Goal: Task Accomplishment & Management: Manage account settings

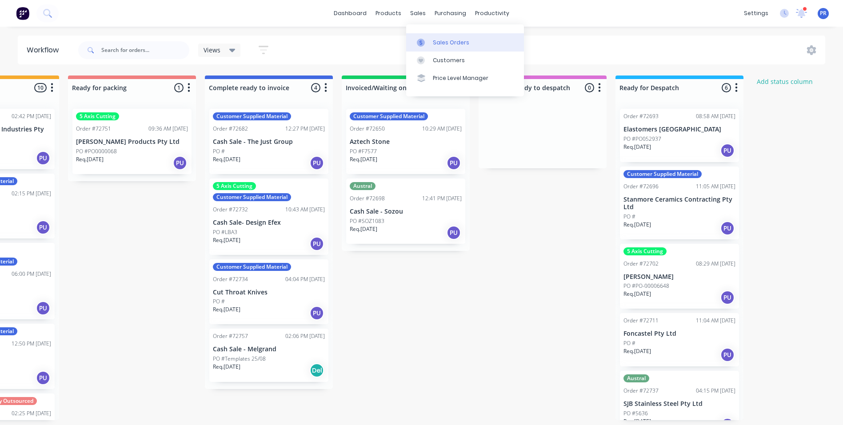
scroll to position [0, 636]
click at [452, 40] on div "Sales Orders" at bounding box center [451, 43] width 36 height 8
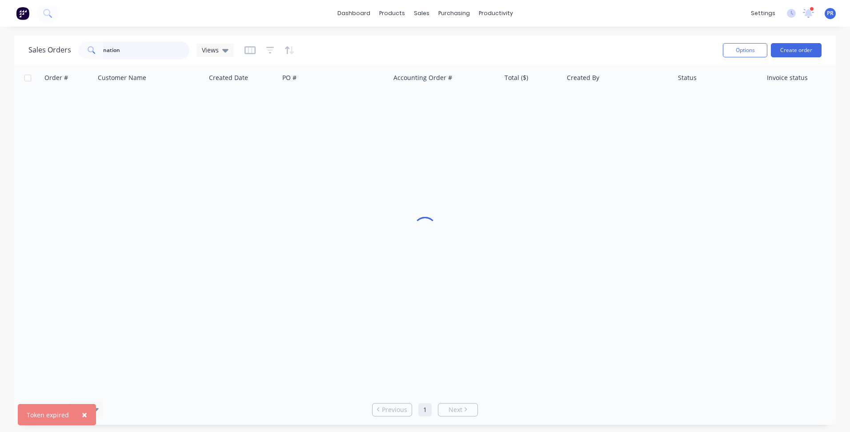
click at [128, 50] on input "nation" at bounding box center [146, 50] width 87 height 18
drag, startPoint x: 128, startPoint y: 50, endPoint x: 25, endPoint y: 52, distance: 103.2
click at [25, 52] on div "Sales Orders nation Views Options Create order" at bounding box center [425, 50] width 822 height 29
type input "department"
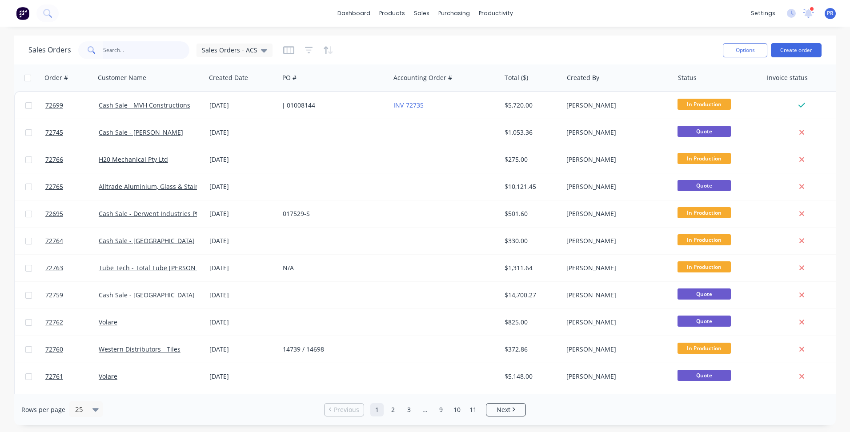
click at [125, 51] on input "text" at bounding box center [146, 50] width 87 height 18
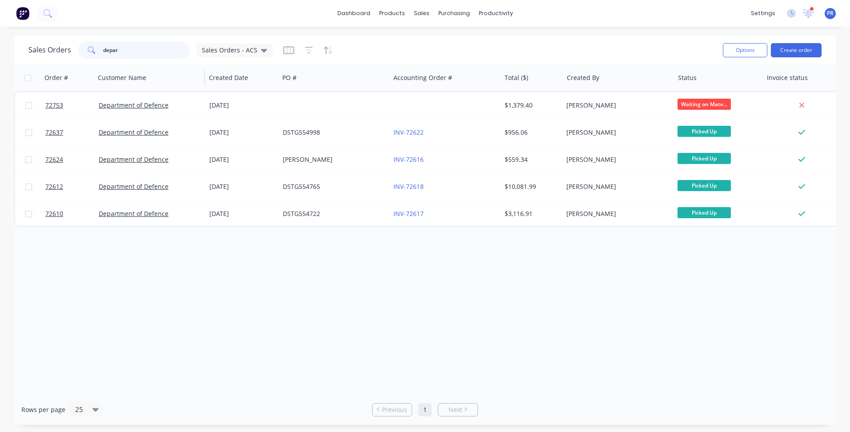
type input "depar"
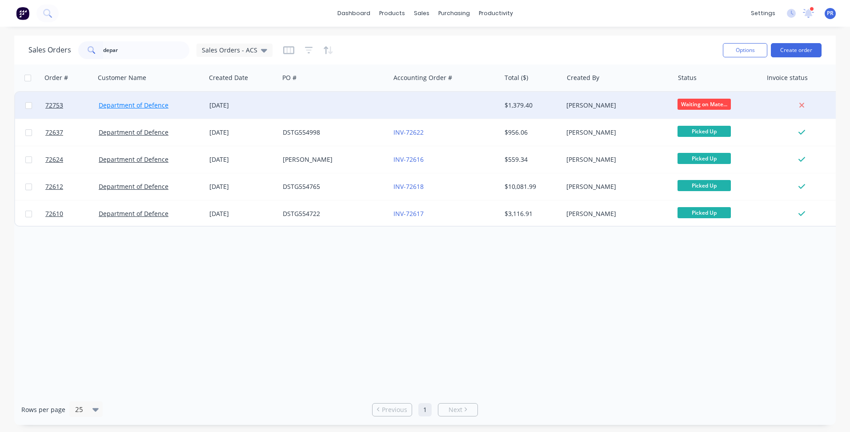
drag, startPoint x: 158, startPoint y: 91, endPoint x: 156, endPoint y: 101, distance: 11.0
click at [156, 101] on link "Department of Defence" at bounding box center [134, 105] width 70 height 8
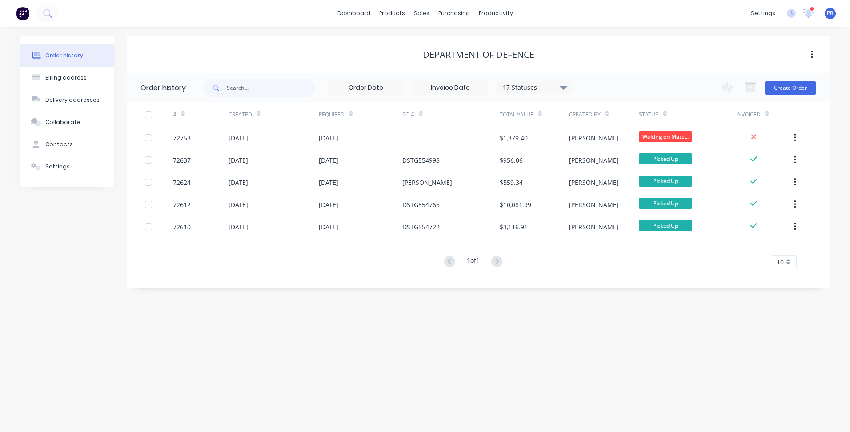
click at [292, 303] on div "Order history Billing address Delivery addresses Collaborate Contacts Settings …" at bounding box center [425, 229] width 850 height 405
click at [508, 39] on div "Workflow" at bounding box center [511, 43] width 27 height 8
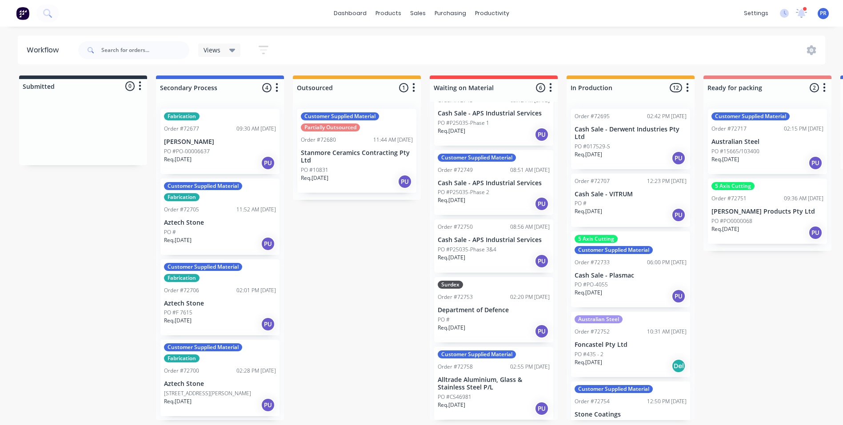
scroll to position [2, 0]
click at [363, 277] on div "Submitted 0 Status colour #273444 hex #273444 Save Cancel Summaries Total order…" at bounding box center [799, 248] width 1612 height 345
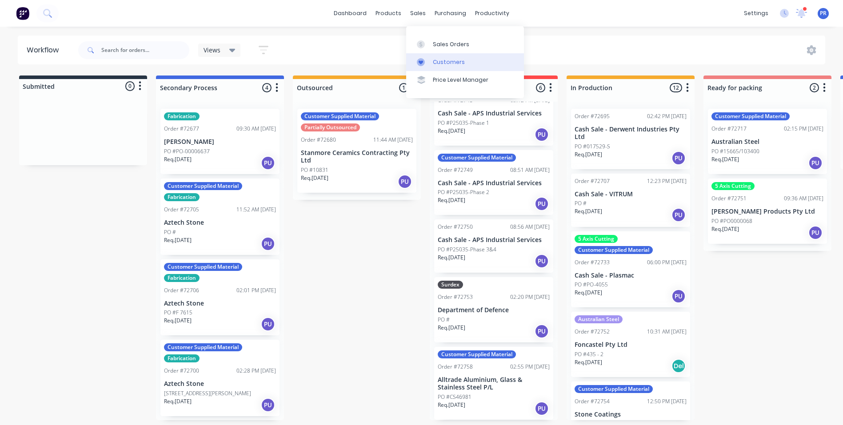
click at [438, 53] on link "Customers" at bounding box center [465, 62] width 118 height 18
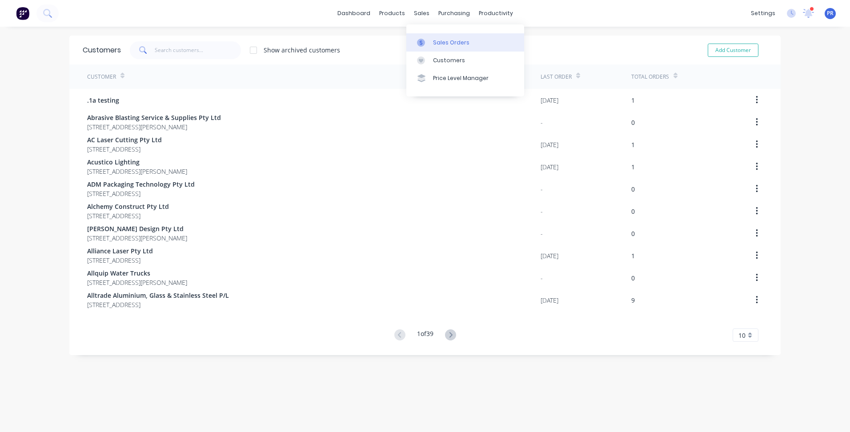
click at [437, 44] on div "Sales Orders" at bounding box center [451, 43] width 36 height 8
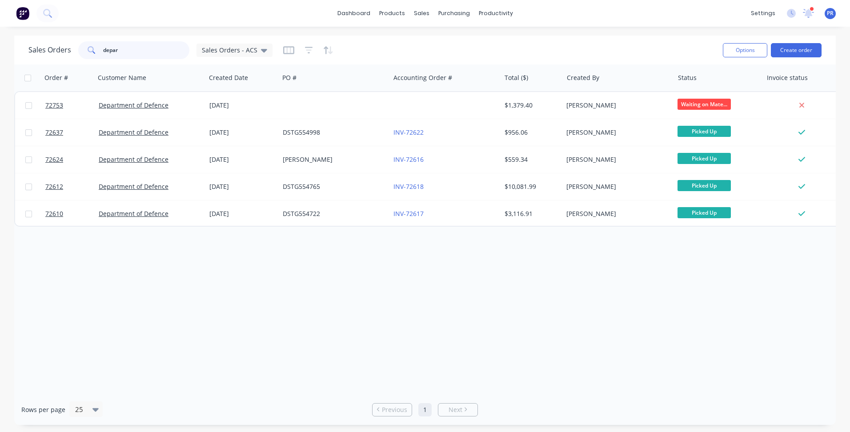
drag, startPoint x: 132, startPoint y: 46, endPoint x: 30, endPoint y: 50, distance: 101.4
click at [33, 41] on div "Sales Orders depar Sales Orders - ACS" at bounding box center [150, 50] width 244 height 18
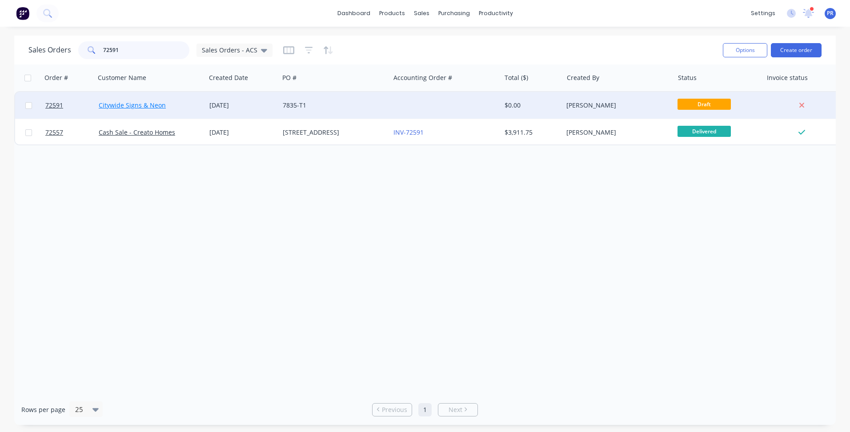
type input "72591"
click at [144, 105] on link "Citywide Signs & Neon" at bounding box center [132, 105] width 67 height 8
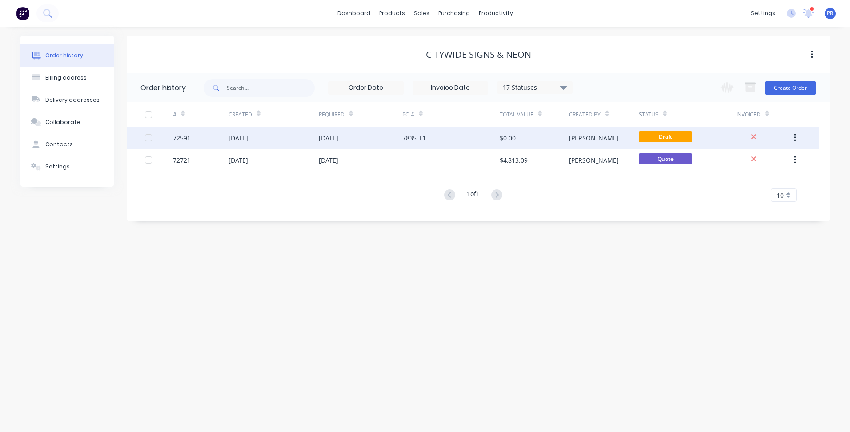
click at [478, 139] on div "7835-T1" at bounding box center [450, 138] width 97 height 22
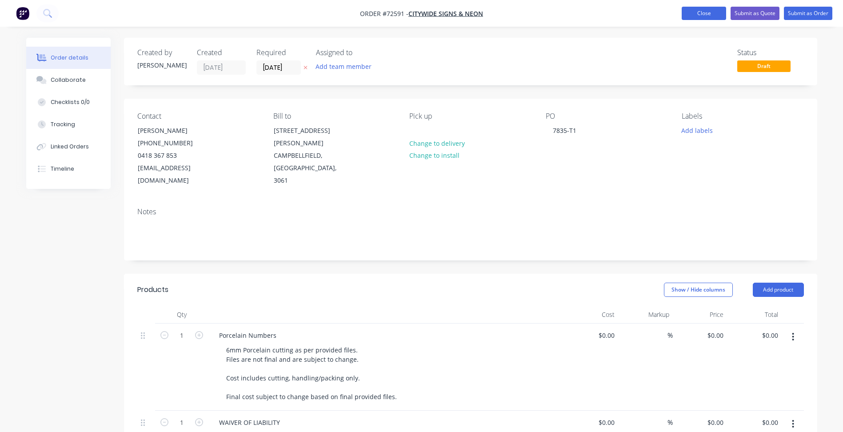
click at [710, 12] on button "Close" at bounding box center [704, 13] width 44 height 13
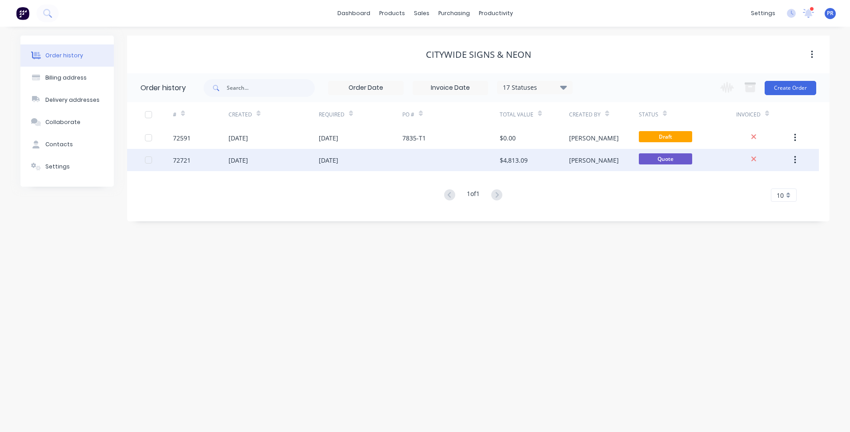
click at [364, 160] on div "[DATE]" at bounding box center [361, 160] width 84 height 22
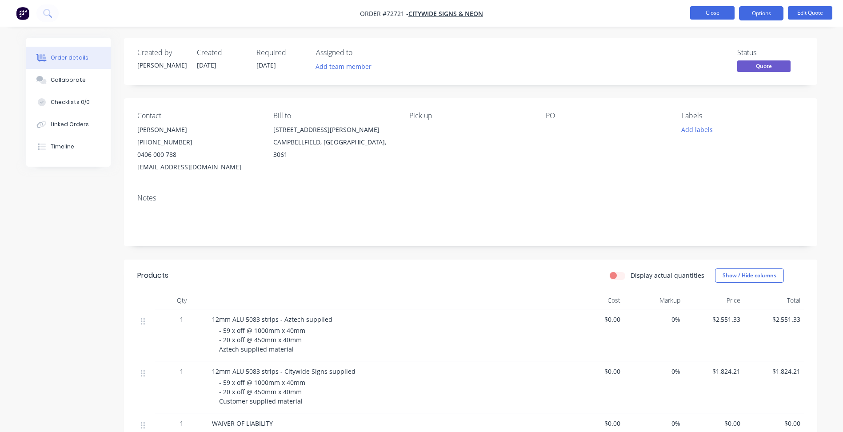
click at [714, 12] on button "Close" at bounding box center [712, 12] width 44 height 13
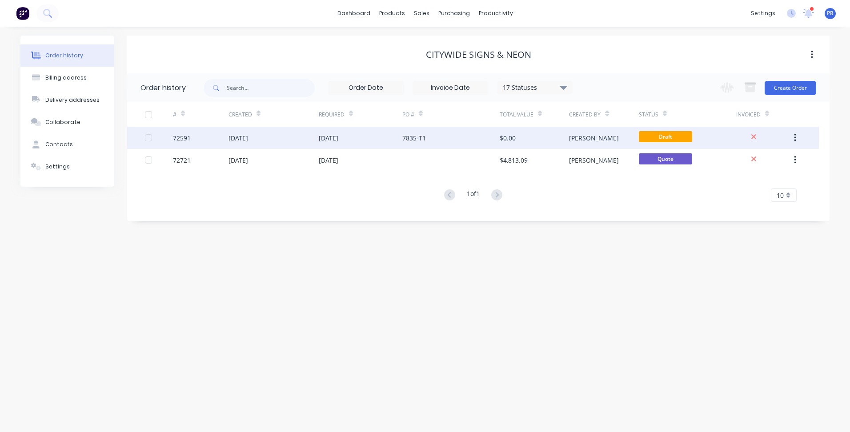
click at [514, 137] on div "$0.00" at bounding box center [508, 137] width 16 height 9
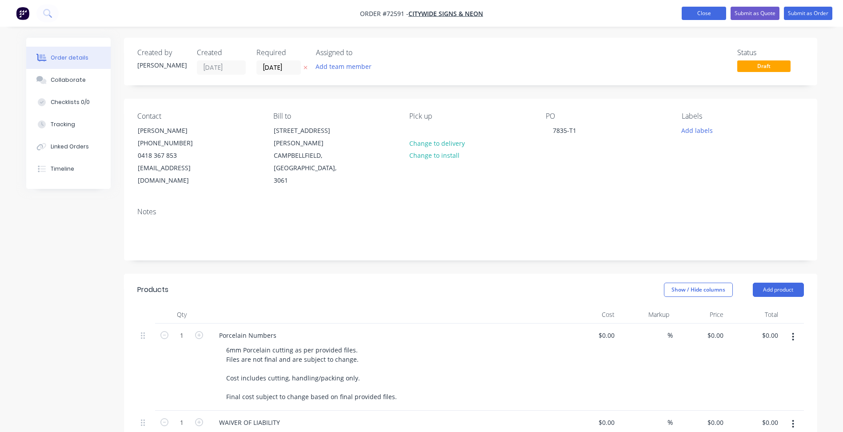
click at [713, 19] on button "Close" at bounding box center [704, 13] width 44 height 13
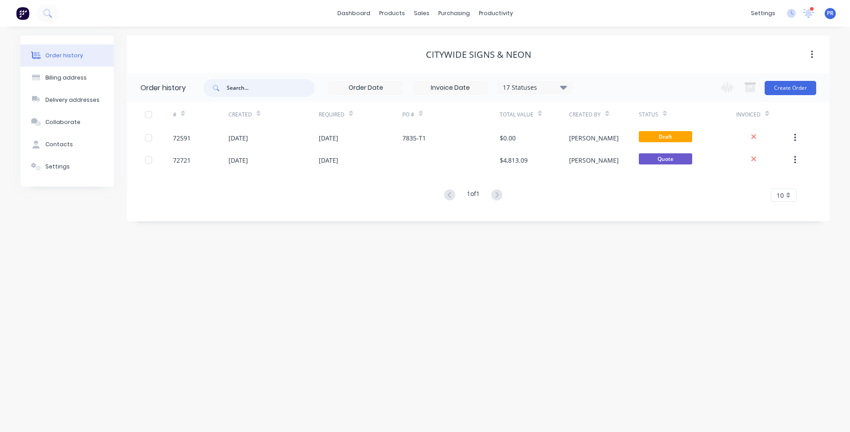
click at [244, 94] on input "text" at bounding box center [271, 88] width 88 height 18
type input "citywide"
drag, startPoint x: 405, startPoint y: 268, endPoint x: 405, endPoint y: 186, distance: 81.4
click at [406, 267] on div "Order history Billing address Delivery addresses Collaborate Contacts Settings …" at bounding box center [425, 229] width 850 height 405
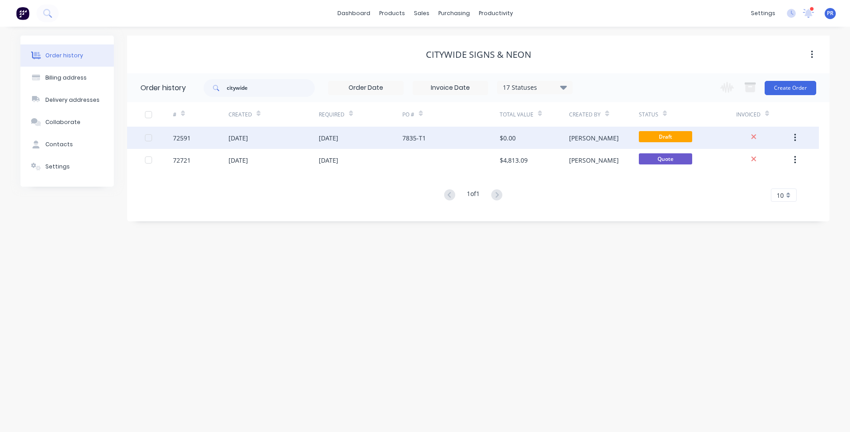
click at [421, 142] on div "7835-T1" at bounding box center [414, 137] width 24 height 9
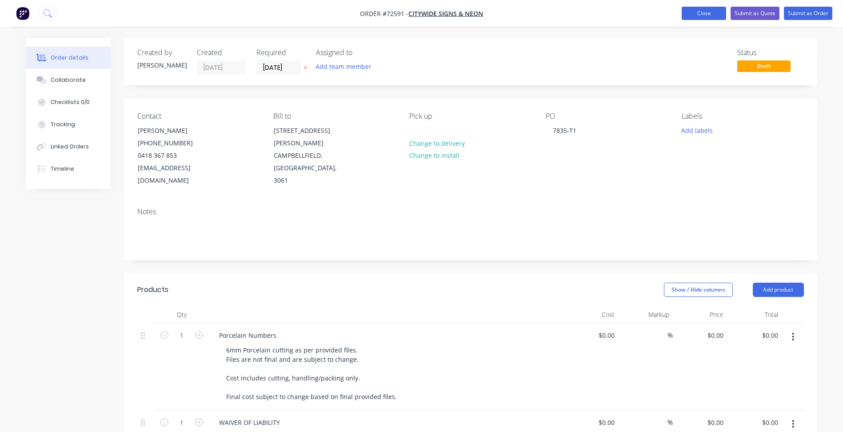
click at [710, 9] on button "Close" at bounding box center [704, 13] width 44 height 13
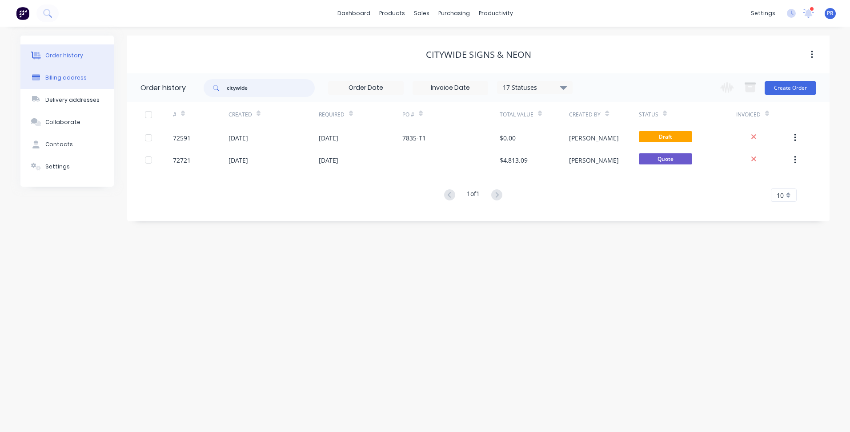
drag, startPoint x: 249, startPoint y: 90, endPoint x: 113, endPoint y: 76, distance: 136.7
click at [113, 76] on div "Order history Billing address Delivery addresses Collaborate Contacts Settings …" at bounding box center [424, 129] width 809 height 186
type input "luxury"
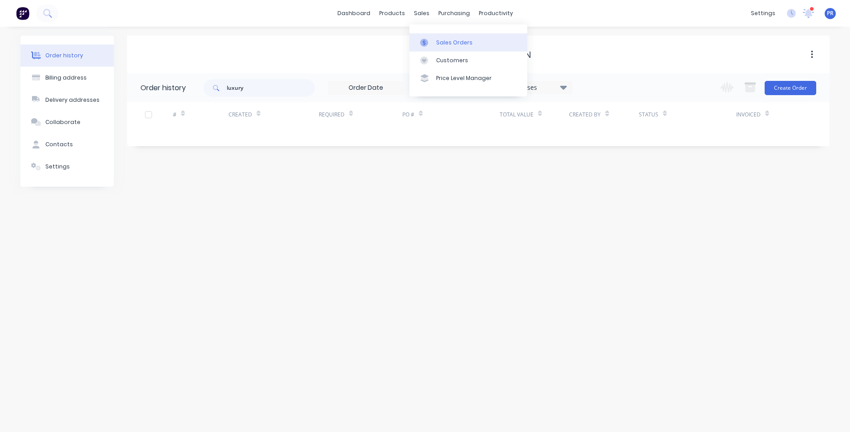
click at [434, 42] on link "Sales Orders" at bounding box center [468, 42] width 118 height 18
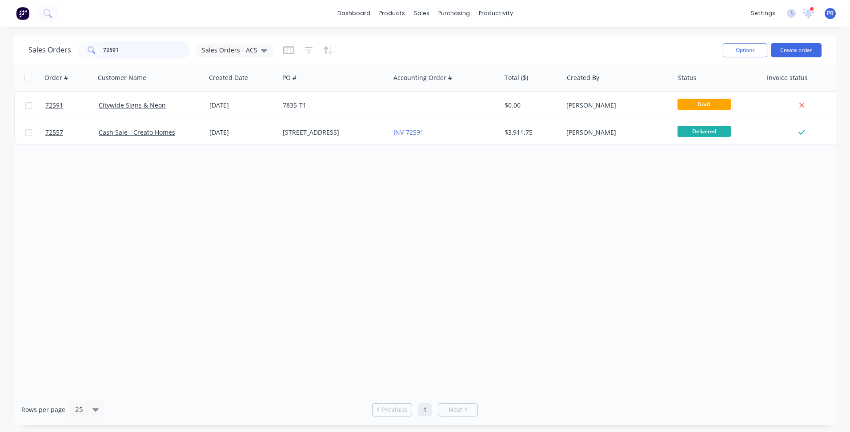
drag, startPoint x: 120, startPoint y: 54, endPoint x: 38, endPoint y: 51, distance: 82.3
click at [38, 51] on div "Sales Orders 72591 Sales Orders - ACS" at bounding box center [150, 50] width 244 height 18
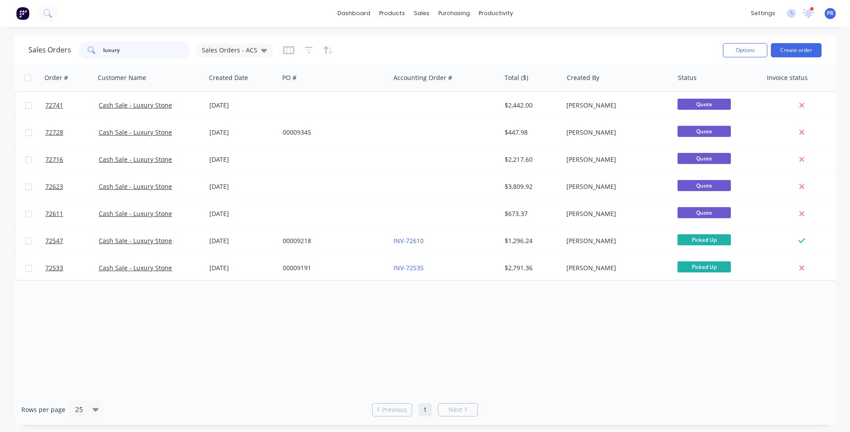
type input "luxury"
click at [367, 334] on div "Order # Customer Name Created Date PO # Accounting Order # Total ($) Created By…" at bounding box center [425, 229] width 822 height 330
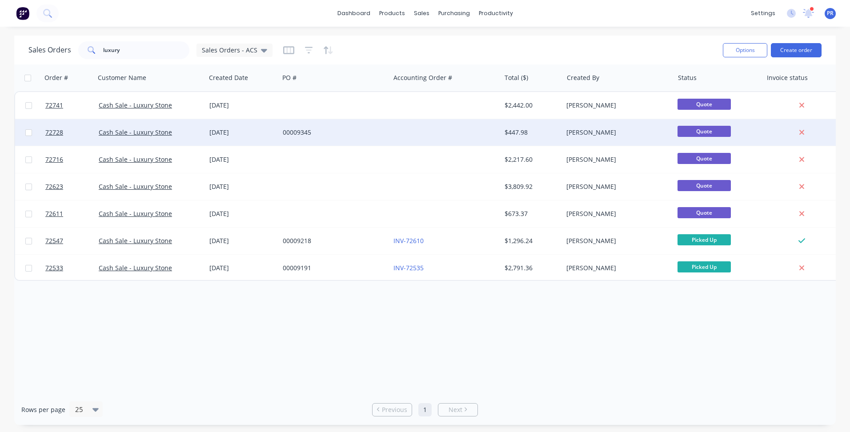
click at [422, 130] on div at bounding box center [445, 132] width 111 height 27
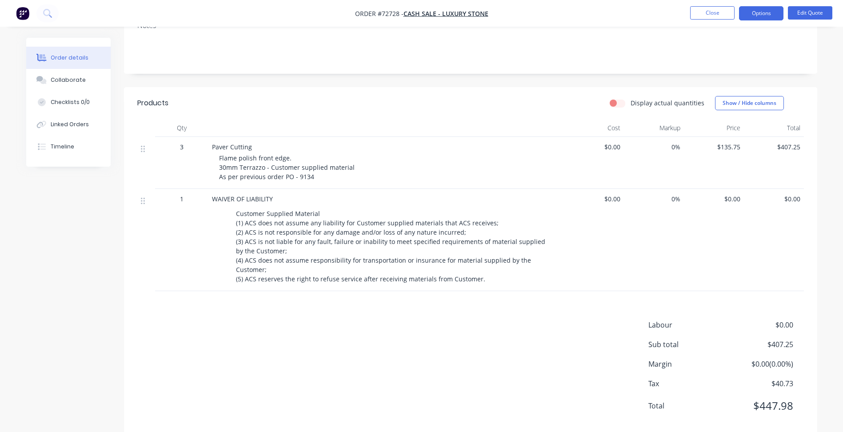
scroll to position [169, 0]
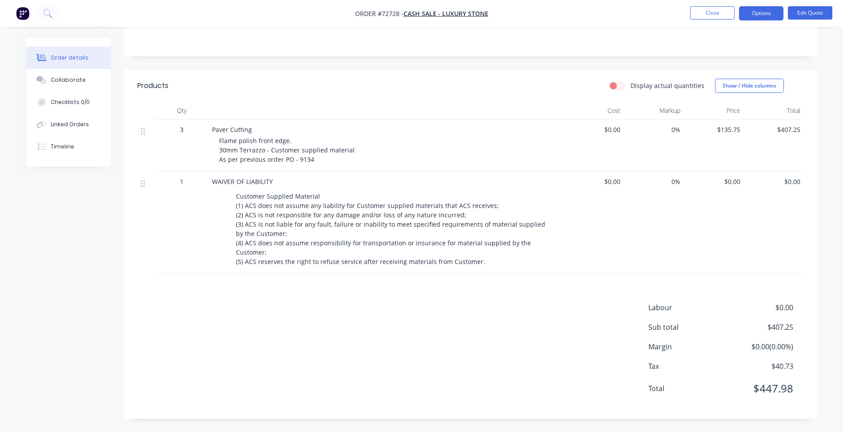
click at [224, 336] on div "Labour $0.00 Sub total $407.25 Margin $0.00 ( 0.00 %) Tax $40.73 Total $447.98" at bounding box center [470, 353] width 667 height 103
click at [752, 18] on button "Options" at bounding box center [761, 13] width 44 height 14
click at [482, 347] on div "Labour $0.00 Sub total $407.25 Margin $0.00 ( 0.00 %) Tax $40.73 Total $447.98" at bounding box center [470, 353] width 667 height 103
click at [386, 14] on span "Order #72728 -" at bounding box center [379, 13] width 48 height 8
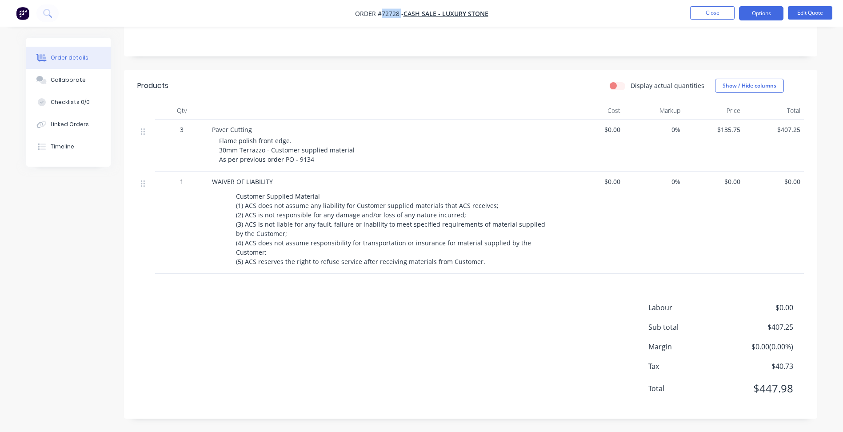
copy span "72728"
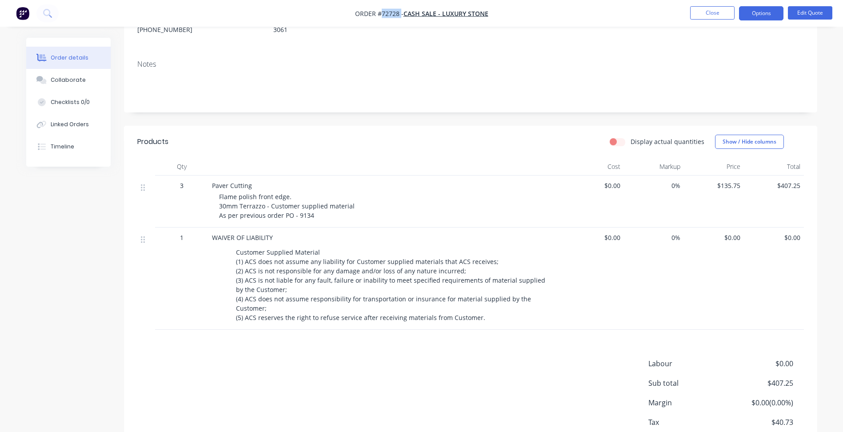
scroll to position [0, 0]
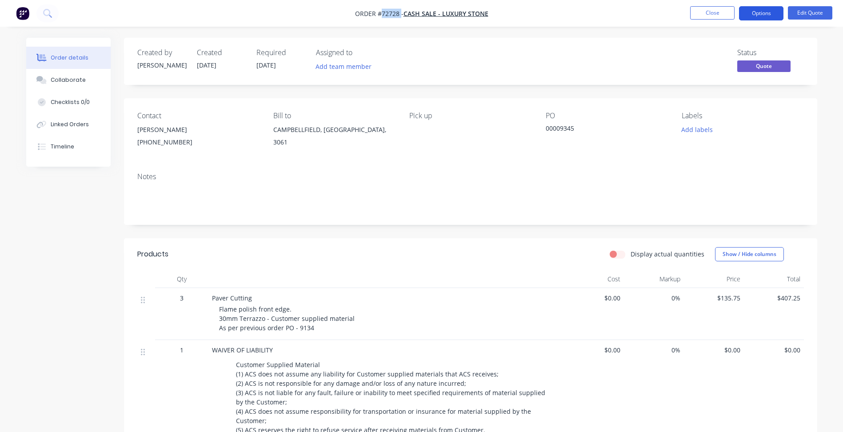
click at [746, 12] on button "Options" at bounding box center [761, 13] width 44 height 14
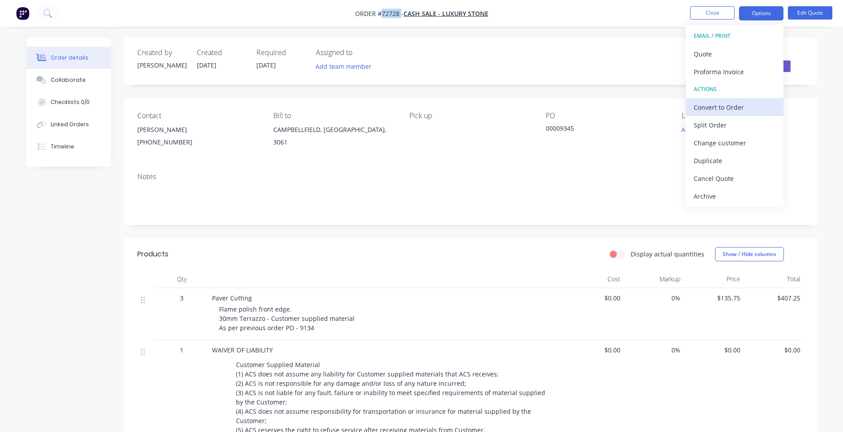
click at [724, 109] on div "Convert to Order" at bounding box center [735, 107] width 82 height 13
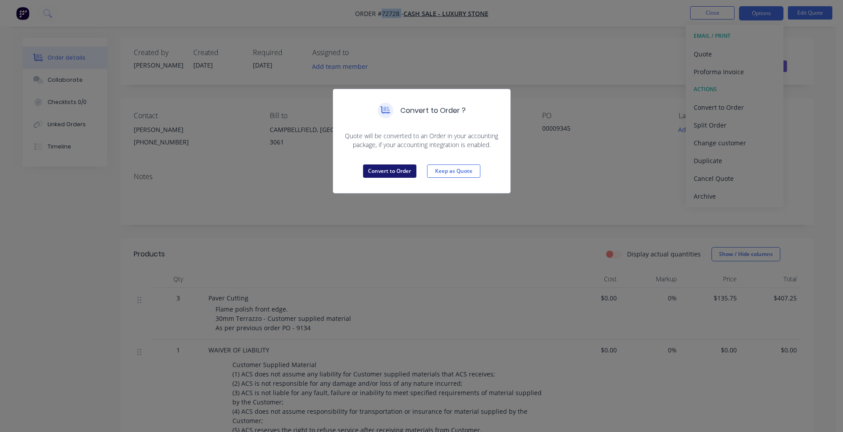
click at [395, 170] on button "Convert to Order" at bounding box center [389, 171] width 53 height 13
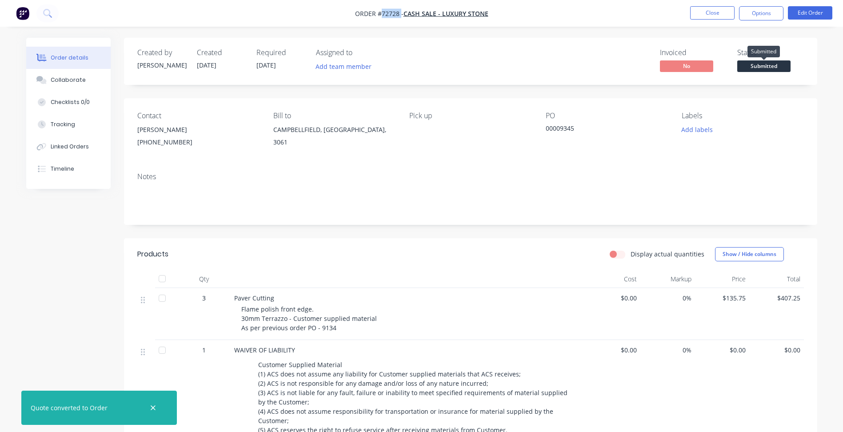
click at [751, 64] on span "Submitted" at bounding box center [764, 65] width 53 height 11
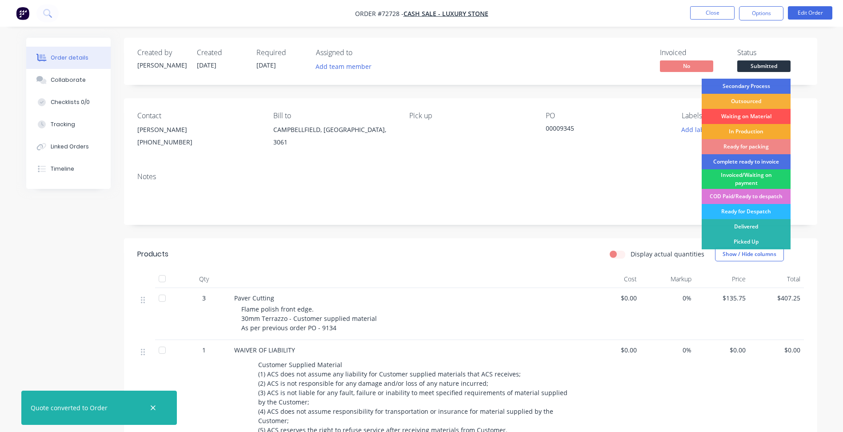
click at [744, 131] on div "In Production" at bounding box center [746, 131] width 89 height 15
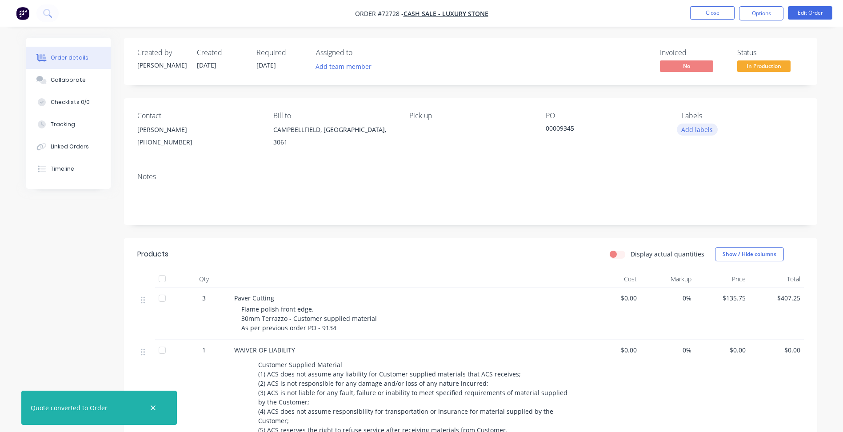
click at [704, 133] on button "Add labels" at bounding box center [697, 130] width 41 height 12
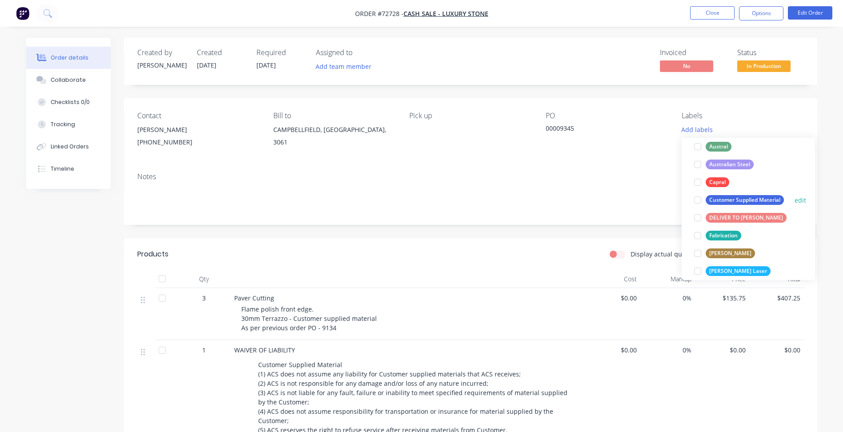
click at [698, 200] on div at bounding box center [698, 200] width 18 height 18
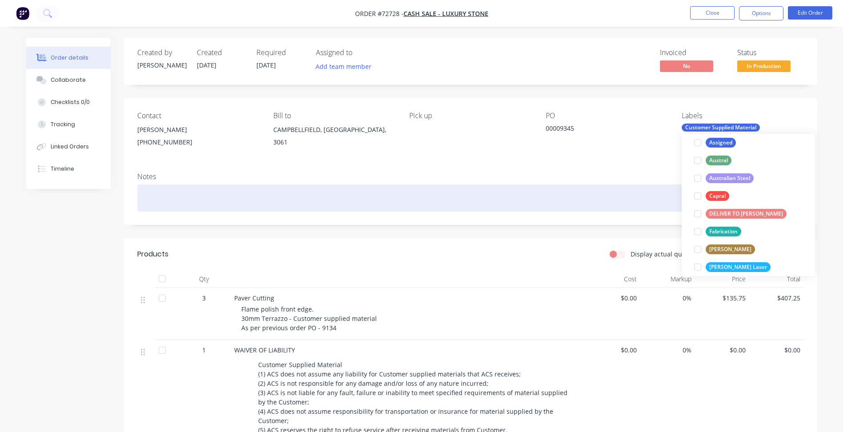
scroll to position [9, 0]
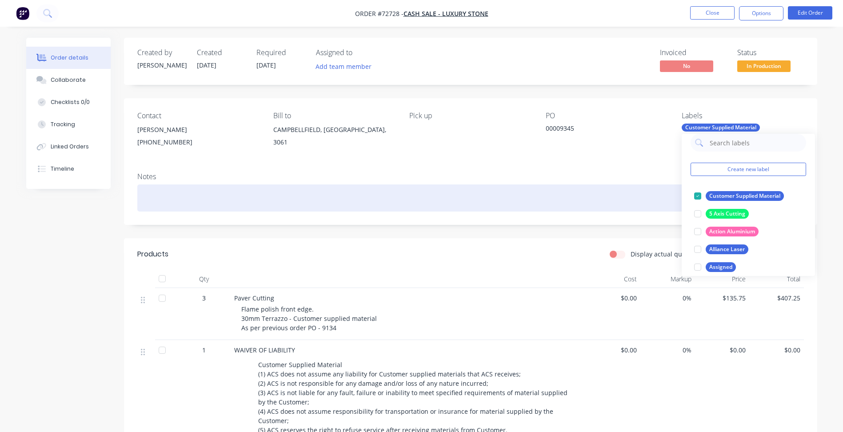
click at [598, 188] on div at bounding box center [470, 198] width 667 height 27
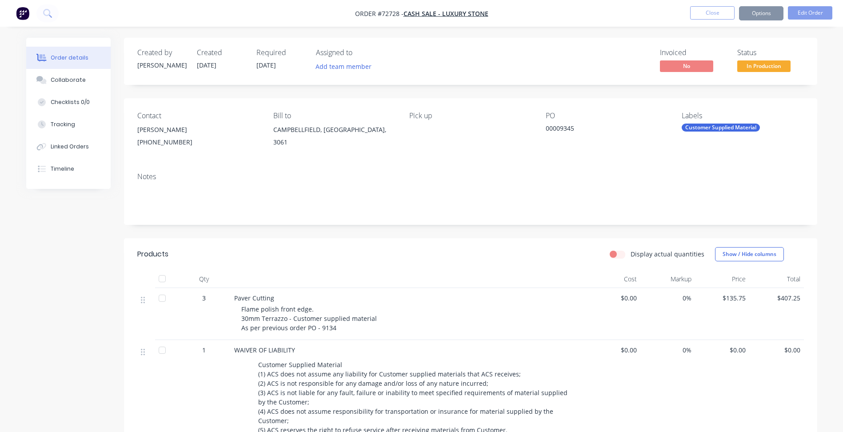
click at [273, 68] on span "[DATE]" at bounding box center [267, 65] width 20 height 8
click at [771, 13] on button "Options" at bounding box center [761, 13] width 44 height 14
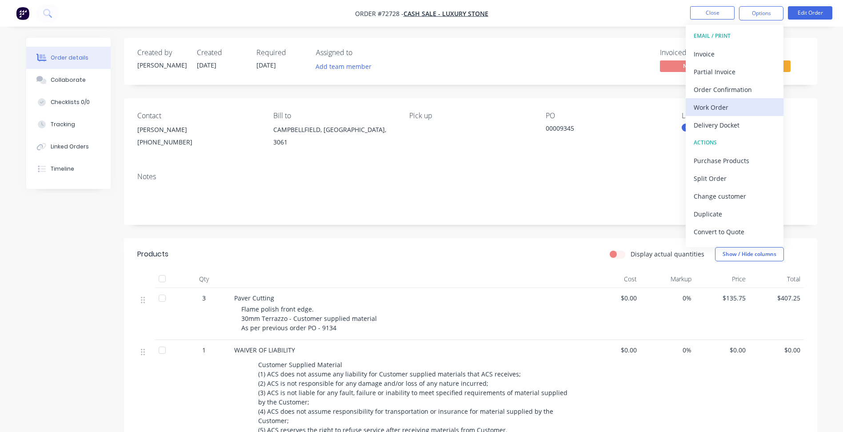
click at [725, 105] on div "Work Order" at bounding box center [735, 107] width 82 height 13
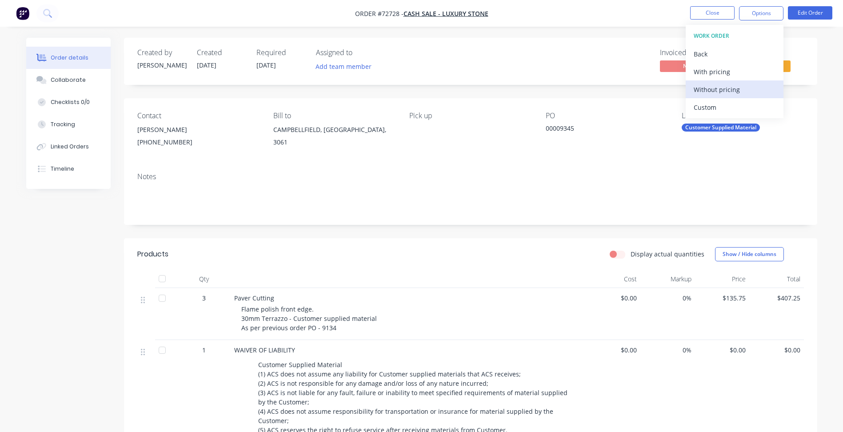
click at [720, 93] on div "Without pricing" at bounding box center [735, 89] width 82 height 13
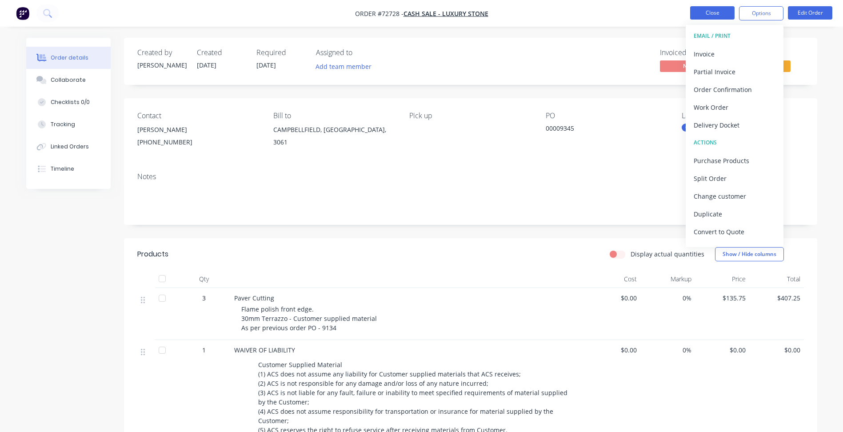
click at [704, 13] on button "Close" at bounding box center [712, 12] width 44 height 13
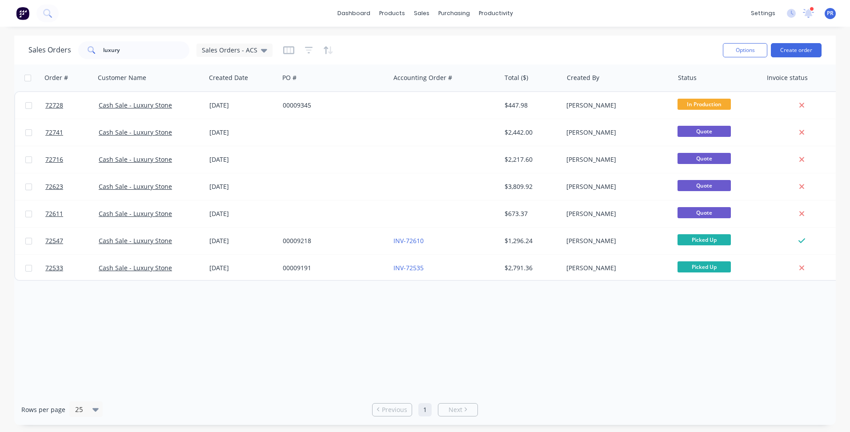
click at [683, 32] on div "dashboard products sales purchasing productivity dashboard products Product Cat…" at bounding box center [425, 216] width 850 height 432
drag, startPoint x: 134, startPoint y: 54, endPoint x: 57, endPoint y: 47, distance: 77.7
click at [57, 47] on div "Sales Orders luxury Sales Orders - ACS" at bounding box center [150, 50] width 244 height 18
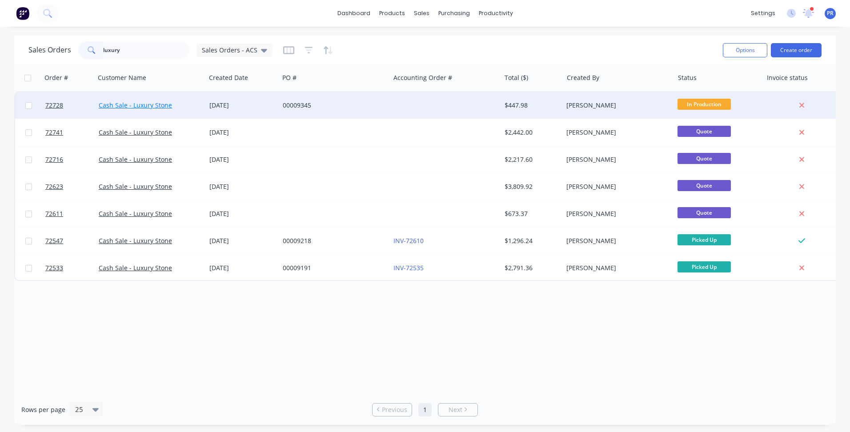
click at [137, 108] on link "Cash Sale - Luxury Stone" at bounding box center [135, 105] width 73 height 8
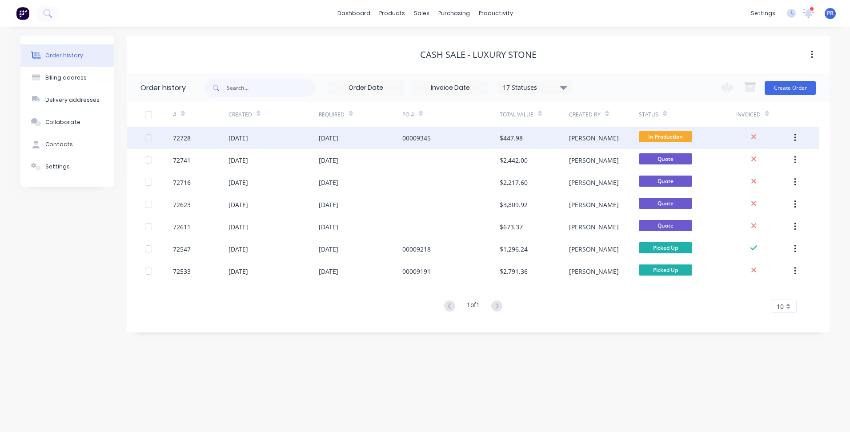
click at [641, 134] on span "In Production" at bounding box center [665, 136] width 53 height 11
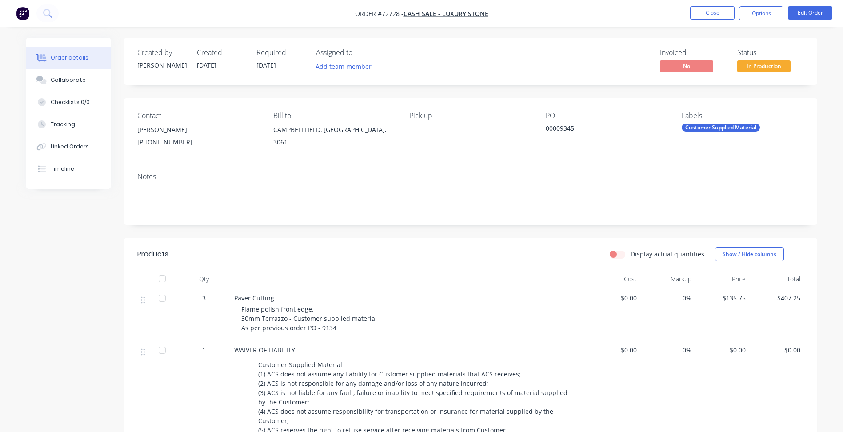
click at [690, 127] on div "Customer Supplied Material" at bounding box center [721, 128] width 78 height 8
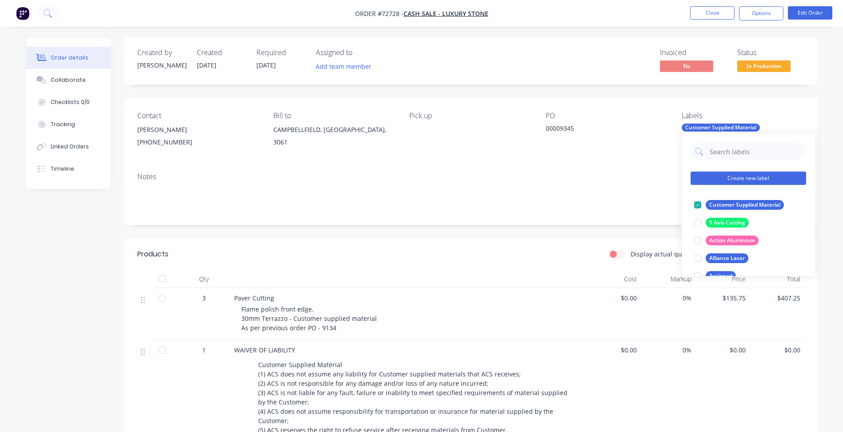
click at [733, 185] on button "Create new label" at bounding box center [749, 178] width 116 height 13
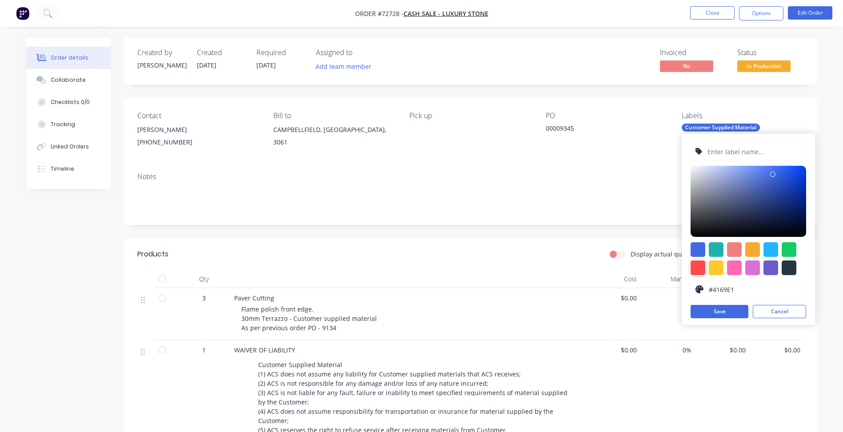
click at [695, 270] on div at bounding box center [698, 268] width 15 height 15
type input "#FF4949"
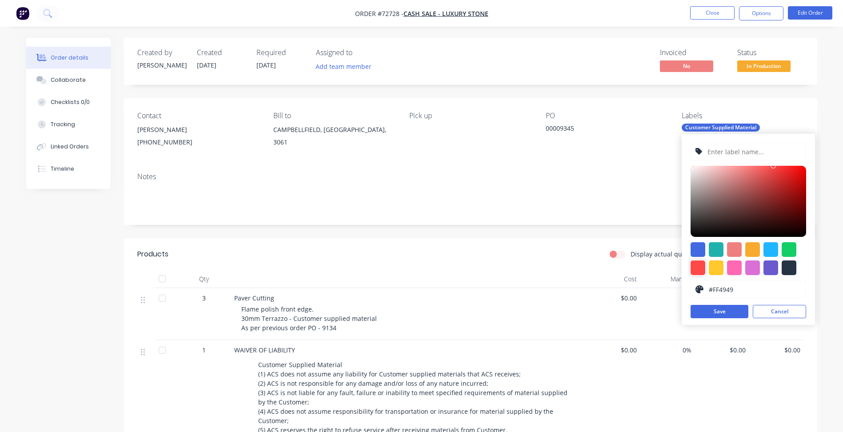
click at [725, 152] on input "text" at bounding box center [754, 151] width 95 height 17
type input "Flame Polishing"
click at [734, 310] on button "Save" at bounding box center [720, 311] width 58 height 13
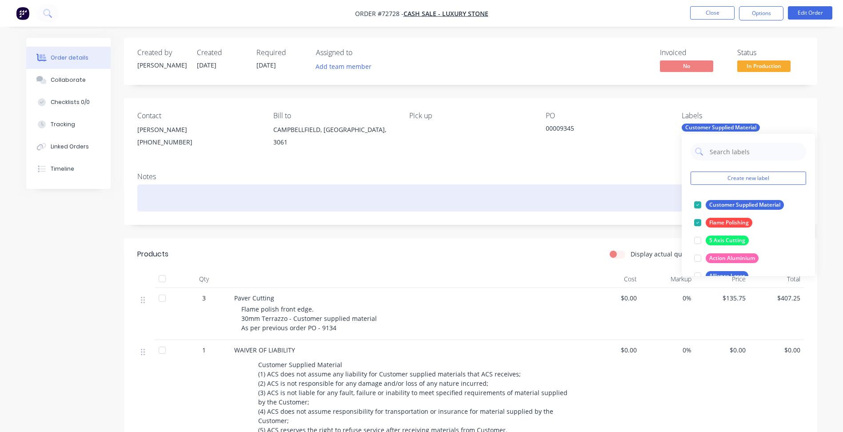
click at [637, 209] on div at bounding box center [470, 198] width 667 height 27
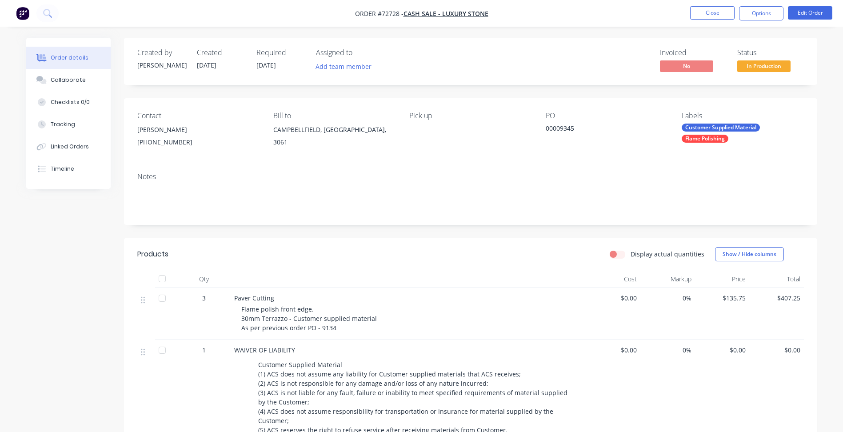
click at [117, 320] on div "Created by [PERSON_NAME] Created [DATE] Required [DATE] Assigned to Add team me…" at bounding box center [421, 319] width 791 height 563
click at [706, 12] on button "Close" at bounding box center [712, 12] width 44 height 13
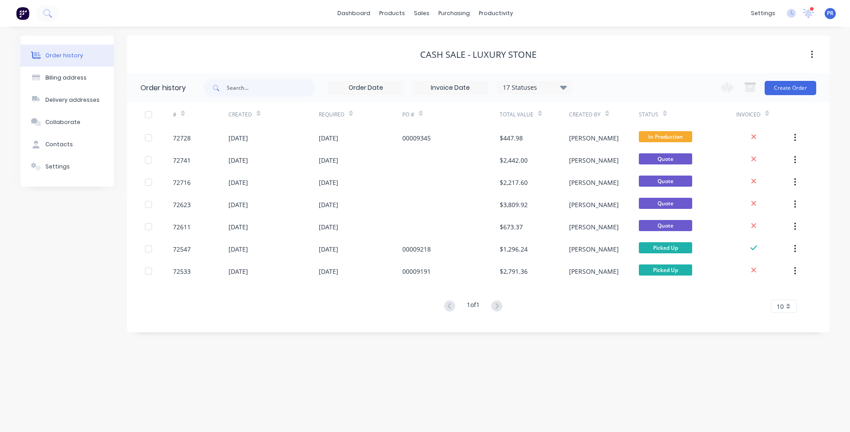
click at [312, 48] on div "Cash Sale - Luxury Stone" at bounding box center [478, 55] width 702 height 16
click at [445, 42] on div "Sales Orders" at bounding box center [454, 43] width 36 height 8
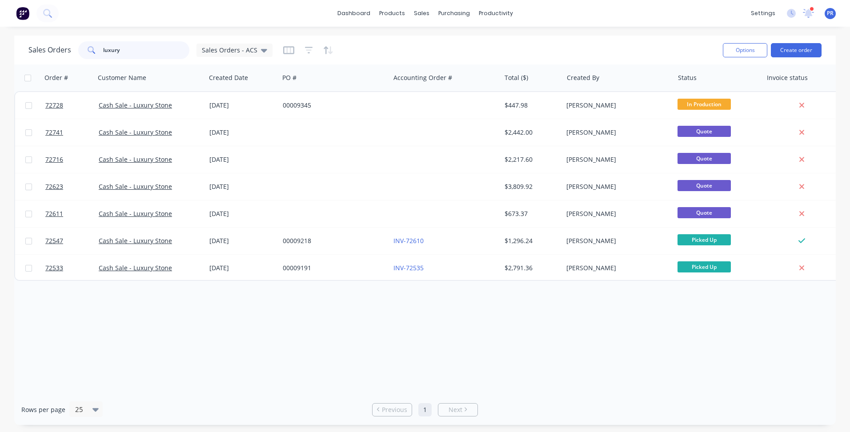
click at [138, 56] on input "luxury" at bounding box center [146, 50] width 87 height 18
drag, startPoint x: 130, startPoint y: 57, endPoint x: 56, endPoint y: 60, distance: 73.9
click at [58, 58] on div "Sales Orders luxury Sales Orders - ACS" at bounding box center [150, 50] width 244 height 18
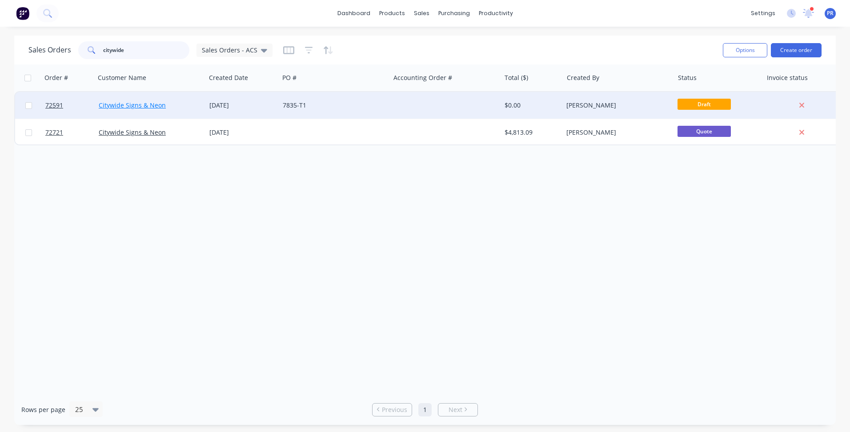
type input "citywide"
click at [146, 106] on link "Citywide Signs & Neon" at bounding box center [132, 105] width 67 height 8
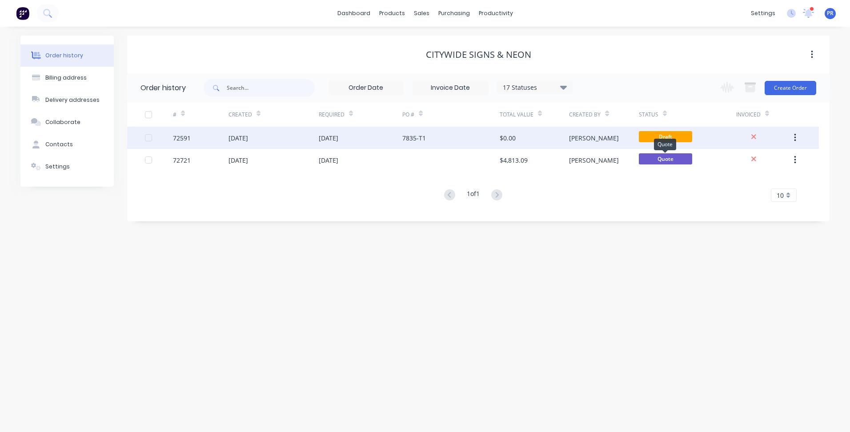
click at [667, 134] on span "Draft" at bounding box center [665, 136] width 53 height 11
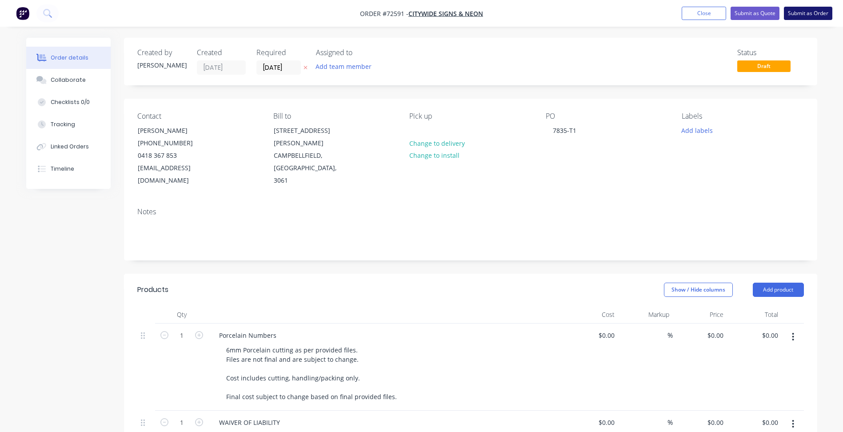
click at [799, 14] on button "Submit as Order" at bounding box center [808, 13] width 48 height 13
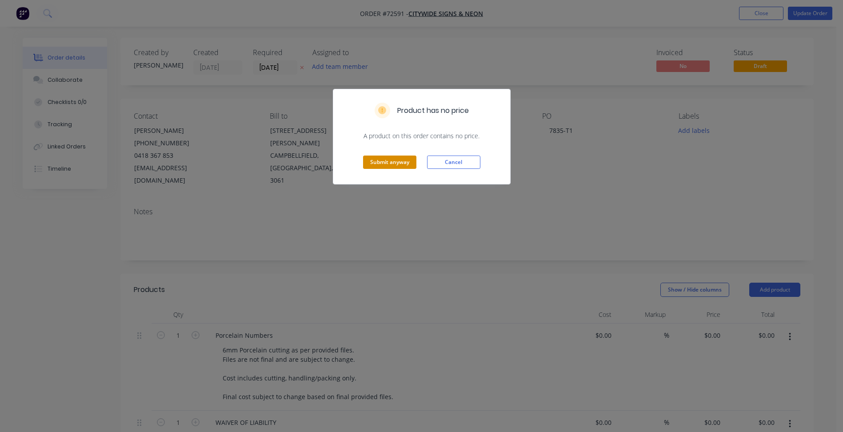
click at [390, 159] on button "Submit anyway" at bounding box center [389, 162] width 53 height 13
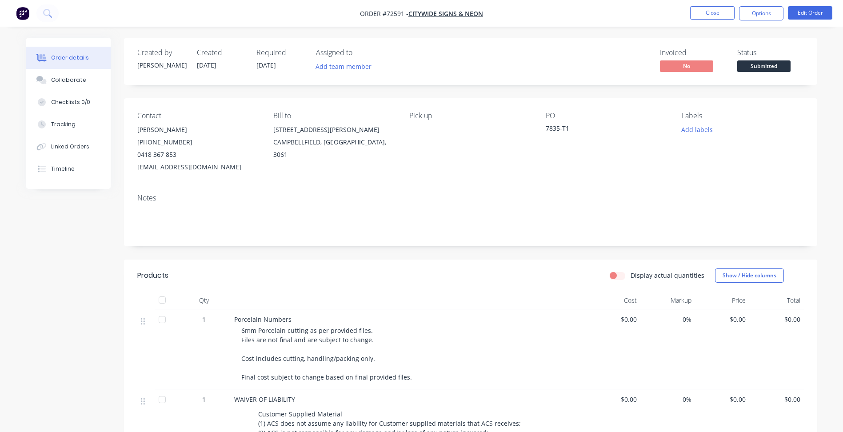
click at [270, 66] on span "[DATE]" at bounding box center [267, 65] width 20 height 8
click at [808, 14] on button "Edit Order" at bounding box center [810, 12] width 44 height 13
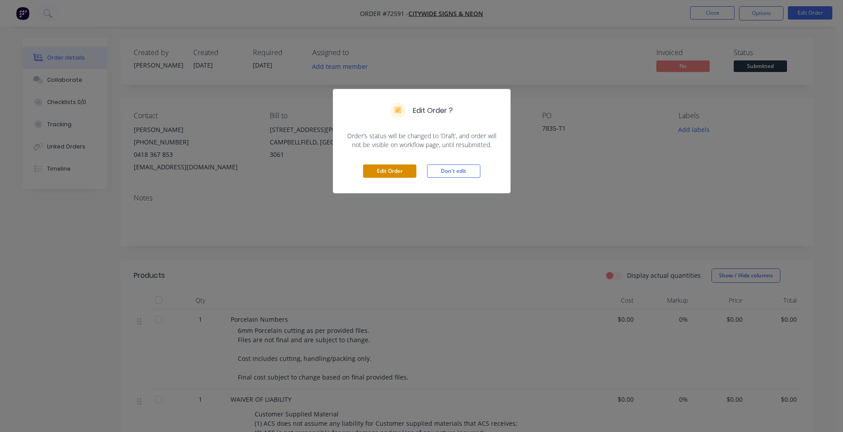
click at [376, 173] on button "Edit Order" at bounding box center [389, 171] width 53 height 13
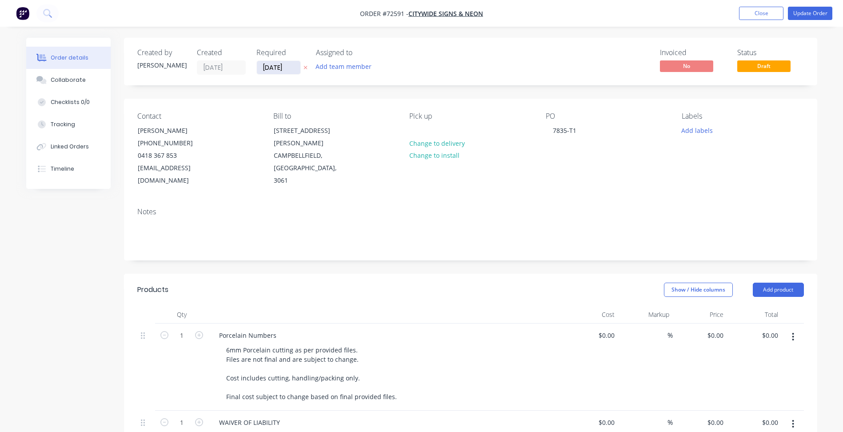
click at [272, 67] on input "[DATE]" at bounding box center [279, 67] width 44 height 13
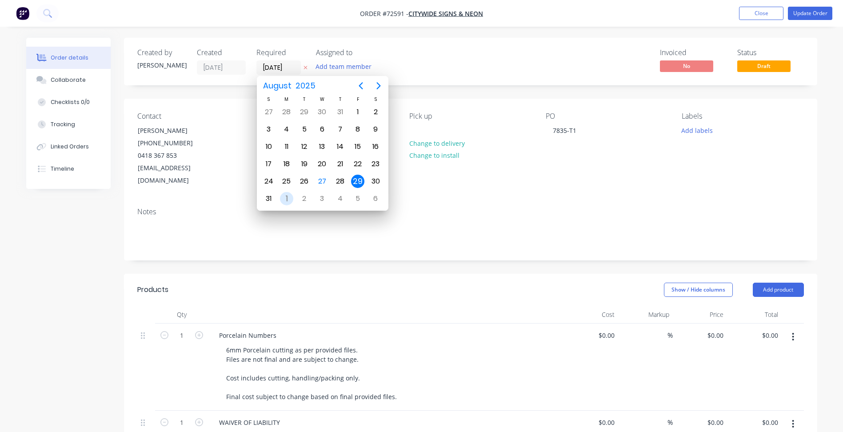
click at [287, 197] on div "1" at bounding box center [286, 198] width 13 height 13
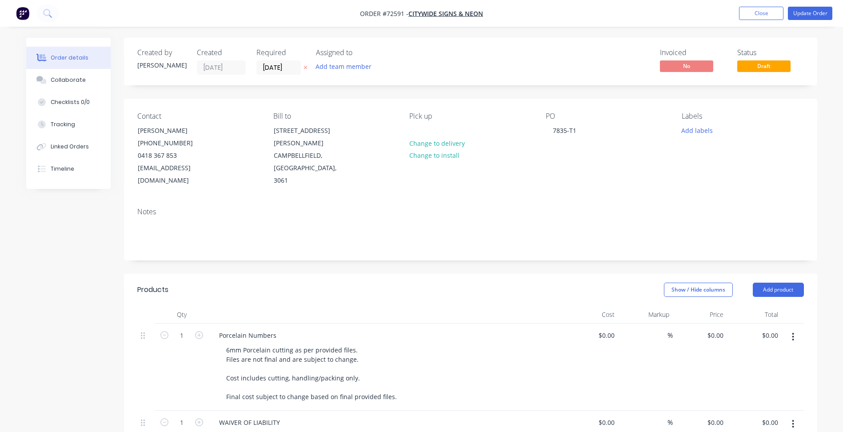
click at [262, 74] on label "[DATE]" at bounding box center [279, 67] width 44 height 14
click at [262, 74] on input "[DATE]" at bounding box center [279, 67] width 44 height 13
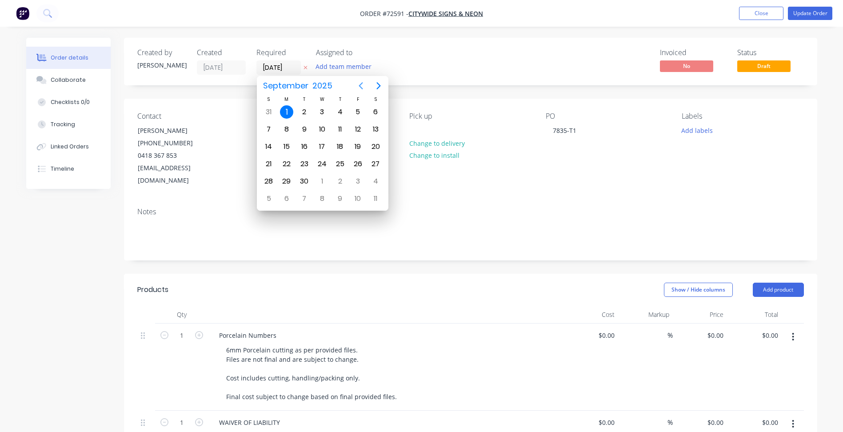
click at [364, 84] on icon "Previous page" at bounding box center [361, 85] width 11 height 11
click at [359, 183] on div "29" at bounding box center [357, 181] width 13 height 13
type input "[DATE]"
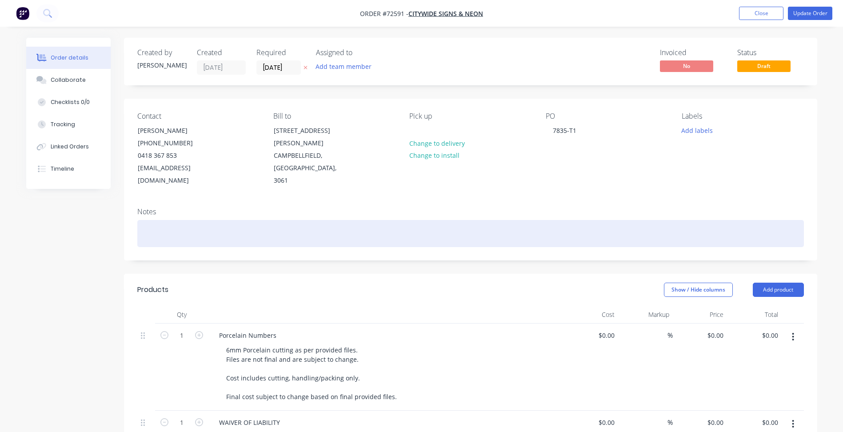
click at [481, 220] on div at bounding box center [470, 233] width 667 height 27
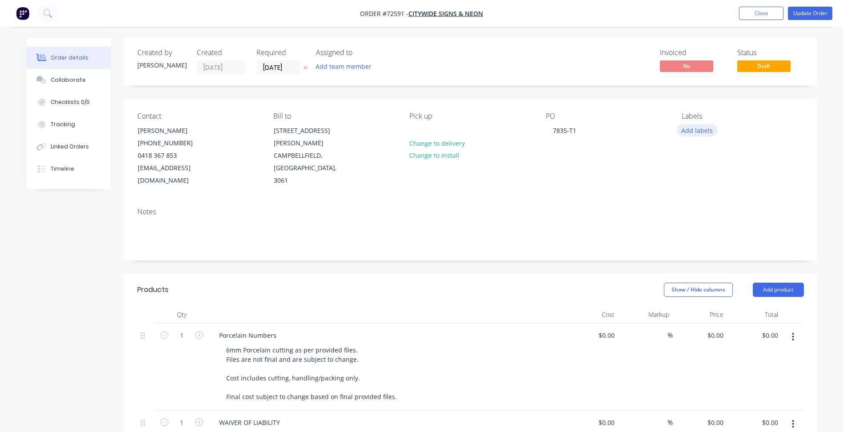
click at [705, 135] on button "Add labels" at bounding box center [697, 130] width 41 height 12
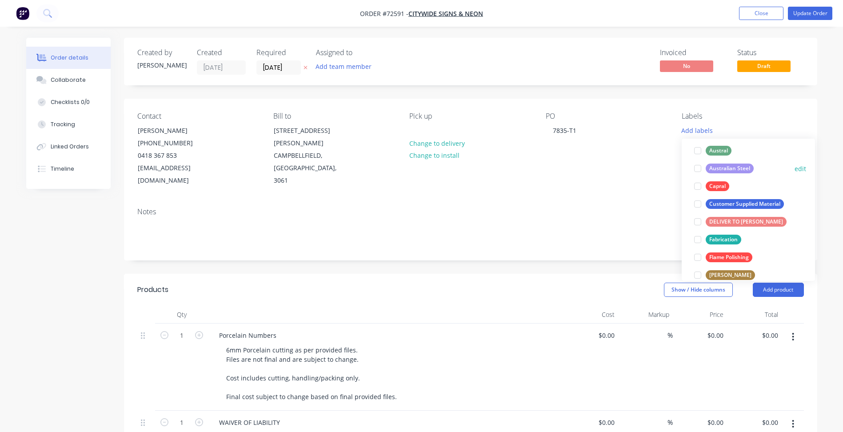
scroll to position [133, 0]
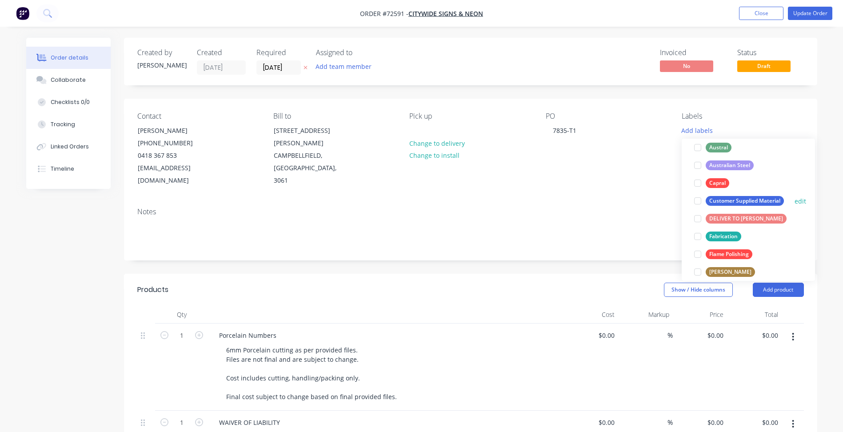
click at [698, 198] on div at bounding box center [698, 201] width 18 height 18
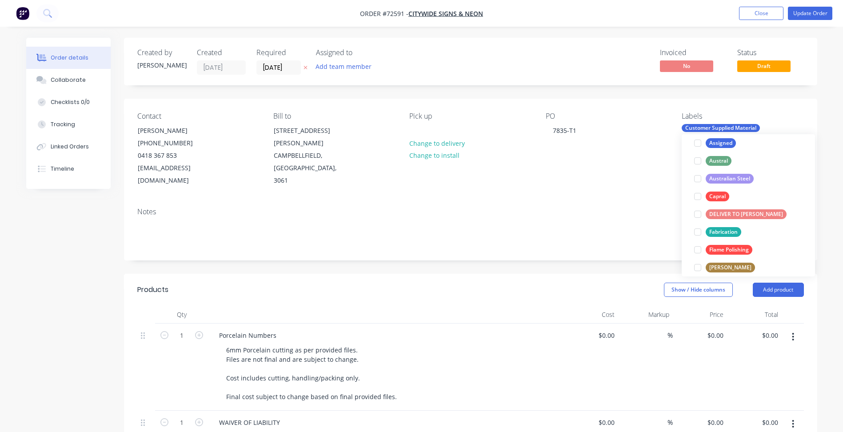
scroll to position [9, 0]
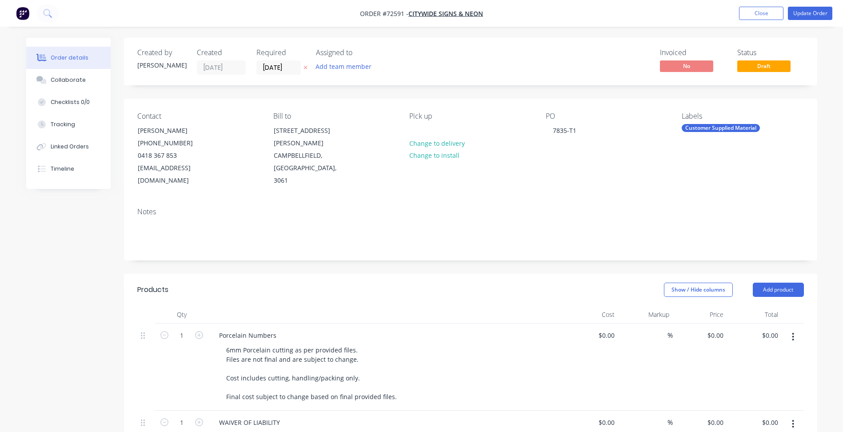
click at [593, 208] on div "Notes" at bounding box center [470, 212] width 667 height 8
click at [773, 66] on span "Draft" at bounding box center [764, 65] width 53 height 11
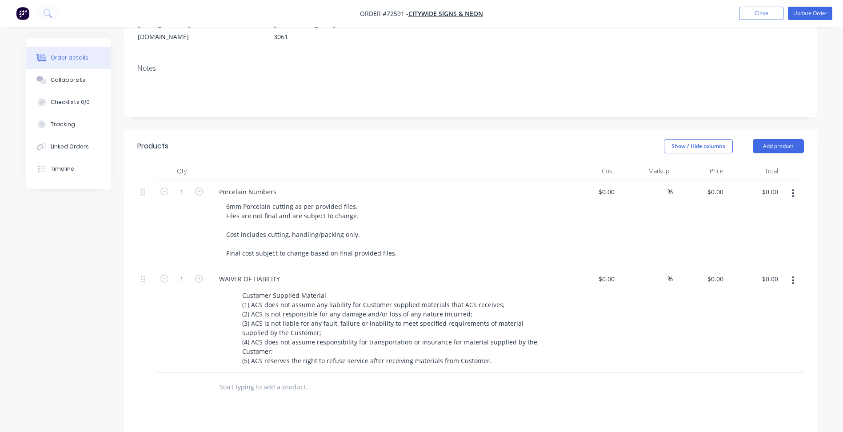
scroll to position [178, 0]
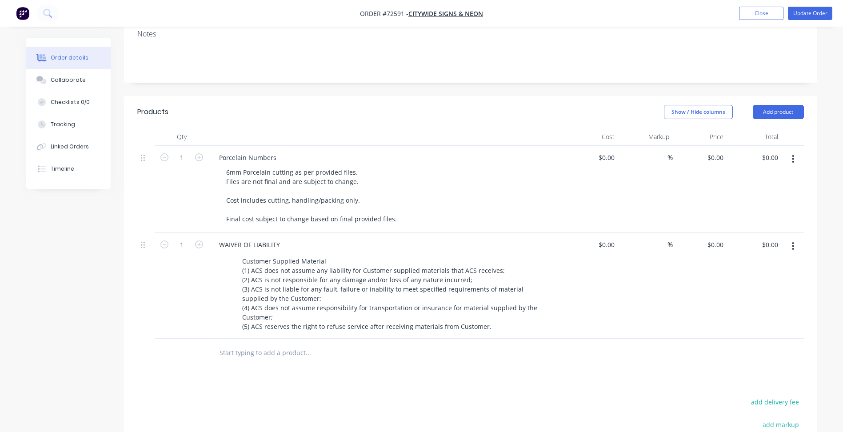
click at [799, 151] on button "button" at bounding box center [793, 159] width 21 height 16
click at [763, 194] on div "Duplicate" at bounding box center [762, 200] width 68 height 13
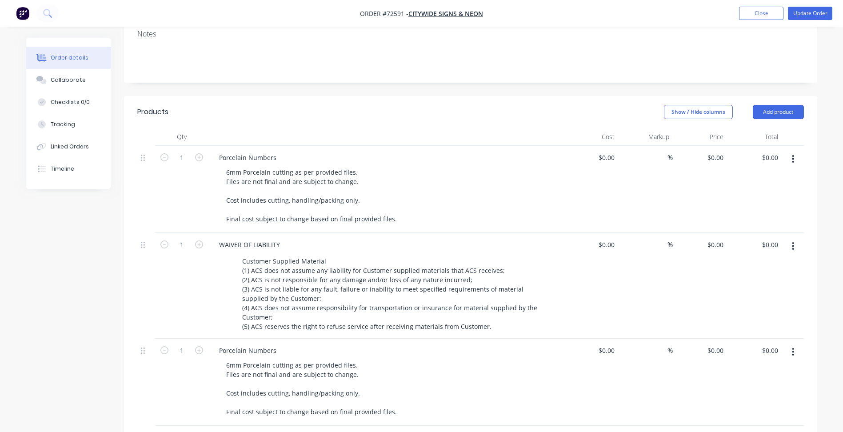
scroll to position [180, 0]
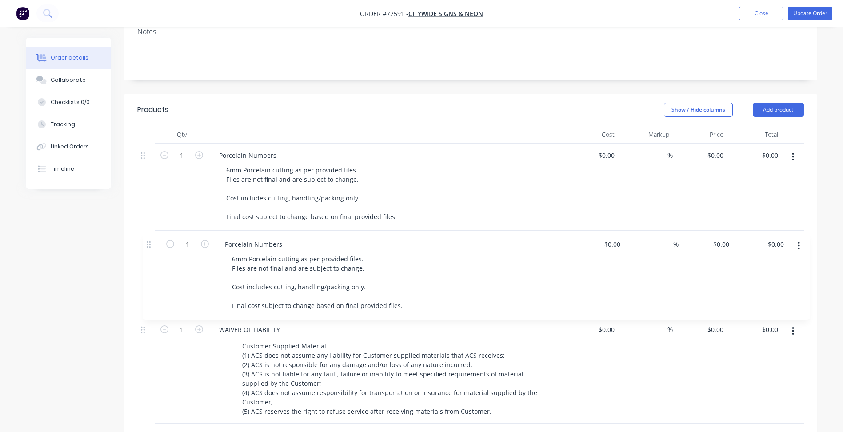
drag, startPoint x: 144, startPoint y: 337, endPoint x: 151, endPoint y: 237, distance: 100.3
click at [151, 237] on div "1 Porcelain Numbers 6mm Porcelain cutting as per provided files. Files are not …" at bounding box center [470, 284] width 667 height 280
click at [264, 236] on div "Porcelain Numbers" at bounding box center [248, 242] width 72 height 13
drag, startPoint x: 277, startPoint y: 230, endPoint x: 166, endPoint y: 228, distance: 110.7
click at [166, 231] on div "1 Porcelain Numbers 6mm Porcelain cutting as per provided files. Files are not …" at bounding box center [470, 274] width 667 height 87
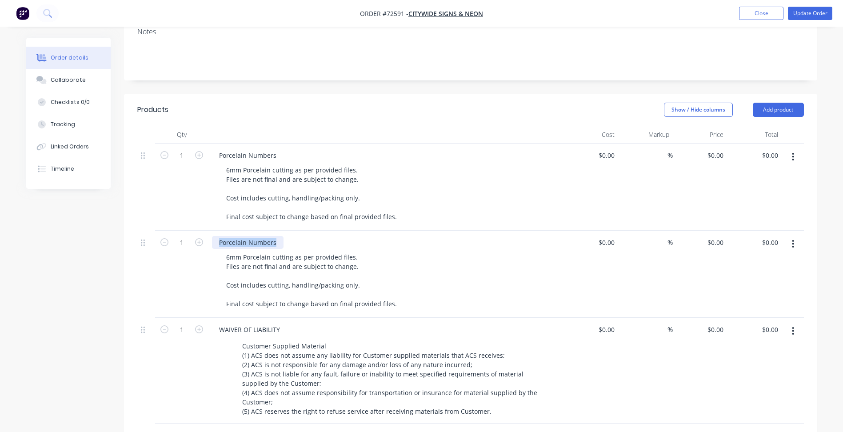
click at [245, 236] on div "Porcelain Numbers" at bounding box center [248, 242] width 72 height 13
drag, startPoint x: 274, startPoint y: 233, endPoint x: 113, endPoint y: 221, distance: 161.8
click at [113, 221] on div "Created by [PERSON_NAME] Created [DATE] Required [DATE] Assigned to Add team me…" at bounding box center [421, 269] width 791 height 822
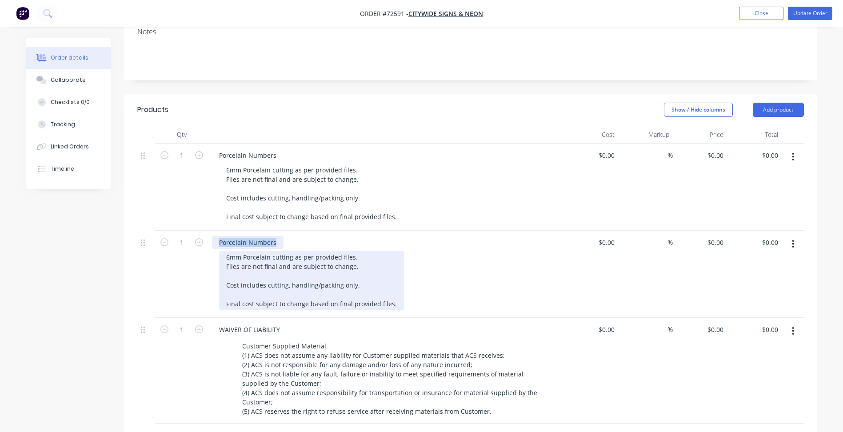
paste div
click at [259, 251] on div "6mm Porcelain cutting as per provided files. Files are not final and are subjec…" at bounding box center [311, 281] width 185 height 60
click at [233, 253] on div "6mm Porcelain cutting as per provided files. Files are not final and are subjec…" at bounding box center [311, 281] width 185 height 60
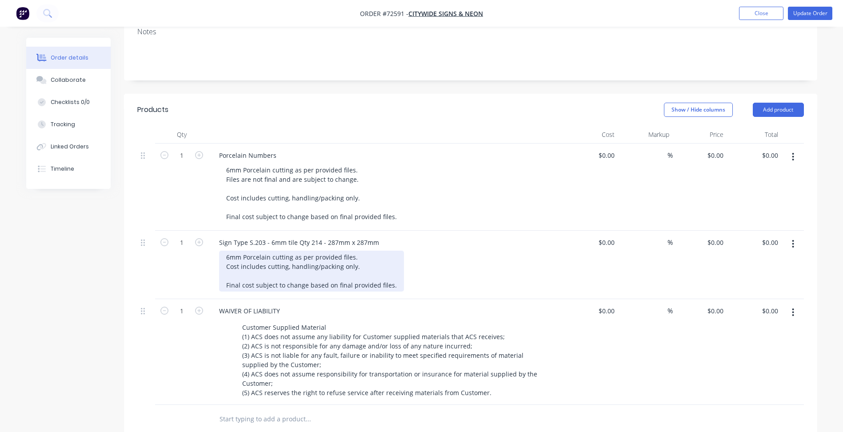
click at [253, 273] on div "6mm Porcelain cutting as per provided files. Cost includes cutting, handling/pa…" at bounding box center [311, 271] width 185 height 41
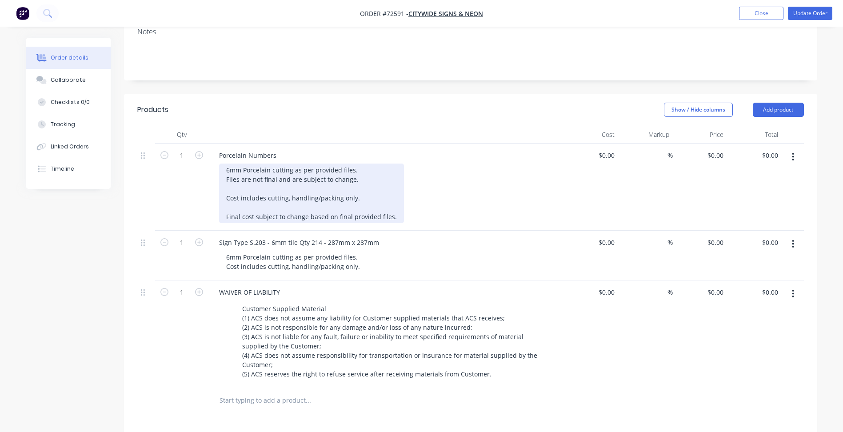
click at [273, 200] on div "6mm Porcelain cutting as per provided files. Files are not final and are subjec…" at bounding box center [311, 194] width 185 height 60
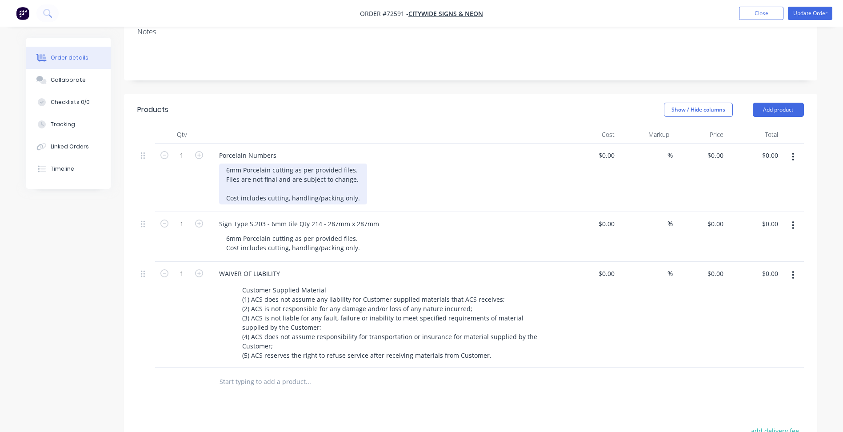
click at [261, 188] on div "6mm Porcelain cutting as per provided files. Files are not final and are subjec…" at bounding box center [293, 184] width 148 height 41
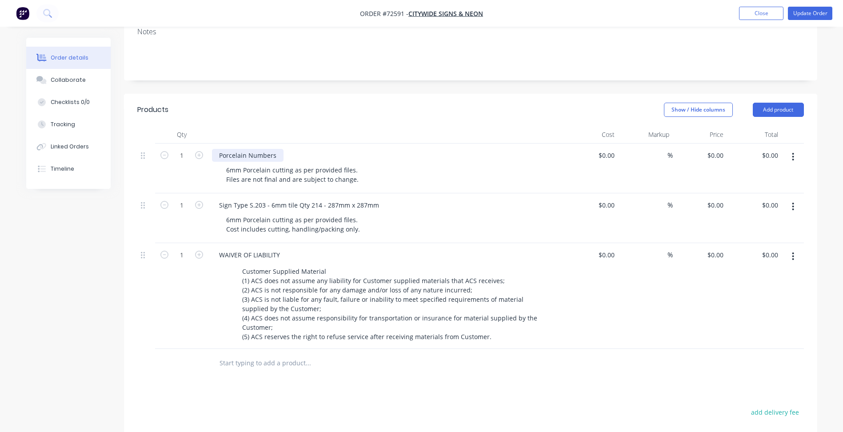
click at [257, 149] on div "Porcelain Numbers" at bounding box center [248, 155] width 72 height 13
click at [220, 149] on div "Porcelain Numbers" at bounding box center [248, 155] width 72 height 13
paste div
click at [355, 149] on div "Sign Type S.212 - 6mm tile - Porcelain Numbers" at bounding box center [290, 155] width 156 height 13
click at [361, 149] on div "Sign Type S.212 - 6mm tile - Porcelain Numbers/Letters" at bounding box center [301, 155] width 179 height 13
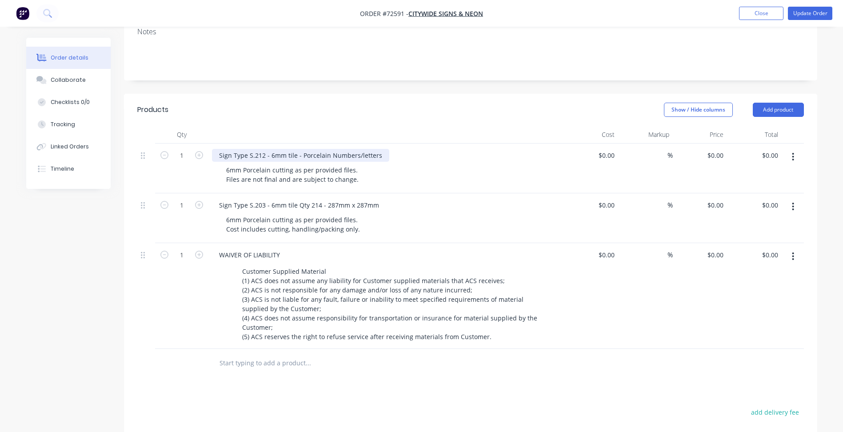
click at [303, 149] on div "Sign Type S.212 - 6mm tile - Porcelain Numbers/letters" at bounding box center [300, 155] width 177 height 13
click at [427, 366] on div "Products Show / Hide columns Add product Qty Cost Markup Price Total 1 Sign Typ…" at bounding box center [471, 343] width 694 height 498
click at [791, 199] on button "button" at bounding box center [793, 207] width 21 height 16
click at [751, 241] on div "Duplicate" at bounding box center [762, 247] width 68 height 13
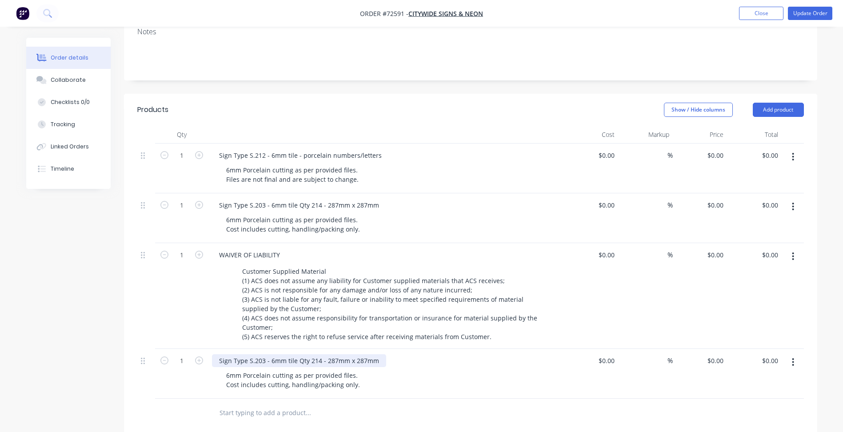
click at [253, 354] on div "Sign Type S.203 - 6mm tile Qty 214 - 287mm x 287mm" at bounding box center [299, 360] width 174 height 13
paste div
click at [129, 338] on div "Qty Cost Markup Price Total 1 Sign Type S.212 - 6mm tile - porcelain numbers/le…" at bounding box center [471, 277] width 694 height 302
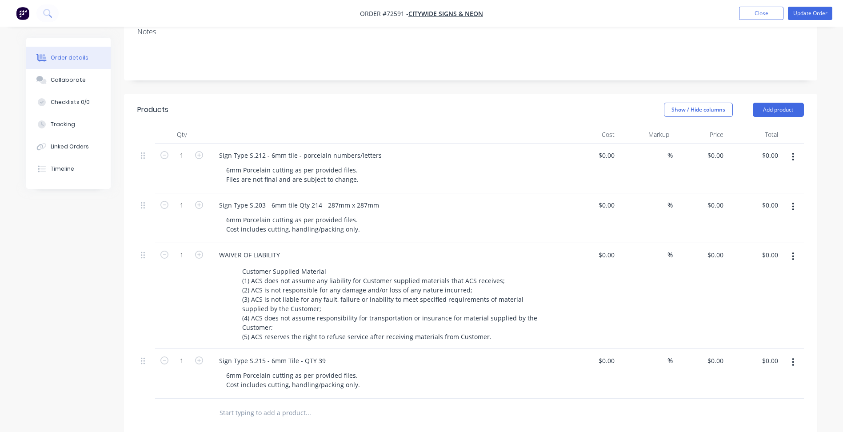
scroll to position [182, 0]
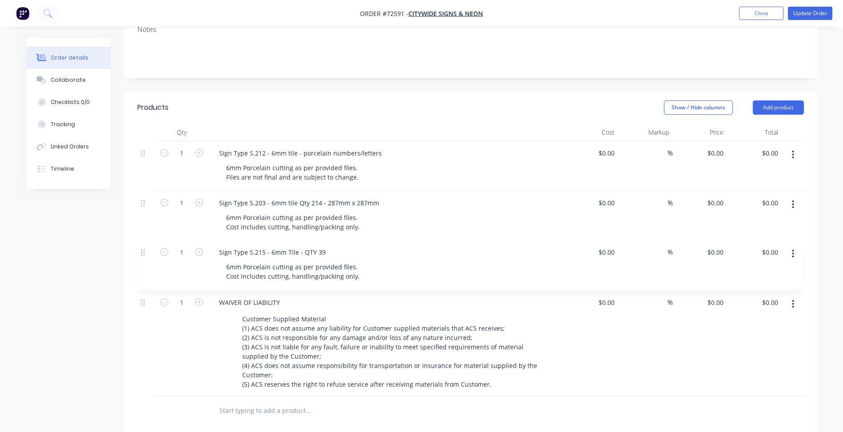
drag, startPoint x: 145, startPoint y: 349, endPoint x: 144, endPoint y: 249, distance: 100.0
click at [144, 249] on div "1 Sign Type S.212 - 6mm tile - porcelain numbers/letters 6mm Porcelain cutting …" at bounding box center [470, 268] width 667 height 255
click at [177, 160] on input "1" at bounding box center [181, 153] width 23 height 13
type input "39"
click at [180, 160] on input "1" at bounding box center [181, 153] width 23 height 13
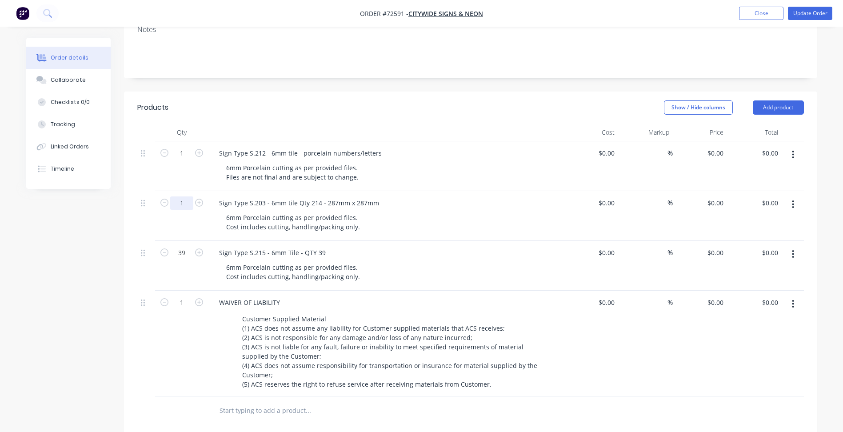
click at [182, 160] on input "1" at bounding box center [181, 153] width 23 height 13
drag, startPoint x: 185, startPoint y: 191, endPoint x: 158, endPoint y: 189, distance: 27.6
click at [158, 191] on div "1" at bounding box center [181, 216] width 53 height 50
type input "227"
click at [185, 147] on input "1" at bounding box center [181, 153] width 23 height 13
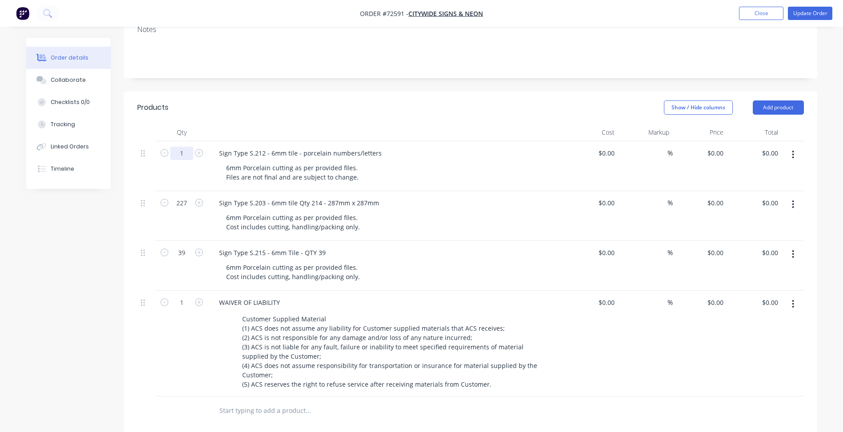
drag, startPoint x: 186, startPoint y: 140, endPoint x: 170, endPoint y: 140, distance: 16.0
click at [171, 147] on input "1" at bounding box center [181, 153] width 23 height 13
type input "227"
type input "214"
click at [50, 251] on div "Created by [PERSON_NAME] Created [DATE] Required [DATE] Assigned to Add team me…" at bounding box center [421, 254] width 791 height 797
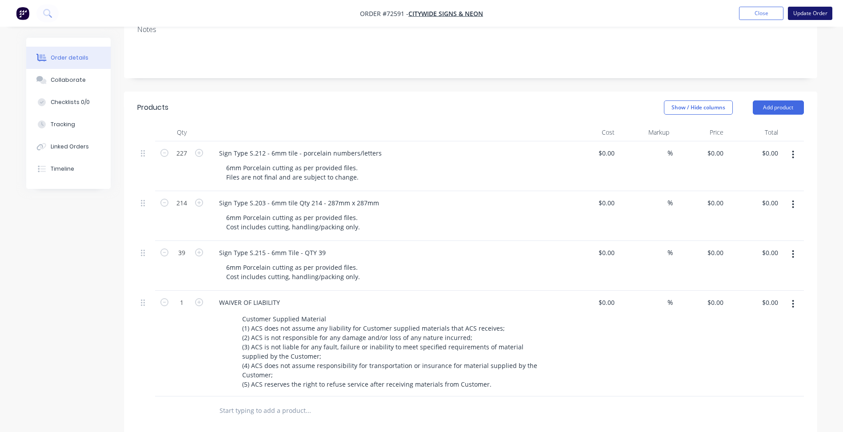
click at [798, 8] on button "Update Order" at bounding box center [810, 13] width 44 height 13
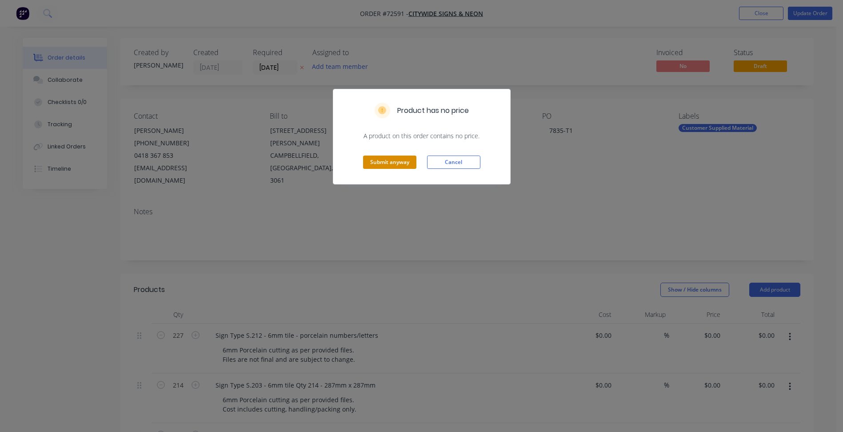
click at [392, 159] on button "Submit anyway" at bounding box center [389, 162] width 53 height 13
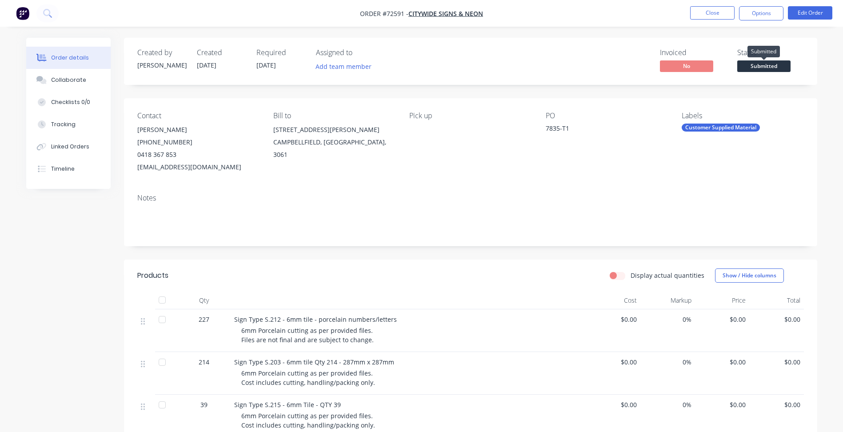
click at [755, 65] on span "Submitted" at bounding box center [764, 65] width 53 height 11
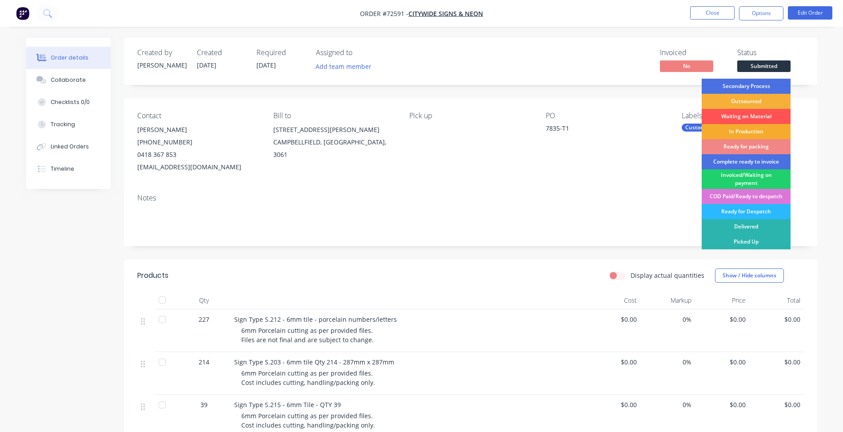
click at [742, 132] on div "In Production" at bounding box center [746, 131] width 89 height 15
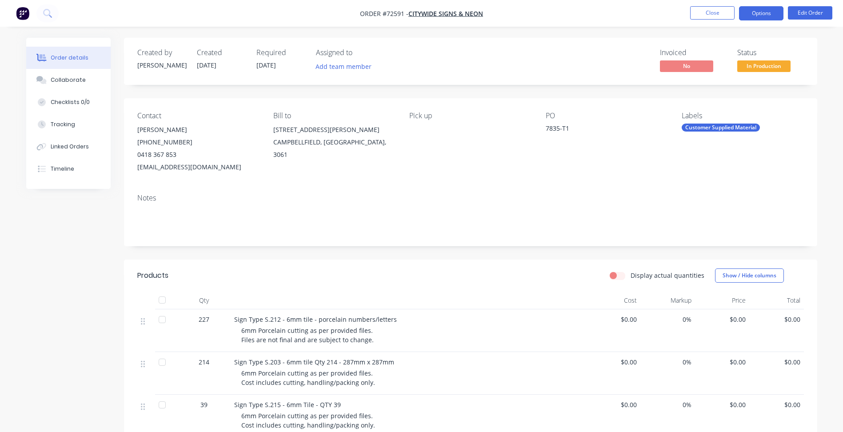
click at [757, 15] on button "Options" at bounding box center [761, 13] width 44 height 14
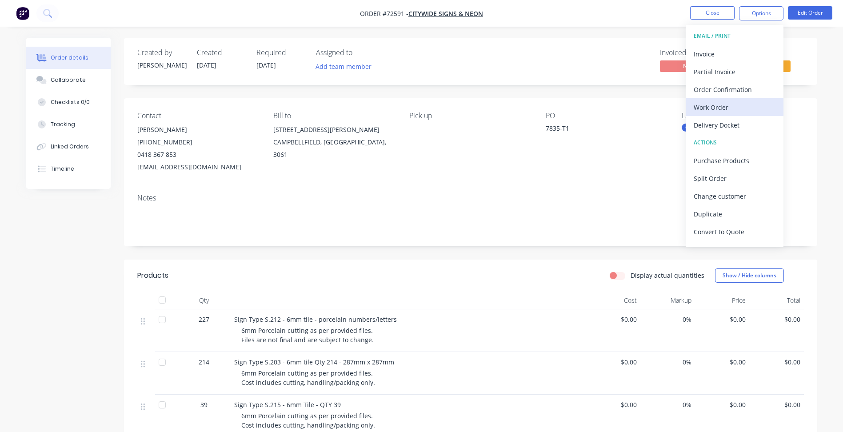
click at [718, 108] on div "Work Order" at bounding box center [735, 107] width 82 height 13
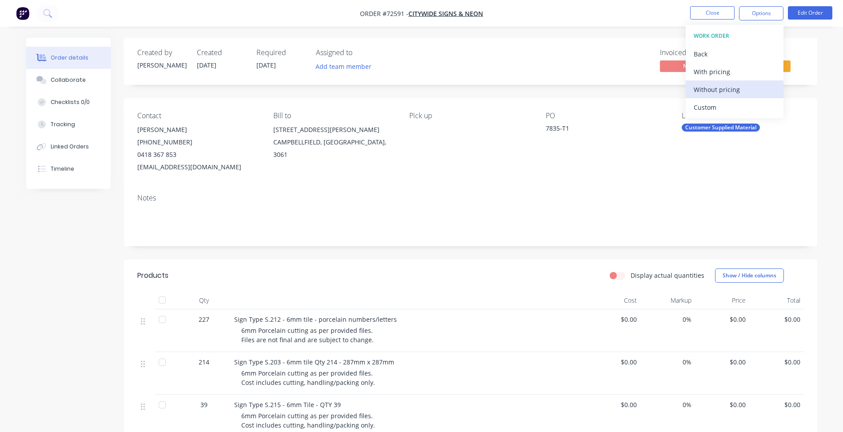
click at [731, 89] on div "Without pricing" at bounding box center [735, 89] width 82 height 13
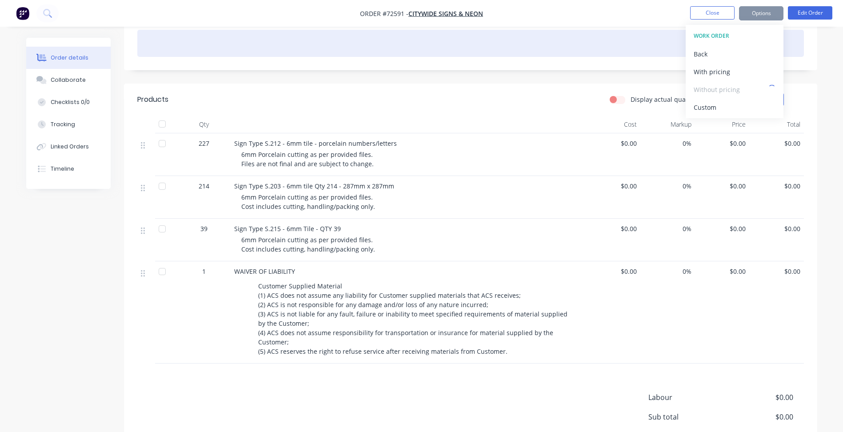
scroll to position [178, 0]
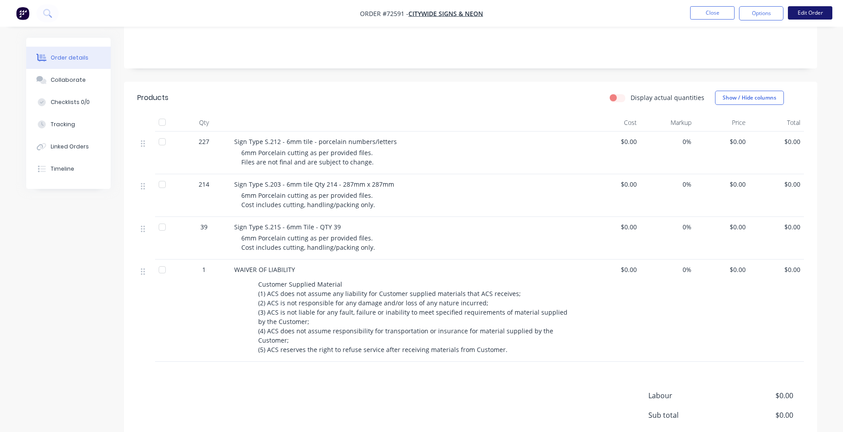
click at [802, 16] on button "Edit Order" at bounding box center [810, 12] width 44 height 13
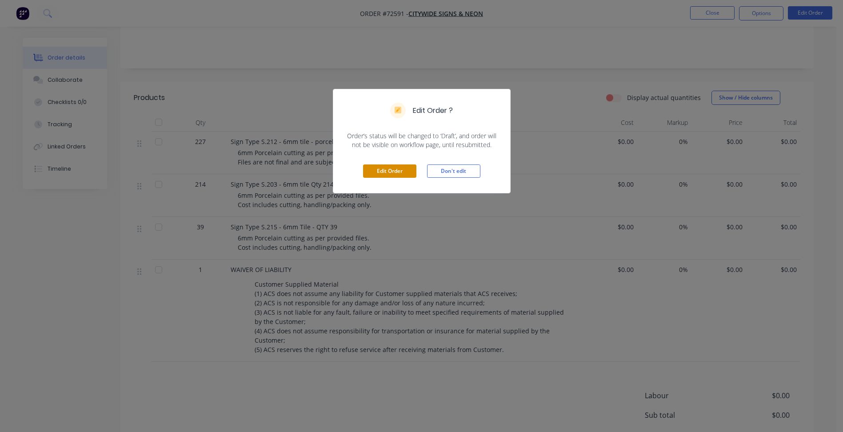
click at [393, 173] on button "Edit Order" at bounding box center [389, 171] width 53 height 13
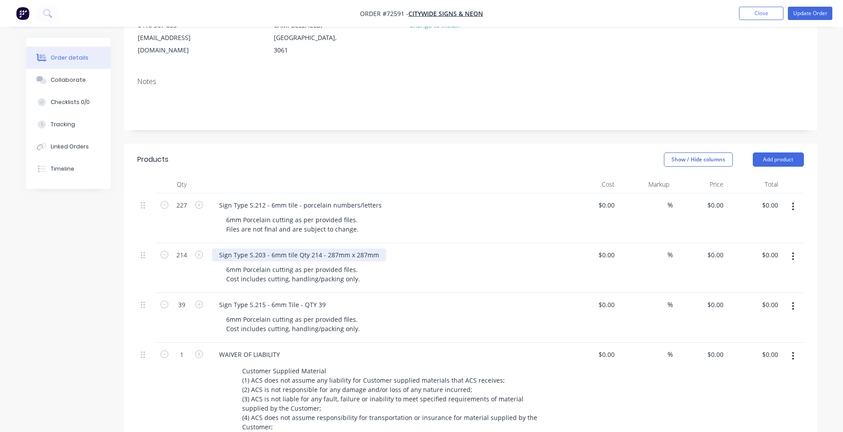
scroll to position [133, 0]
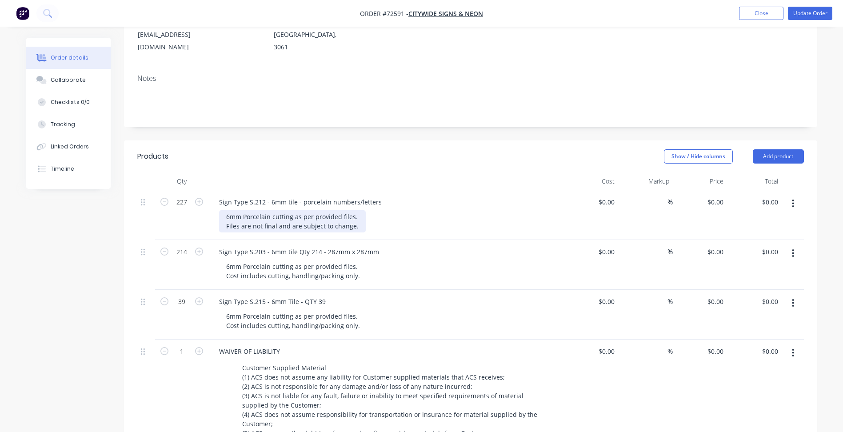
click at [357, 212] on div "6mm Porcelain cutting as per provided files. Files are not final and are subjec…" at bounding box center [292, 221] width 147 height 22
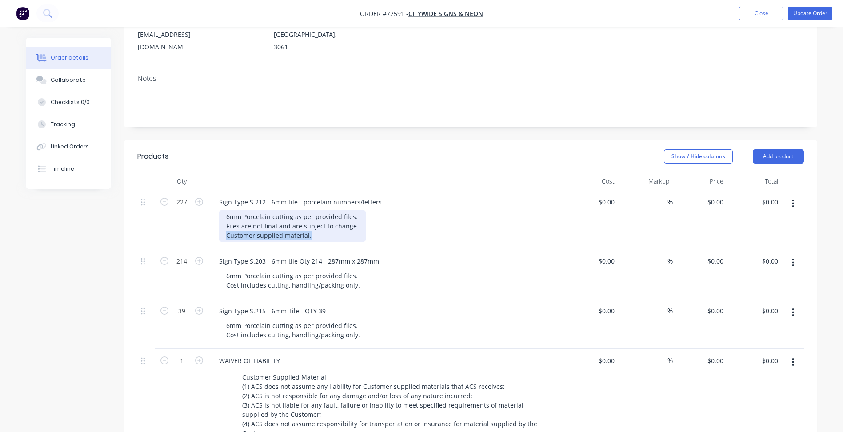
copy div "Customer supplied material."
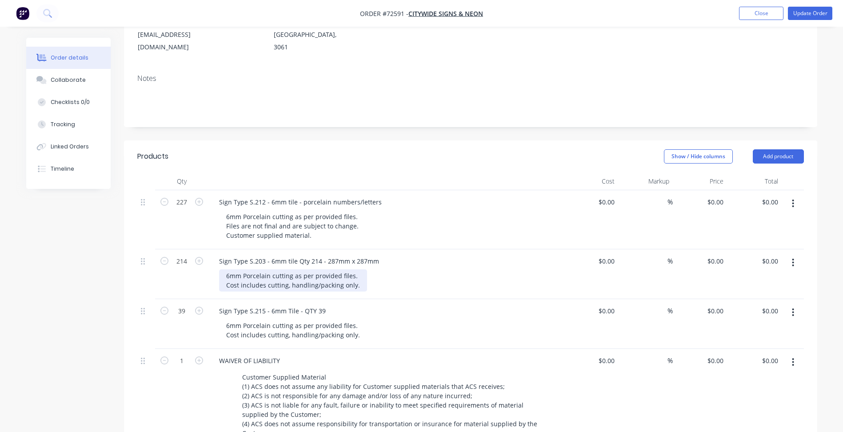
click at [352, 276] on div "6mm Porcelain cutting as per provided files. Cost includes cutting, handling/pa…" at bounding box center [293, 280] width 148 height 22
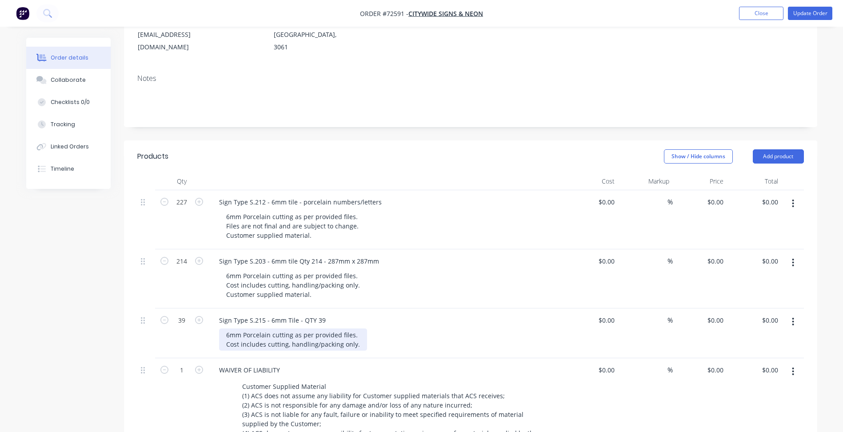
click at [357, 333] on div "6mm Porcelain cutting as per provided files. Cost includes cutting, handling/pa…" at bounding box center [293, 340] width 148 height 22
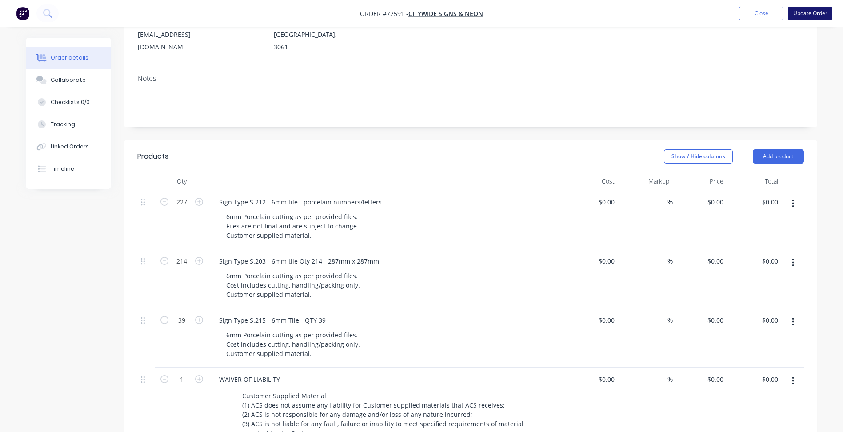
click at [818, 16] on button "Update Order" at bounding box center [810, 13] width 44 height 13
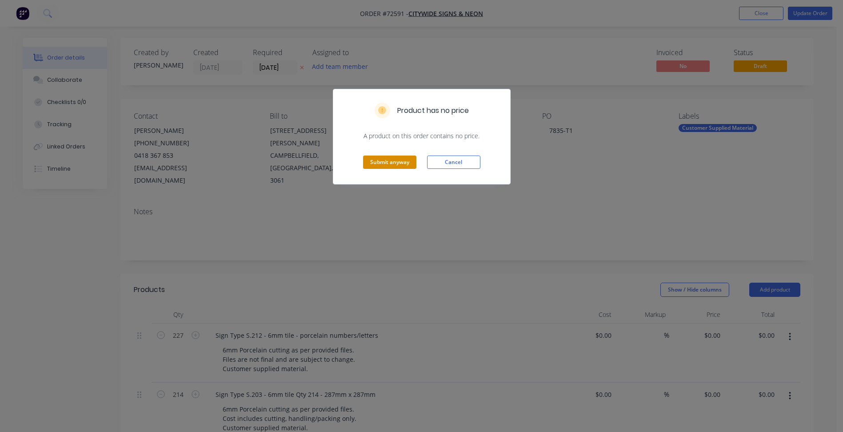
click at [386, 159] on button "Submit anyway" at bounding box center [389, 162] width 53 height 13
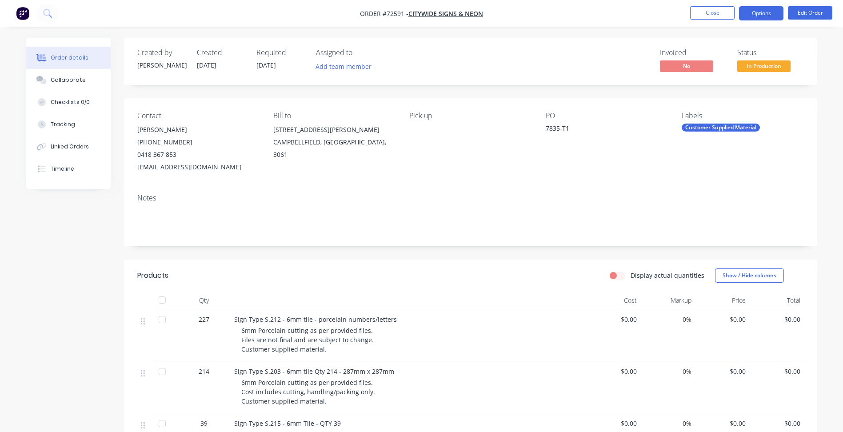
click at [756, 12] on button "Options" at bounding box center [761, 13] width 44 height 14
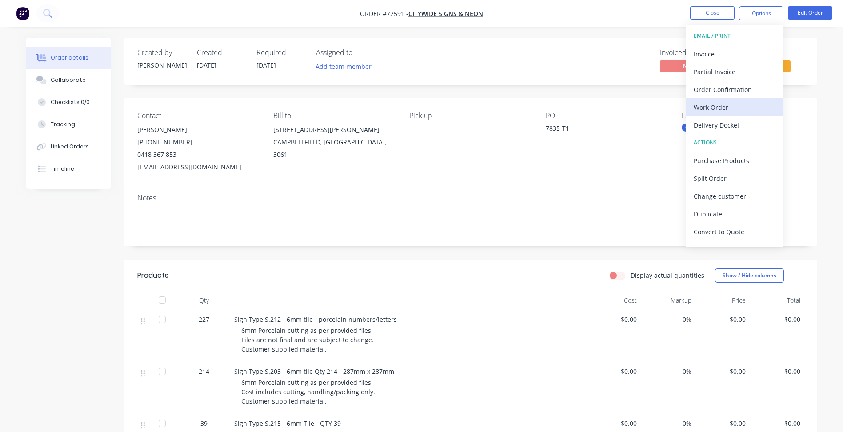
click at [714, 104] on div "Work Order" at bounding box center [735, 107] width 82 height 13
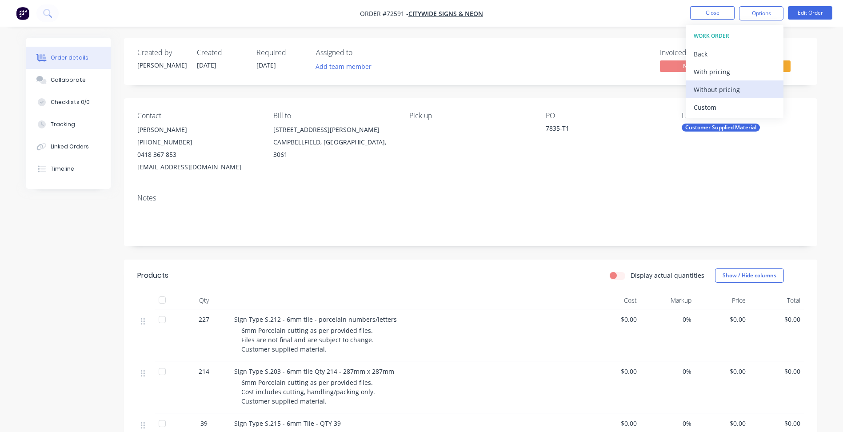
click at [734, 94] on div "Without pricing" at bounding box center [735, 89] width 82 height 13
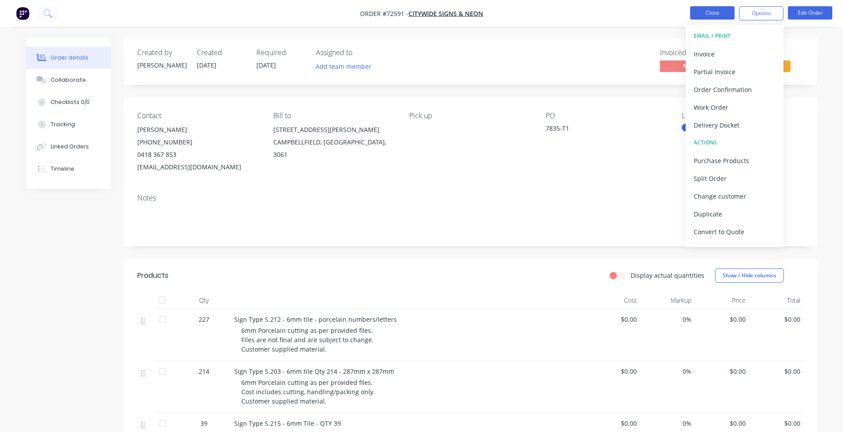
click at [705, 16] on button "Close" at bounding box center [712, 12] width 44 height 13
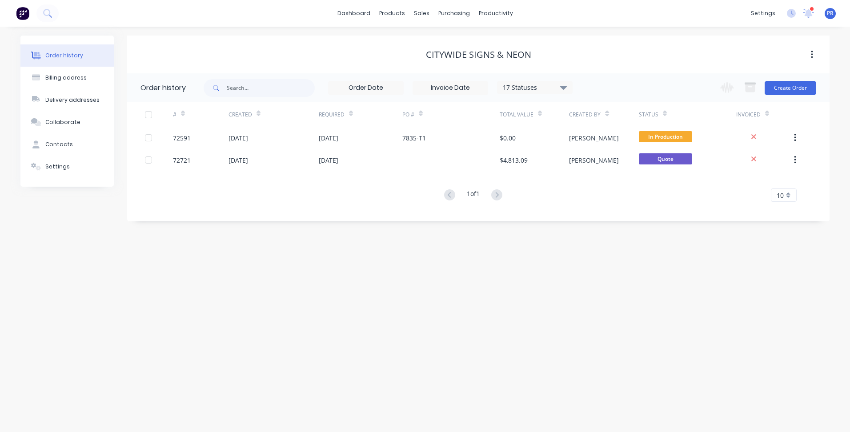
click at [291, 311] on div "Order history Billing address Delivery addresses Collaborate Contacts Settings …" at bounding box center [425, 229] width 850 height 405
click at [246, 350] on div "Order history Billing address Delivery addresses Collaborate Contacts Settings …" at bounding box center [425, 229] width 850 height 405
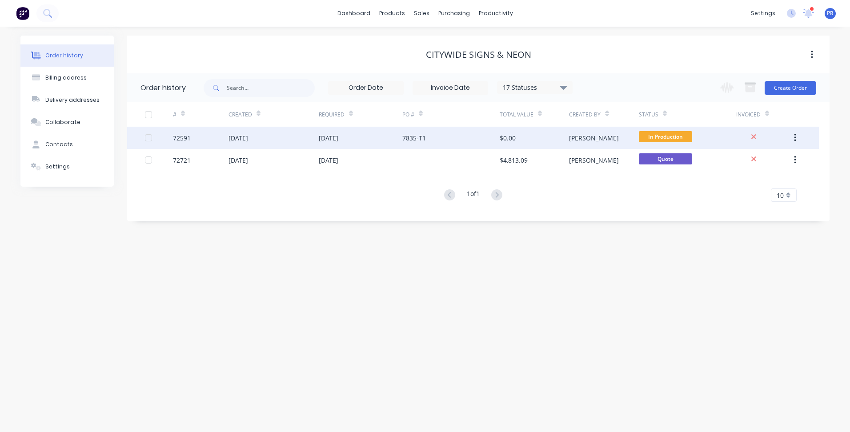
click at [266, 131] on div "[DATE]" at bounding box center [274, 138] width 90 height 22
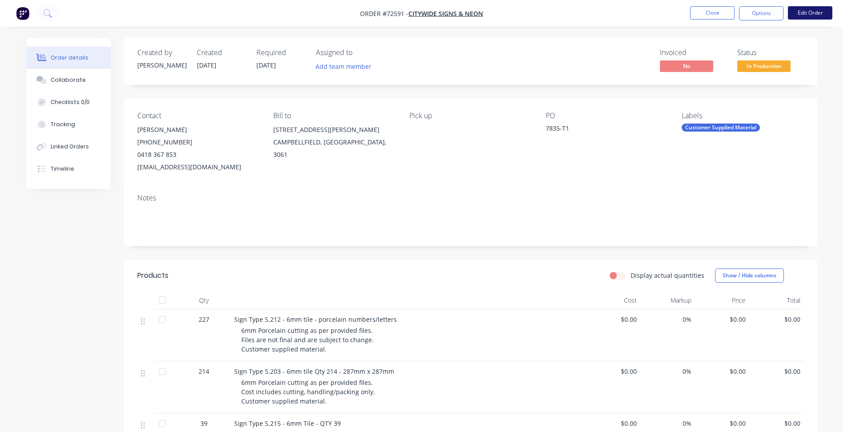
click at [809, 13] on button "Edit Order" at bounding box center [810, 12] width 44 height 13
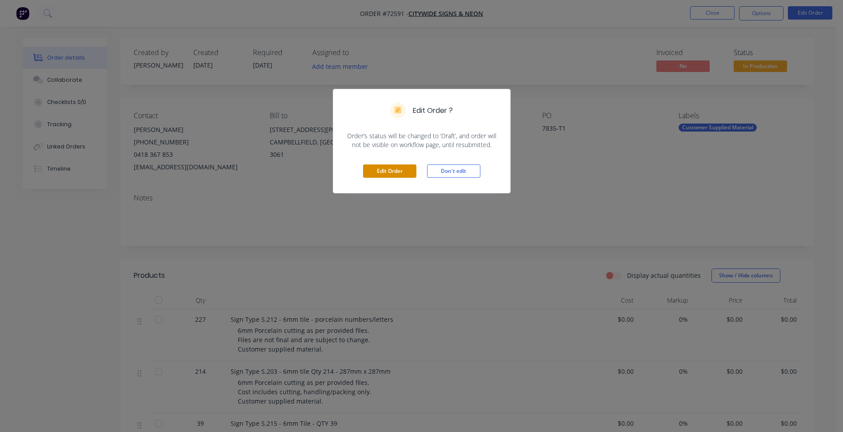
click at [406, 174] on button "Edit Order" at bounding box center [389, 171] width 53 height 13
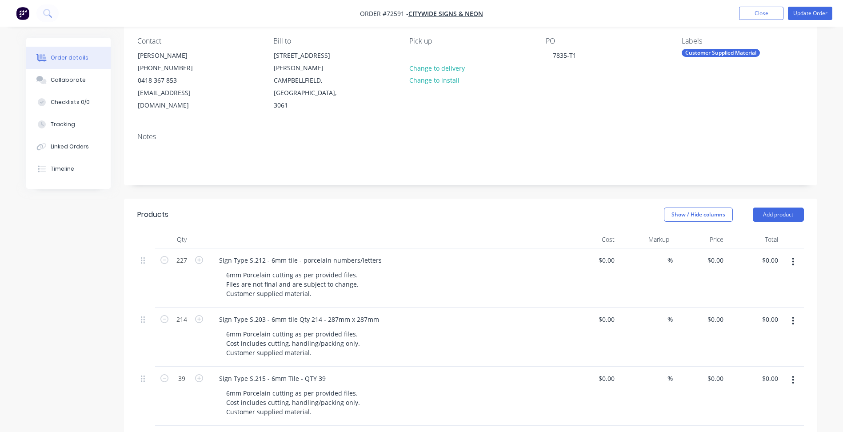
scroll to position [133, 0]
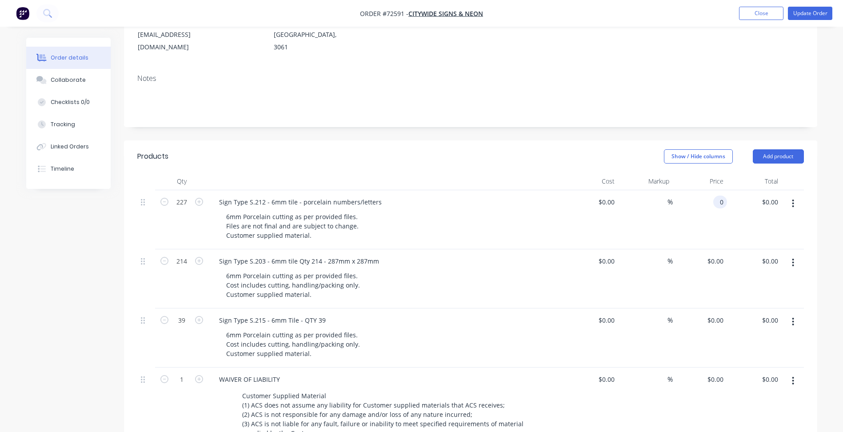
click at [713, 190] on div "0 0" at bounding box center [700, 219] width 55 height 59
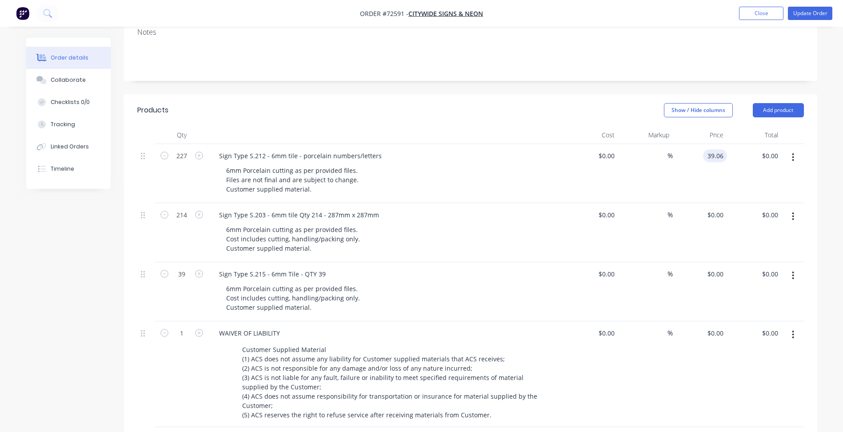
scroll to position [222, 0]
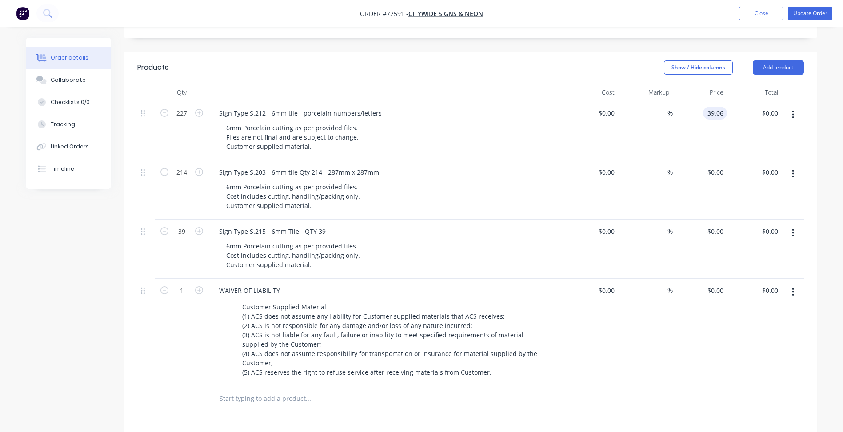
type input "$39.06"
type input "$8,866.62"
click at [362, 408] on div "Products Show / Hide columns Add product Qty Cost Markup Price Total 227 Sign T…" at bounding box center [471, 339] width 694 height 575
click at [715, 166] on div "0 0" at bounding box center [721, 172] width 14 height 13
type input "$0.00"
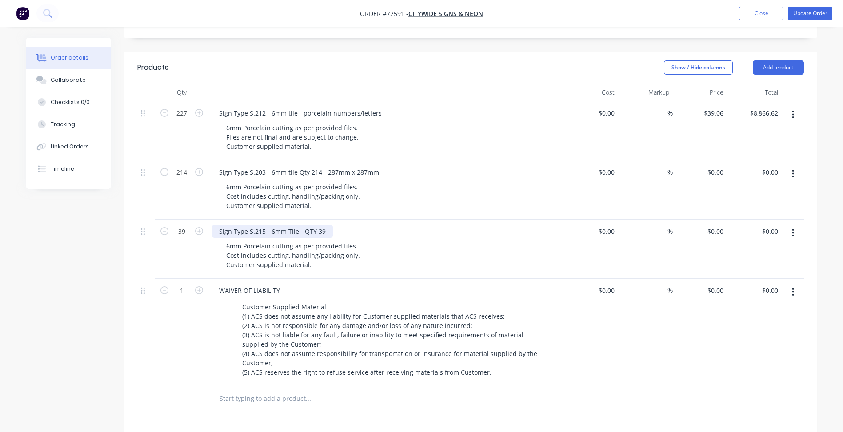
click at [301, 225] on div "Sign Type S.215 - 6mm Tile - QTY 39" at bounding box center [272, 231] width 121 height 13
click at [706, 161] on div "0 $0.00" at bounding box center [700, 190] width 55 height 59
type input "$24.04"
type input "$5,144.56"
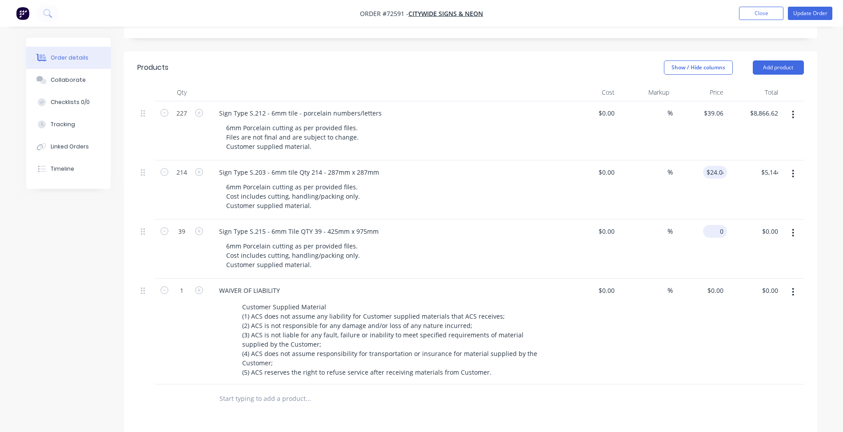
click at [714, 225] on div "0 $0.00" at bounding box center [715, 231] width 24 height 13
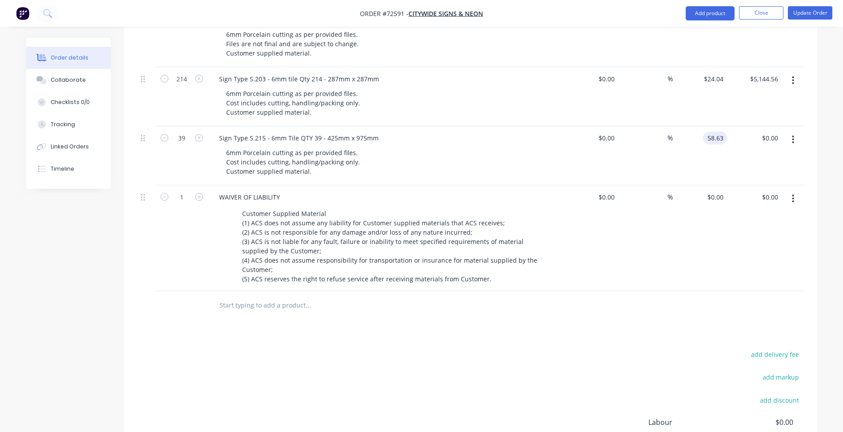
scroll to position [418, 0]
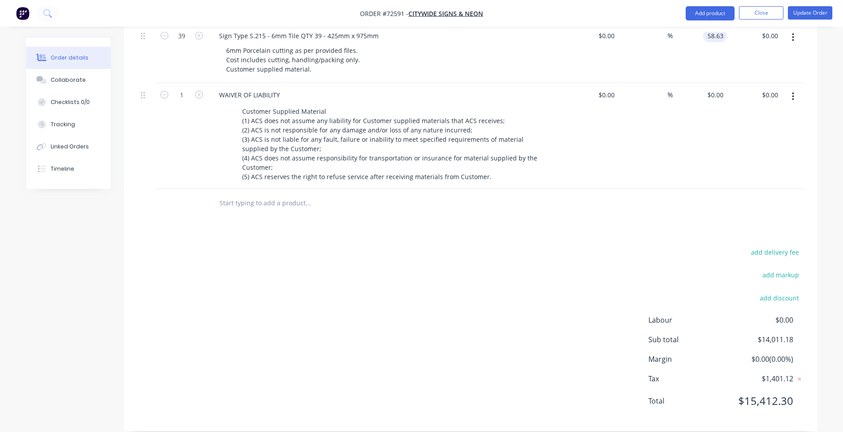
type input "$58.63"
type input "$2,286.57"
click at [497, 274] on div "add delivery fee add markup add discount Labour $0.00 Sub total $16,297.75 Marg…" at bounding box center [470, 332] width 667 height 172
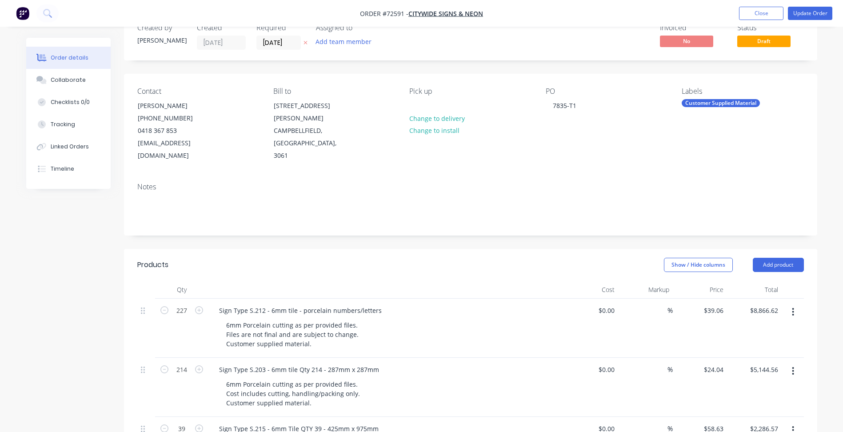
scroll to position [18, 0]
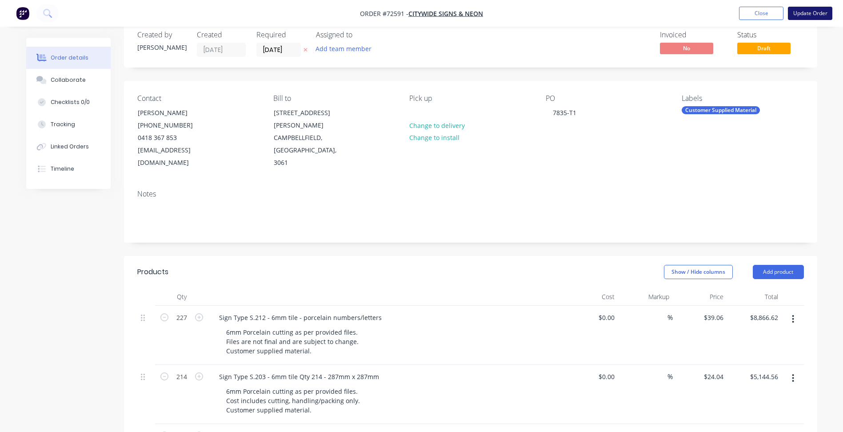
click at [814, 16] on button "Update Order" at bounding box center [810, 13] width 44 height 13
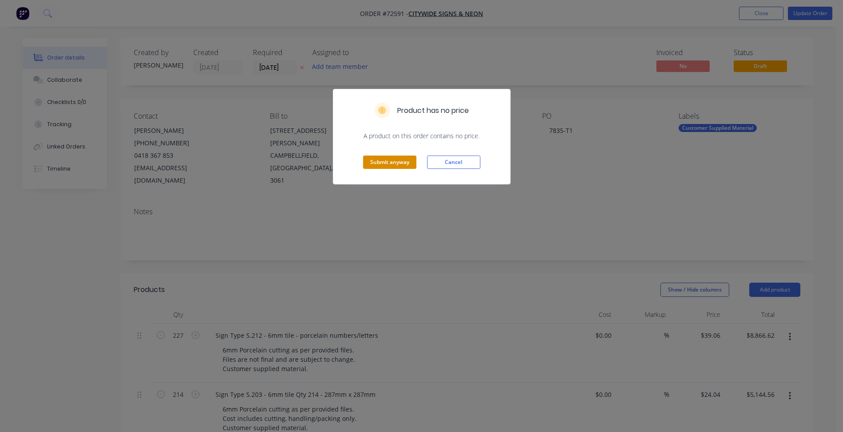
click at [409, 165] on button "Submit anyway" at bounding box center [389, 162] width 53 height 13
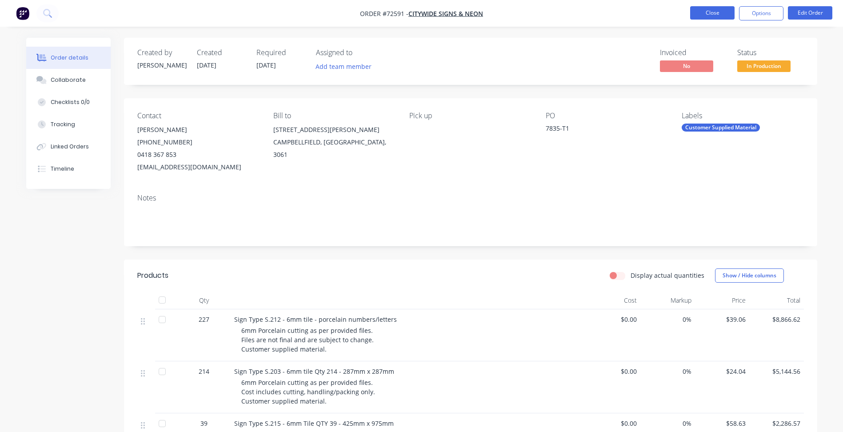
click at [710, 14] on button "Close" at bounding box center [712, 12] width 44 height 13
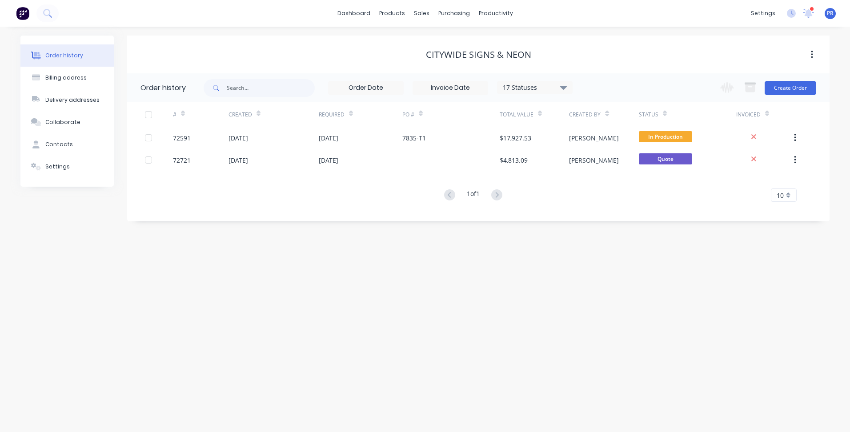
drag, startPoint x: 235, startPoint y: 234, endPoint x: 235, endPoint y: 218, distance: 15.6
click at [235, 234] on div "Order history Billing address Delivery addresses Collaborate Contacts Settings …" at bounding box center [425, 229] width 850 height 405
click at [445, 47] on link "Sales Orders" at bounding box center [468, 42] width 118 height 18
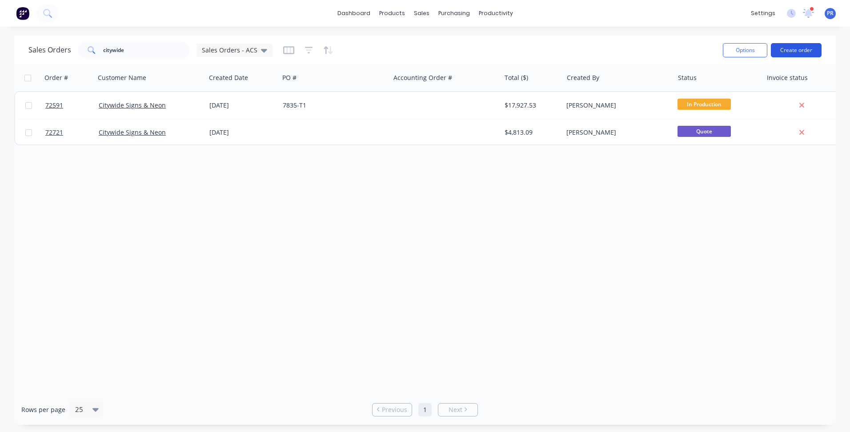
click at [799, 48] on button "Create order" at bounding box center [796, 50] width 51 height 14
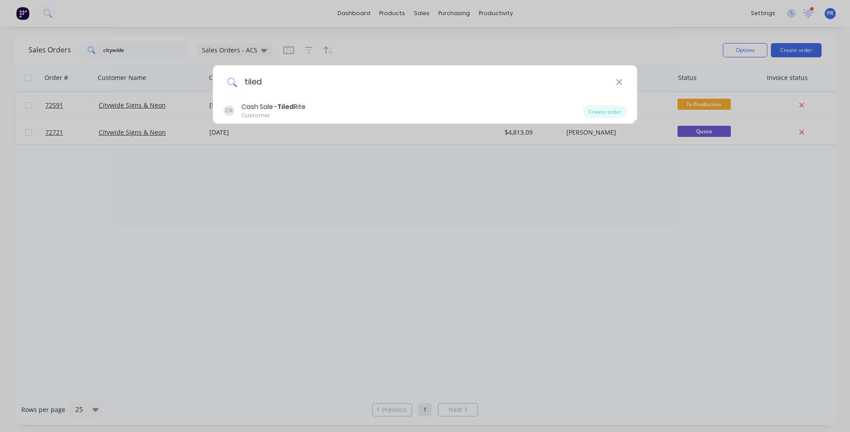
click at [309, 92] on input "tiled" at bounding box center [426, 81] width 379 height 33
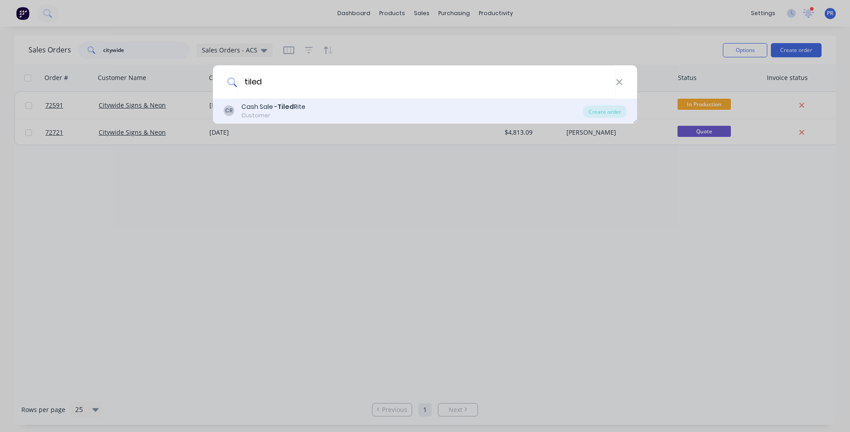
type input "tiled"
click at [307, 104] on div "[PERSON_NAME] Sale - Tiled Rite Customer" at bounding box center [404, 110] width 360 height 17
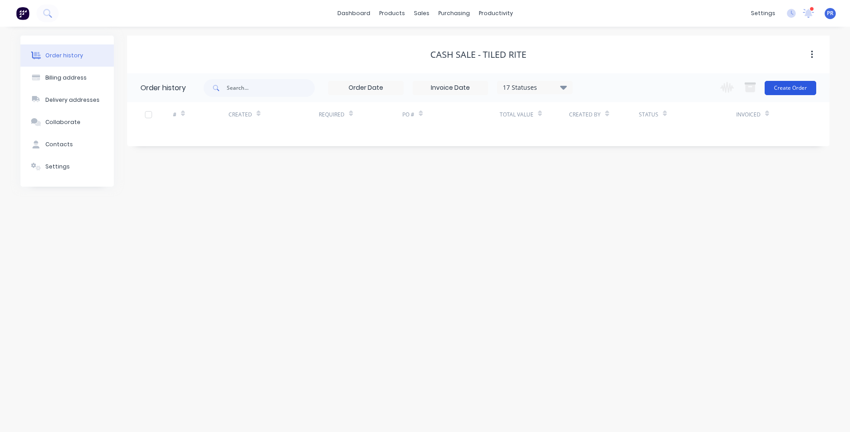
click at [780, 94] on button "Create Order" at bounding box center [791, 88] width 52 height 14
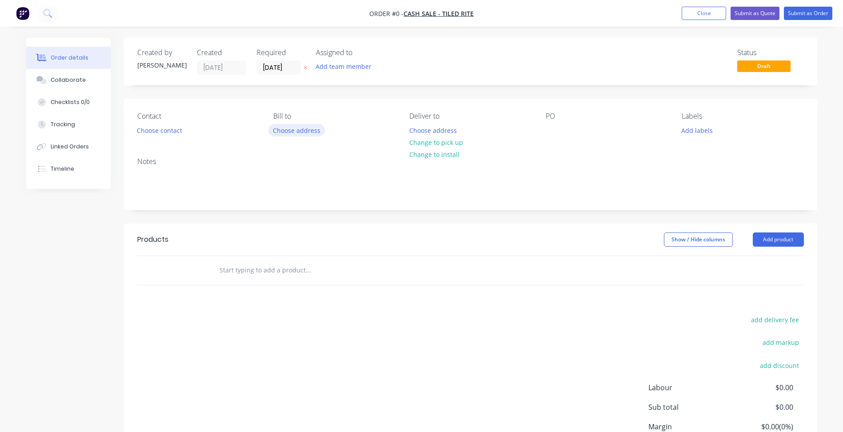
click at [311, 131] on button "Choose address" at bounding box center [297, 130] width 57 height 12
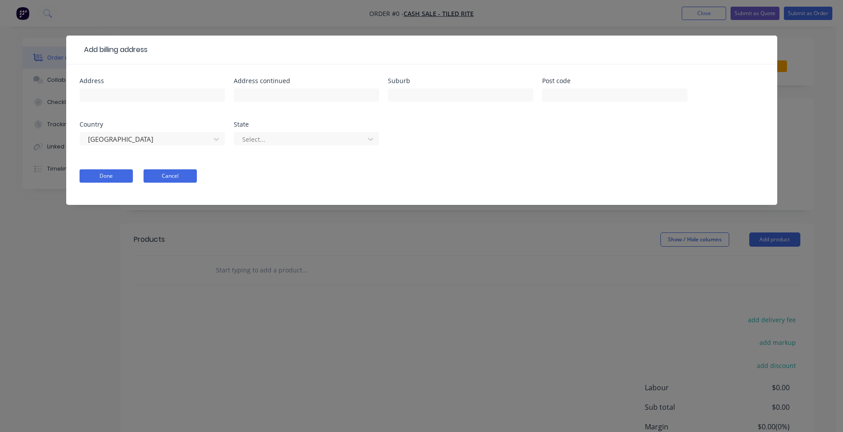
click at [166, 174] on button "Cancel" at bounding box center [170, 175] width 53 height 13
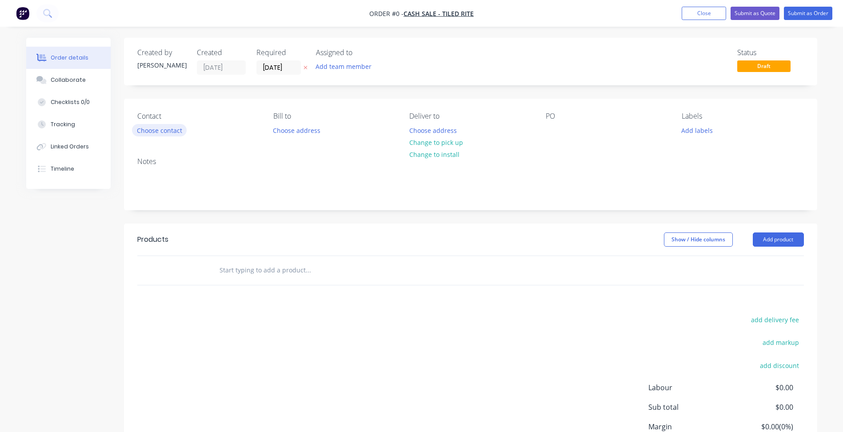
click at [158, 129] on button "Choose contact" at bounding box center [159, 130] width 55 height 12
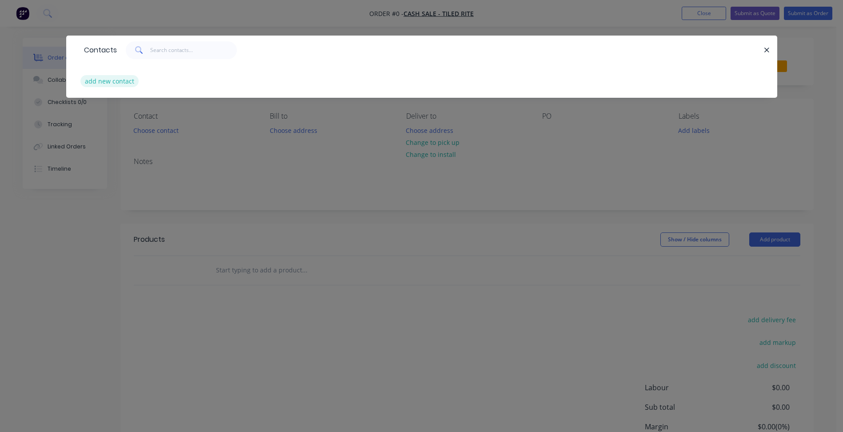
click at [119, 83] on button "add new contact" at bounding box center [109, 81] width 59 height 12
select select "AU"
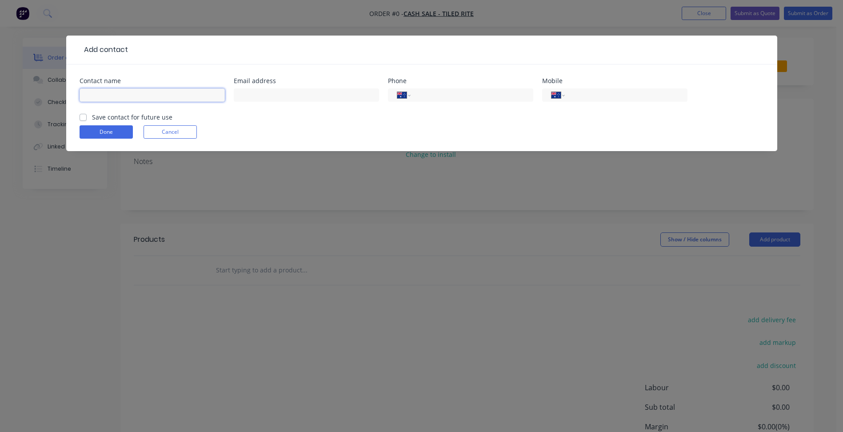
click at [131, 89] on input "text" at bounding box center [152, 94] width 145 height 13
type input "[PERSON_NAME]"
click at [274, 94] on input "text" at bounding box center [306, 94] width 145 height 13
click at [256, 90] on input "text" at bounding box center [306, 94] width 145 height 13
paste input "[EMAIL_ADDRESS][DOMAIN_NAME]"
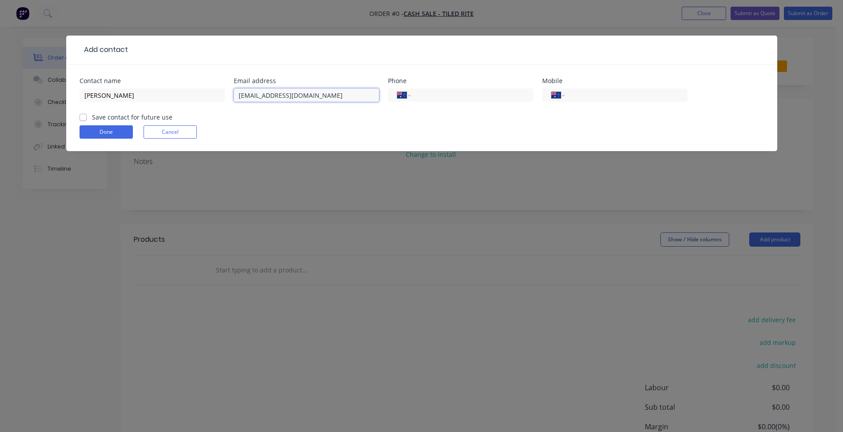
type input "[EMAIL_ADDRESS][DOMAIN_NAME]"
click at [588, 91] on input "tel" at bounding box center [624, 95] width 107 height 10
click at [100, 120] on label "Save contact for future use" at bounding box center [132, 116] width 80 height 9
click at [87, 120] on input "Save contact for future use" at bounding box center [83, 116] width 7 height 8
checkbox input "true"
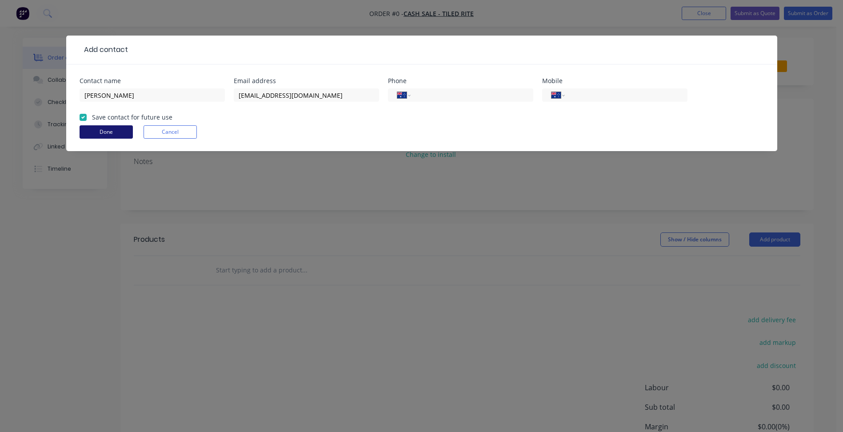
click at [102, 131] on button "Done" at bounding box center [106, 131] width 53 height 13
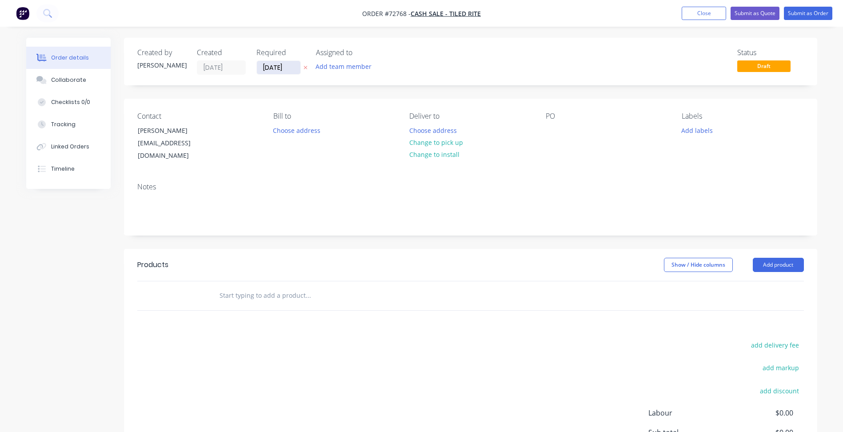
click at [278, 64] on input "[DATE]" at bounding box center [279, 67] width 44 height 13
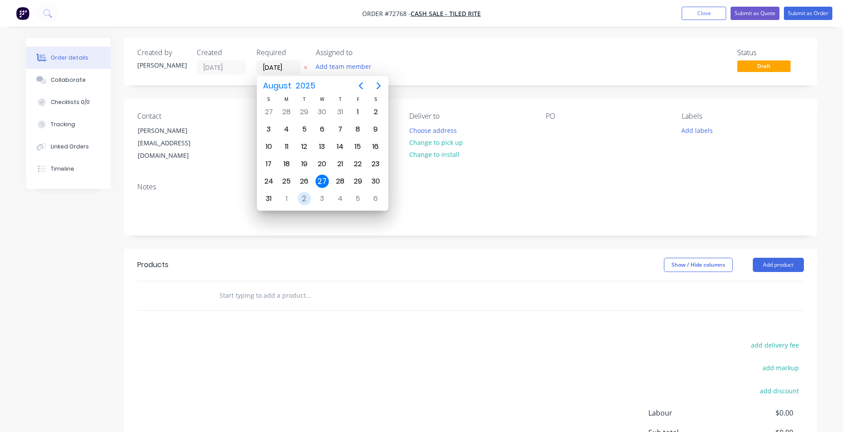
click at [309, 194] on div "2" at bounding box center [304, 198] width 13 height 13
type input "[DATE]"
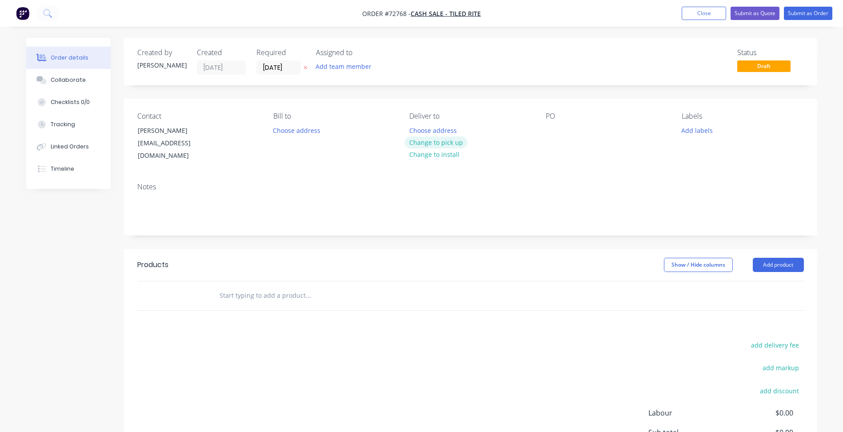
click at [438, 140] on button "Change to pick up" at bounding box center [436, 142] width 63 height 12
click at [550, 129] on div at bounding box center [553, 130] width 14 height 13
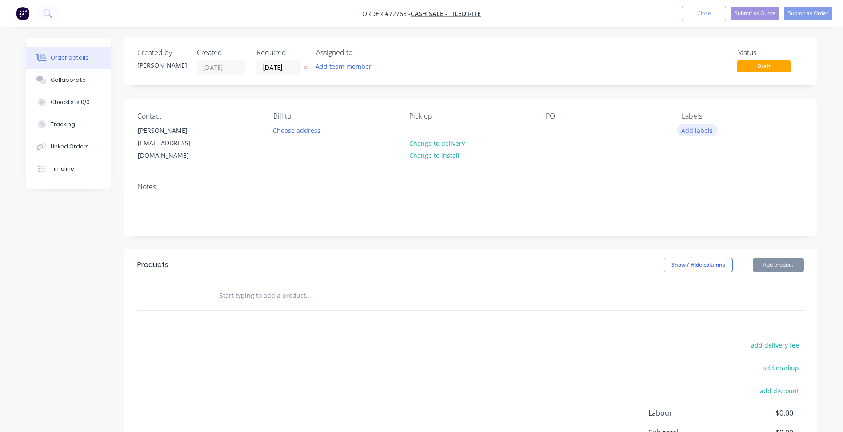
click at [688, 132] on button "Add labels" at bounding box center [697, 130] width 41 height 12
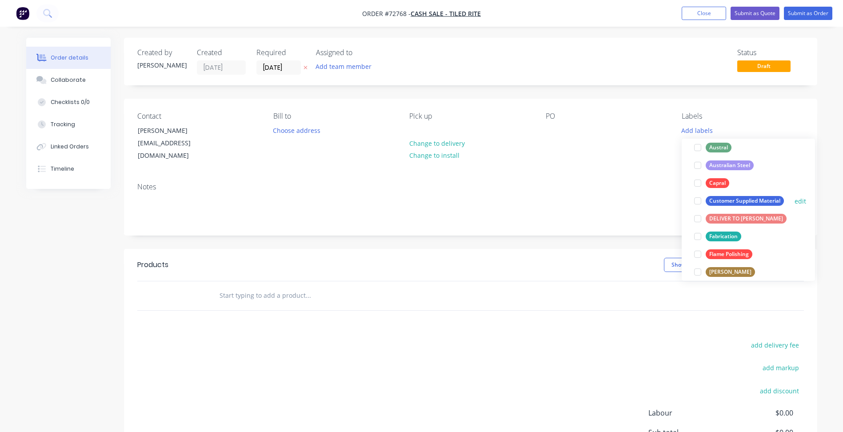
click at [696, 200] on div at bounding box center [698, 201] width 18 height 18
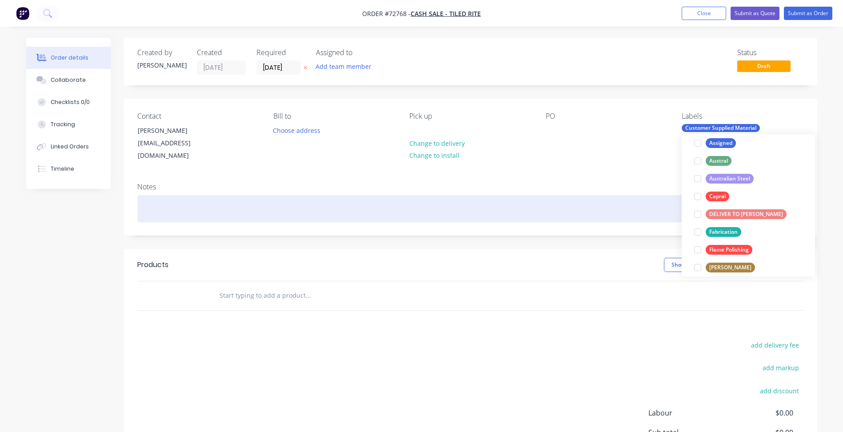
scroll to position [9, 0]
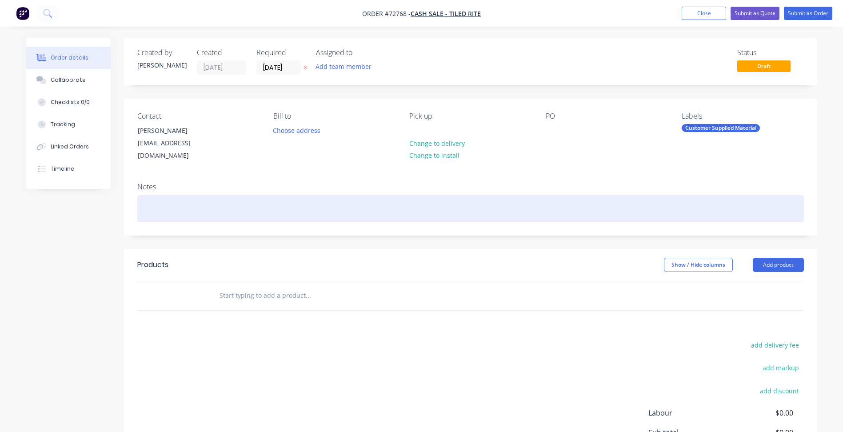
click at [550, 195] on div at bounding box center [470, 208] width 667 height 27
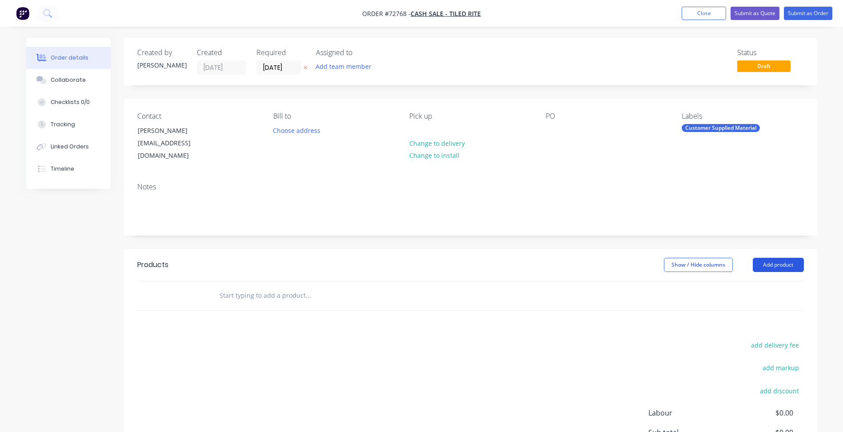
click at [779, 258] on button "Add product" at bounding box center [778, 265] width 51 height 14
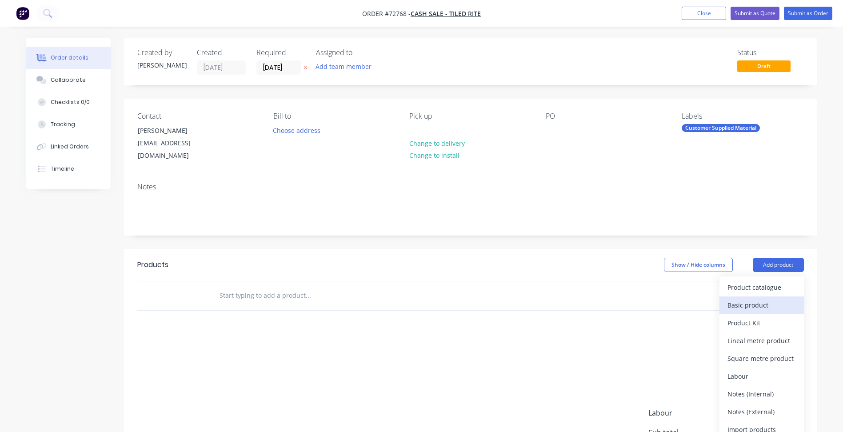
click at [760, 299] on div "Basic product" at bounding box center [762, 305] width 68 height 13
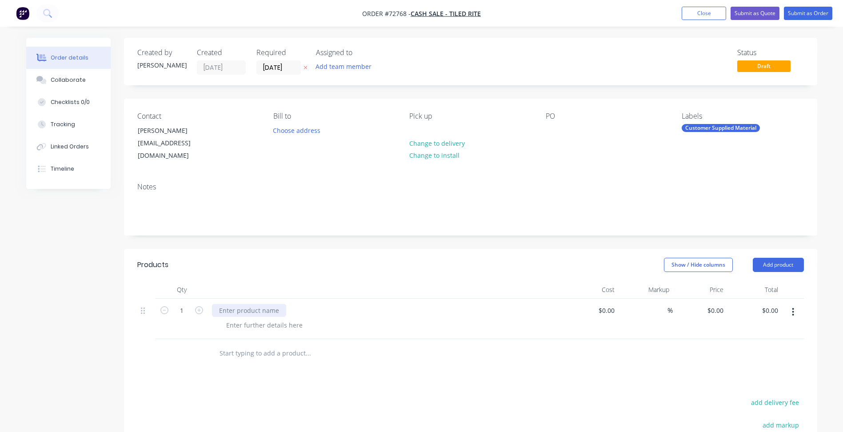
click at [260, 304] on div at bounding box center [249, 310] width 74 height 13
click at [270, 319] on div at bounding box center [264, 325] width 91 height 13
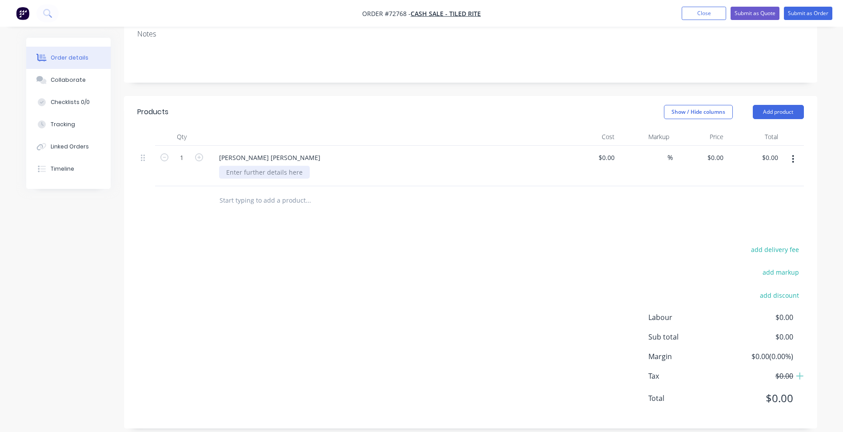
click at [302, 166] on div at bounding box center [264, 172] width 91 height 13
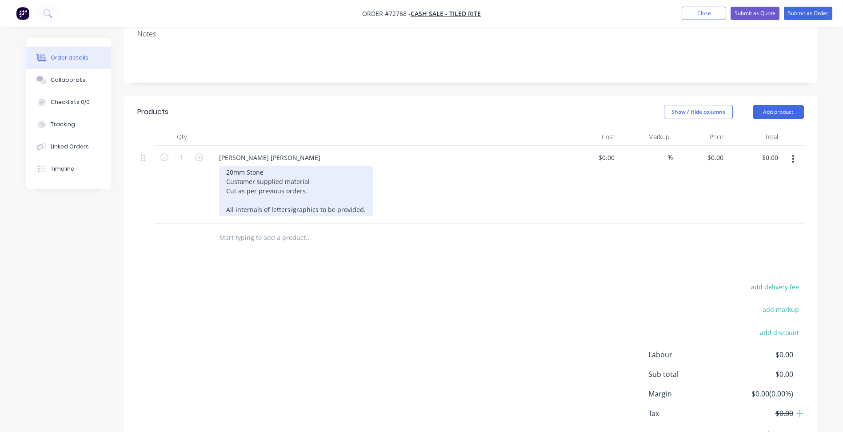
click at [257, 199] on div "20mm Stone Customer supplied material Cut as per previous orders. All internals…" at bounding box center [296, 191] width 154 height 50
click at [235, 199] on div "20mm Stone Customer supplied material Cut as per previous orders. All internals…" at bounding box center [296, 191] width 154 height 50
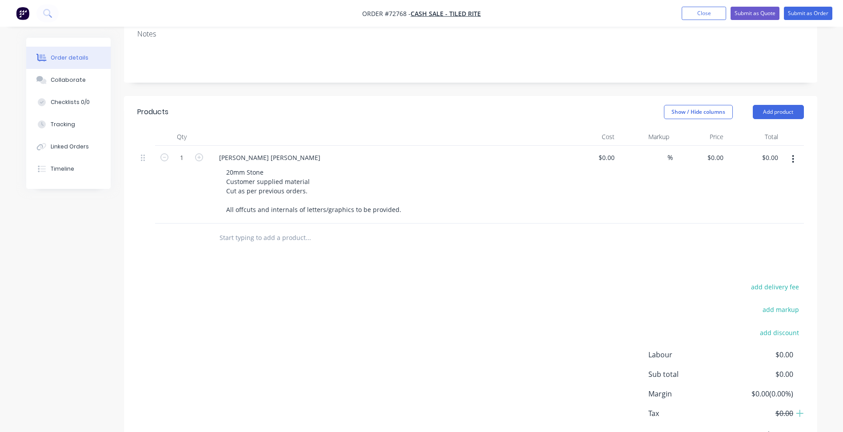
click at [405, 16] on span "Order #72768 -" at bounding box center [386, 13] width 48 height 8
click at [397, 12] on span "Order #72768 -" at bounding box center [386, 13] width 48 height 8
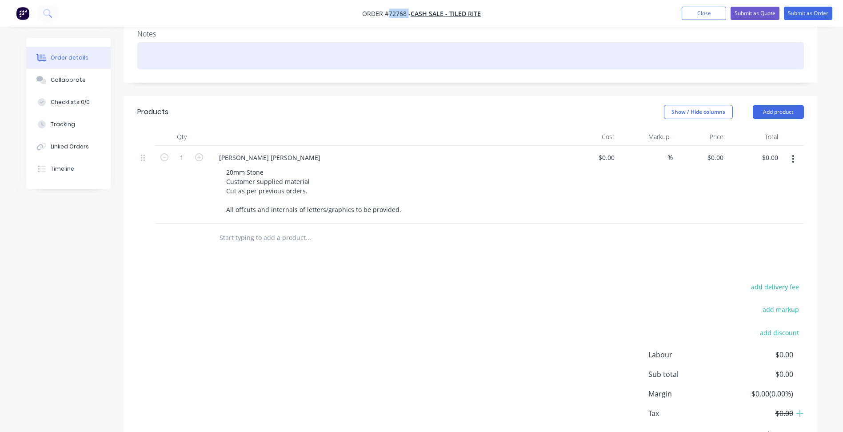
copy span "72768"
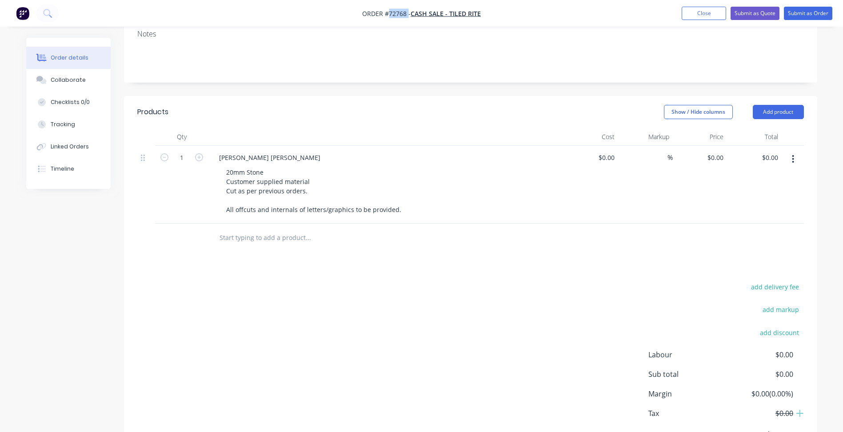
click at [402, 16] on span "Order #72768 -" at bounding box center [386, 13] width 48 height 8
click at [711, 147] on div "0 $0.00" at bounding box center [700, 185] width 55 height 78
type input "$300.00"
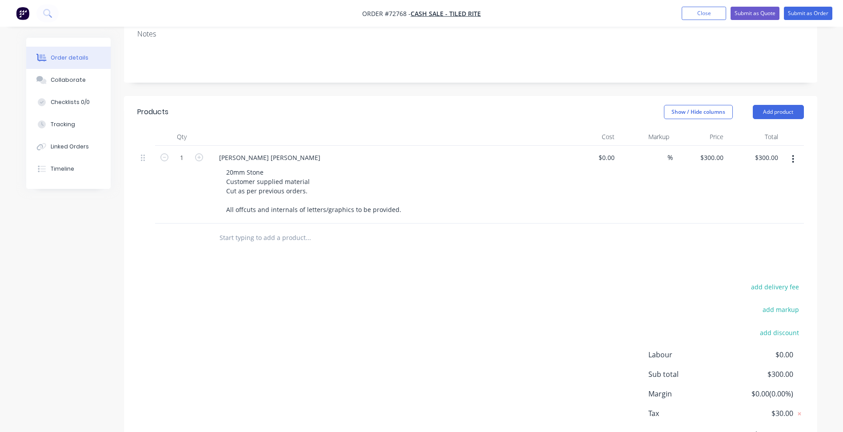
click at [381, 281] on div "add delivery fee add markup add discount Labour $0.00 Sub total $300.00 Margin …" at bounding box center [470, 367] width 667 height 172
click at [775, 105] on button "Add product" at bounding box center [778, 112] width 51 height 14
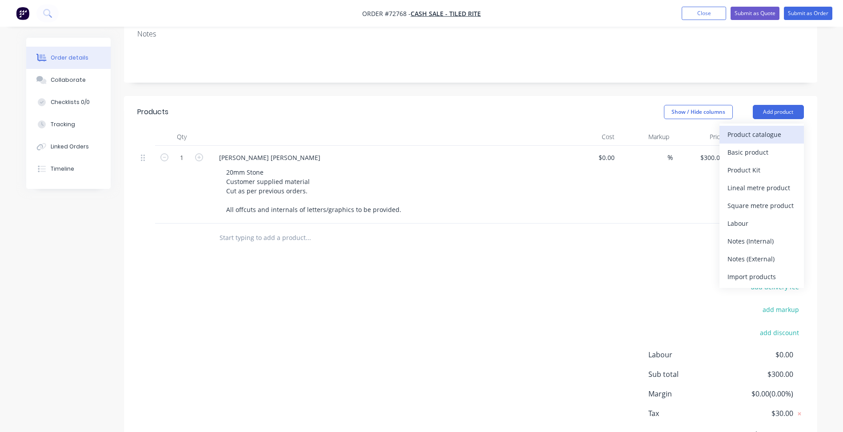
click at [745, 128] on div "Product catalogue" at bounding box center [762, 134] width 68 height 13
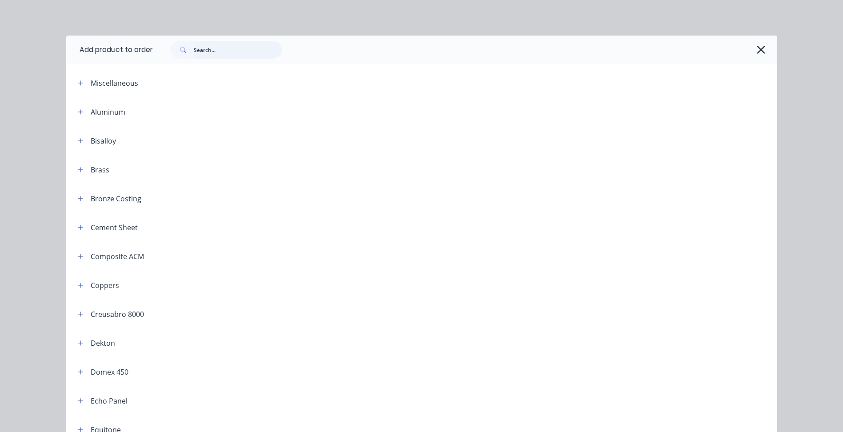
click at [210, 46] on input "text" at bounding box center [238, 50] width 88 height 18
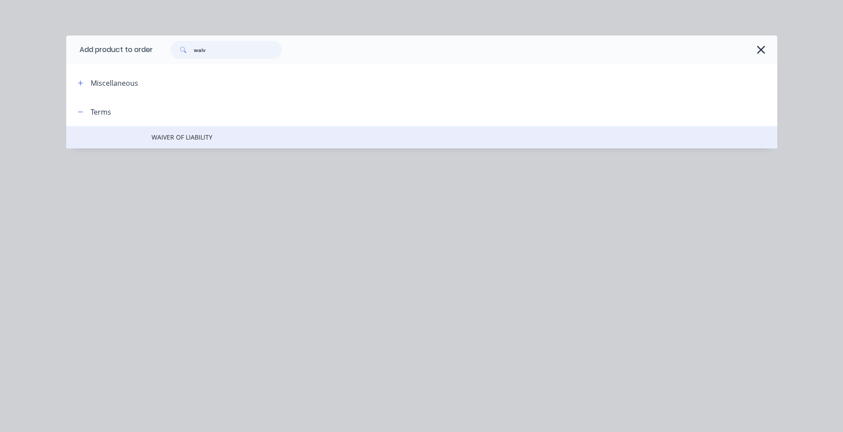
type input "waiv"
click at [203, 142] on td "WAIVER OF LIABILITY" at bounding box center [465, 137] width 626 height 22
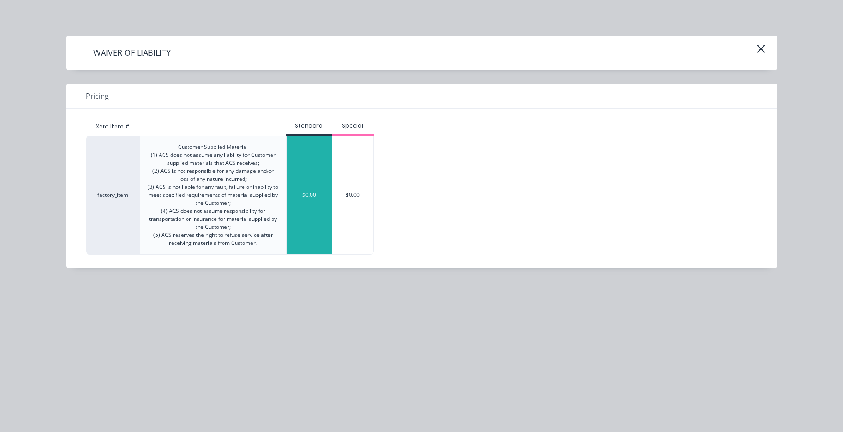
click at [298, 200] on div "$0.00" at bounding box center [309, 195] width 45 height 118
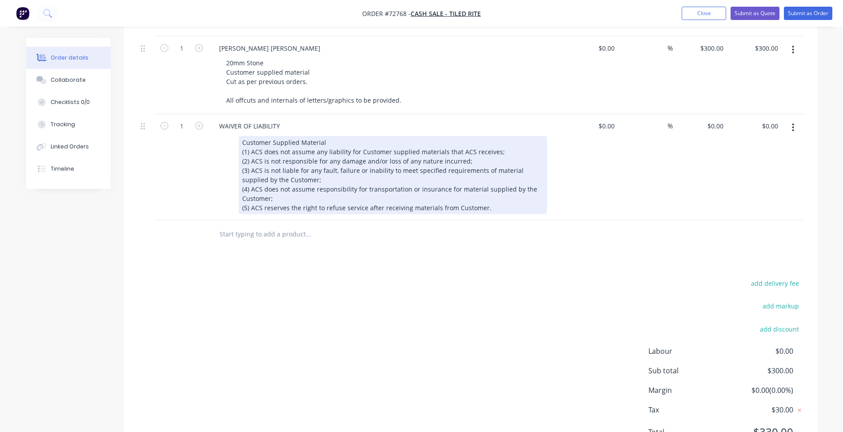
scroll to position [207, 0]
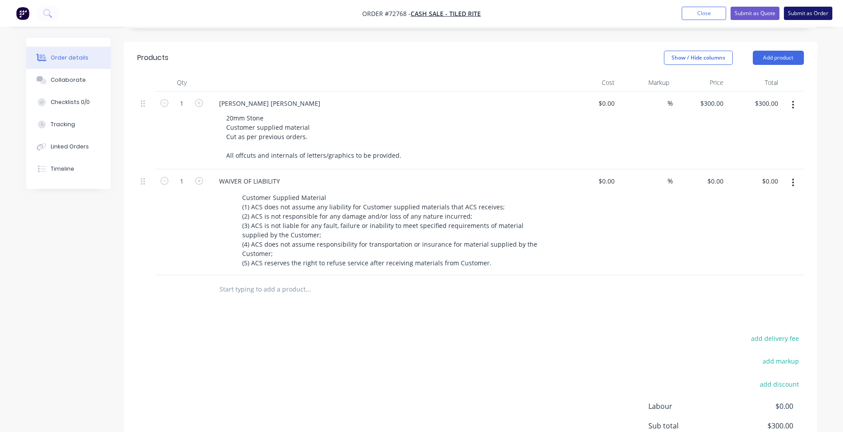
click at [810, 16] on button "Submit as Order" at bounding box center [808, 13] width 48 height 13
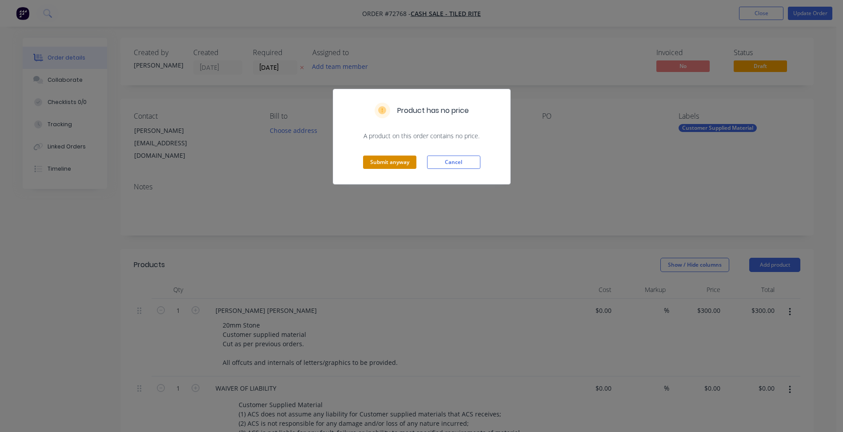
click at [390, 164] on button "Submit anyway" at bounding box center [389, 162] width 53 height 13
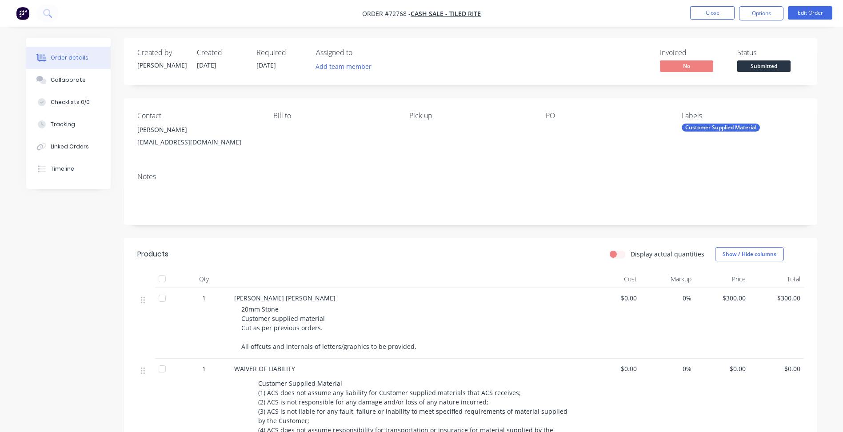
click at [777, 68] on span "Submitted" at bounding box center [764, 65] width 53 height 11
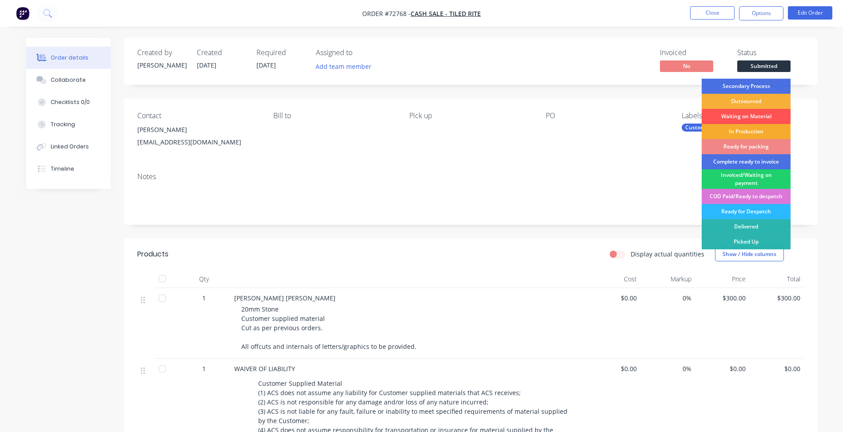
click at [744, 132] on div "In Production" at bounding box center [746, 131] width 89 height 15
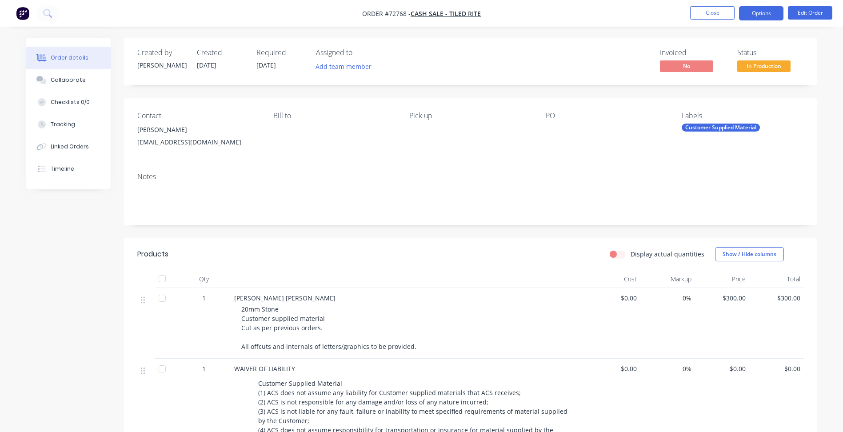
click at [759, 12] on button "Options" at bounding box center [761, 13] width 44 height 14
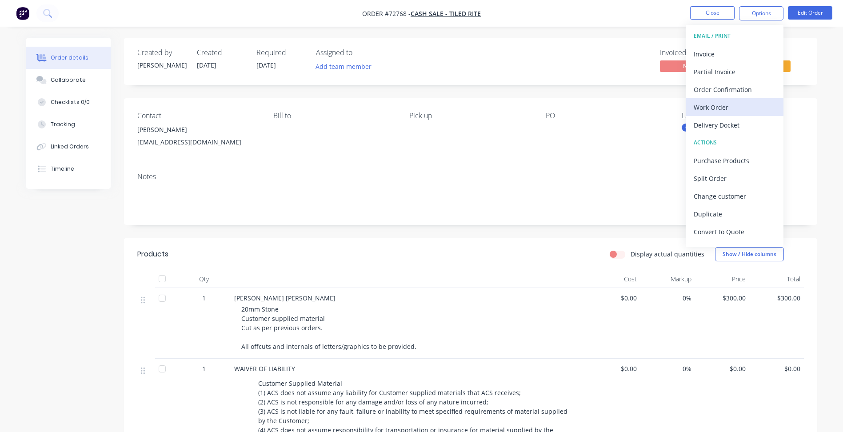
click at [721, 111] on div "Work Order" at bounding box center [735, 107] width 82 height 13
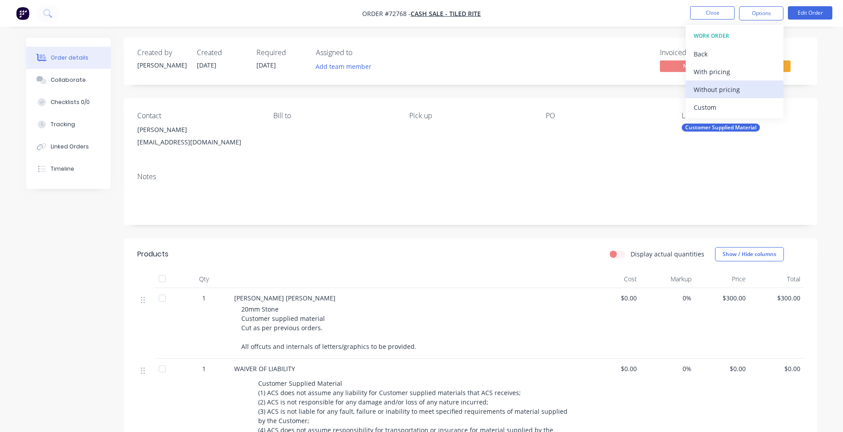
click at [720, 87] on div "Without pricing" at bounding box center [735, 89] width 82 height 13
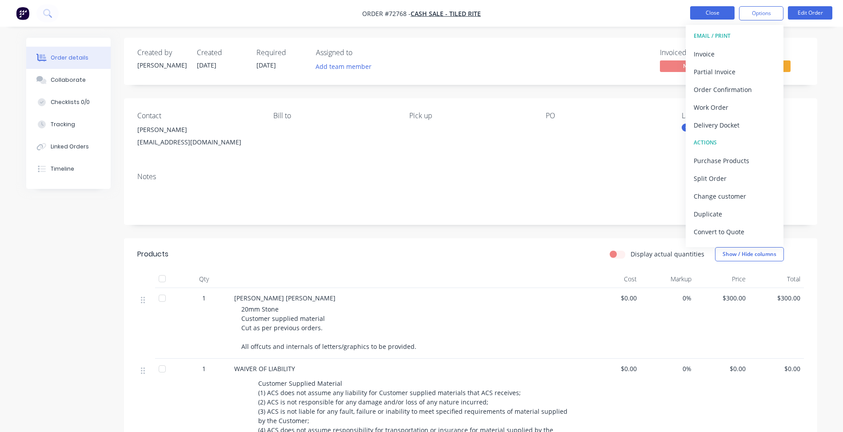
click at [698, 16] on button "Close" at bounding box center [712, 12] width 44 height 13
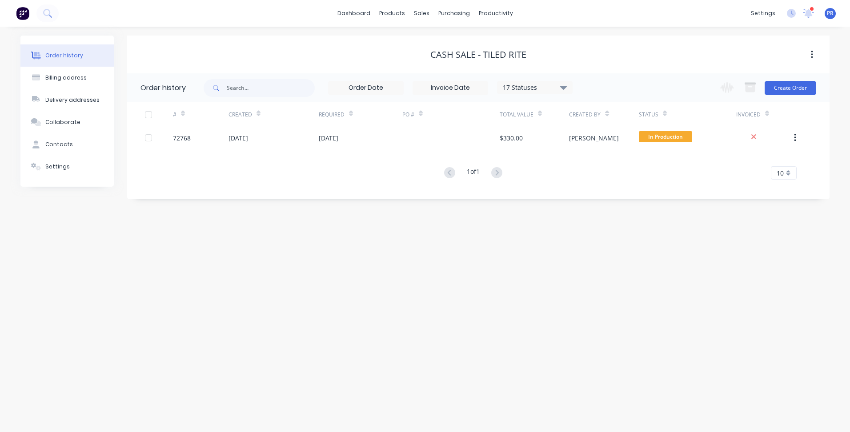
click at [183, 248] on div "Order history Billing address Delivery addresses Collaborate Contacts Settings …" at bounding box center [425, 229] width 850 height 405
click at [441, 46] on div "Sales Orders" at bounding box center [454, 43] width 36 height 8
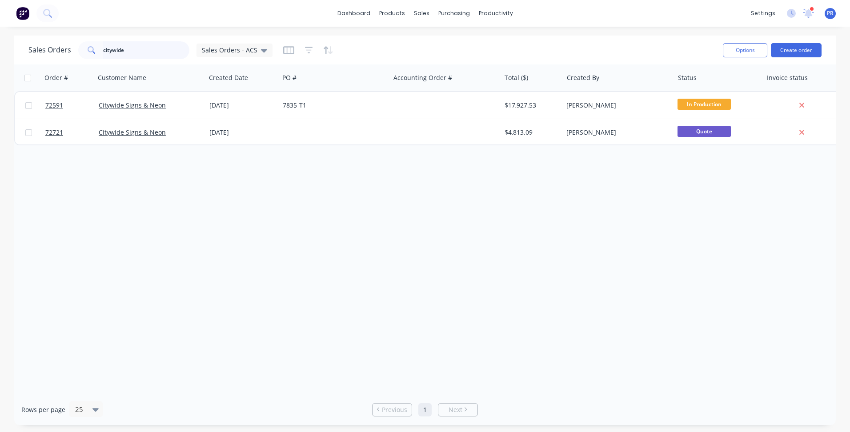
drag, startPoint x: 127, startPoint y: 49, endPoint x: -21, endPoint y: 40, distance: 148.8
click at [0, 40] on html "dashboard products sales purchasing productivity dashboard products Product Cat…" at bounding box center [425, 216] width 850 height 432
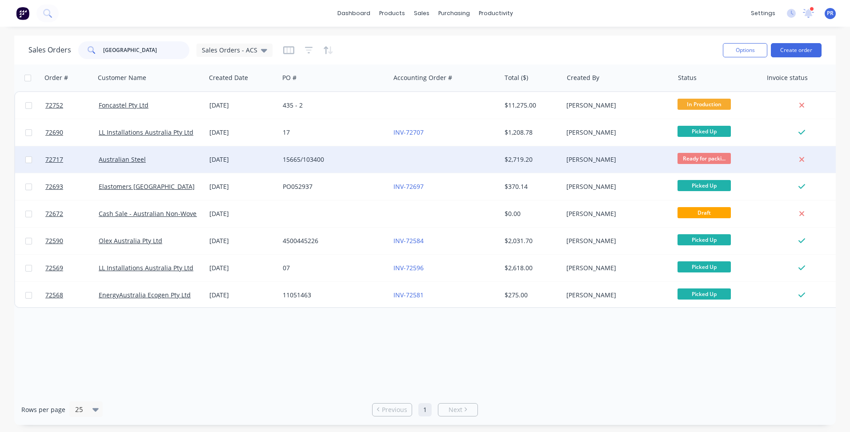
type input "[GEOGRAPHIC_DATA]"
click at [188, 156] on div "Australian Steel" at bounding box center [148, 159] width 99 height 9
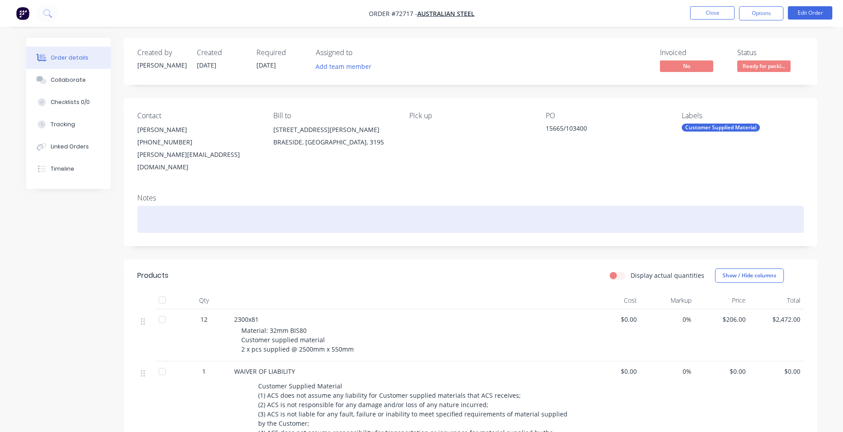
click at [281, 218] on div at bounding box center [470, 219] width 667 height 27
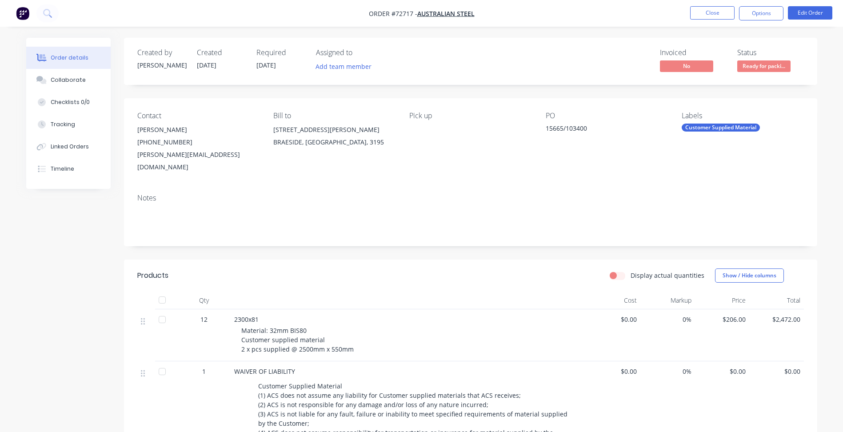
click at [286, 224] on div "Notes" at bounding box center [471, 217] width 694 height 60
click at [722, 10] on button "Close" at bounding box center [712, 12] width 44 height 13
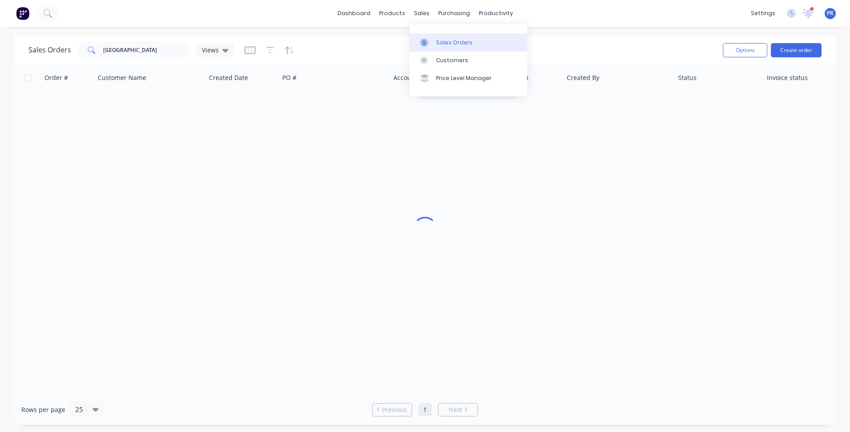
click at [438, 41] on div "Sales Orders" at bounding box center [454, 43] width 36 height 8
drag, startPoint x: 113, startPoint y: 49, endPoint x: 27, endPoint y: 50, distance: 86.3
click at [28, 50] on div "Sales Orders [GEOGRAPHIC_DATA] Views Options Create order" at bounding box center [425, 50] width 822 height 29
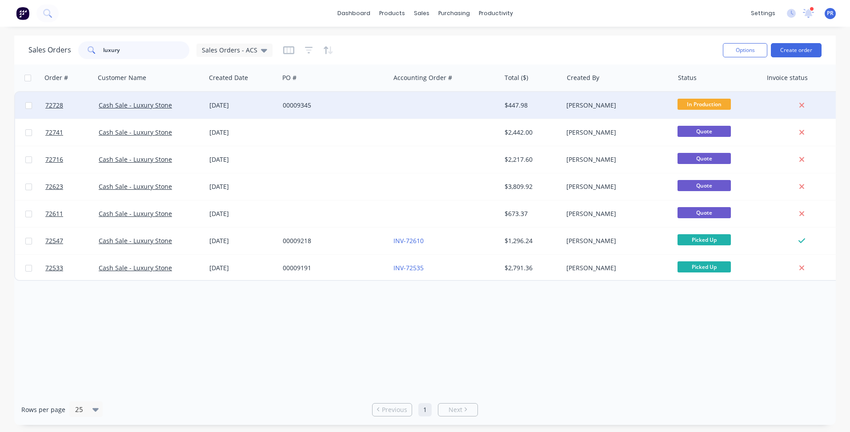
type input "luxury"
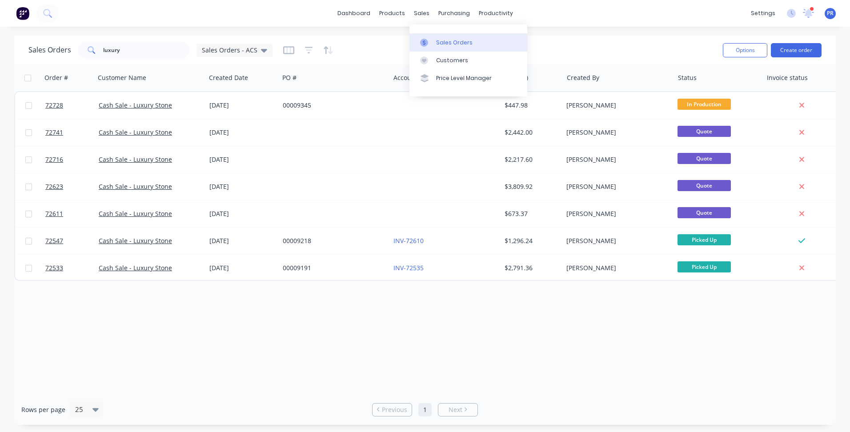
click at [455, 36] on link "Sales Orders" at bounding box center [468, 42] width 118 height 18
click at [805, 52] on button "Create order" at bounding box center [796, 50] width 51 height 14
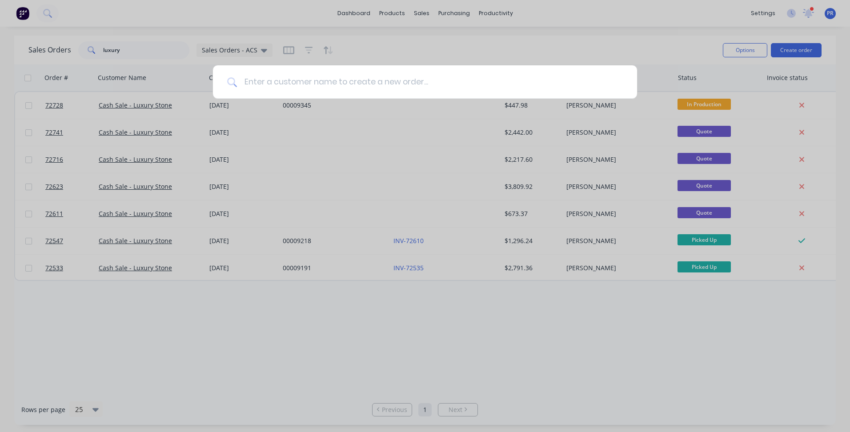
click at [336, 82] on input at bounding box center [430, 81] width 386 height 33
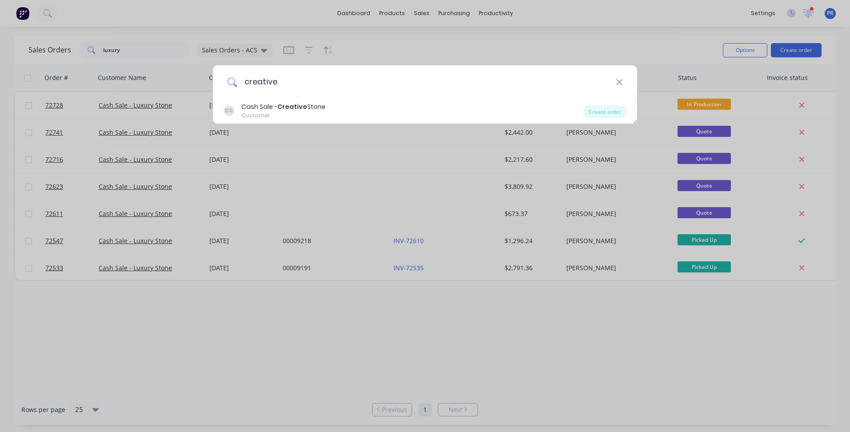
type input "creative"
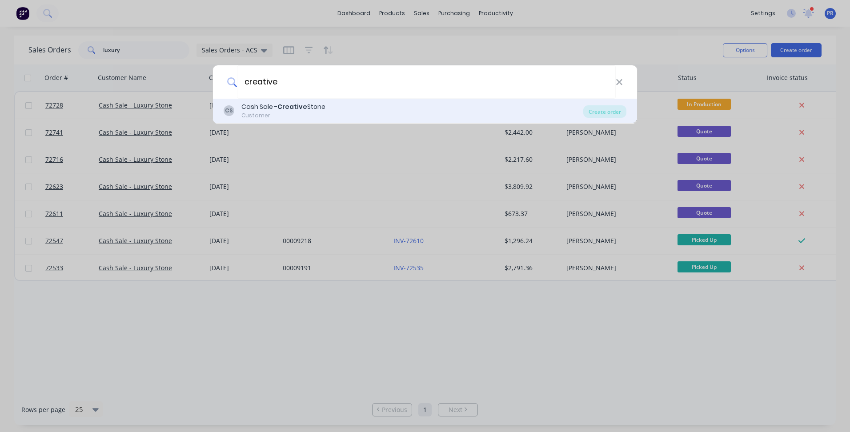
click at [314, 109] on div "Cash Sale - Creative Stone" at bounding box center [283, 106] width 84 height 9
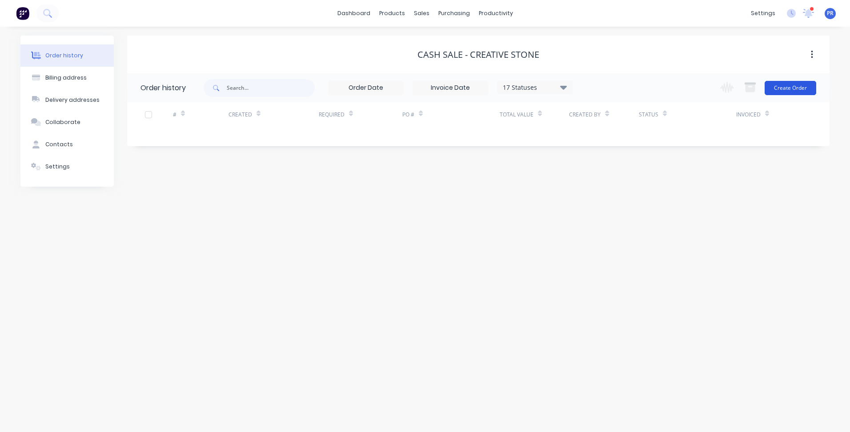
click at [787, 85] on button "Create Order" at bounding box center [791, 88] width 52 height 14
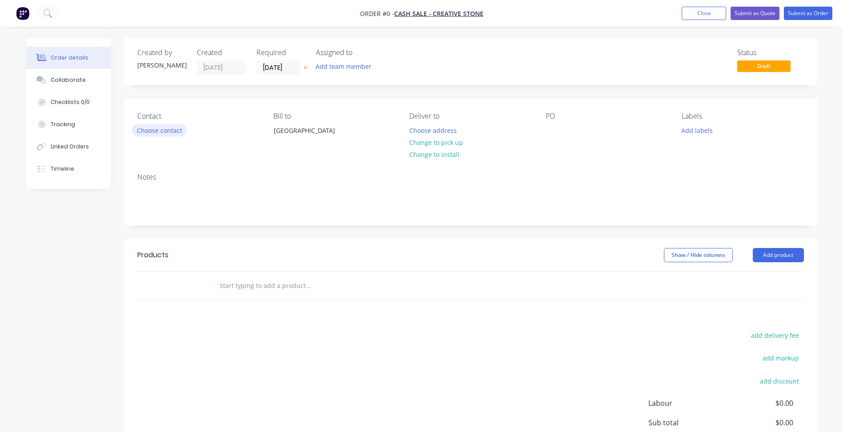
click at [156, 133] on button "Choose contact" at bounding box center [159, 130] width 55 height 12
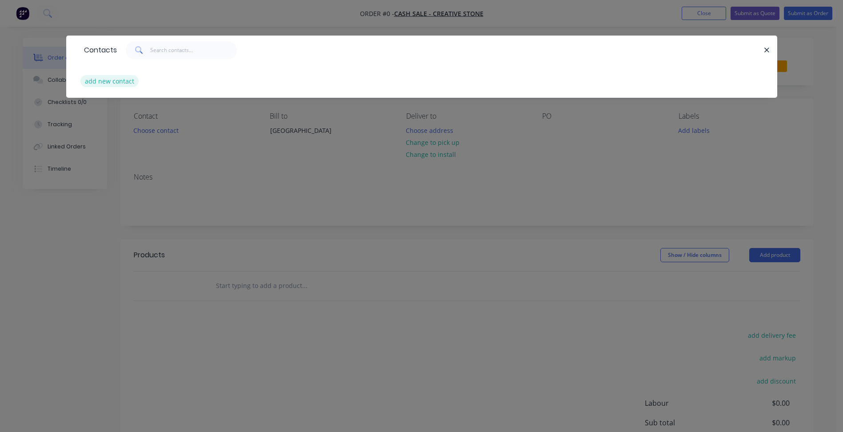
click at [106, 80] on button "add new contact" at bounding box center [109, 81] width 59 height 12
select select "AU"
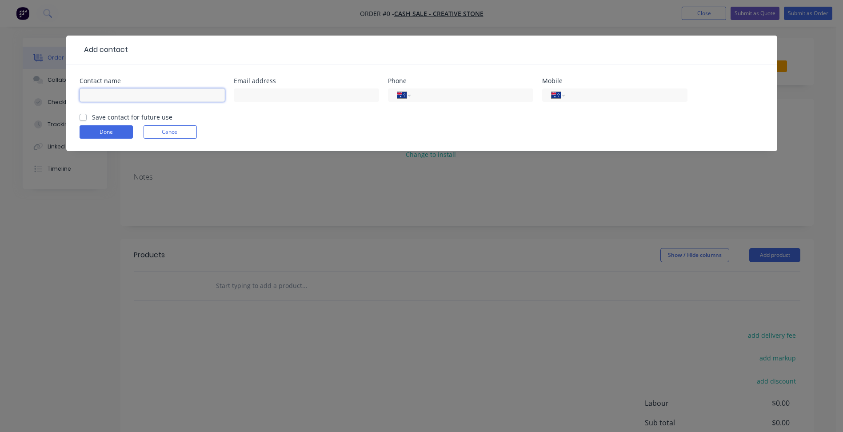
click at [115, 96] on input "text" at bounding box center [152, 94] width 145 height 13
type input "[PERSON_NAME]"
drag, startPoint x: 251, startPoint y: 98, endPoint x: 173, endPoint y: 94, distance: 78.8
click at [251, 98] on input "text" at bounding box center [306, 94] width 145 height 13
drag, startPoint x: 269, startPoint y: 94, endPoint x: 458, endPoint y: 112, distance: 190.2
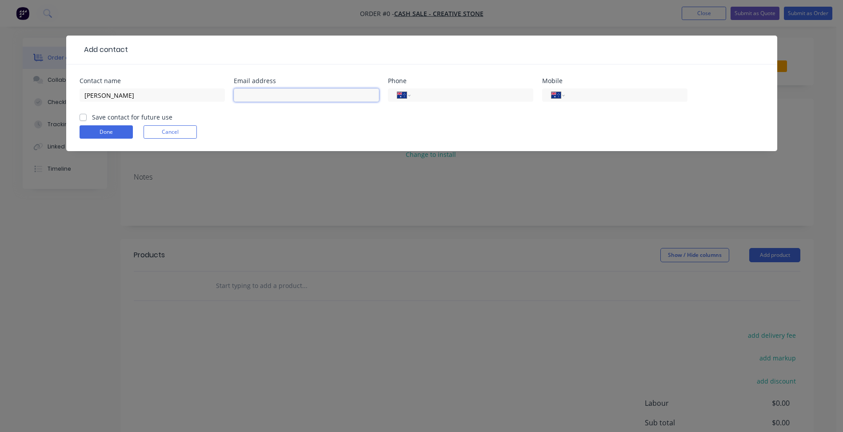
click at [269, 94] on input "text" at bounding box center [306, 94] width 145 height 13
paste input "[PERSON_NAME][EMAIL_ADDRESS][DOMAIN_NAME]"
type input "[PERSON_NAME][EMAIL_ADDRESS][DOMAIN_NAME]"
click at [636, 92] on input "tel" at bounding box center [624, 95] width 107 height 10
click at [113, 121] on label "Save contact for future use" at bounding box center [132, 116] width 80 height 9
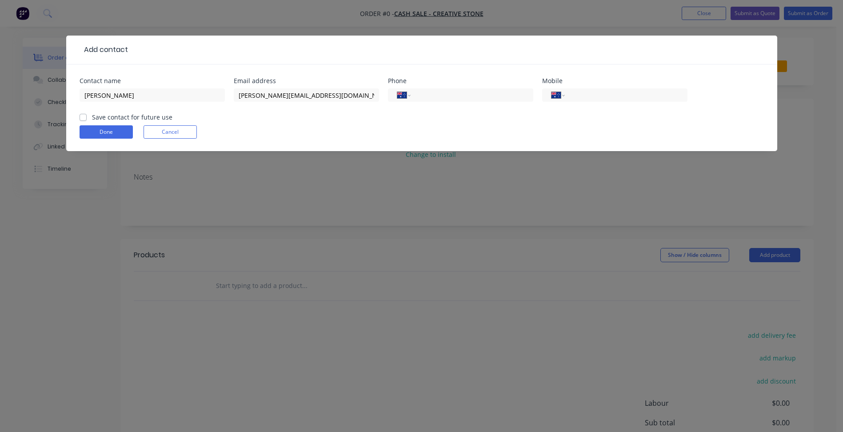
click at [87, 121] on input "Save contact for future use" at bounding box center [83, 116] width 7 height 8
checkbox input "true"
click at [111, 131] on button "Done" at bounding box center [106, 131] width 53 height 13
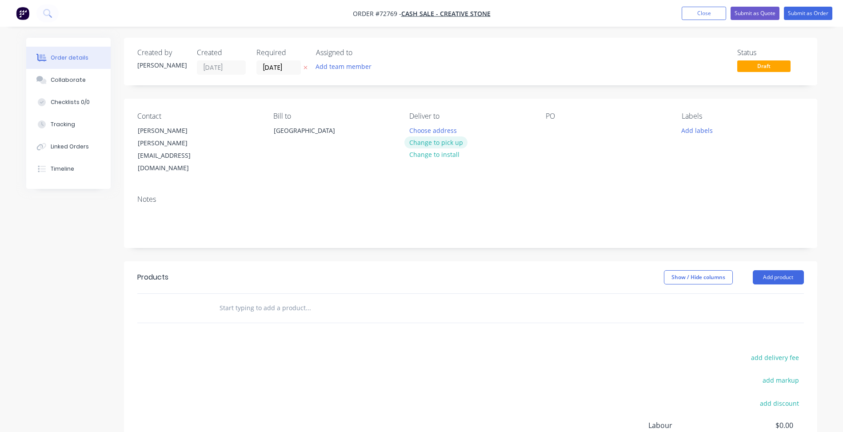
click at [439, 142] on button "Change to pick up" at bounding box center [436, 142] width 63 height 12
click at [273, 67] on input "[DATE]" at bounding box center [279, 67] width 44 height 13
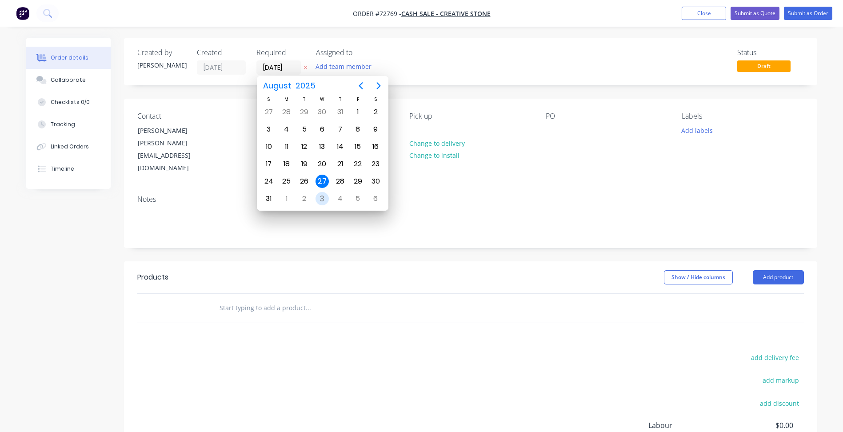
click at [325, 200] on div "3" at bounding box center [322, 198] width 13 height 13
type input "[DATE]"
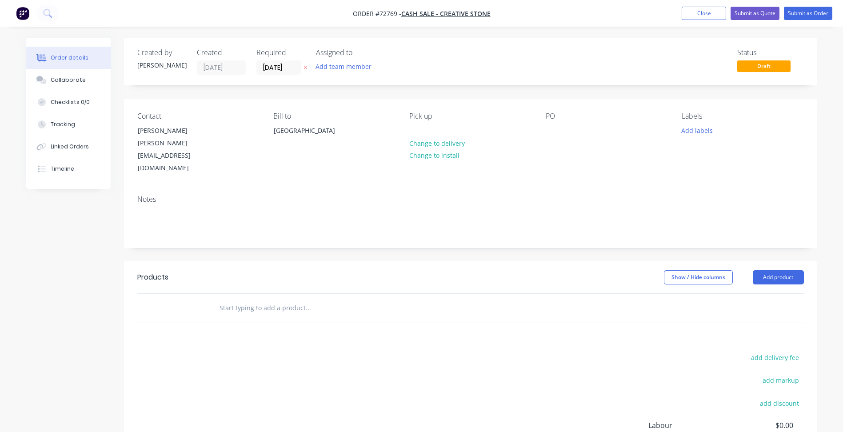
drag, startPoint x: 500, startPoint y: 276, endPoint x: 654, endPoint y: 271, distance: 153.5
click at [504, 294] on div at bounding box center [369, 308] width 320 height 29
click at [772, 270] on button "Add product" at bounding box center [778, 277] width 51 height 14
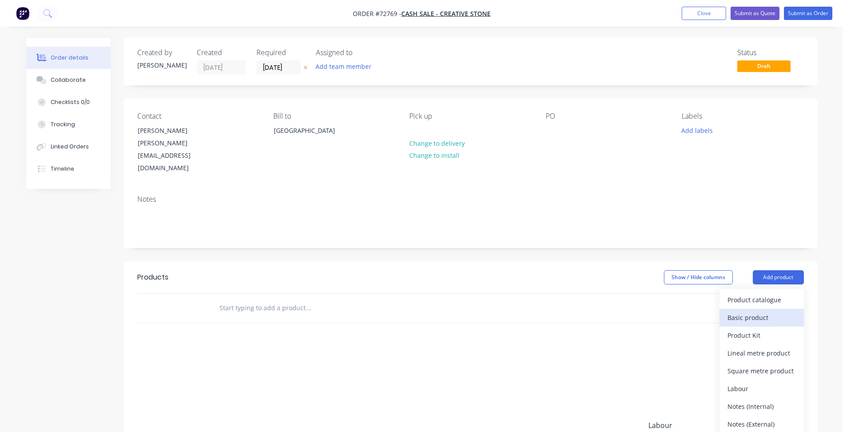
click at [767, 311] on div "Basic product" at bounding box center [762, 317] width 68 height 13
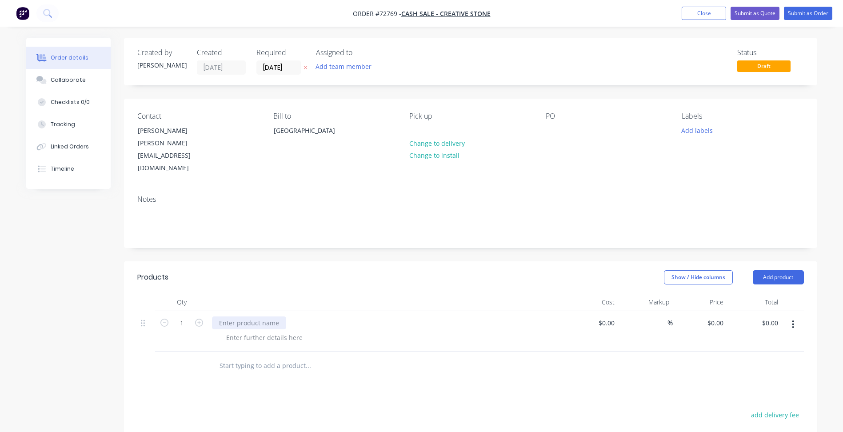
click at [243, 317] on div at bounding box center [249, 323] width 74 height 13
click at [265, 317] on div at bounding box center [249, 323] width 74 height 13
click at [246, 317] on div "20mm" at bounding box center [386, 323] width 349 height 13
click at [242, 317] on div "20mm" at bounding box center [228, 323] width 33 height 13
click at [249, 331] on div at bounding box center [264, 337] width 91 height 13
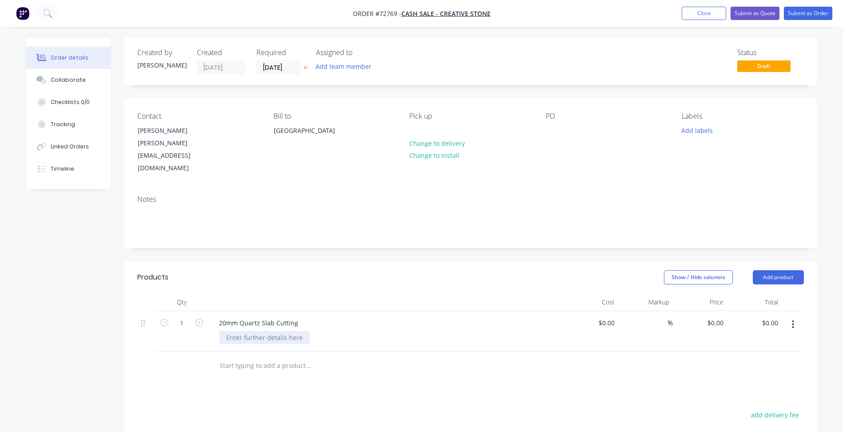
click at [265, 331] on div at bounding box center [264, 337] width 91 height 13
click at [386, 13] on span "Order #72769 -" at bounding box center [377, 13] width 48 height 8
copy span "72769"
click at [710, 8] on button "Close" at bounding box center [704, 13] width 44 height 13
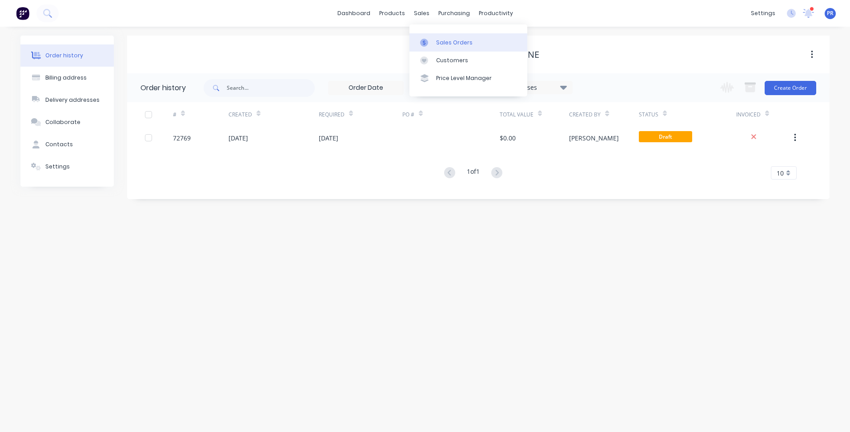
click at [439, 42] on div "Sales Orders" at bounding box center [454, 43] width 36 height 8
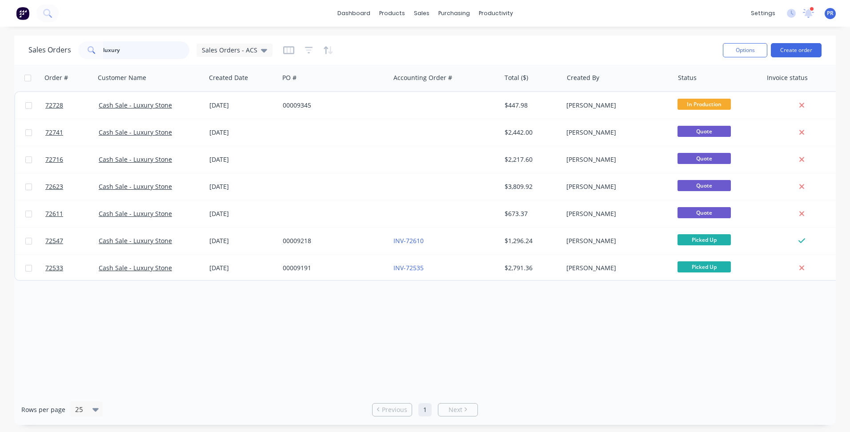
click at [50, 49] on div "Sales Orders luxury Sales Orders - ACS" at bounding box center [150, 50] width 244 height 18
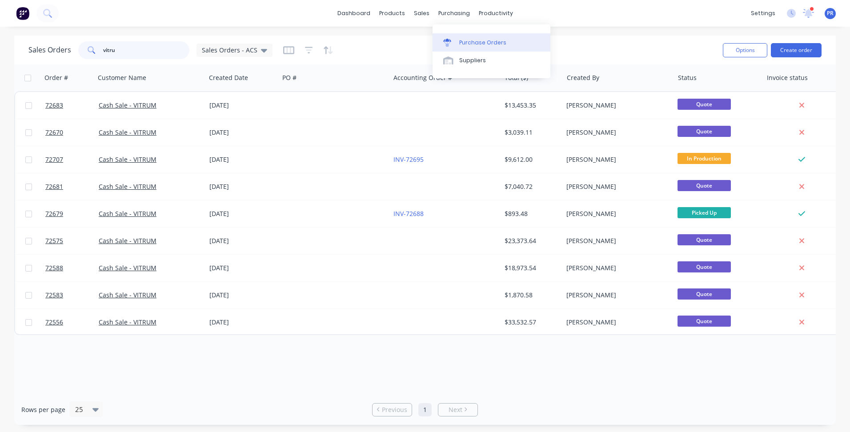
type input "vitru"
click at [474, 47] on link "Purchase Orders" at bounding box center [492, 42] width 118 height 18
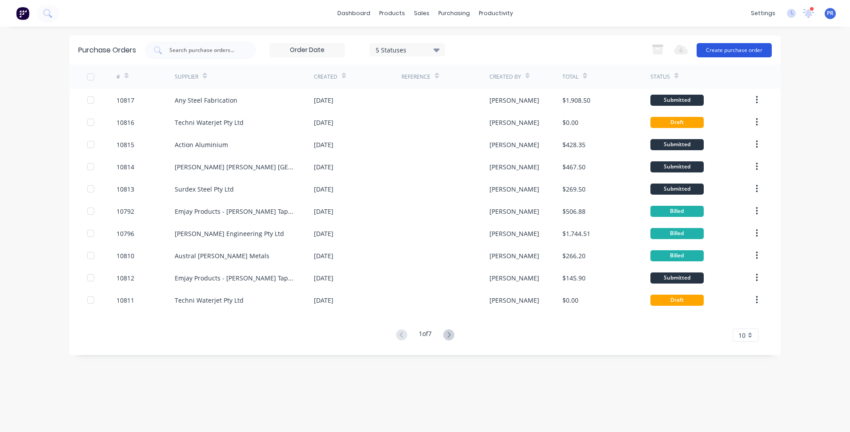
click at [722, 51] on button "Create purchase order" at bounding box center [734, 50] width 75 height 14
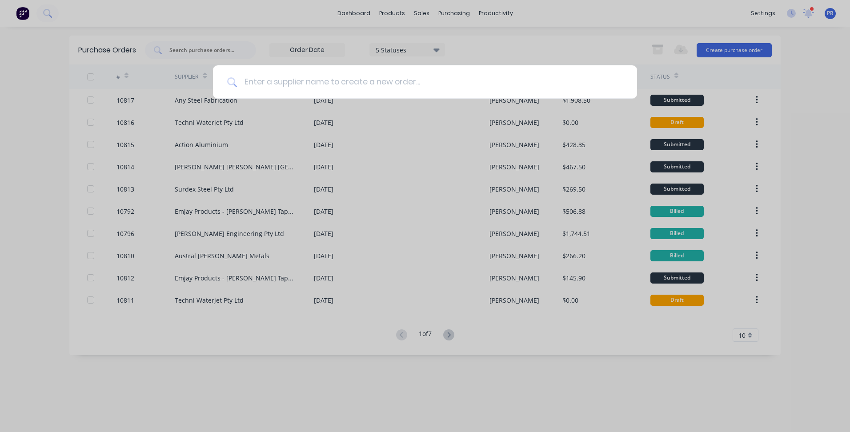
click at [293, 84] on input at bounding box center [430, 81] width 386 height 33
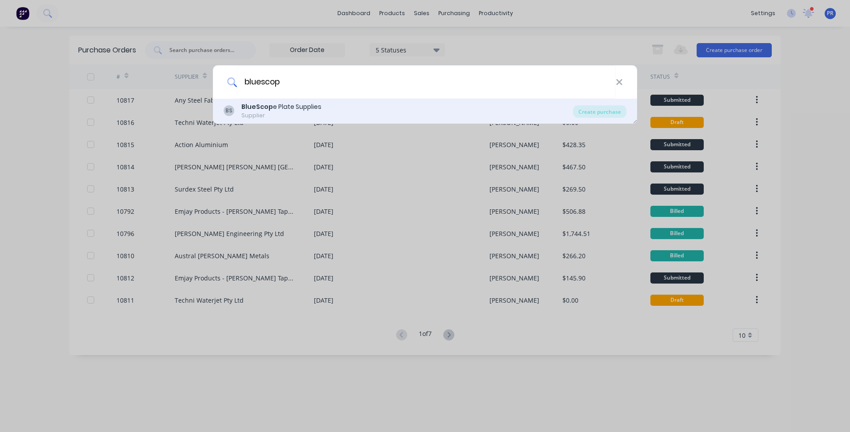
type input "bluescop"
click at [288, 112] on div "Supplier" at bounding box center [281, 116] width 80 height 8
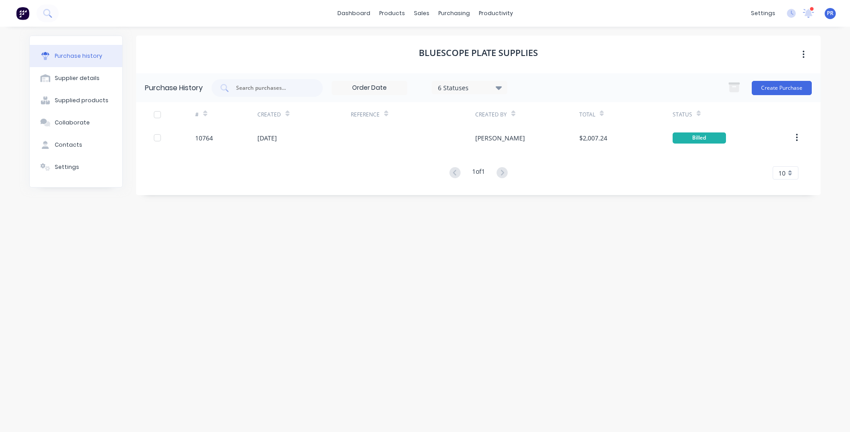
drag, startPoint x: 193, startPoint y: 214, endPoint x: 210, endPoint y: 165, distance: 52.0
click at [194, 215] on div "BlueScope Plate Supplies Purchase History 6 Statuses 6 Statuses Create Purchase…" at bounding box center [478, 225] width 685 height 379
click at [799, 89] on button "Create Purchase" at bounding box center [782, 88] width 60 height 14
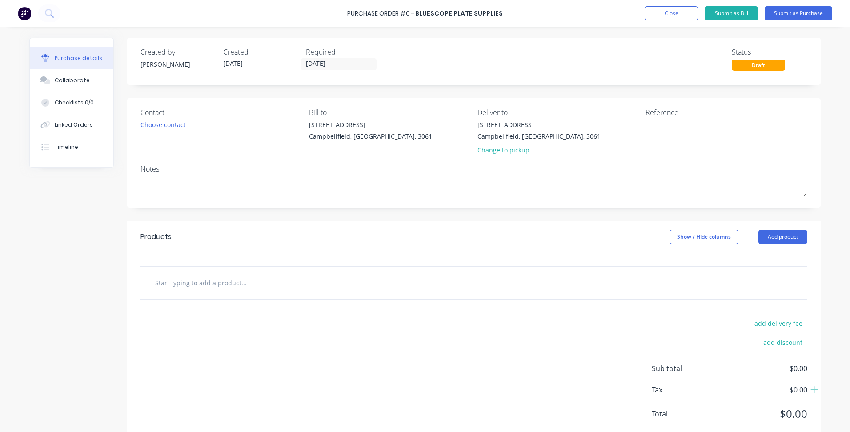
click at [217, 285] on input "text" at bounding box center [244, 283] width 178 height 18
click at [790, 233] on button "Add product" at bounding box center [783, 237] width 49 height 14
drag, startPoint x: 758, startPoint y: 273, endPoint x: 409, endPoint y: 257, distance: 349.4
click at [757, 274] on div "Basic product" at bounding box center [765, 277] width 68 height 13
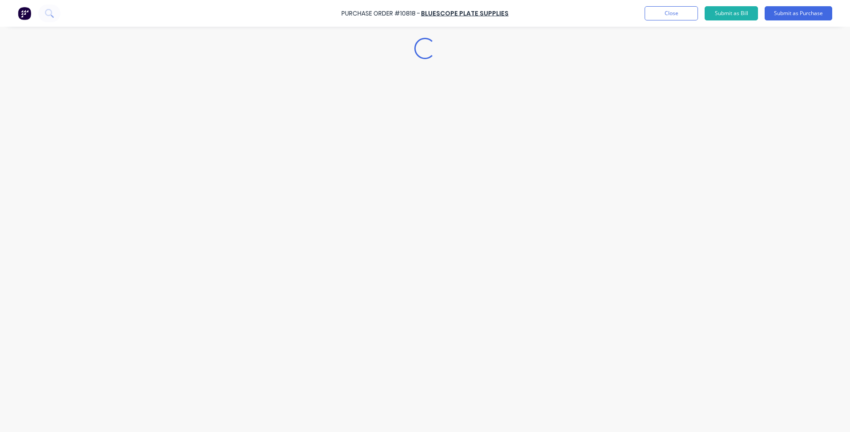
click at [243, 296] on div "Loading..." at bounding box center [424, 203] width 809 height 388
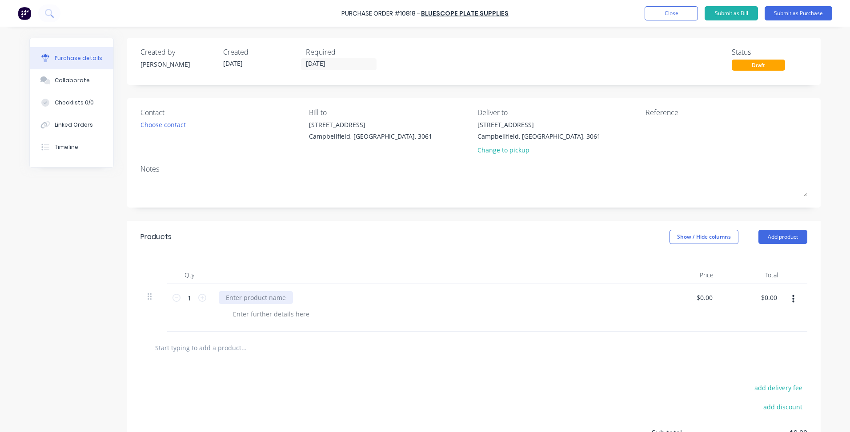
click at [245, 297] on div at bounding box center [256, 297] width 74 height 13
click at [260, 297] on div "6mm ALU 583" at bounding box center [246, 297] width 55 height 13
click at [257, 297] on div "6mm ALU 583" at bounding box center [246, 297] width 55 height 13
click at [262, 318] on div at bounding box center [271, 314] width 91 height 13
click at [708, 301] on input "0.0000" at bounding box center [702, 297] width 24 height 13
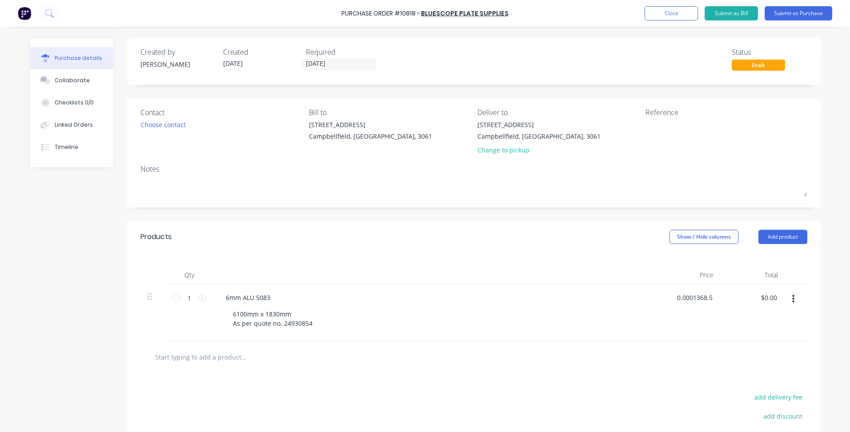
scroll to position [0, 4]
click at [691, 306] on div "$0.00 0.0001368.590" at bounding box center [688, 312] width 64 height 57
click at [701, 297] on input "0.0000" at bounding box center [704, 297] width 20 height 13
click at [690, 325] on div "$0.00 0.0000" at bounding box center [688, 312] width 64 height 57
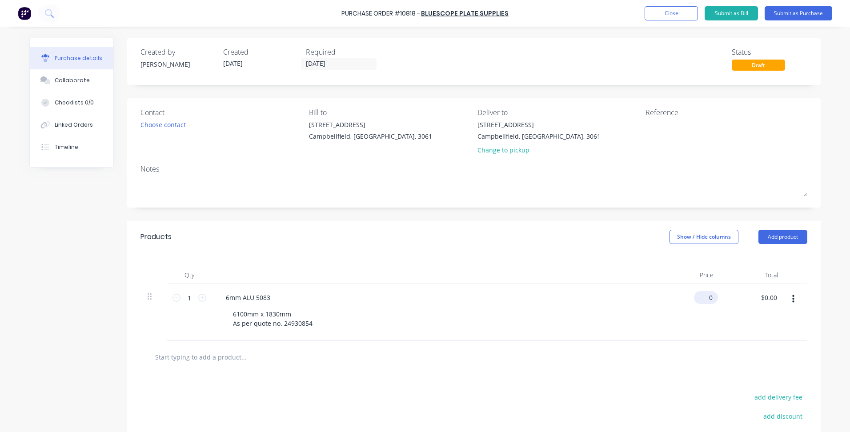
click at [697, 295] on div "0 $0.00" at bounding box center [688, 312] width 64 height 57
type input "$1,368.59"
click at [187, 298] on input "1" at bounding box center [190, 297] width 18 height 13
type input "2"
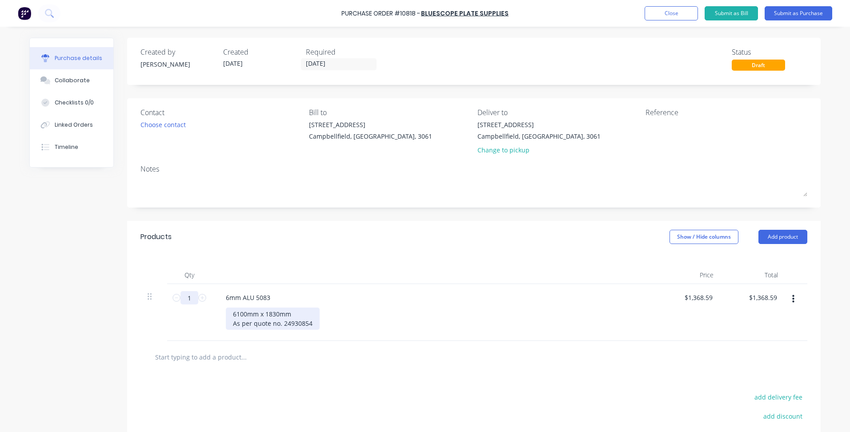
type input "$2,737.18"
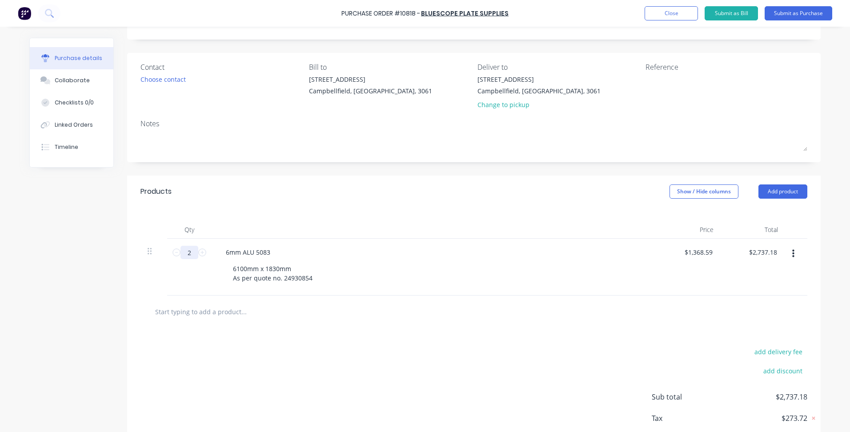
scroll to position [96, 0]
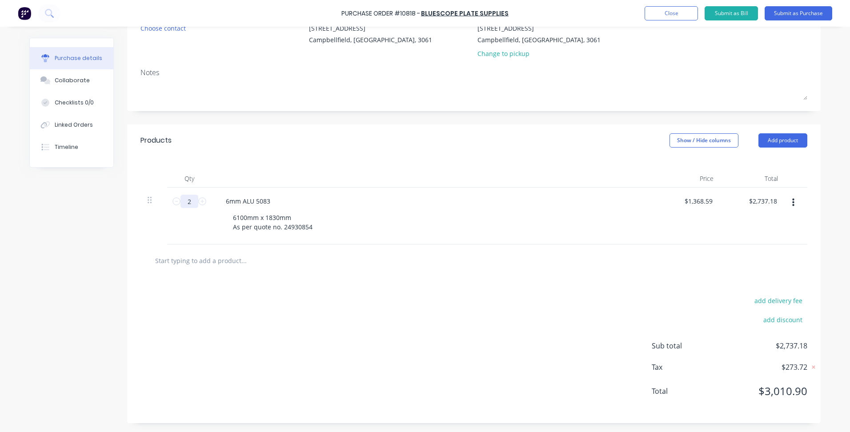
type input "2"
click at [398, 297] on div "add delivery fee add discount Sub total $2,737.18 Tax $273.72 Total $3,010.90" at bounding box center [474, 350] width 694 height 146
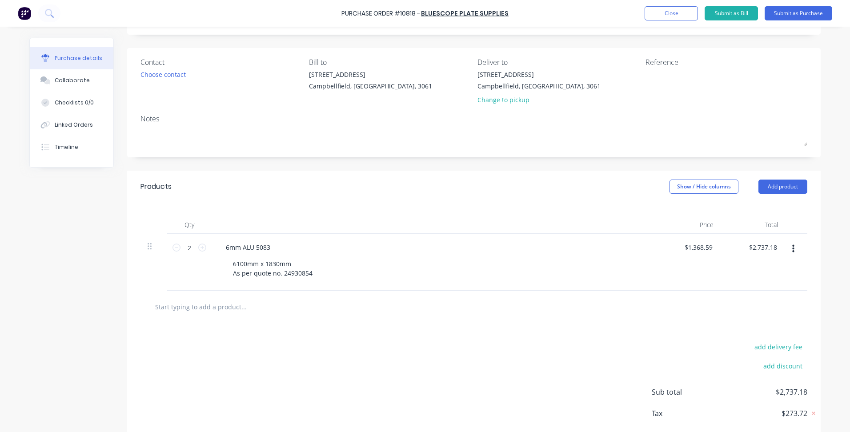
scroll to position [52, 0]
click at [793, 19] on button "Submit as Purchase" at bounding box center [799, 13] width 68 height 14
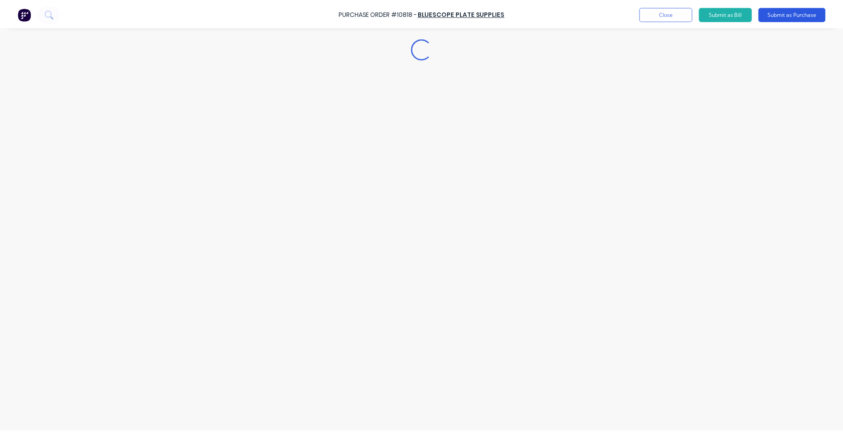
scroll to position [0, 0]
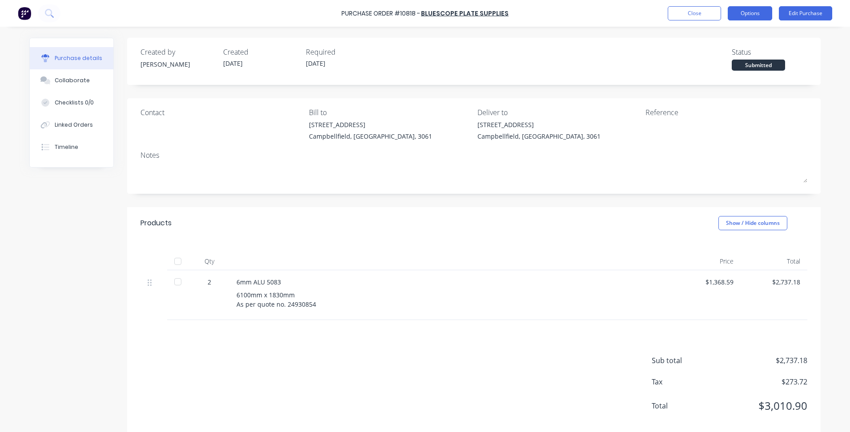
click at [737, 13] on button "Options" at bounding box center [750, 13] width 44 height 14
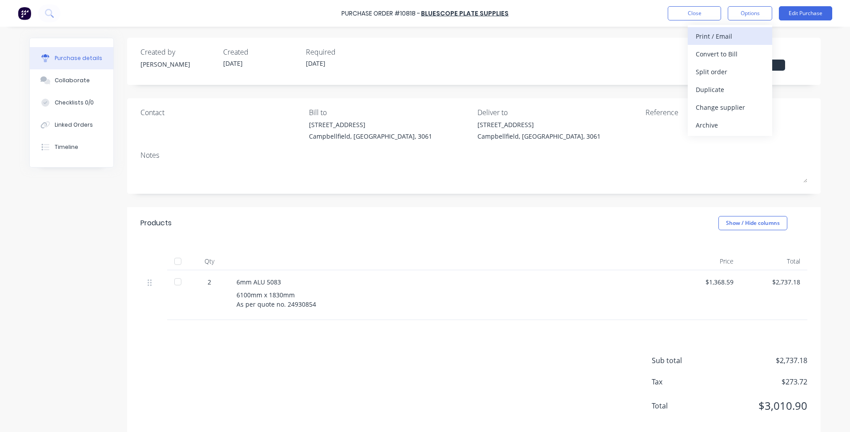
click at [714, 35] on div "Print / Email" at bounding box center [730, 36] width 68 height 13
drag, startPoint x: 718, startPoint y: 76, endPoint x: 713, endPoint y: 56, distance: 20.5
click at [713, 56] on div "Back With pricing Without pricing" at bounding box center [730, 54] width 84 height 58
click at [713, 56] on div "With pricing" at bounding box center [730, 54] width 68 height 13
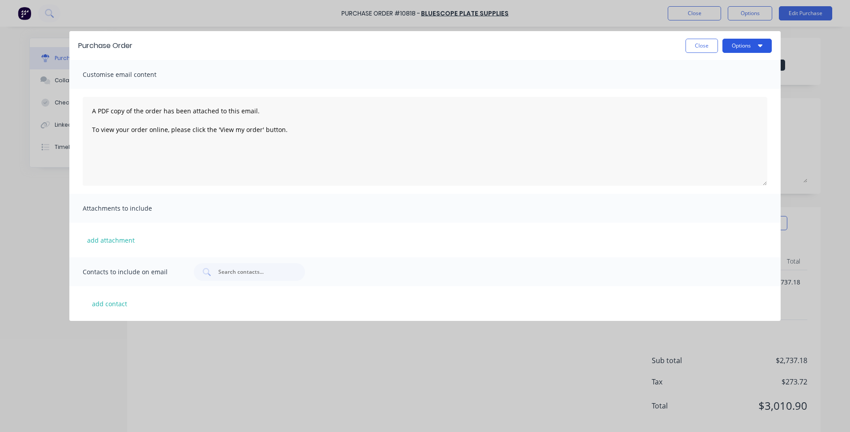
click at [743, 44] on button "Options" at bounding box center [746, 46] width 49 height 14
click at [710, 69] on div "Print" at bounding box center [729, 68] width 68 height 13
drag, startPoint x: 698, startPoint y: 47, endPoint x: 698, endPoint y: 34, distance: 12.4
click at [698, 46] on button "Close" at bounding box center [702, 46] width 32 height 14
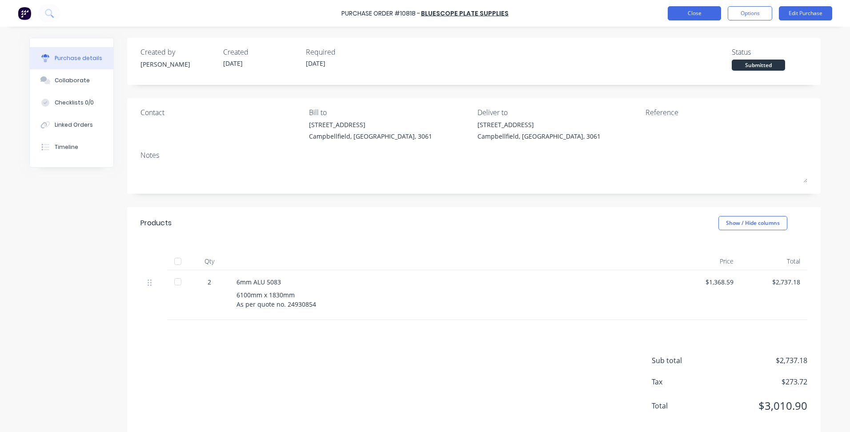
click at [688, 13] on button "Close" at bounding box center [694, 13] width 53 height 14
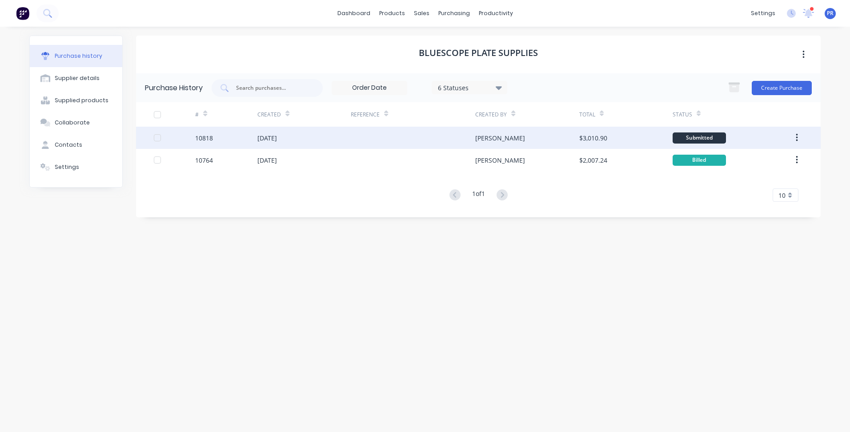
click at [648, 144] on div "$3,010.90" at bounding box center [625, 138] width 93 height 22
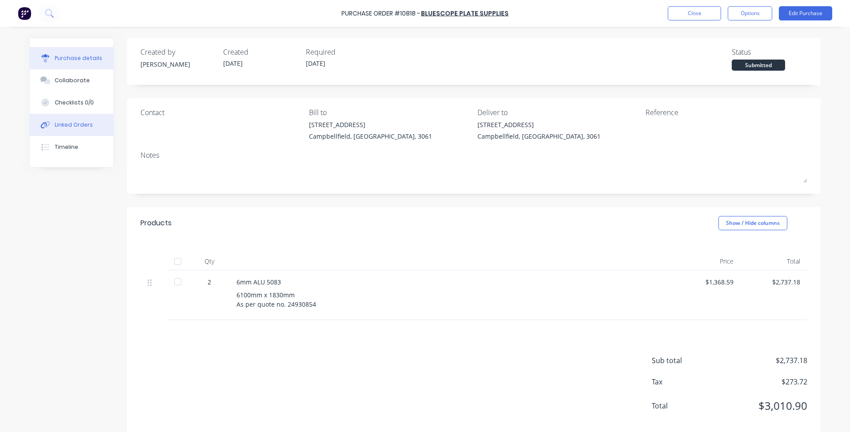
click at [76, 124] on div "Linked Orders" at bounding box center [74, 125] width 38 height 8
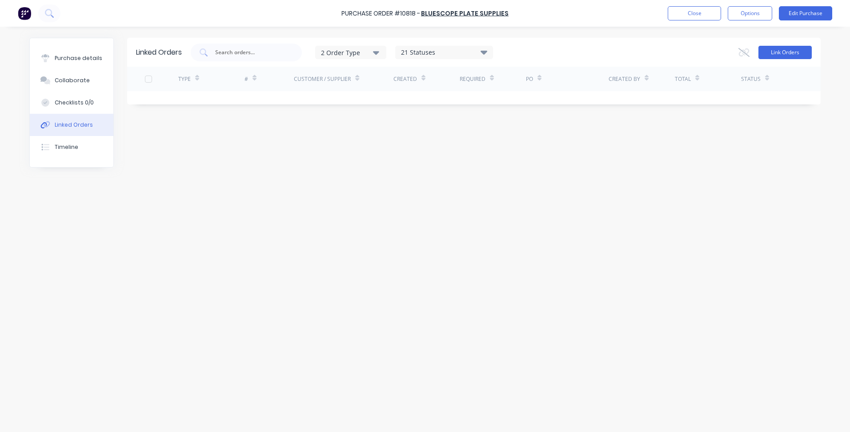
click at [791, 52] on button "Link Orders" at bounding box center [785, 52] width 53 height 13
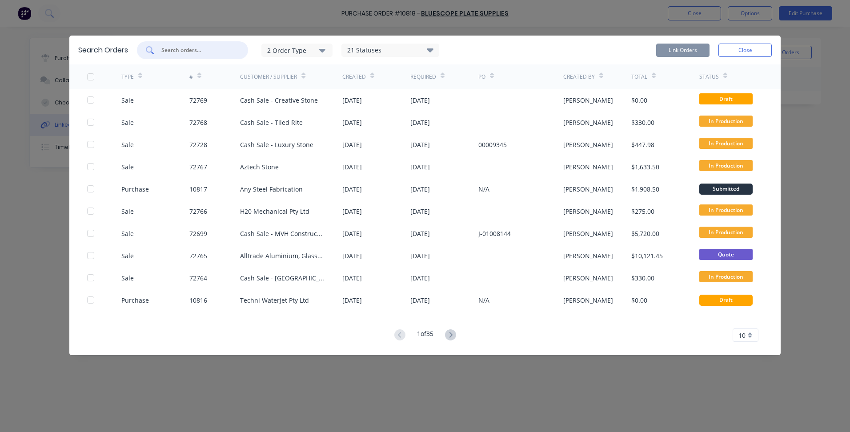
click at [190, 52] on input "text" at bounding box center [198, 50] width 74 height 9
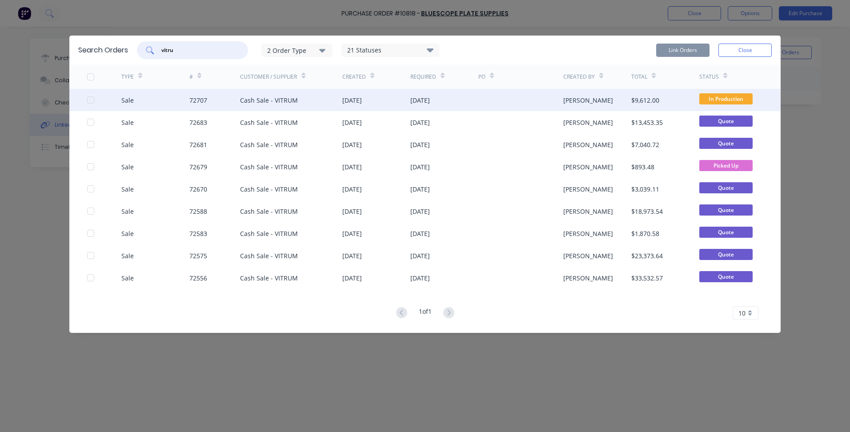
click at [89, 98] on div at bounding box center [91, 100] width 18 height 18
type input "vitru"
click at [681, 51] on button "Link Orders" at bounding box center [682, 50] width 53 height 13
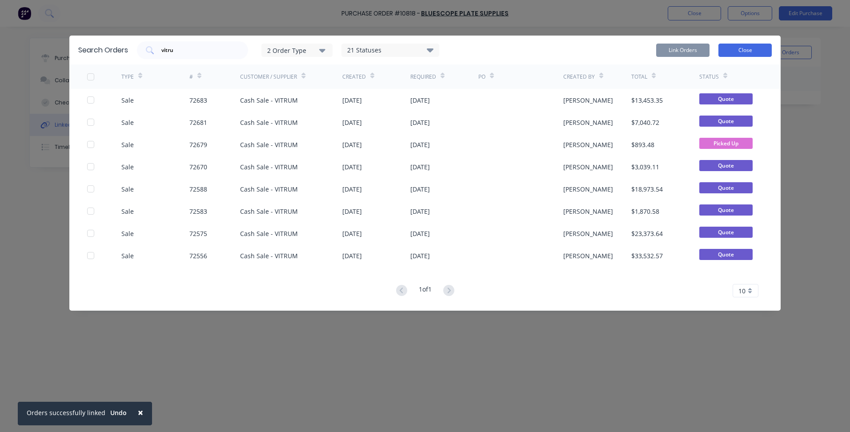
click at [758, 49] on button "Close" at bounding box center [744, 50] width 53 height 13
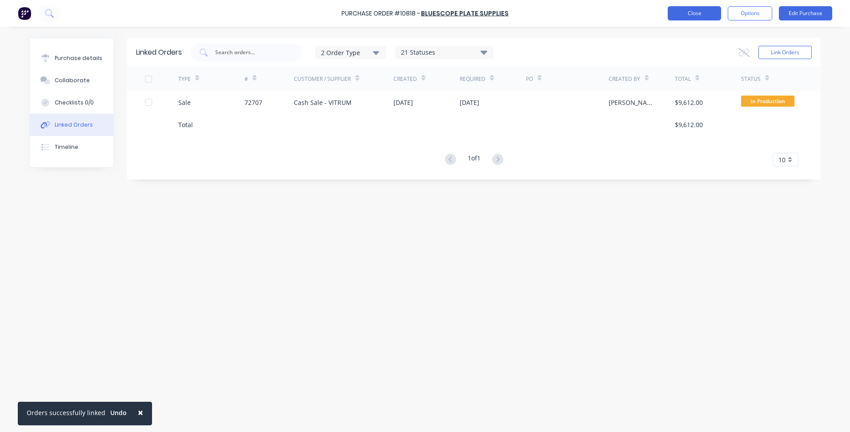
click at [687, 18] on button "Close" at bounding box center [694, 13] width 53 height 14
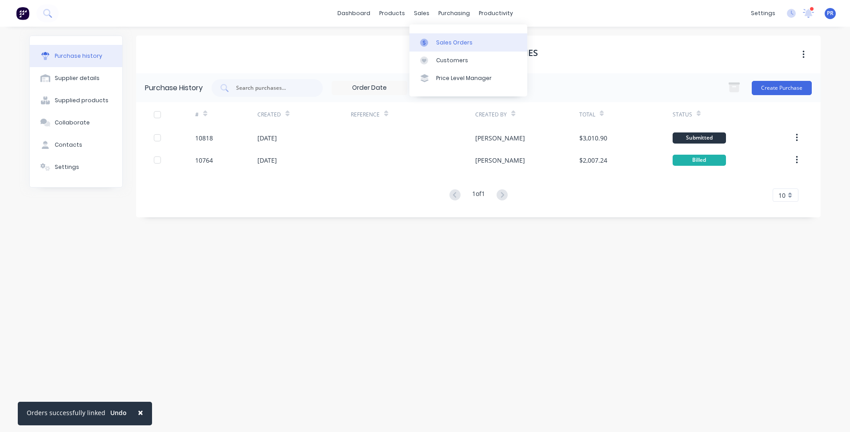
click at [437, 38] on link "Sales Orders" at bounding box center [468, 42] width 118 height 18
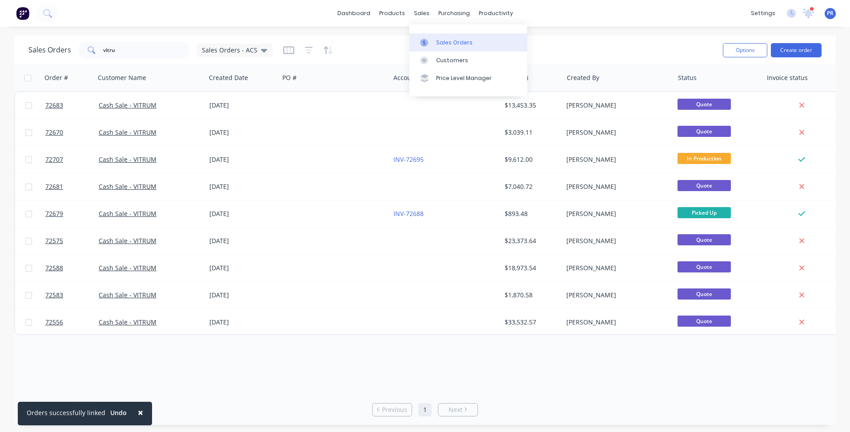
click at [433, 39] on div at bounding box center [426, 43] width 13 height 8
click at [91, 48] on div "vitru" at bounding box center [133, 50] width 111 height 18
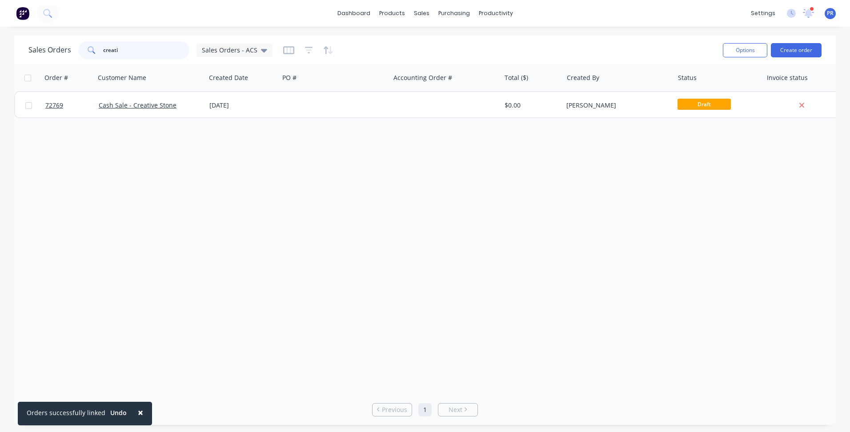
type input "creati"
click at [135, 100] on div "Cash Sale - Creative Stone" at bounding box center [150, 105] width 111 height 27
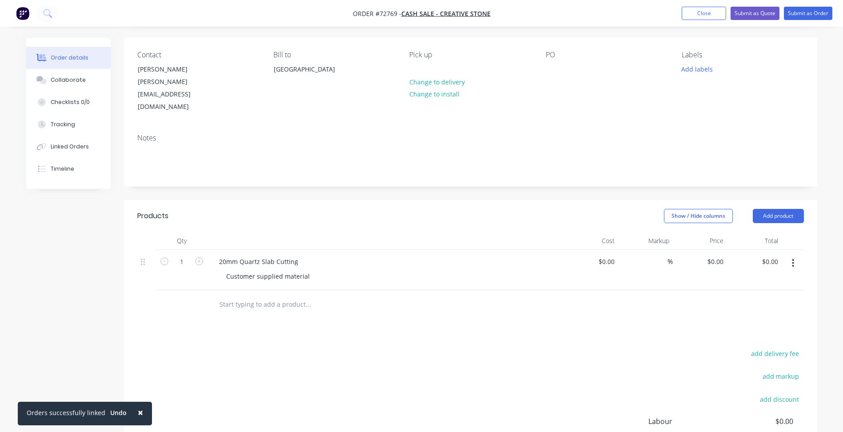
scroll to position [89, 0]
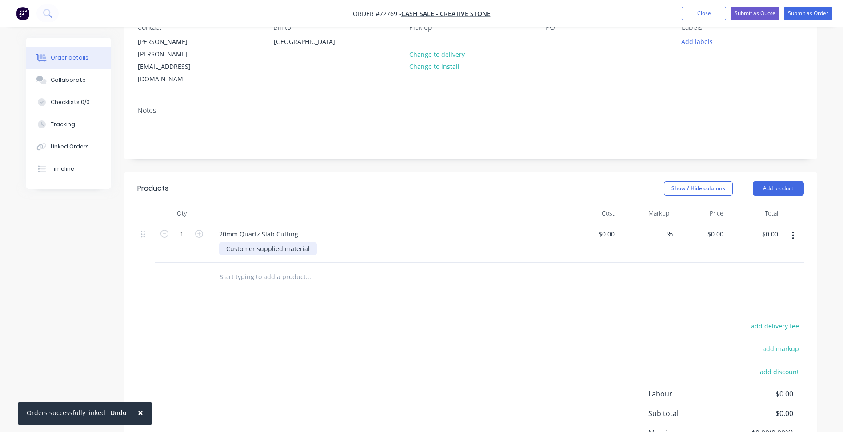
click at [308, 242] on div "Customer supplied material" at bounding box center [268, 248] width 98 height 13
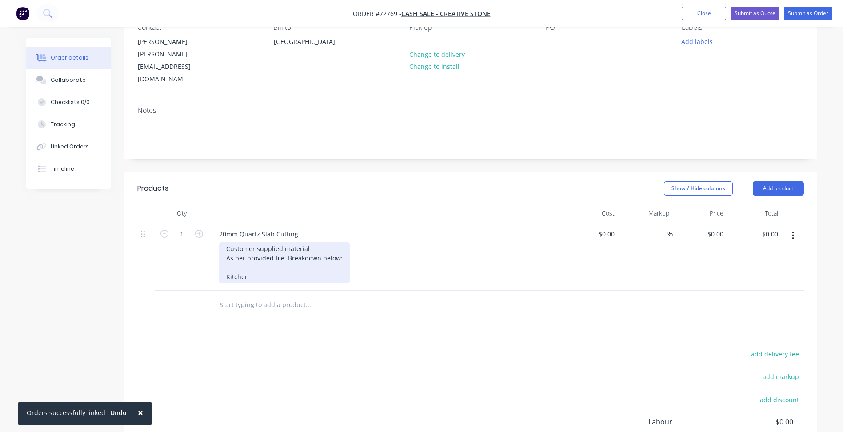
click at [241, 257] on div "Customer supplied material As per provided file. Breakdown below: Kitchen" at bounding box center [284, 262] width 131 height 41
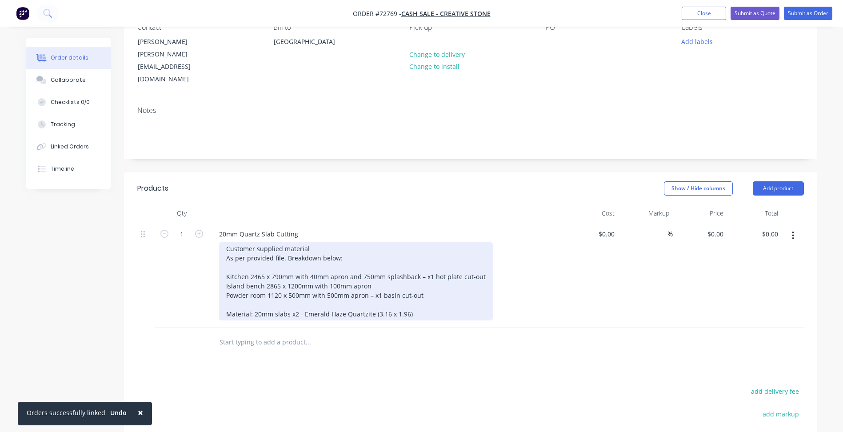
click at [481, 252] on div "Customer supplied material As per provided file. Breakdown below: Kitchen 2465 …" at bounding box center [356, 281] width 274 height 78
click at [377, 265] on div "Customer supplied material As per provided file. Breakdown below: Kitchen 2465 …" at bounding box center [371, 281] width 305 height 78
click at [425, 272] on div "Customer supplied material As per provided file. Breakdown below: Kitchen 2465 …" at bounding box center [371, 281] width 305 height 78
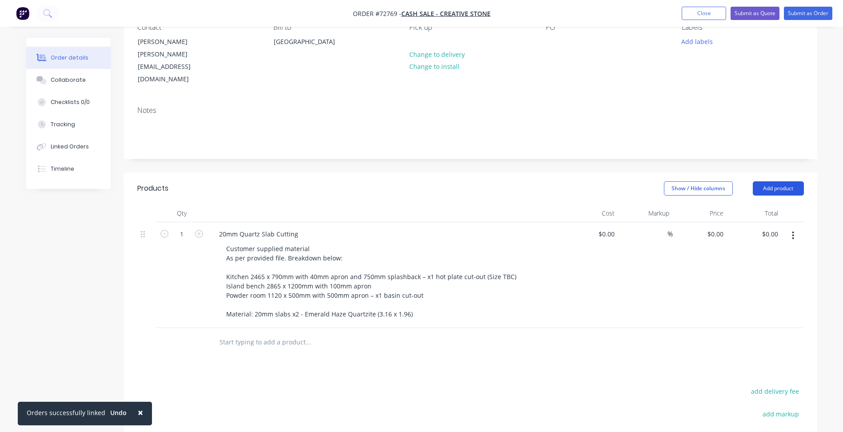
click at [776, 181] on button "Add product" at bounding box center [778, 188] width 51 height 14
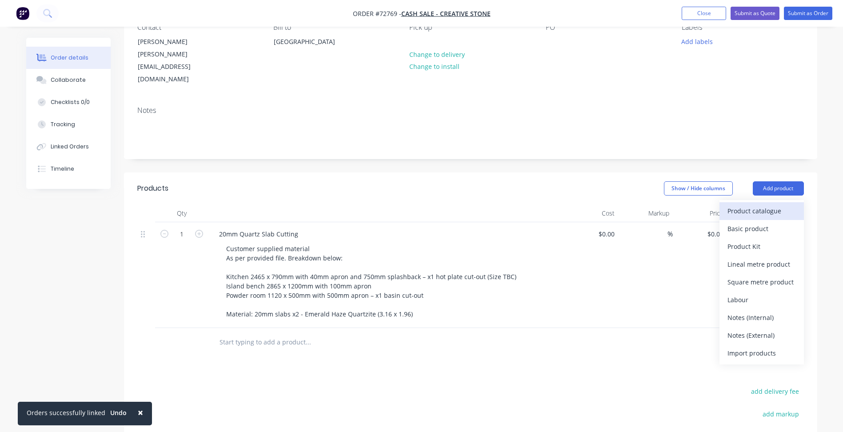
click at [751, 205] on div "Product catalogue" at bounding box center [762, 211] width 68 height 13
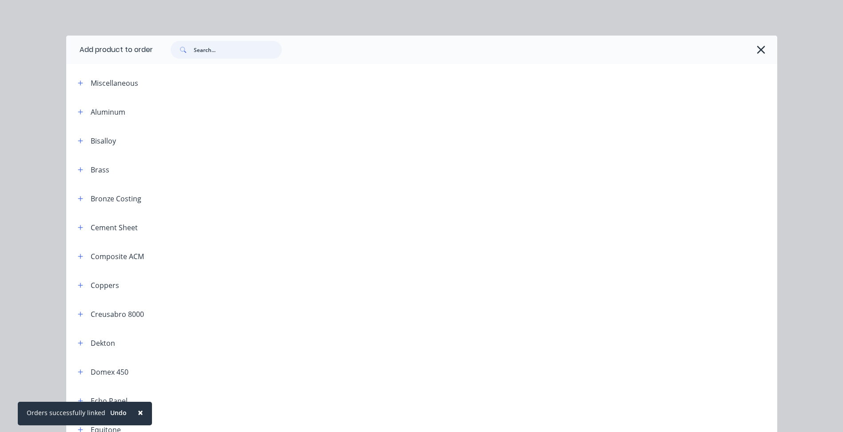
click at [214, 54] on input "text" at bounding box center [238, 50] width 88 height 18
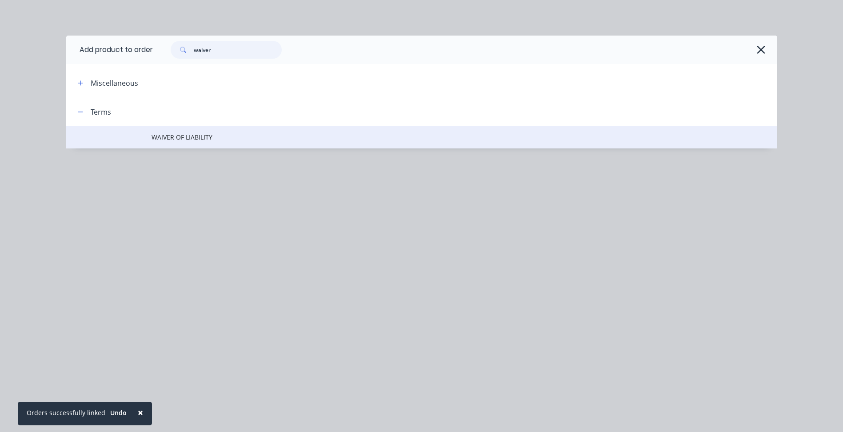
type input "waiver"
click at [184, 139] on span "WAIVER OF LIABILITY" at bounding box center [402, 136] width 501 height 9
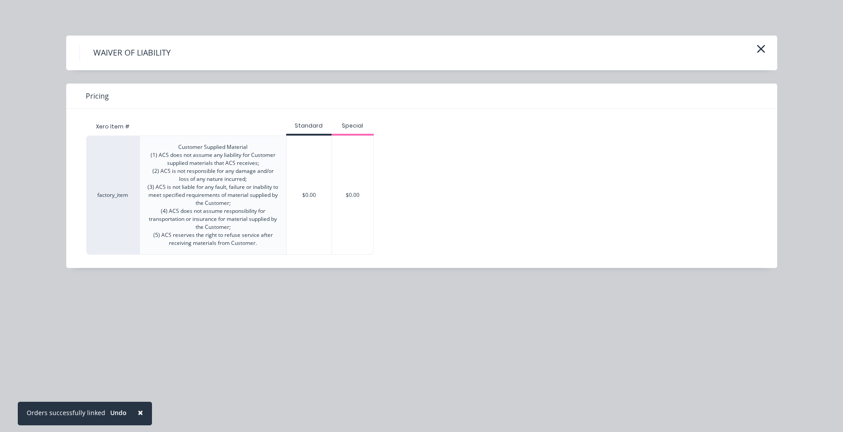
click at [312, 163] on div "$0.00" at bounding box center [309, 195] width 45 height 118
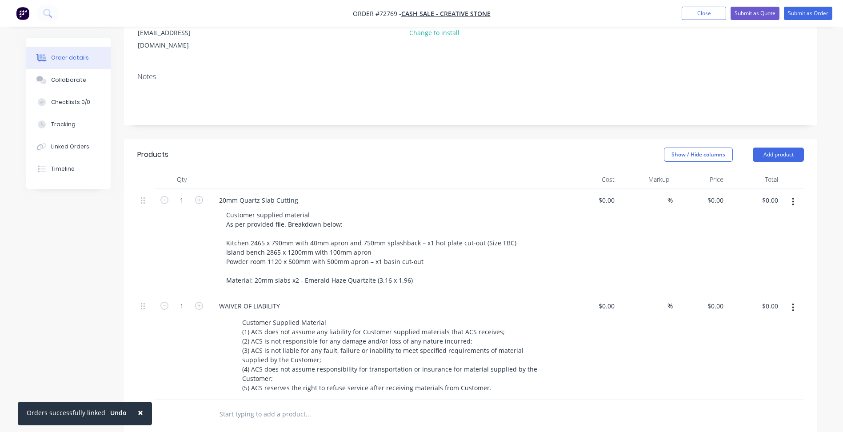
scroll to position [178, 0]
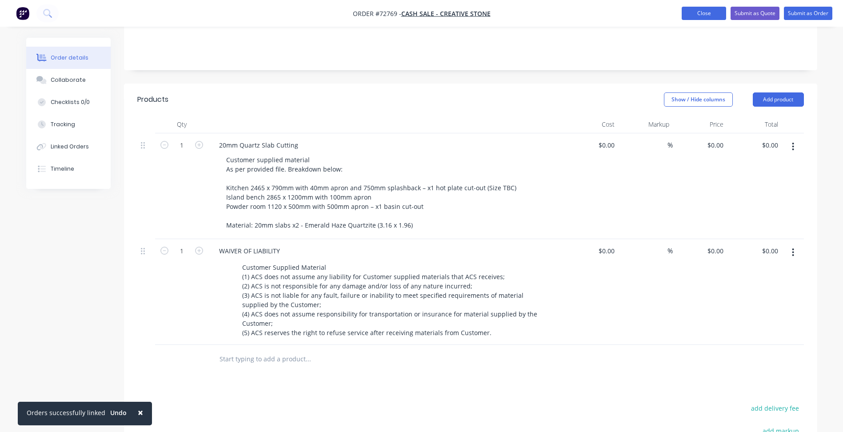
click at [705, 16] on button "Close" at bounding box center [704, 13] width 44 height 13
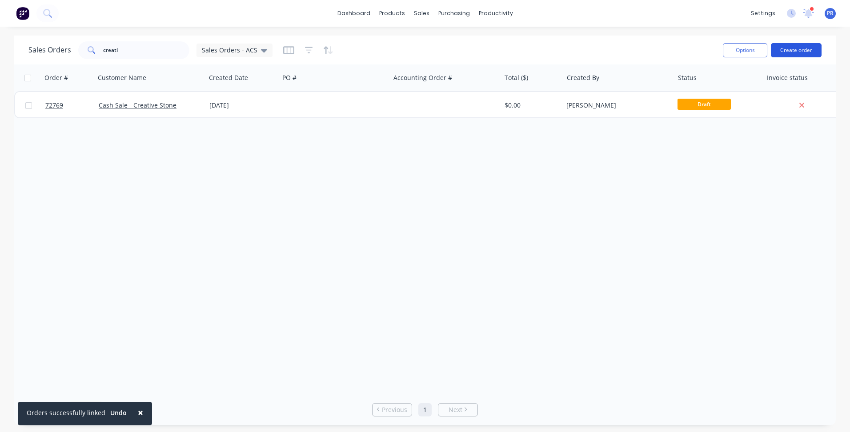
click at [789, 50] on button "Create order" at bounding box center [796, 50] width 51 height 14
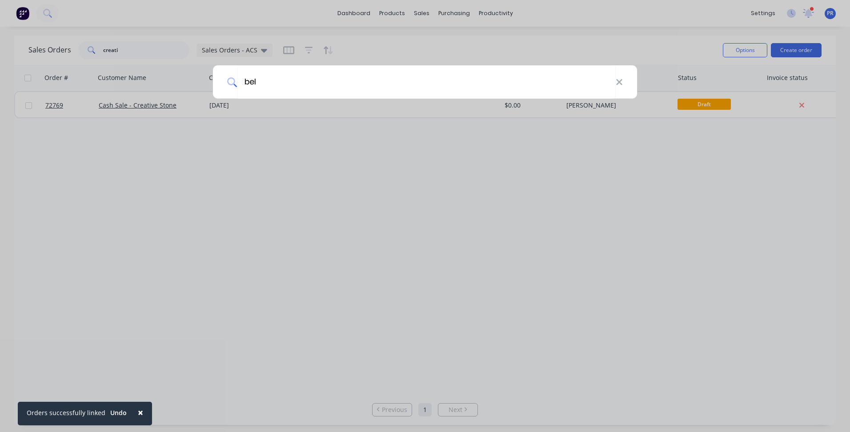
type input "be"
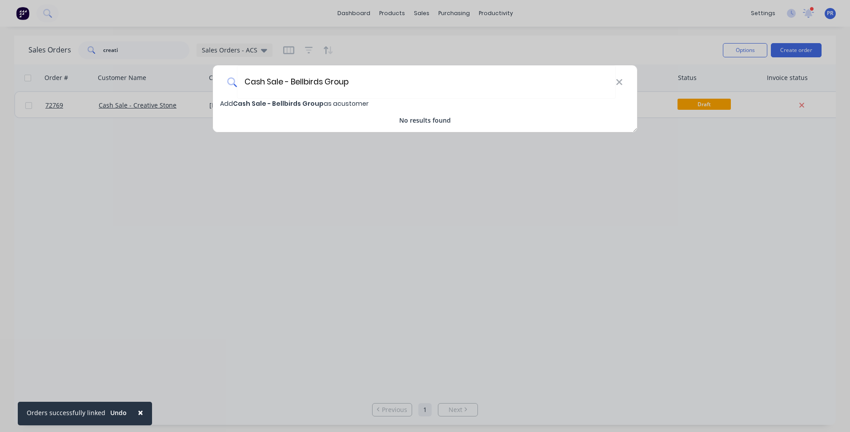
type input "Cash Sale - Bellbirds Group"
click at [331, 101] on span "Add Cash Sale - Bellbirds Group as a customer" at bounding box center [294, 103] width 149 height 9
select select "AU"
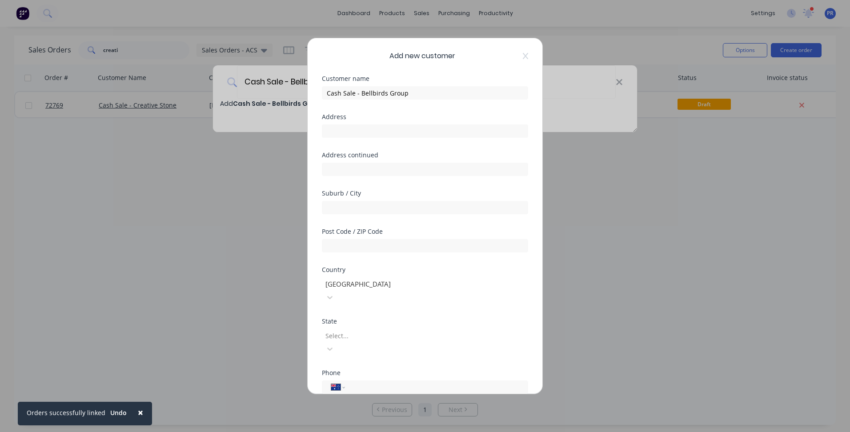
click at [343, 120] on div "Address" at bounding box center [425, 117] width 206 height 6
click at [344, 131] on input "text" at bounding box center [425, 130] width 206 height 13
click at [347, 330] on div at bounding box center [389, 335] width 128 height 11
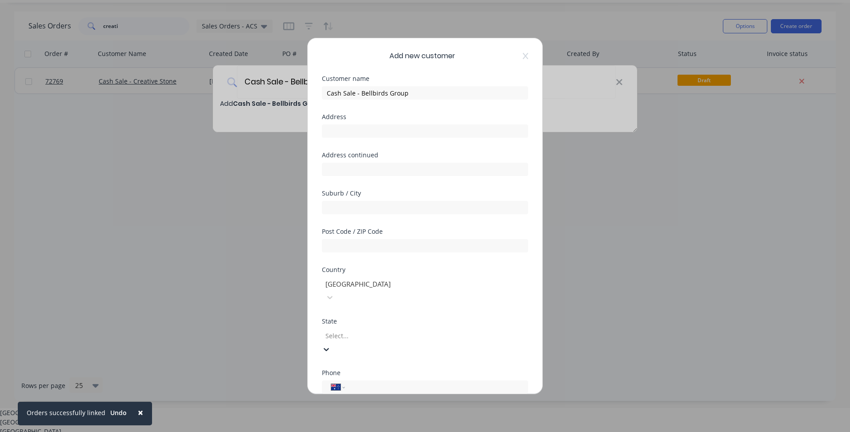
scroll to position [15, 0]
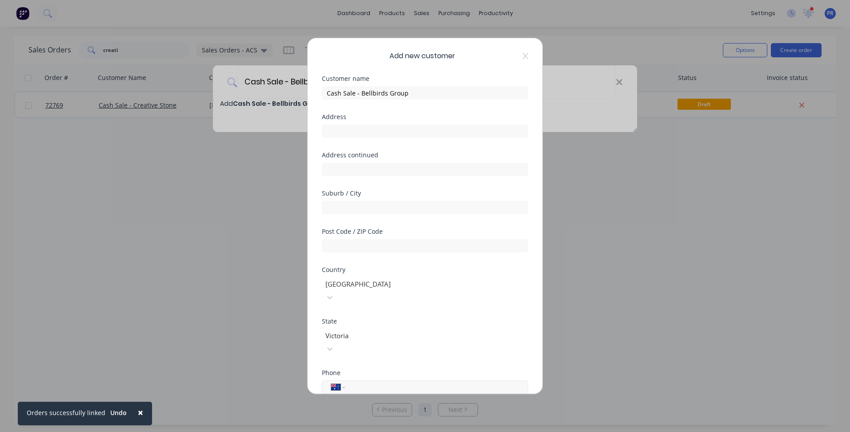
click at [354, 382] on input "tel" at bounding box center [435, 387] width 168 height 10
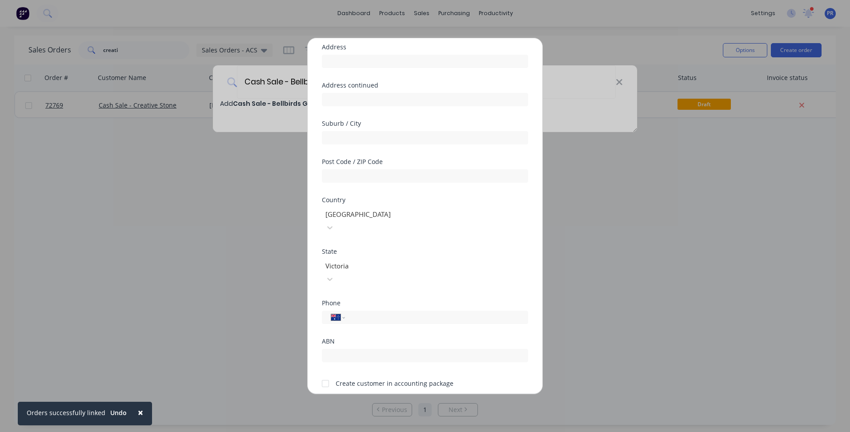
scroll to position [78, 0]
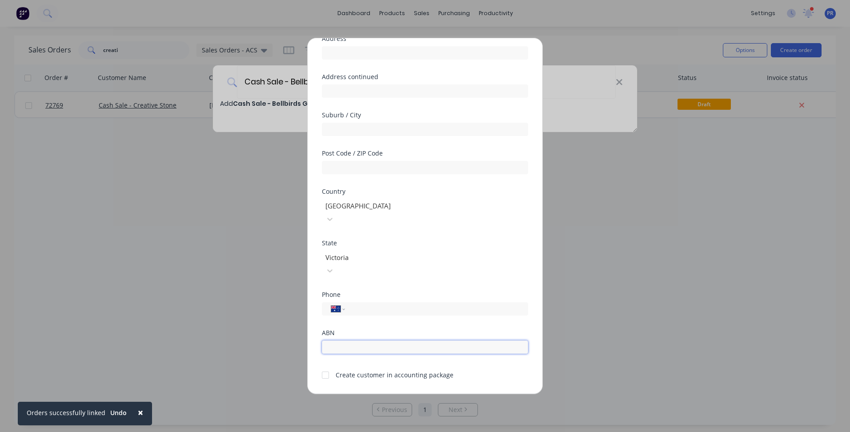
click at [344, 341] on input "text" at bounding box center [425, 347] width 206 height 13
paste input "38 6209 228 30"
type input "38 6209 228 30"
click at [323, 366] on div at bounding box center [326, 375] width 18 height 18
click at [360, 304] on input "tel" at bounding box center [435, 309] width 168 height 10
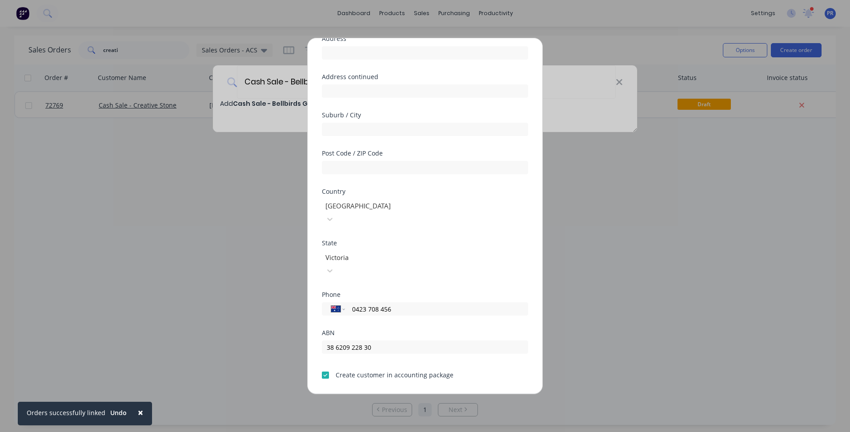
type input "0423 708 456"
click at [390, 394] on button "Save" at bounding box center [397, 401] width 49 height 14
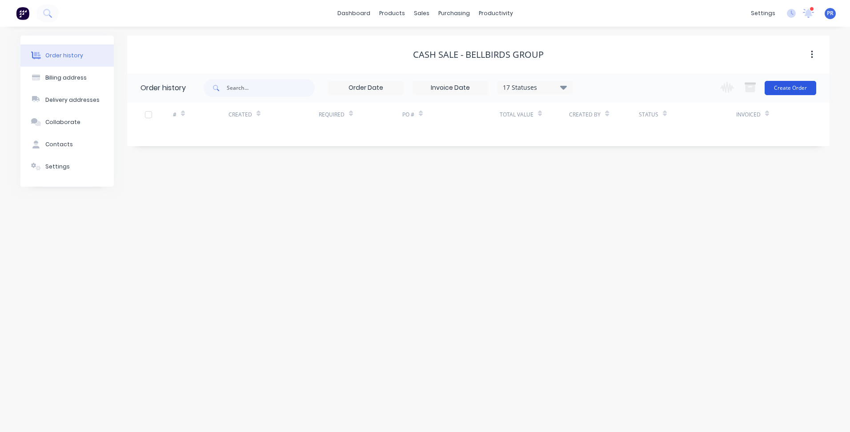
click at [801, 85] on button "Create Order" at bounding box center [791, 88] width 52 height 14
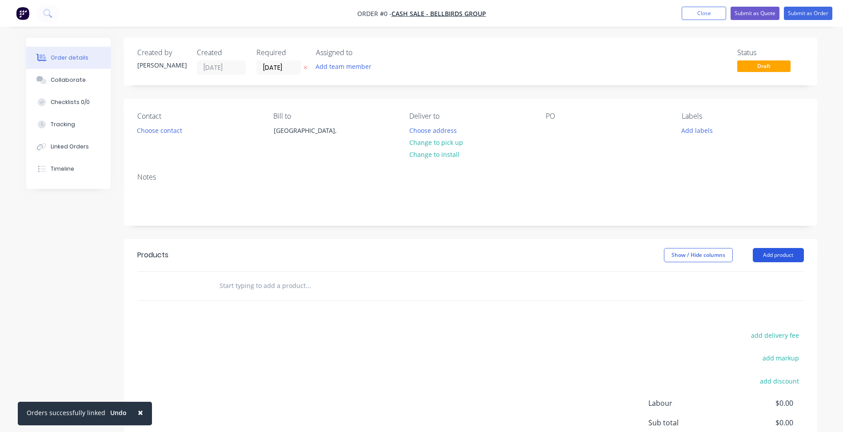
click at [764, 254] on button "Add product" at bounding box center [778, 255] width 51 height 14
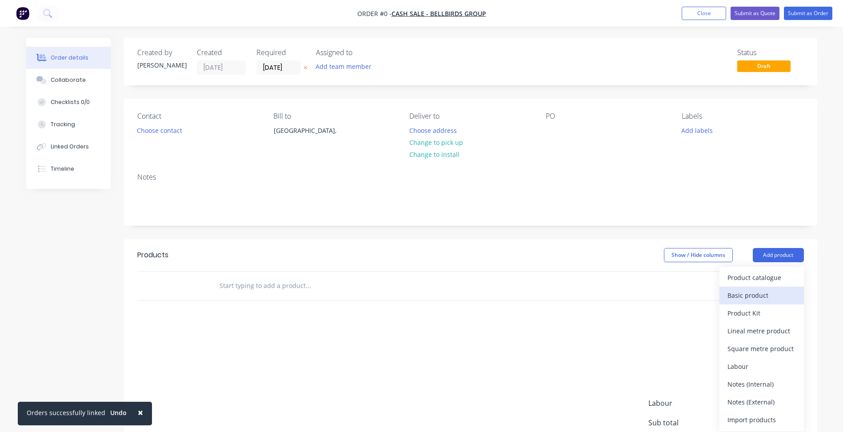
click at [736, 299] on div "Basic product" at bounding box center [762, 295] width 68 height 13
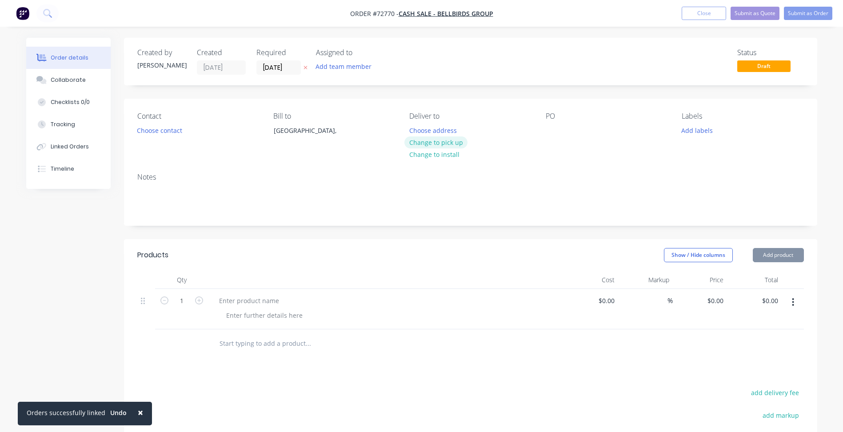
click at [441, 140] on button "Change to pick up" at bounding box center [436, 142] width 63 height 12
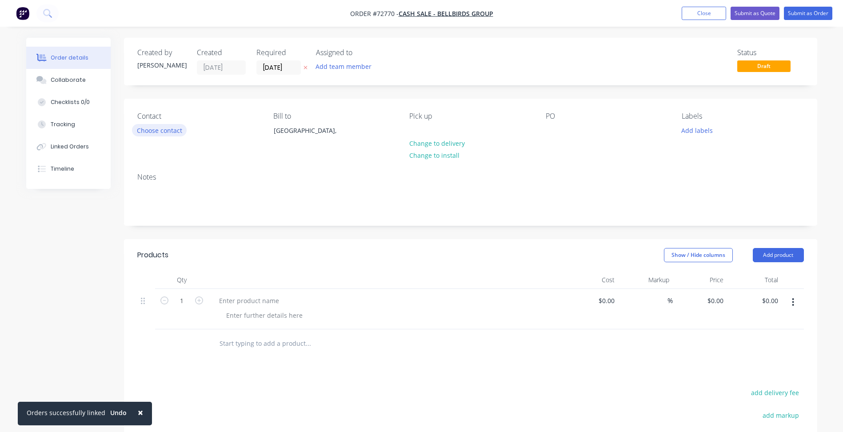
click at [152, 132] on button "Choose contact" at bounding box center [159, 130] width 55 height 12
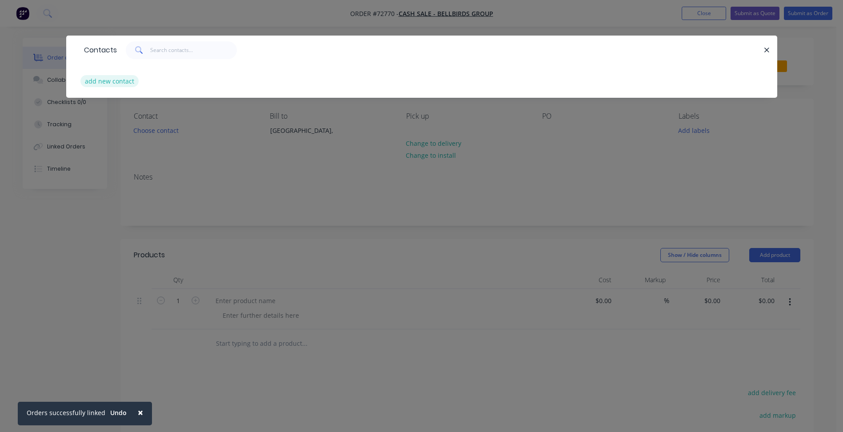
click at [107, 77] on button "add new contact" at bounding box center [109, 81] width 59 height 12
select select "AU"
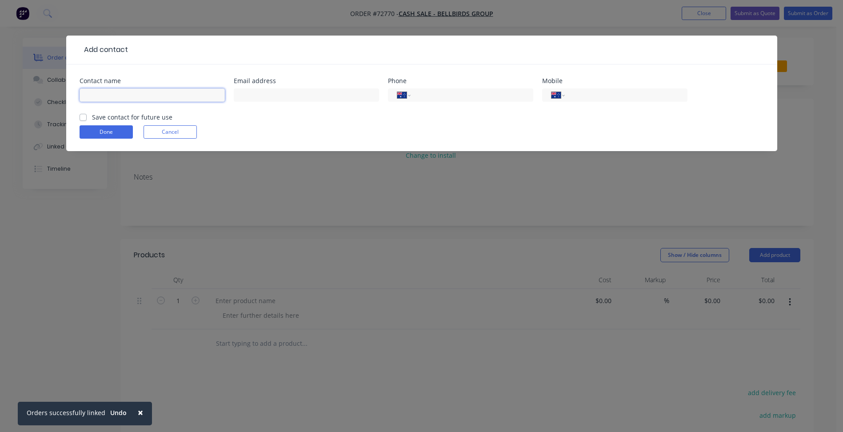
click at [101, 101] on input "text" at bounding box center [152, 94] width 145 height 13
type input "[PERSON_NAME]"
click at [241, 95] on input "text" at bounding box center [306, 94] width 145 height 13
paste input "[EMAIL_ADDRESS][PERSON_NAME][DOMAIN_NAME]"
type input "[EMAIL_ADDRESS][PERSON_NAME][DOMAIN_NAME]"
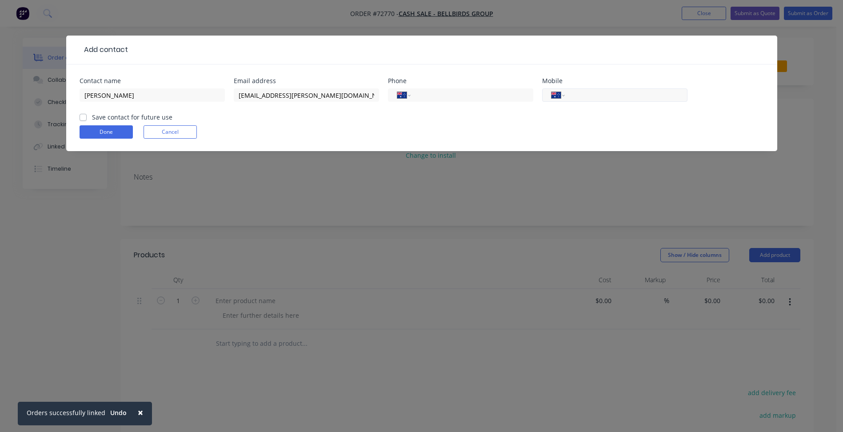
click at [612, 98] on input "tel" at bounding box center [624, 95] width 107 height 10
click at [630, 93] on input "tel" at bounding box center [624, 95] width 107 height 10
type input "0423 709 456"
click at [153, 118] on label "Save contact for future use" at bounding box center [132, 116] width 80 height 9
click at [87, 118] on input "Save contact for future use" at bounding box center [83, 116] width 7 height 8
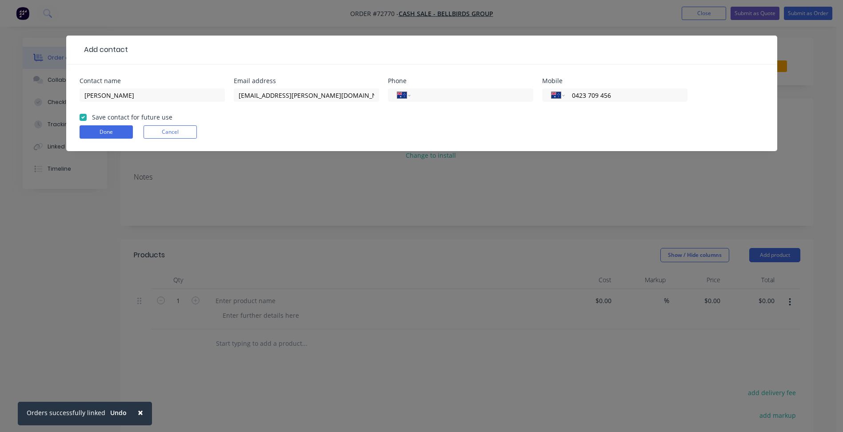
checkbox input "true"
click at [122, 129] on button "Done" at bounding box center [106, 131] width 53 height 13
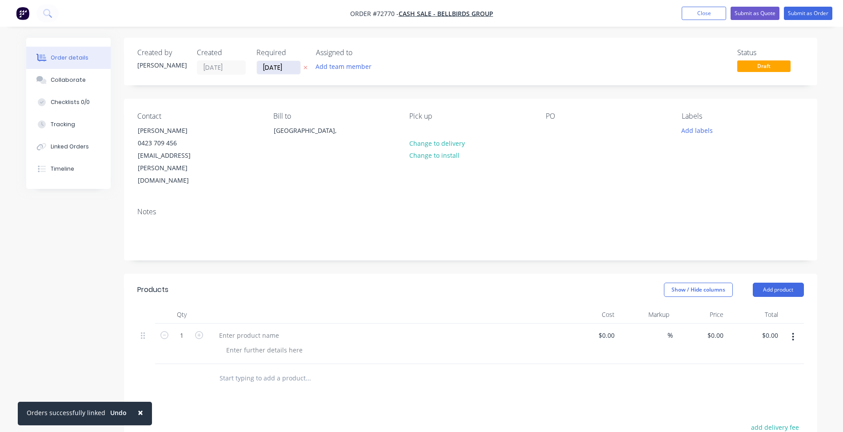
click at [259, 62] on input "[DATE]" at bounding box center [279, 67] width 44 height 13
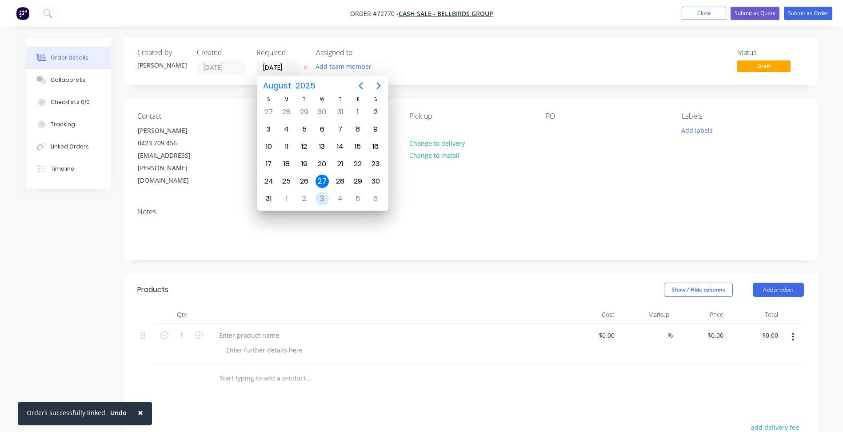
drag, startPoint x: 328, startPoint y: 201, endPoint x: 339, endPoint y: 204, distance: 11.7
click at [327, 200] on div "3" at bounding box center [322, 198] width 13 height 13
type input "[DATE]"
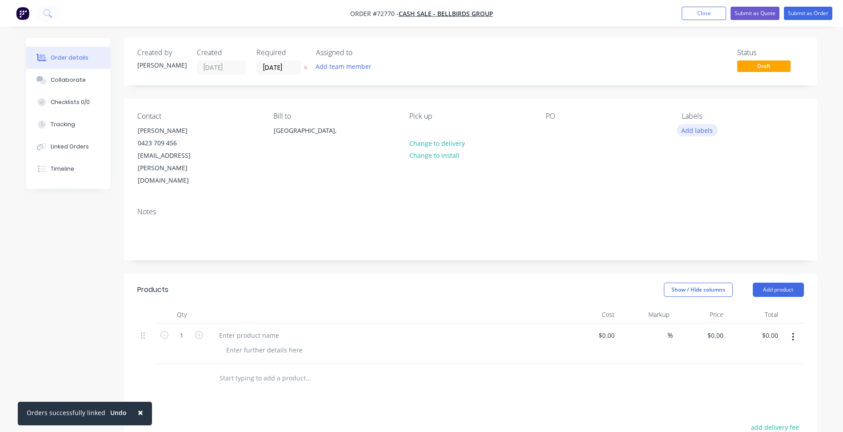
click at [696, 131] on button "Add labels" at bounding box center [697, 130] width 41 height 12
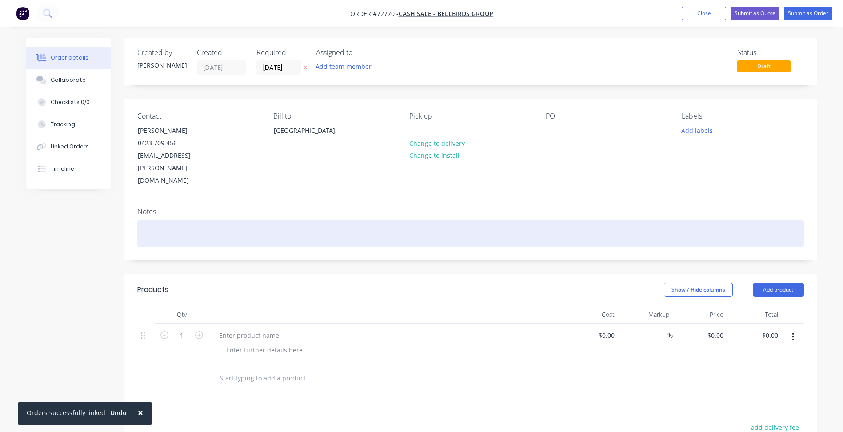
click at [597, 220] on div at bounding box center [470, 233] width 667 height 27
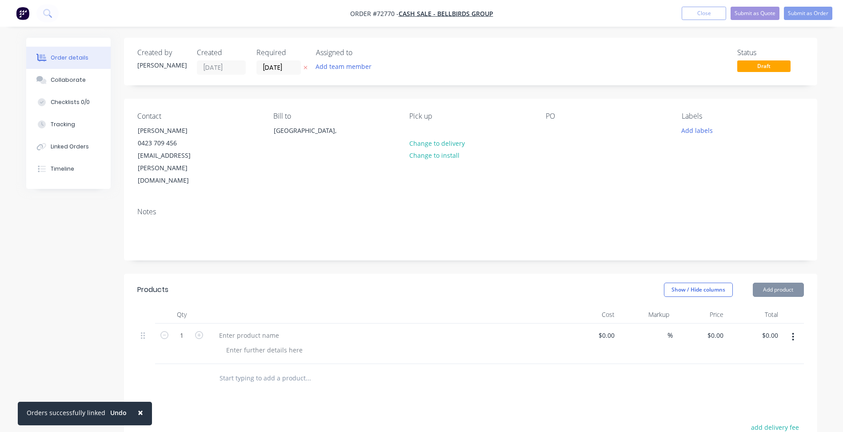
click at [384, 15] on span "Order #72770 -" at bounding box center [374, 13] width 48 height 8
copy span "72770"
click at [248, 329] on div at bounding box center [249, 335] width 74 height 13
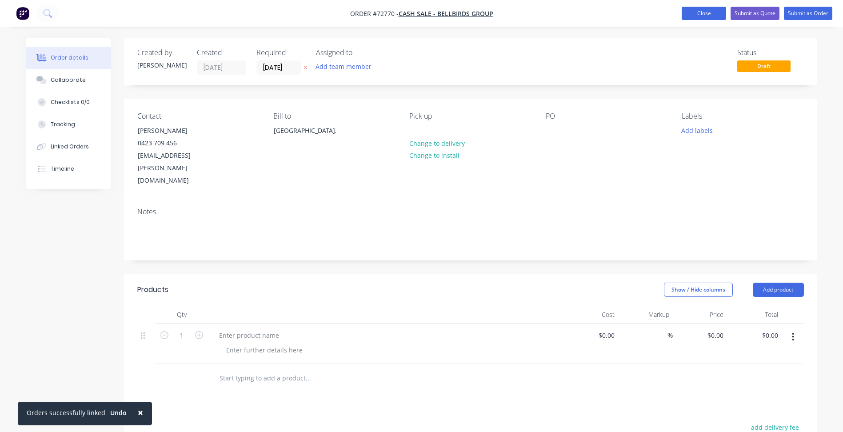
click at [714, 11] on button "Close" at bounding box center [704, 13] width 44 height 13
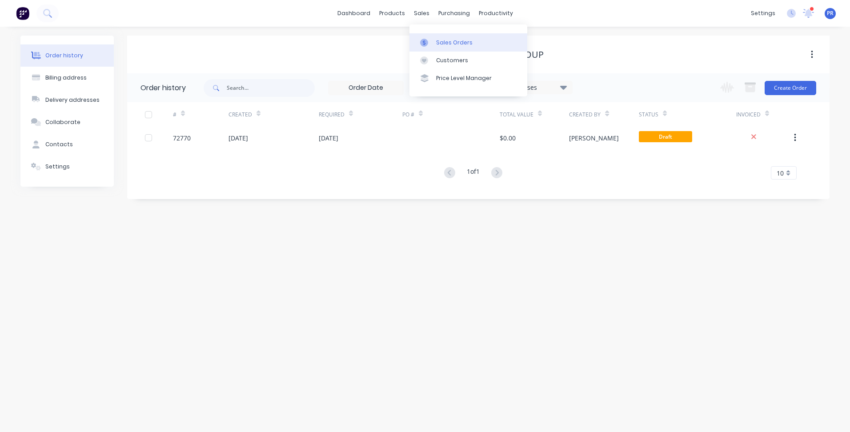
click at [431, 39] on div at bounding box center [426, 43] width 13 height 8
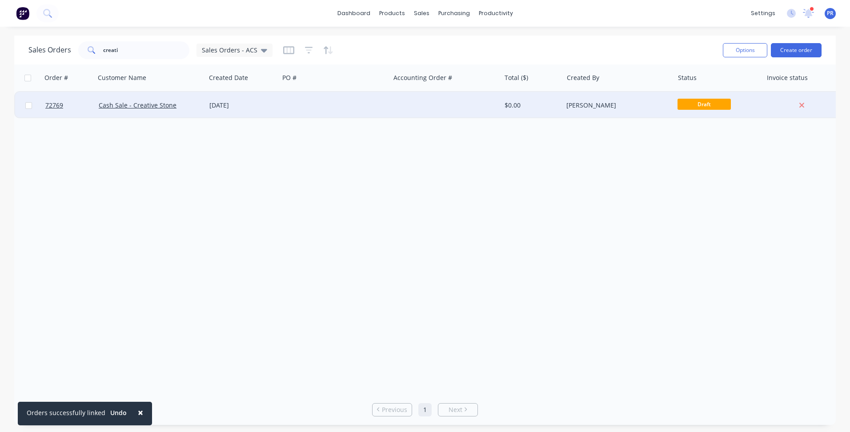
click at [152, 100] on div "Cash Sale - Creative Stone" at bounding box center [150, 105] width 111 height 27
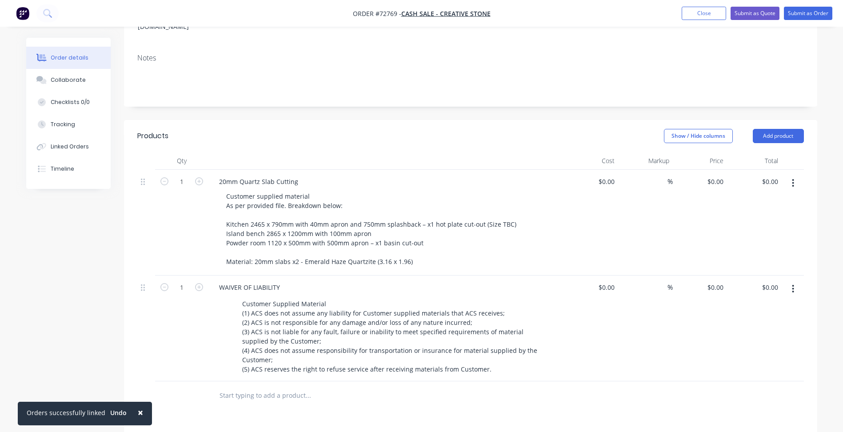
scroll to position [222, 0]
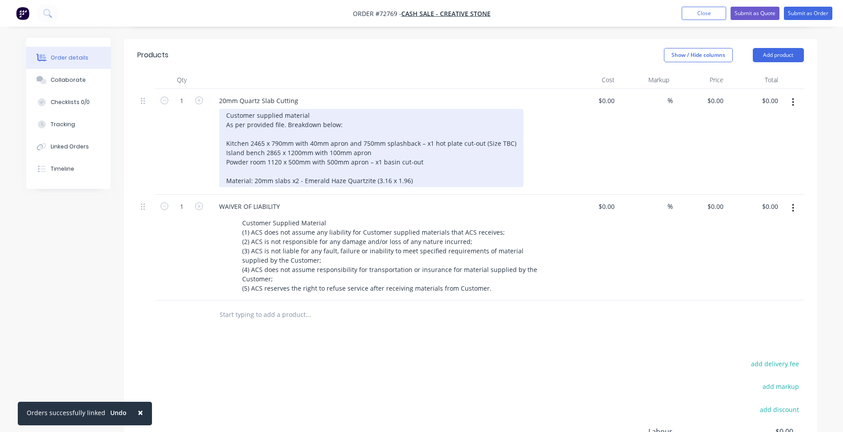
click at [281, 117] on div "Customer supplied material As per provided file. Breakdown below: Kitchen 2465 …" at bounding box center [371, 148] width 305 height 78
click at [429, 141] on div "Customer supplied material As per provided file. Breakdown below: Kitchen 2465 …" at bounding box center [371, 148] width 305 height 78
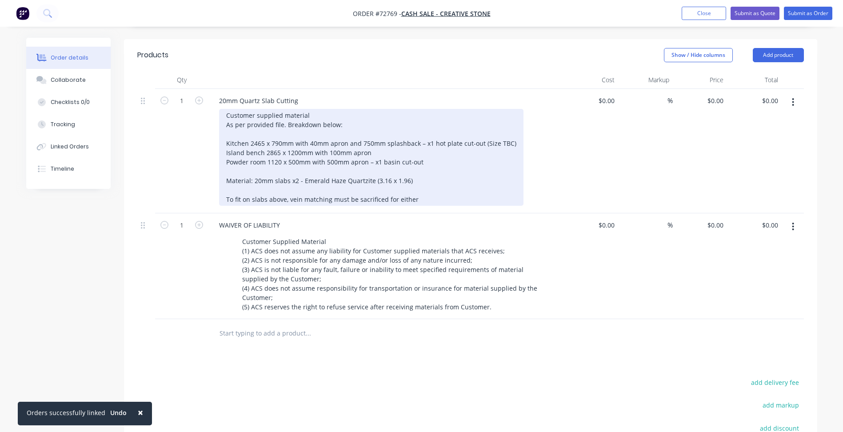
click at [400, 179] on div "Customer supplied material As per provided file. Breakdown below: Kitchen 2465 …" at bounding box center [371, 157] width 305 height 97
click at [421, 178] on div "Customer supplied material As per provided file. Breakdown below: Kitchen 2465 …" at bounding box center [371, 157] width 305 height 97
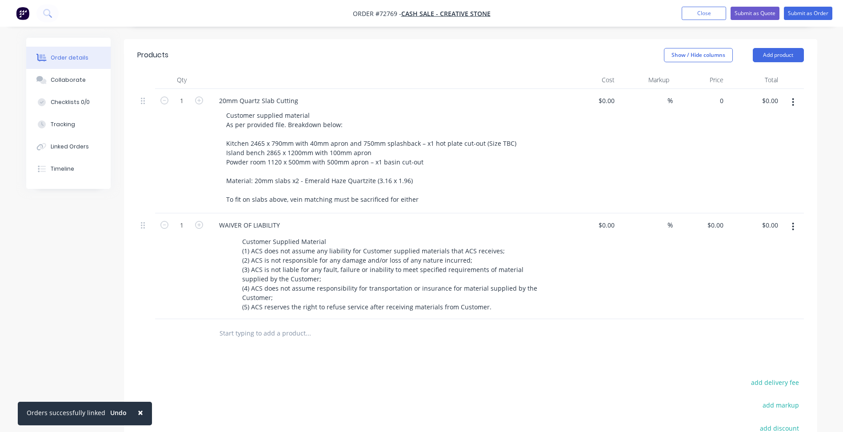
click at [711, 89] on div "0 $0.00" at bounding box center [700, 151] width 55 height 124
type input "$1,781.25"
click at [427, 325] on div at bounding box center [345, 334] width 267 height 18
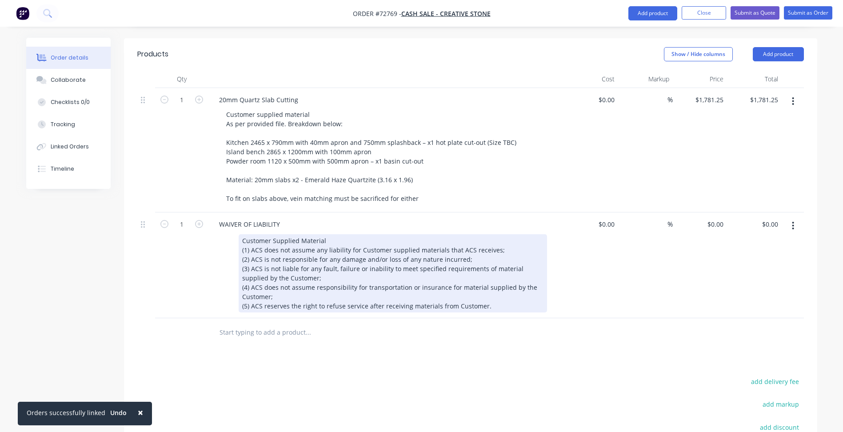
scroll to position [178, 0]
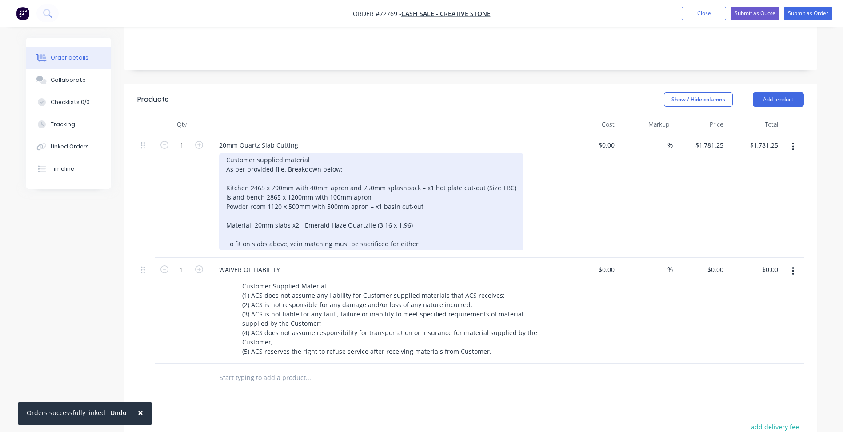
click at [426, 222] on div "Customer supplied material As per provided file. Breakdown below: Kitchen 2465 …" at bounding box center [371, 201] width 305 height 97
click at [429, 184] on div "Customer supplied material As per provided file. Breakdown below: Kitchen 2465 …" at bounding box center [371, 201] width 305 height 97
click at [316, 223] on div "Customer supplied material As per provided file. Breakdown below: Kitchen 2465 …" at bounding box center [372, 201] width 306 height 97
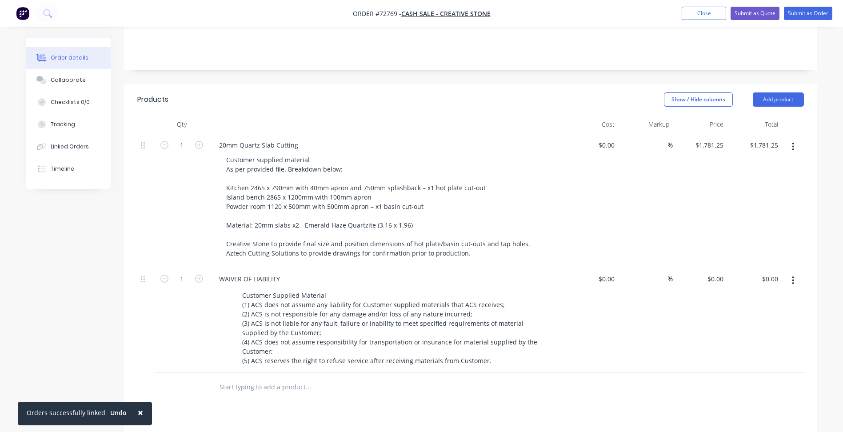
click at [568, 92] on div "Show / Hide columns Add product" at bounding box center [541, 99] width 525 height 14
click at [761, 12] on button "Submit as Quote" at bounding box center [755, 13] width 49 height 13
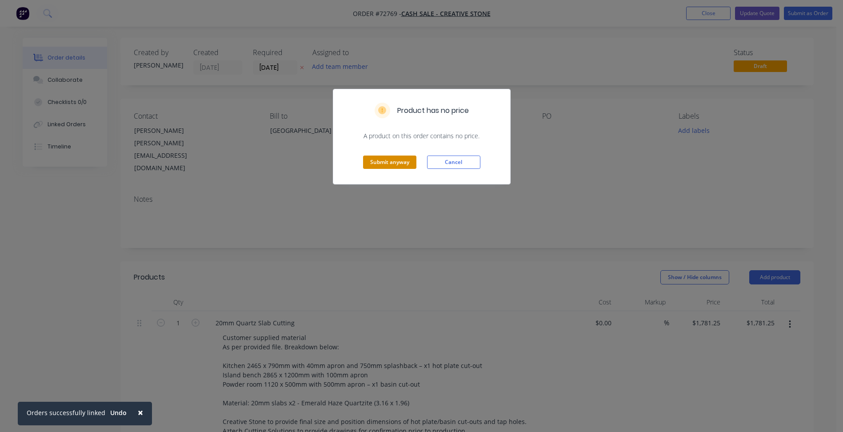
click at [384, 164] on button "Submit anyway" at bounding box center [389, 162] width 53 height 13
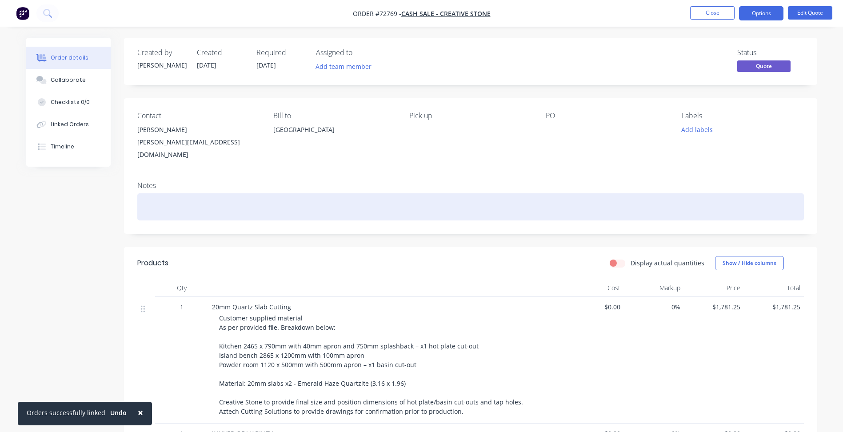
click at [324, 209] on div at bounding box center [470, 206] width 667 height 27
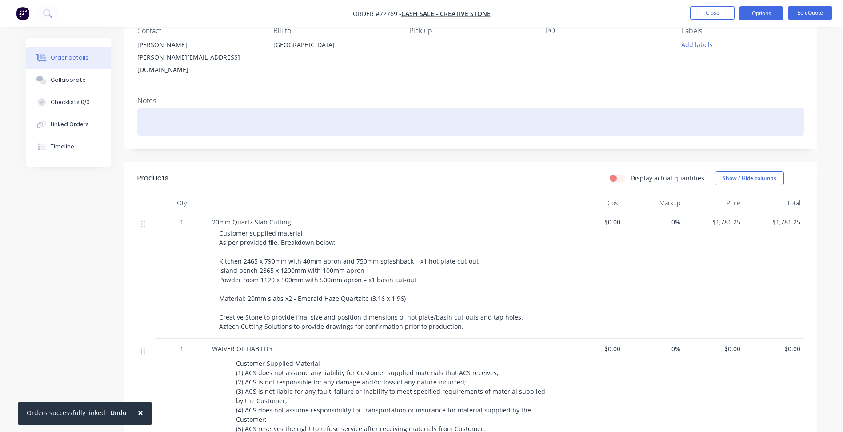
scroll to position [89, 0]
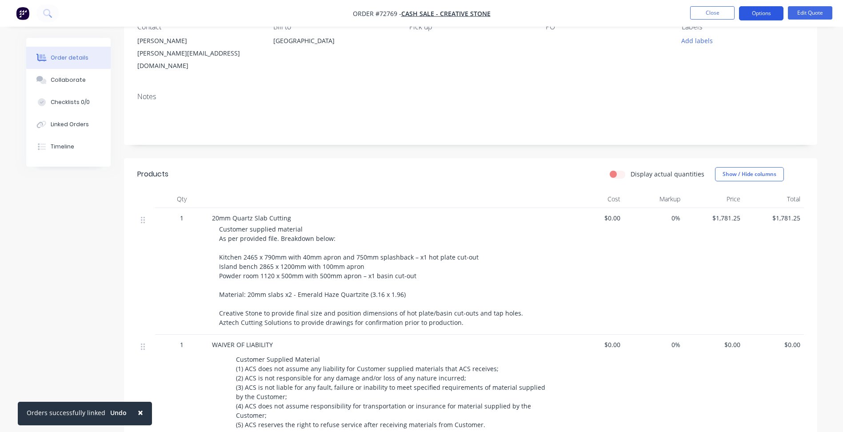
click at [758, 14] on button "Options" at bounding box center [761, 13] width 44 height 14
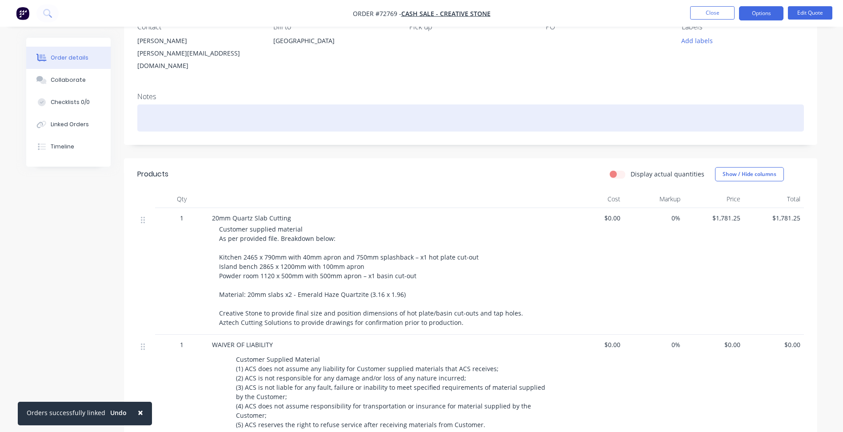
click at [614, 122] on div at bounding box center [470, 117] width 667 height 27
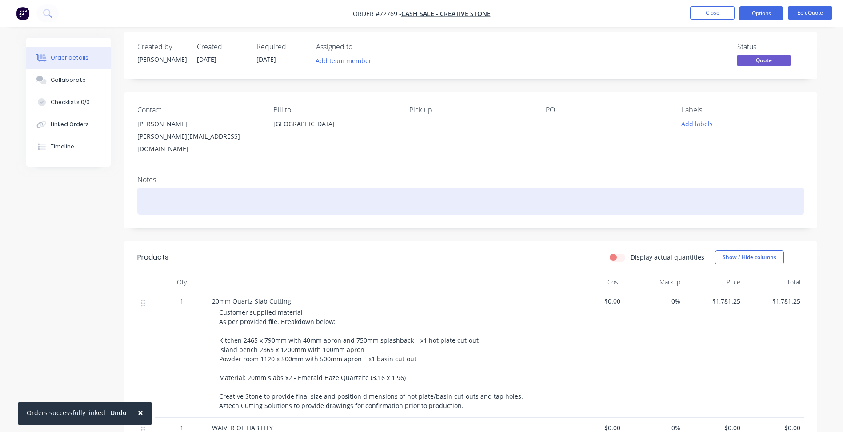
scroll to position [0, 0]
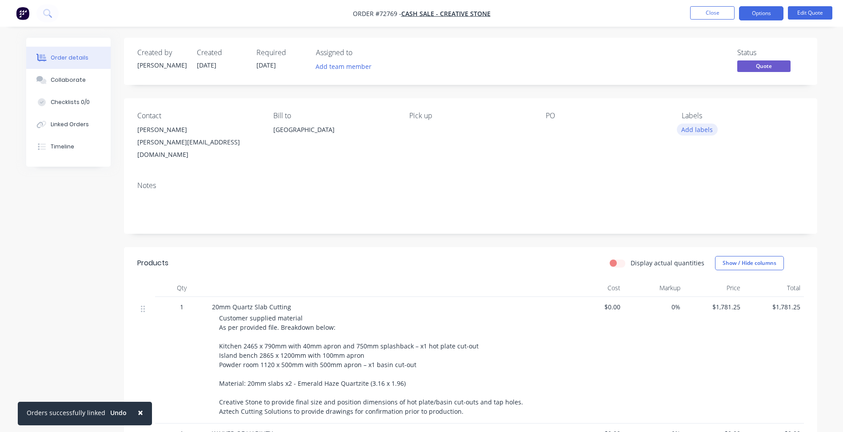
click at [686, 132] on button "Add labels" at bounding box center [697, 130] width 41 height 12
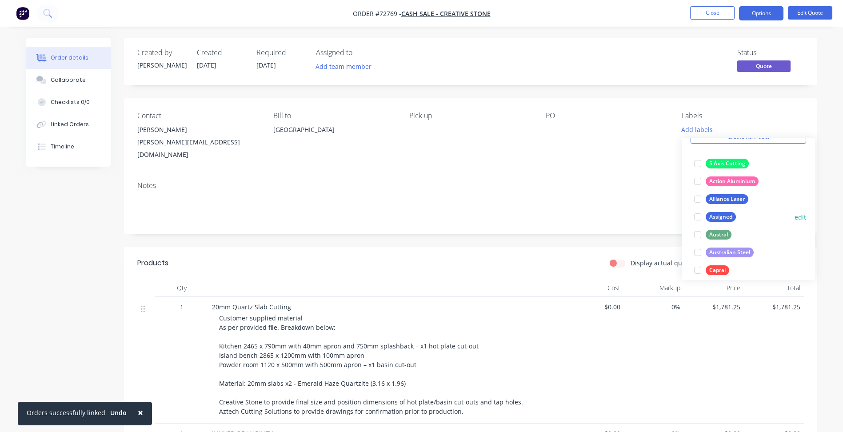
scroll to position [89, 0]
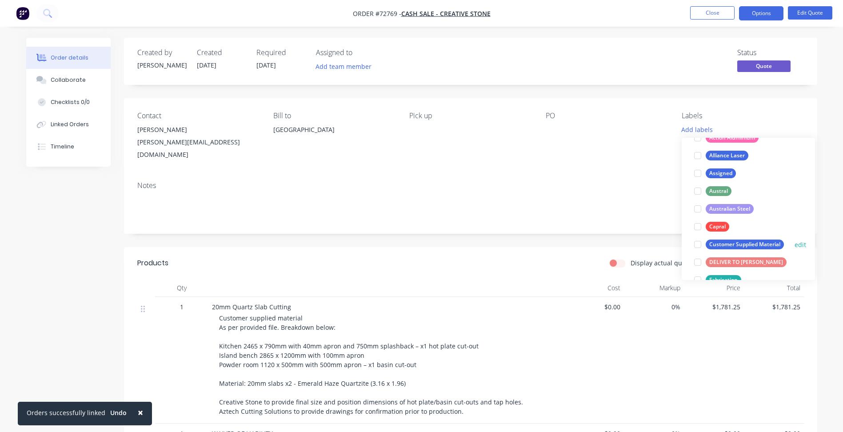
click at [700, 241] on div at bounding box center [698, 245] width 18 height 18
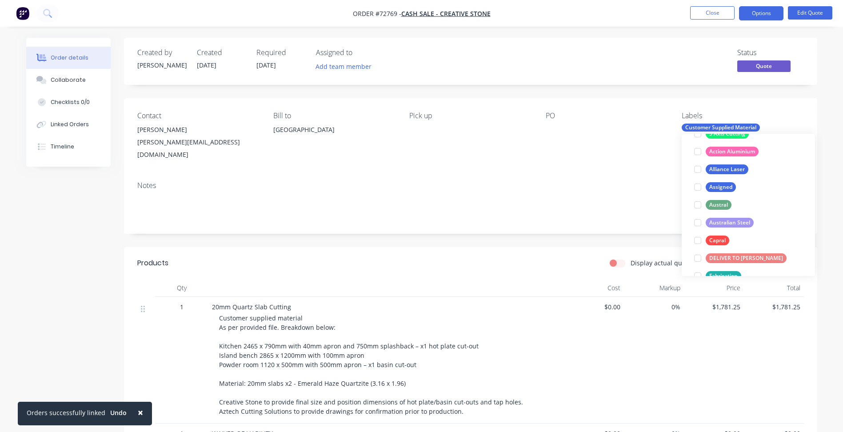
scroll to position [0, 0]
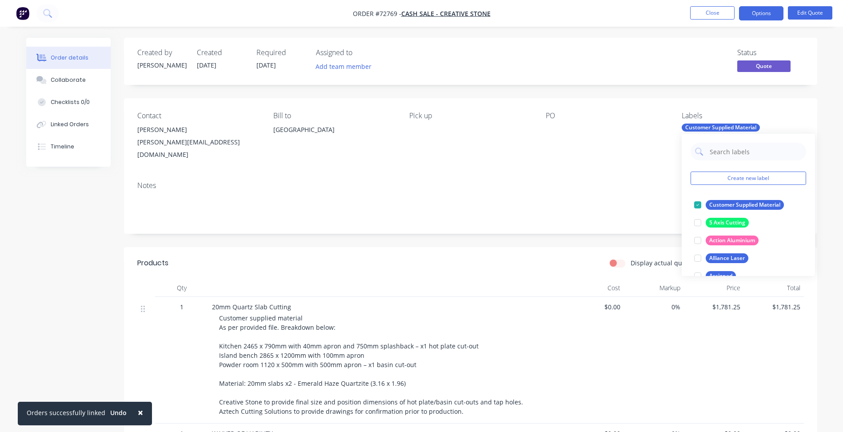
click at [576, 174] on div "Notes" at bounding box center [471, 204] width 694 height 60
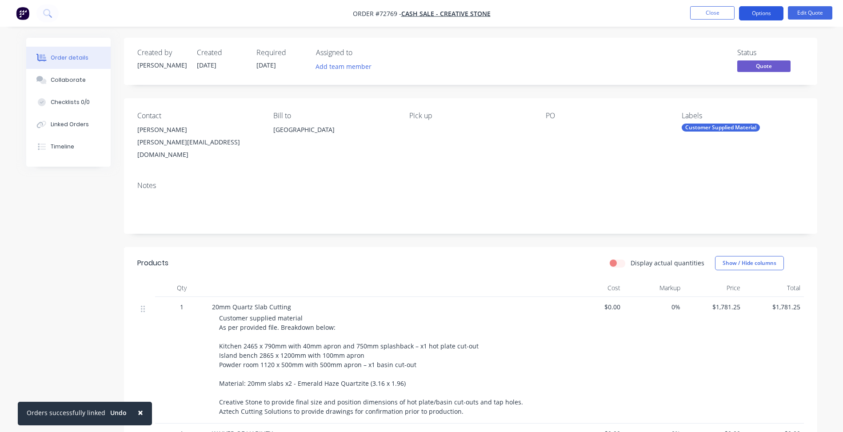
click at [761, 18] on button "Options" at bounding box center [761, 13] width 44 height 14
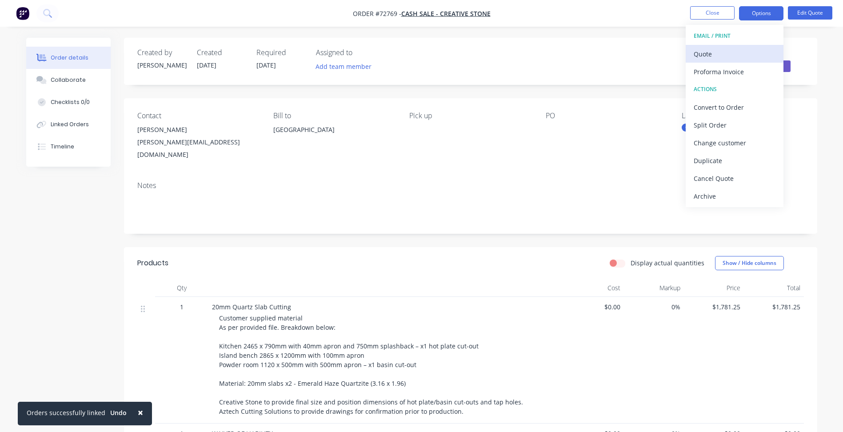
click at [722, 54] on div "Quote" at bounding box center [735, 54] width 82 height 13
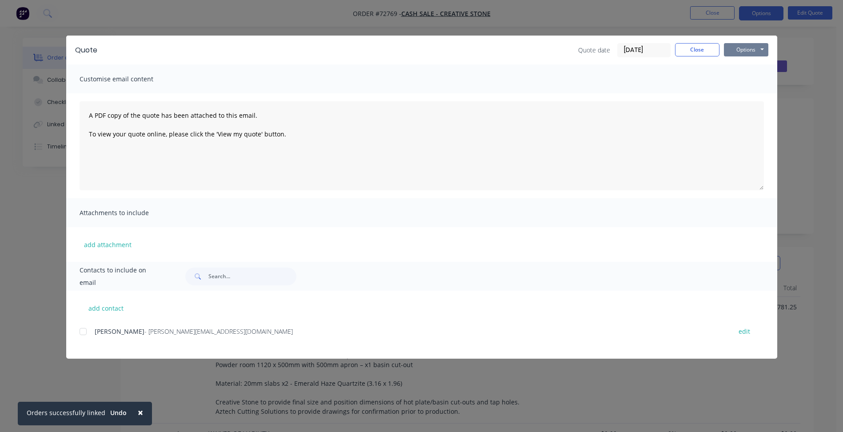
click at [760, 51] on button "Options" at bounding box center [746, 49] width 44 height 13
click at [749, 63] on button "Preview" at bounding box center [752, 65] width 57 height 15
click at [677, 51] on button "Close" at bounding box center [697, 49] width 44 height 13
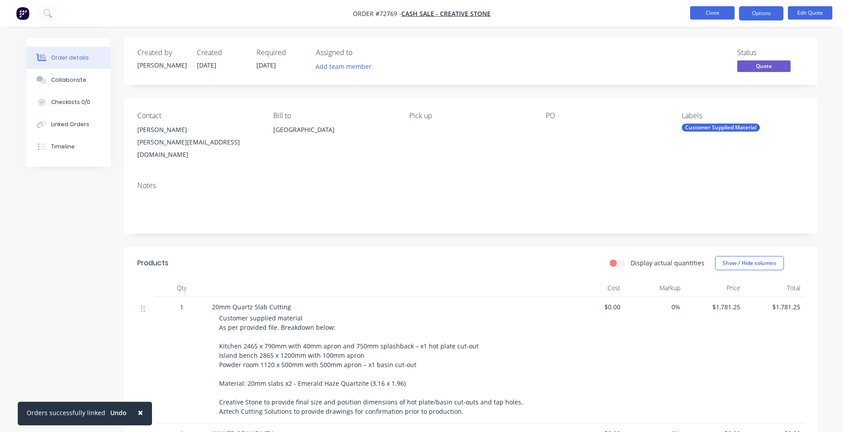
click at [710, 12] on button "Close" at bounding box center [712, 12] width 44 height 13
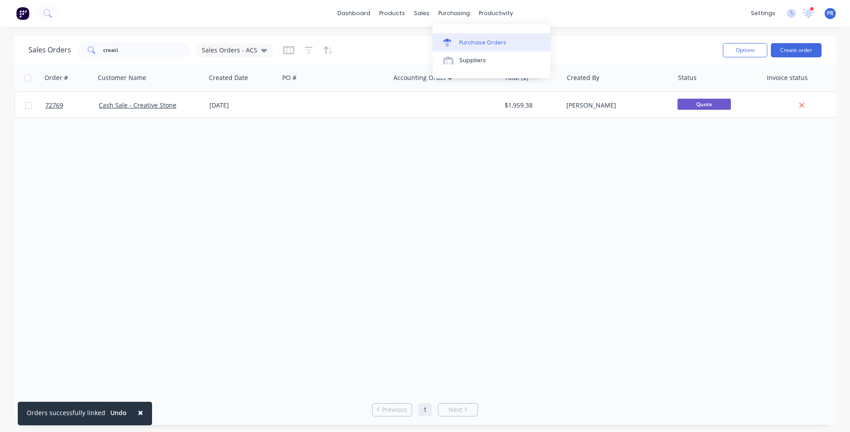
click at [477, 37] on link "Purchase Orders" at bounding box center [492, 42] width 118 height 18
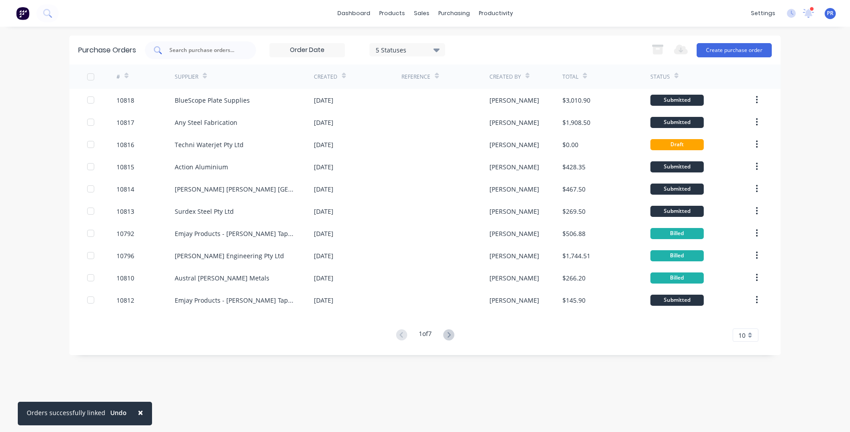
click at [190, 50] on input "text" at bounding box center [206, 50] width 74 height 9
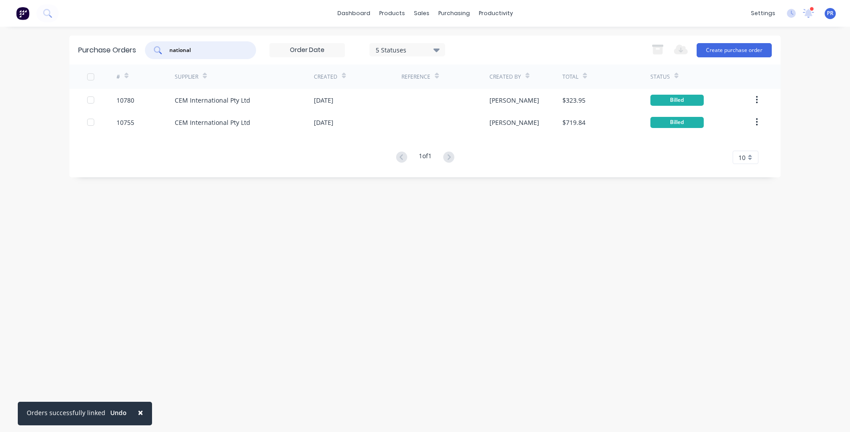
type input "national"
click at [725, 42] on div "Export to Excel (XLSX) Create purchase order" at bounding box center [709, 50] width 125 height 18
click at [714, 54] on button "Create purchase order" at bounding box center [734, 50] width 75 height 14
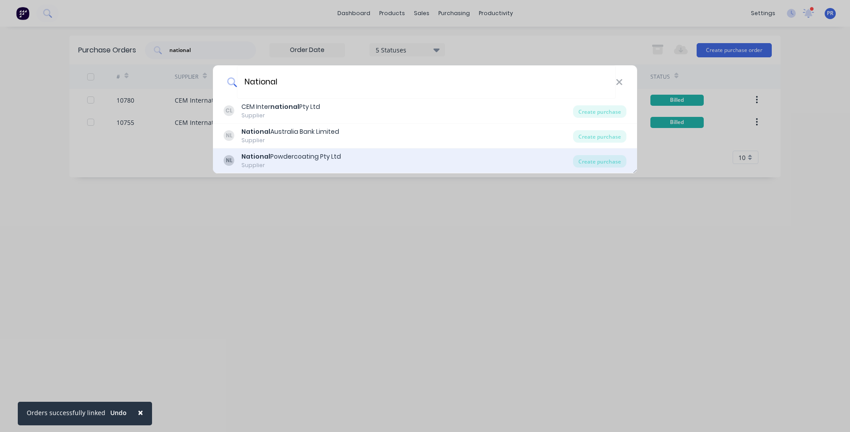
type input "National"
click at [307, 155] on div "National Powdercoating Pty Ltd" at bounding box center [291, 156] width 100 height 9
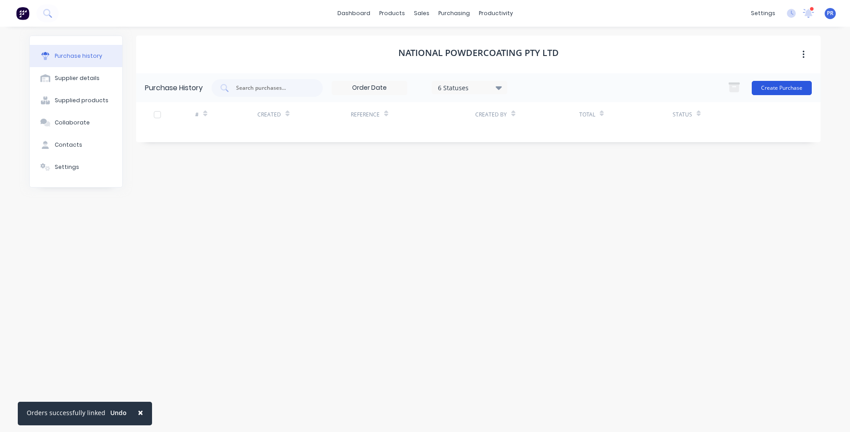
click at [802, 84] on button "Create Purchase" at bounding box center [782, 88] width 60 height 14
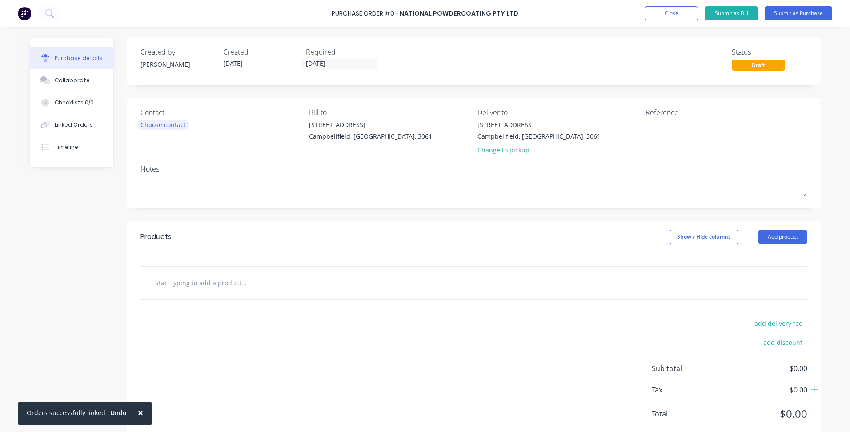
click at [148, 124] on div "Choose contact" at bounding box center [162, 124] width 45 height 9
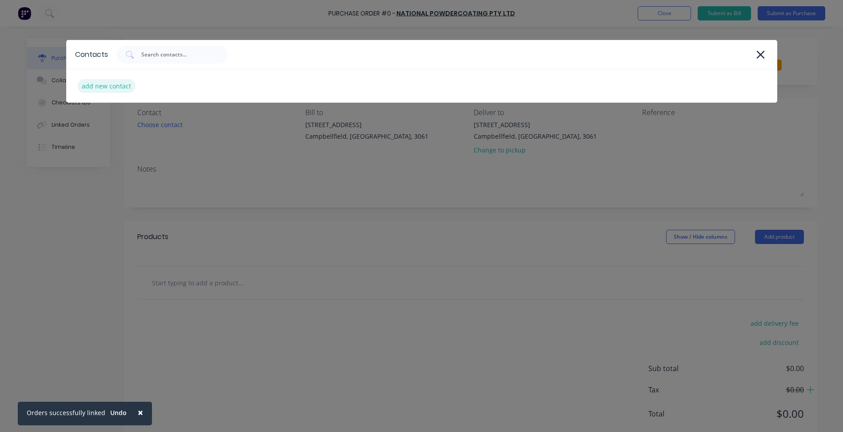
click at [98, 84] on div "add new contact" at bounding box center [106, 86] width 58 height 14
select select "AU"
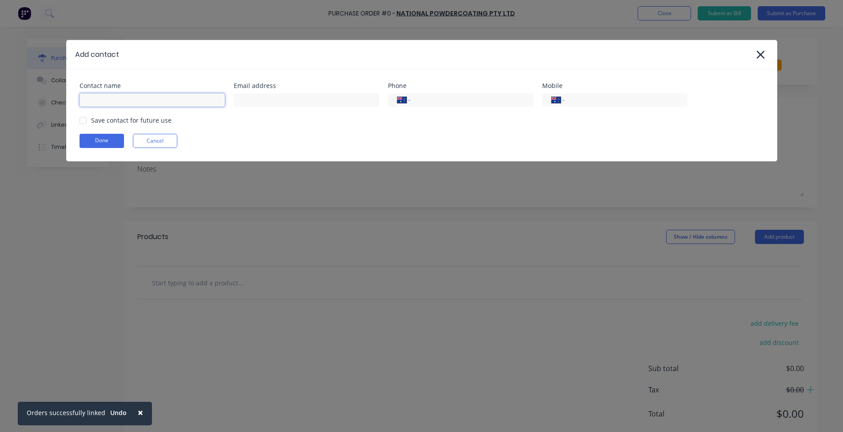
click at [138, 100] on input at bounding box center [152, 99] width 145 height 13
type input "[PERSON_NAME]"
click at [257, 101] on input at bounding box center [306, 99] width 145 height 13
click at [218, 131] on div "Contact name [PERSON_NAME] Email address Phone International [GEOGRAPHIC_DATA] …" at bounding box center [421, 115] width 711 height 92
click at [244, 101] on input at bounding box center [306, 99] width 145 height 13
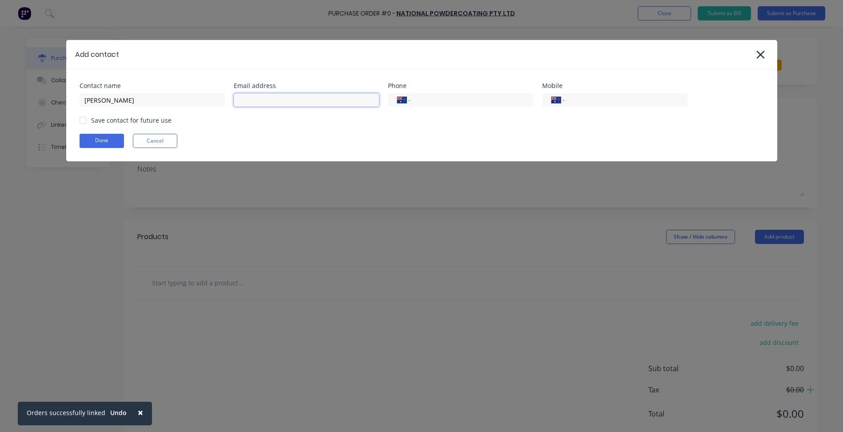
click at [270, 103] on input at bounding box center [306, 99] width 145 height 13
paste input "[PERSON_NAME][EMAIL_ADDRESS][DOMAIN_NAME]"
type input "[PERSON_NAME][EMAIL_ADDRESS][DOMAIN_NAME]"
click at [633, 93] on div "International [GEOGRAPHIC_DATA] [GEOGRAPHIC_DATA] [GEOGRAPHIC_DATA] [GEOGRAPHIC…" at bounding box center [614, 99] width 145 height 16
click at [485, 98] on input "tel" at bounding box center [470, 100] width 107 height 10
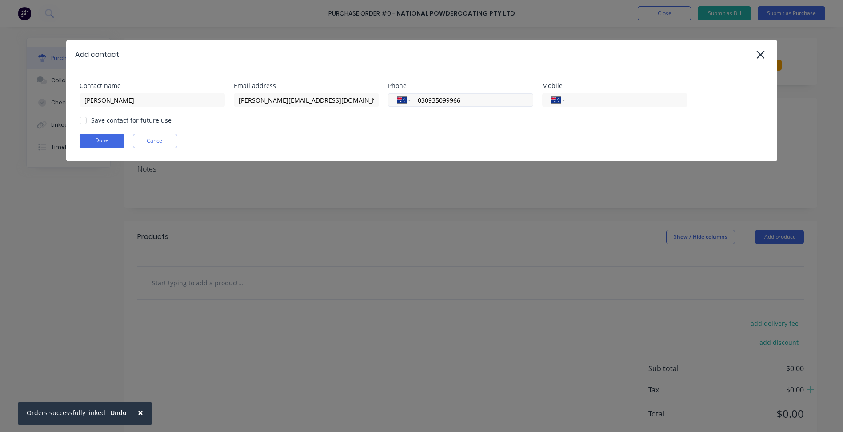
click at [429, 100] on input "030935099966" at bounding box center [470, 100] width 107 height 10
click at [462, 100] on input "03093599966" at bounding box center [470, 100] width 107 height 10
click at [426, 99] on input "03093599966" at bounding box center [470, 100] width 107 height 10
type input "[PHONE_NUMBER]"
click at [100, 119] on div "Save contact for future use" at bounding box center [131, 120] width 80 height 9
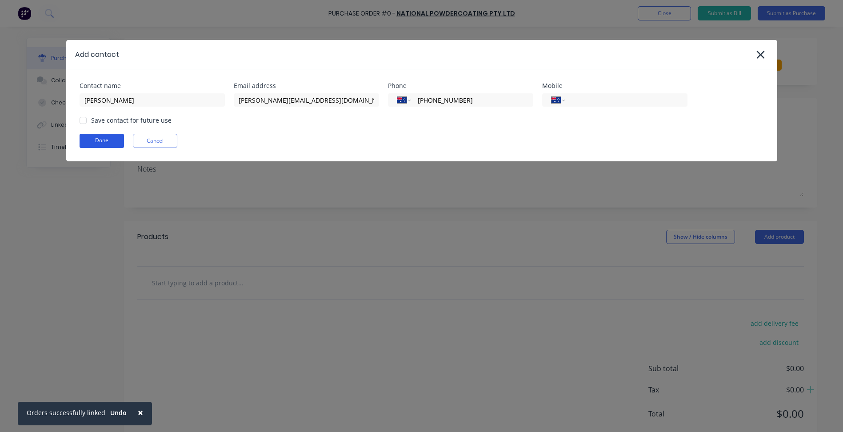
click at [83, 120] on div at bounding box center [83, 121] width 18 height 18
click at [95, 140] on button "Done" at bounding box center [102, 141] width 44 height 14
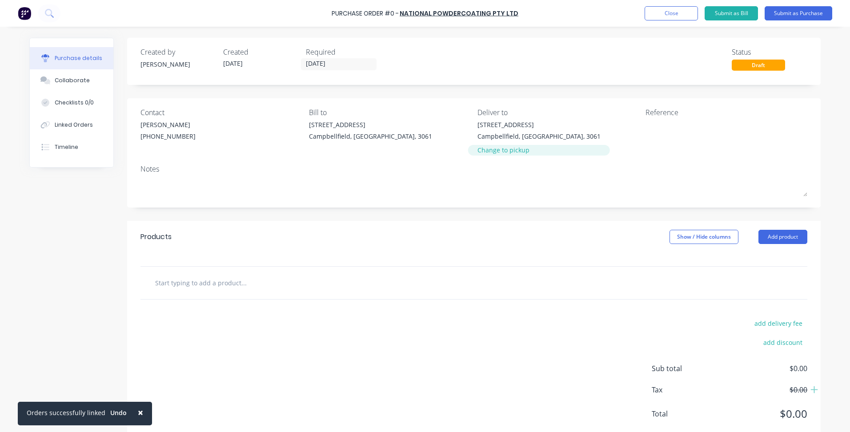
click at [506, 151] on div "Change to pickup" at bounding box center [539, 149] width 123 height 9
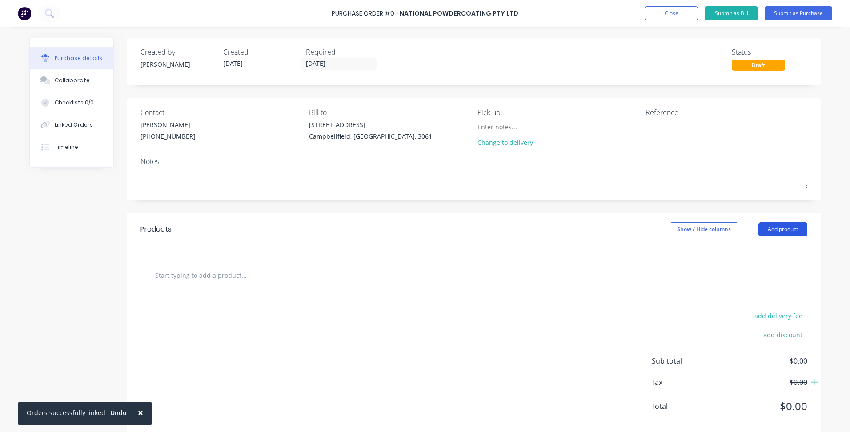
click at [786, 226] on button "Add product" at bounding box center [783, 229] width 49 height 14
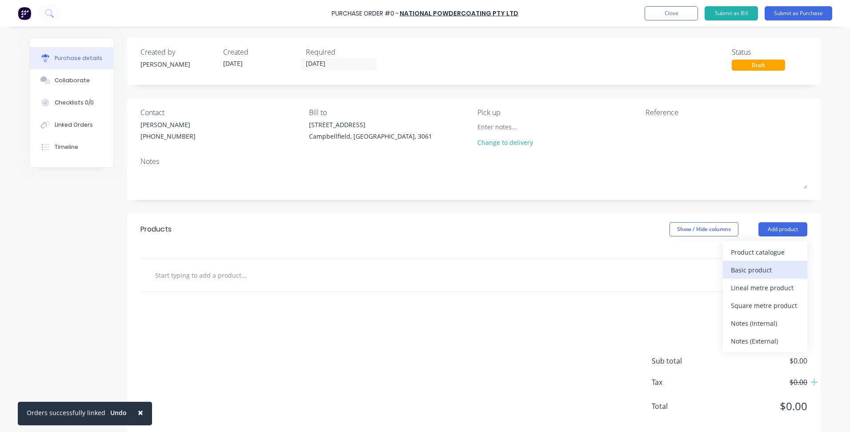
click at [756, 271] on div "Basic product" at bounding box center [765, 270] width 68 height 13
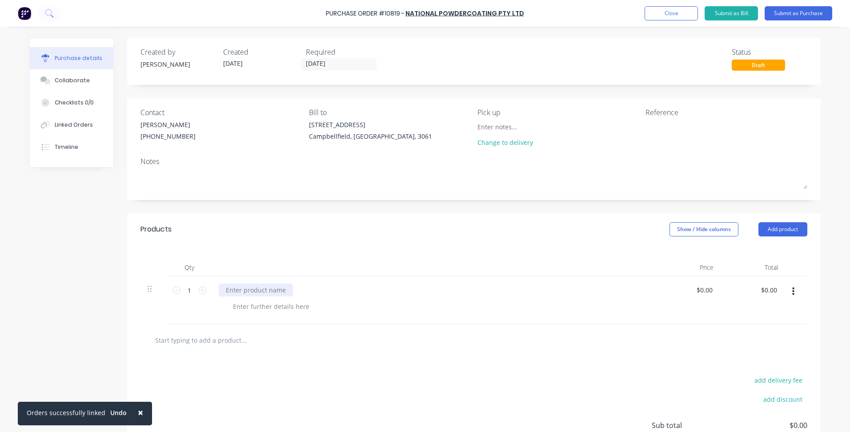
click at [249, 288] on div at bounding box center [256, 290] width 74 height 13
click at [261, 292] on div at bounding box center [256, 290] width 74 height 13
paste div
click at [260, 306] on div at bounding box center [271, 306] width 91 height 13
click at [713, 290] on div "$0.00 $0.00" at bounding box center [706, 290] width 24 height 13
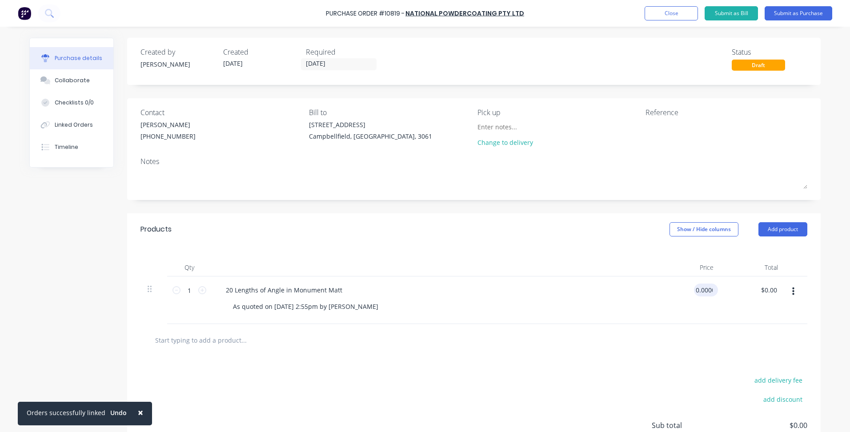
click at [706, 289] on input "0.0000" at bounding box center [704, 290] width 20 height 13
click at [704, 293] on input "0.000120" at bounding box center [698, 290] width 31 height 13
type input "$1,247.75"
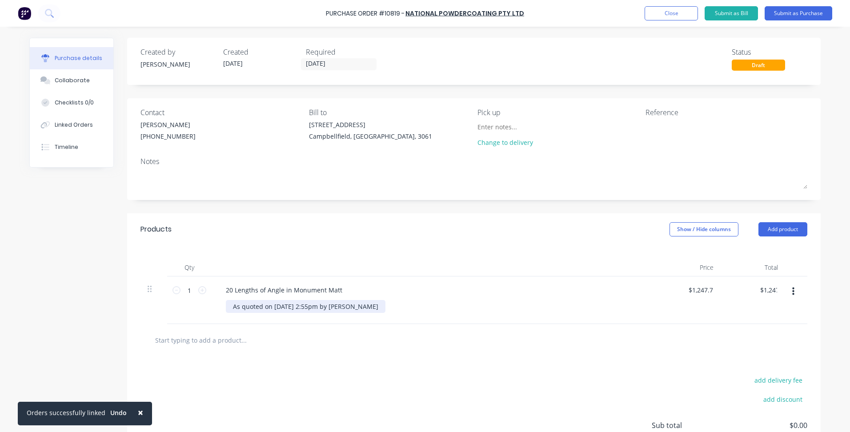
click at [345, 305] on div "As quoted on [DATE] 2:55pm by [PERSON_NAME]" at bounding box center [306, 306] width 160 height 13
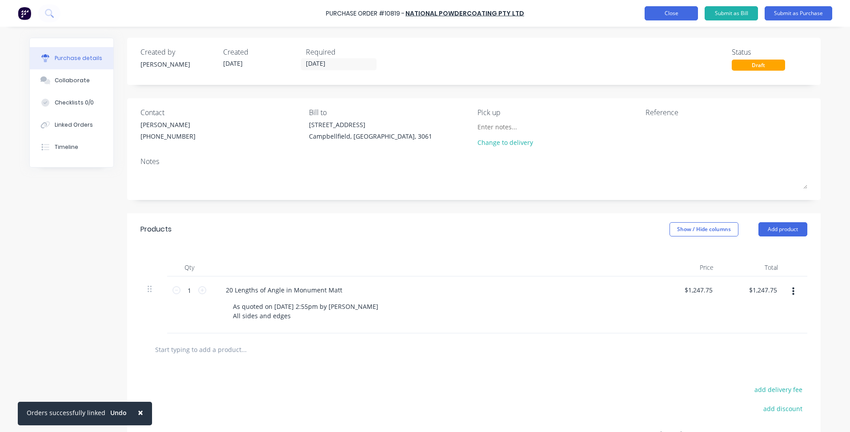
click at [665, 18] on button "Close" at bounding box center [671, 13] width 53 height 14
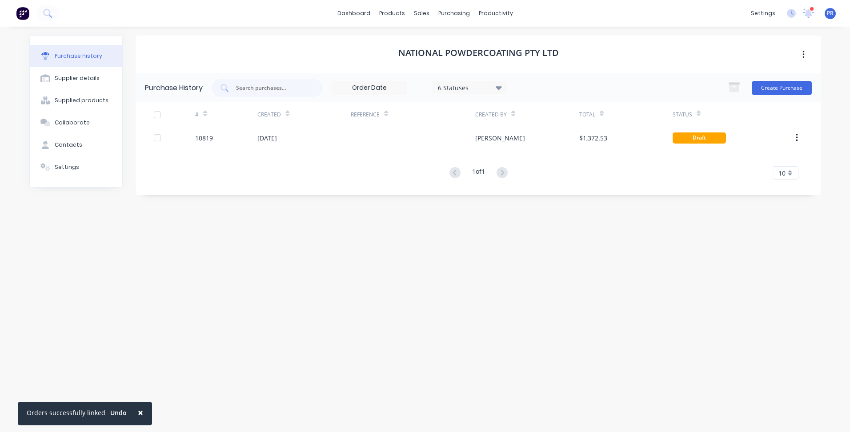
click at [721, 43] on div "National Powdercoating Pty Ltd" at bounding box center [478, 55] width 685 height 38
click at [441, 43] on div "Sales Orders" at bounding box center [454, 43] width 36 height 8
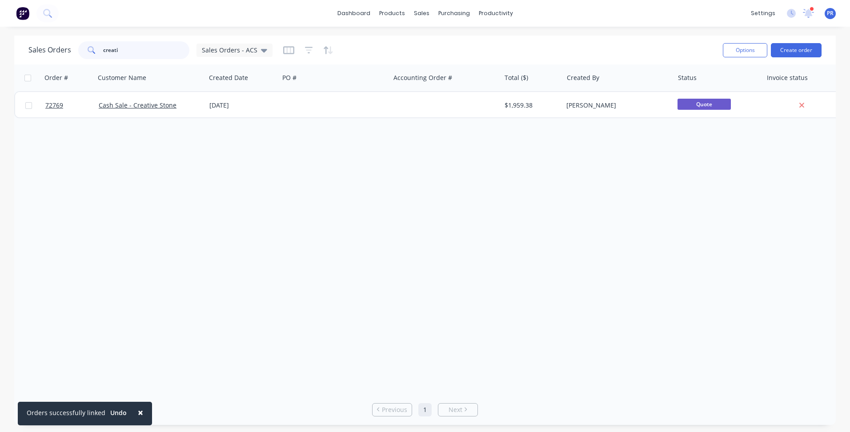
drag, startPoint x: 153, startPoint y: 49, endPoint x: 123, endPoint y: 52, distance: 30.4
click at [134, 50] on input "creati" at bounding box center [146, 50] width 87 height 18
drag, startPoint x: 123, startPoint y: 52, endPoint x: 69, endPoint y: 56, distance: 54.5
click at [52, 46] on div "Sales Orders creati Sales Orders - ACS" at bounding box center [150, 50] width 244 height 18
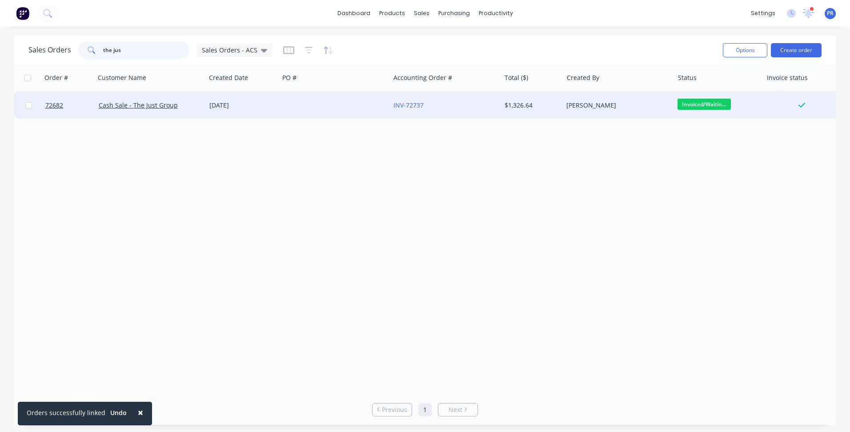
type input "the jus"
click at [175, 110] on div "Cash Sale - The Just Group" at bounding box center [150, 105] width 111 height 27
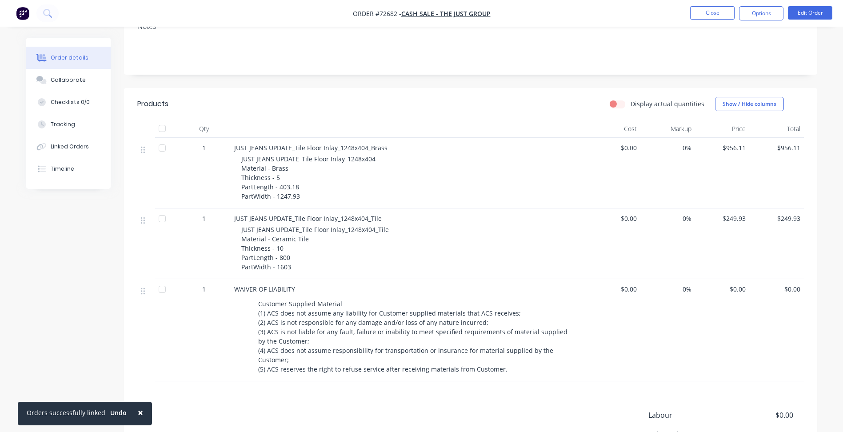
scroll to position [267, 0]
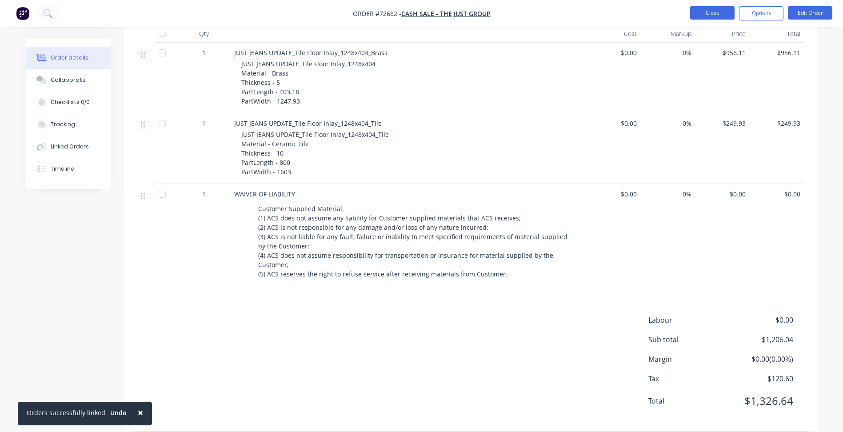
click at [722, 9] on button "Close" at bounding box center [712, 12] width 44 height 13
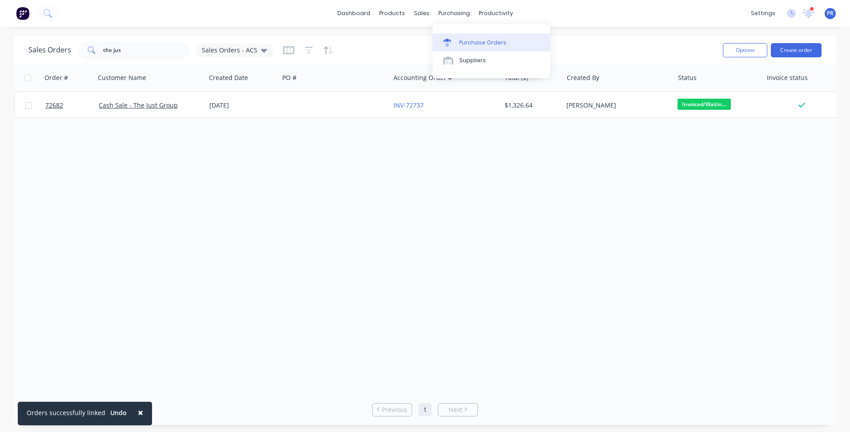
click at [465, 40] on div "Purchase Orders" at bounding box center [482, 43] width 47 height 8
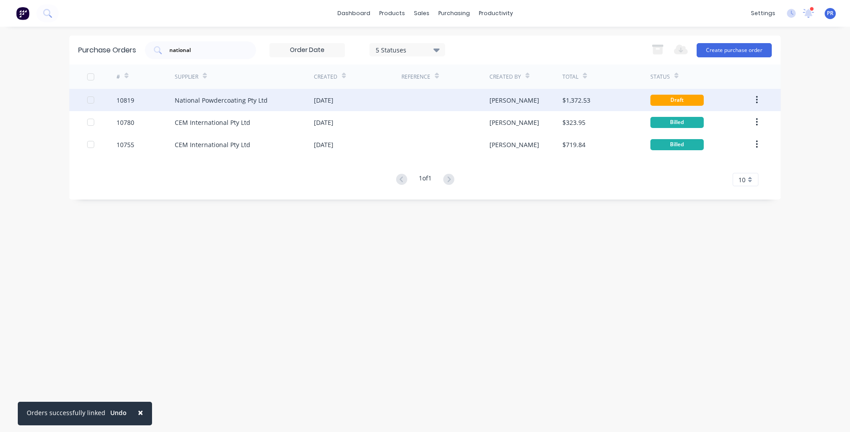
click at [252, 97] on div "National Powdercoating Pty Ltd" at bounding box center [221, 100] width 93 height 9
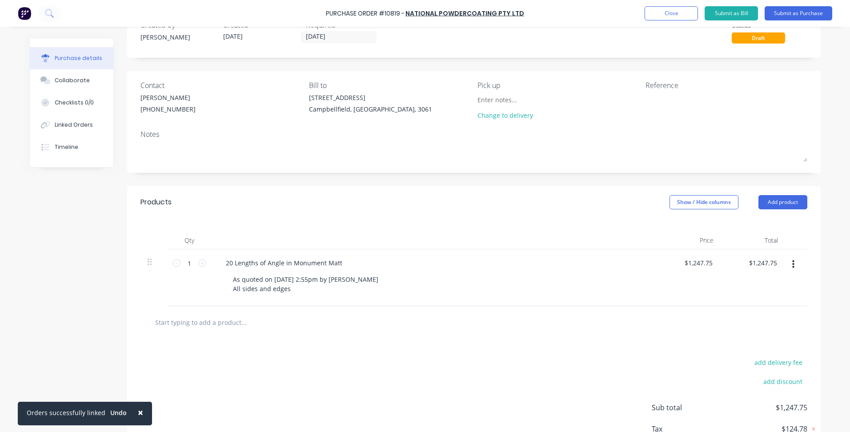
scroll to position [89, 0]
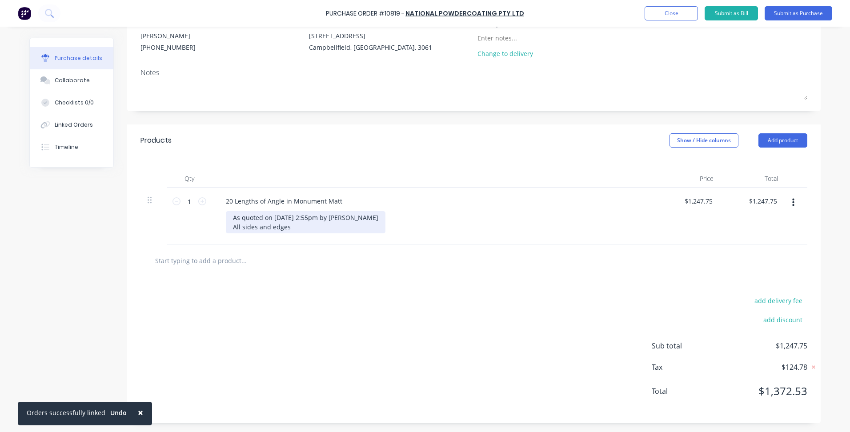
click at [292, 229] on div "As quoted on [DATE] 2:55pm by [PERSON_NAME] All sides and edges" at bounding box center [306, 222] width 160 height 22
click at [302, 253] on input "text" at bounding box center [244, 261] width 178 height 18
click at [358, 229] on div "As quoted on [DATE] 2:55pm by [PERSON_NAME] All sides and edges, rest marks on …" at bounding box center [306, 222] width 160 height 22
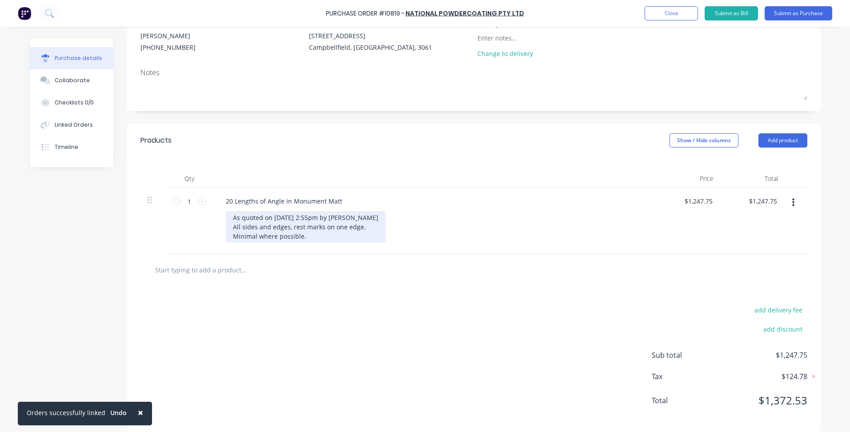
click at [256, 238] on div "As quoted on [DATE] 2:55pm by [PERSON_NAME] All sides and edges, rest marks on …" at bounding box center [306, 227] width 160 height 32
click at [259, 261] on input "text" at bounding box center [244, 270] width 178 height 18
click at [230, 218] on div "As quoted on [DATE] 2:55pm by [PERSON_NAME] All sides and edges, rest marks on …" at bounding box center [306, 227] width 160 height 32
click at [346, 215] on div "As quoted on [DATE] 2:55pm by [PERSON_NAME] All sides and edges, rest marks on …" at bounding box center [306, 227] width 160 height 32
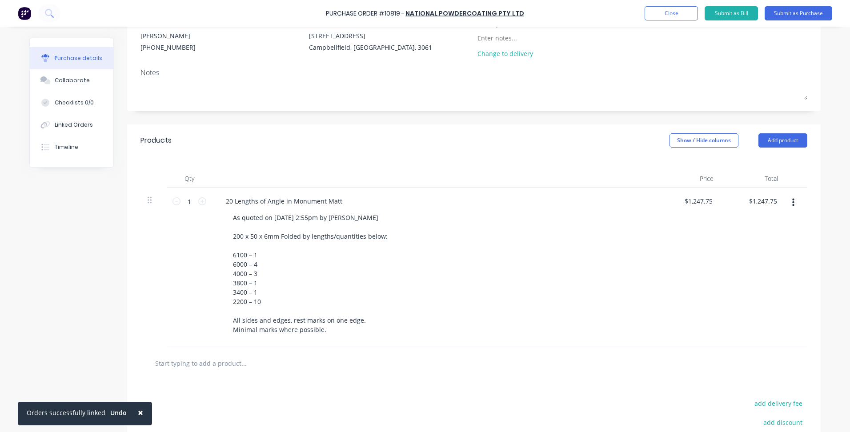
click at [417, 290] on div "As quoted on [DATE] 2:55pm by [PERSON_NAME] 200 x 50 x 6mm Folded by lengths/qu…" at bounding box center [437, 273] width 423 height 125
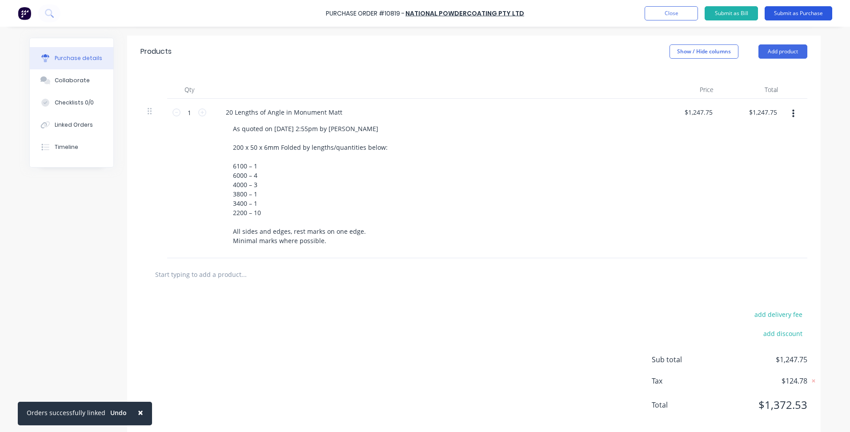
click at [791, 15] on button "Submit as Purchase" at bounding box center [799, 13] width 68 height 14
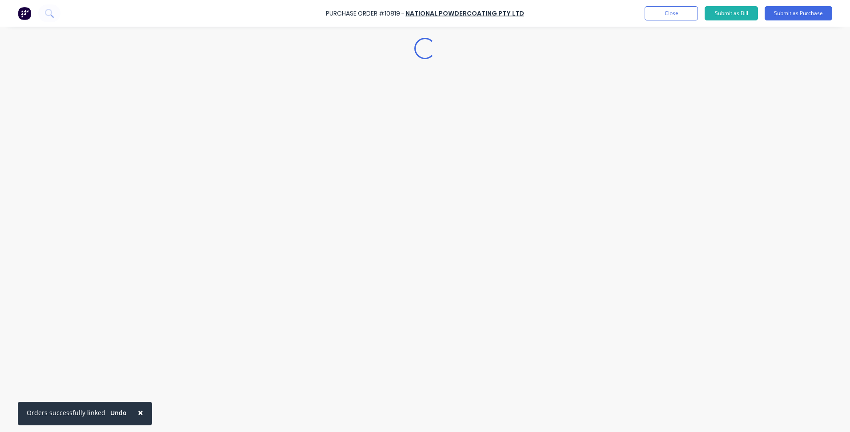
scroll to position [0, 0]
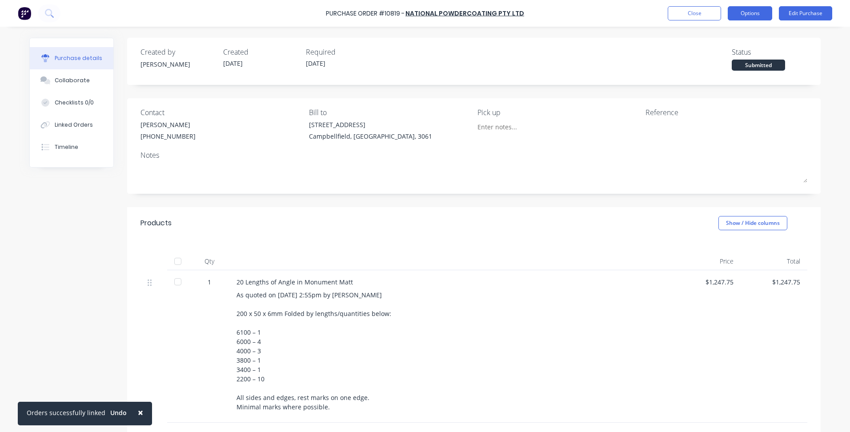
click at [745, 18] on button "Options" at bounding box center [750, 13] width 44 height 14
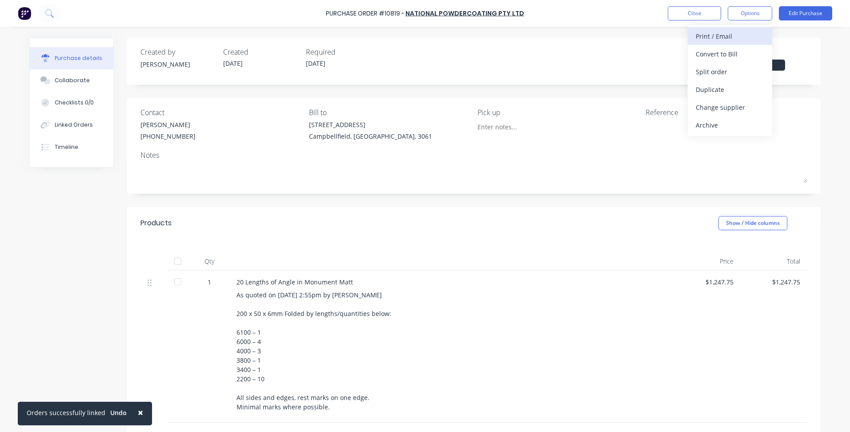
click at [733, 36] on div "Print / Email" at bounding box center [730, 36] width 68 height 13
click at [729, 52] on div "With pricing" at bounding box center [730, 54] width 68 height 13
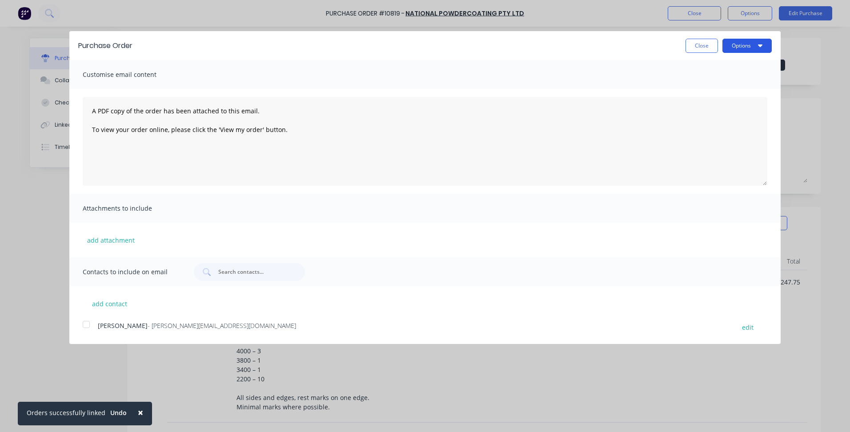
click at [736, 42] on button "Options" at bounding box center [746, 46] width 49 height 14
click at [722, 66] on div "Print" at bounding box center [729, 68] width 68 height 13
click at [703, 44] on button "Close" at bounding box center [702, 46] width 32 height 14
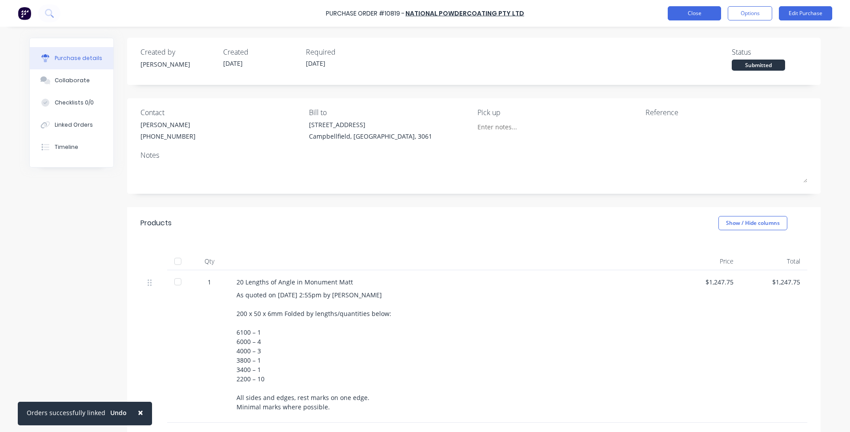
click at [695, 16] on button "Close" at bounding box center [694, 13] width 53 height 14
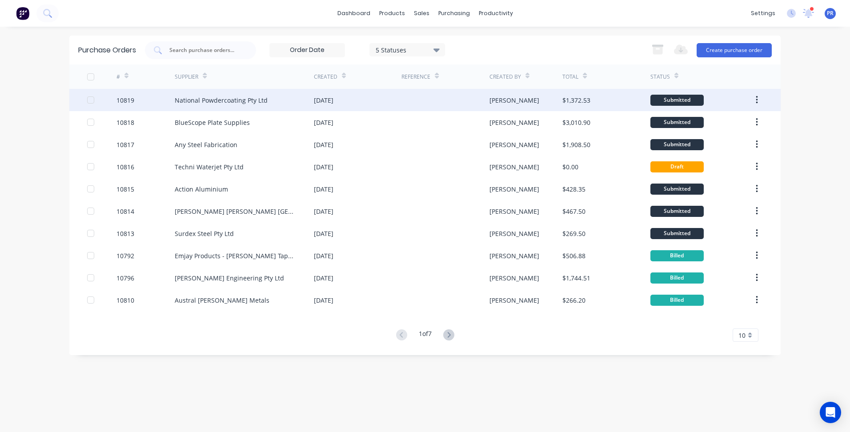
click at [635, 102] on div "$1,372.53" at bounding box center [606, 100] width 88 height 22
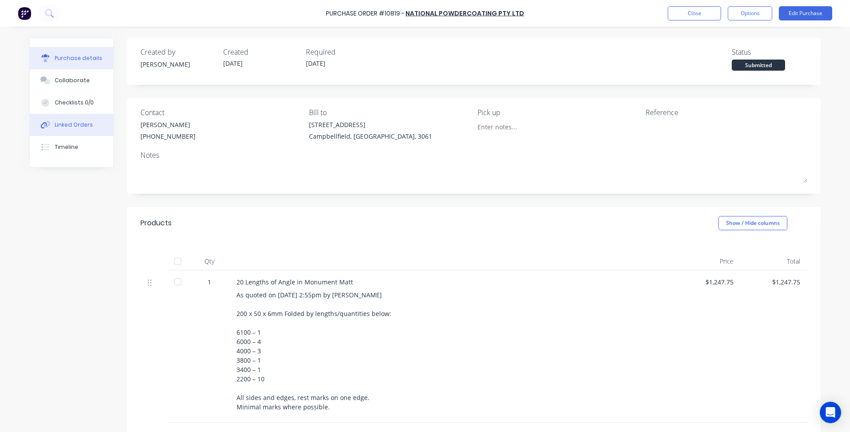
click at [70, 123] on div "Linked Orders" at bounding box center [74, 125] width 38 height 8
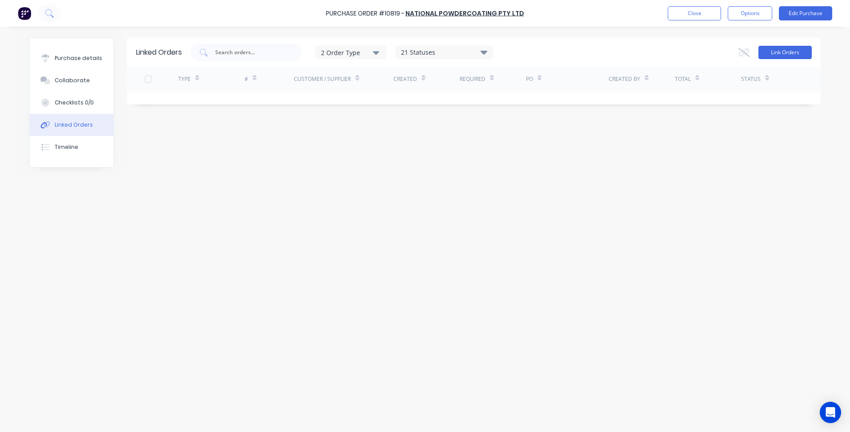
drag, startPoint x: 825, startPoint y: 58, endPoint x: 807, endPoint y: 53, distance: 17.9
click at [825, 57] on div "Purchase details Collaborate Checklists 0/0 Linked Orders Timeline Linked Order…" at bounding box center [424, 203] width 809 height 388
click at [807, 53] on button "Link Orders" at bounding box center [785, 52] width 53 height 13
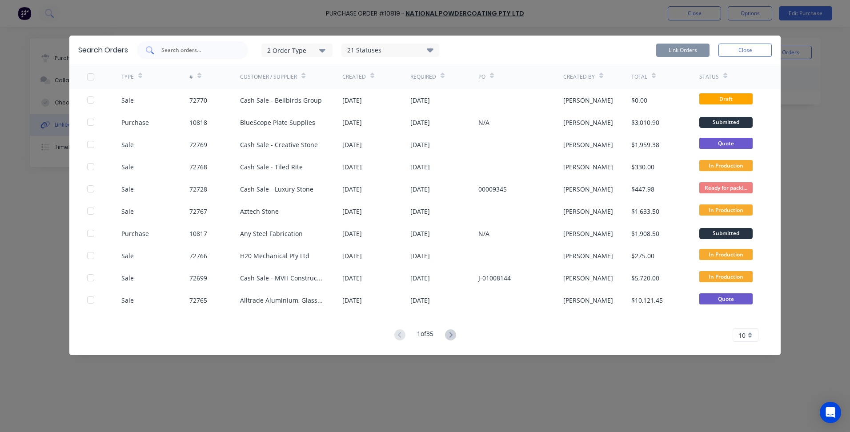
click at [196, 50] on input "text" at bounding box center [198, 50] width 74 height 9
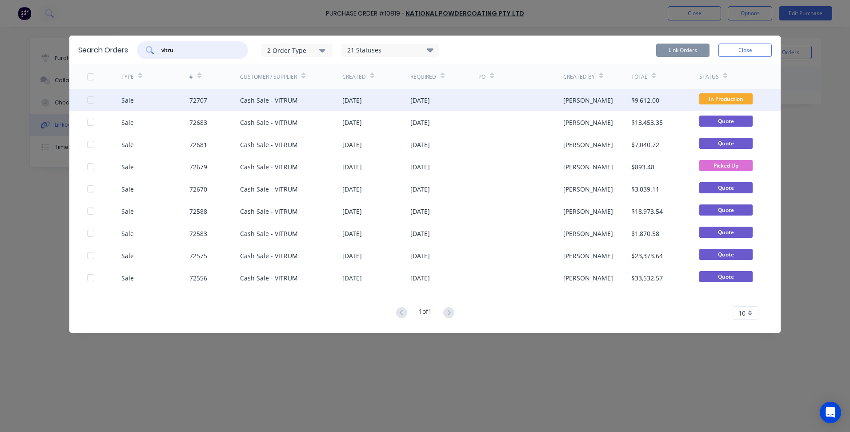
type input "vitru"
click at [546, 96] on div at bounding box center [520, 100] width 85 height 22
click at [93, 101] on div at bounding box center [91, 100] width 18 height 18
click at [670, 52] on button "Link Orders" at bounding box center [682, 50] width 53 height 13
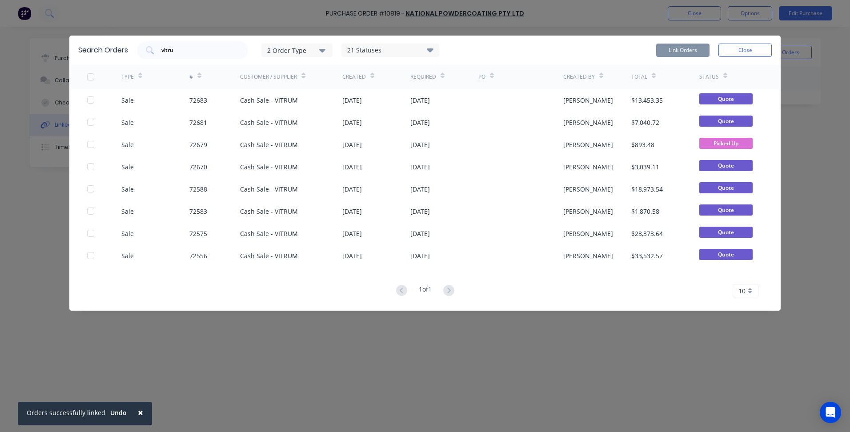
click at [750, 47] on button "Close" at bounding box center [744, 50] width 53 height 13
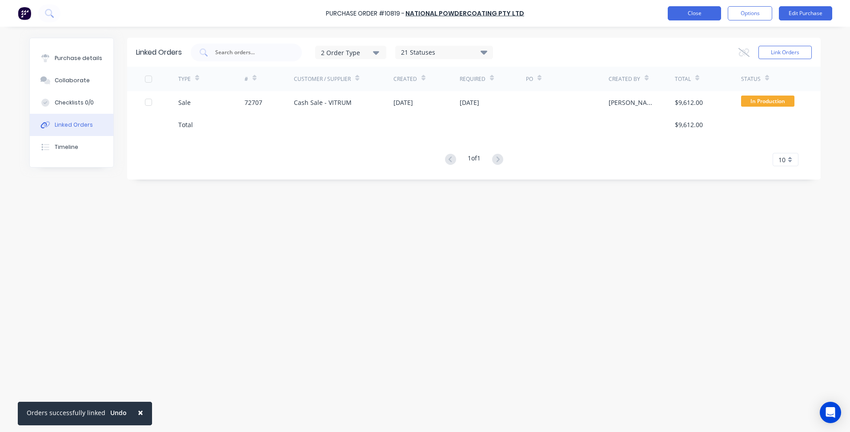
click at [686, 14] on button "Close" at bounding box center [694, 13] width 53 height 14
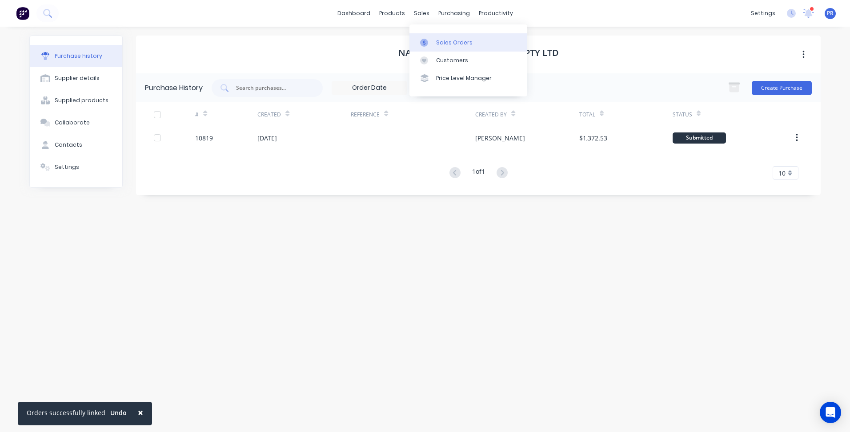
click at [443, 41] on div "Sales Orders" at bounding box center [454, 43] width 36 height 8
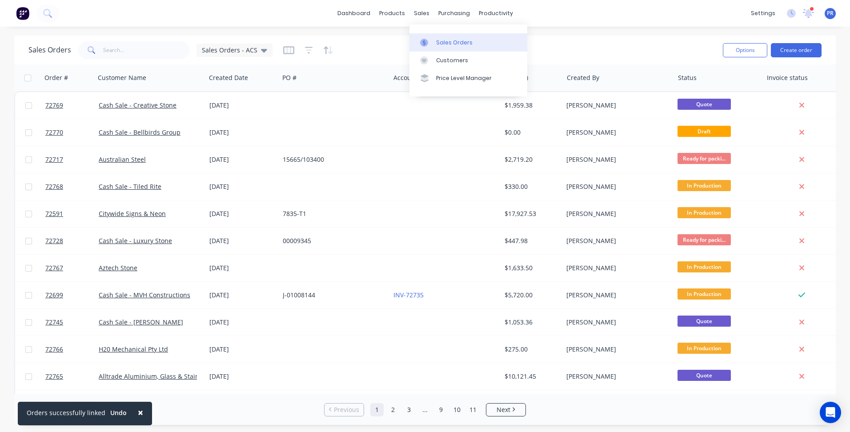
click at [444, 41] on div "Sales Orders" at bounding box center [454, 43] width 36 height 8
click at [442, 48] on link "Sales Orders" at bounding box center [468, 42] width 118 height 18
click at [790, 49] on button "Create order" at bounding box center [796, 50] width 51 height 14
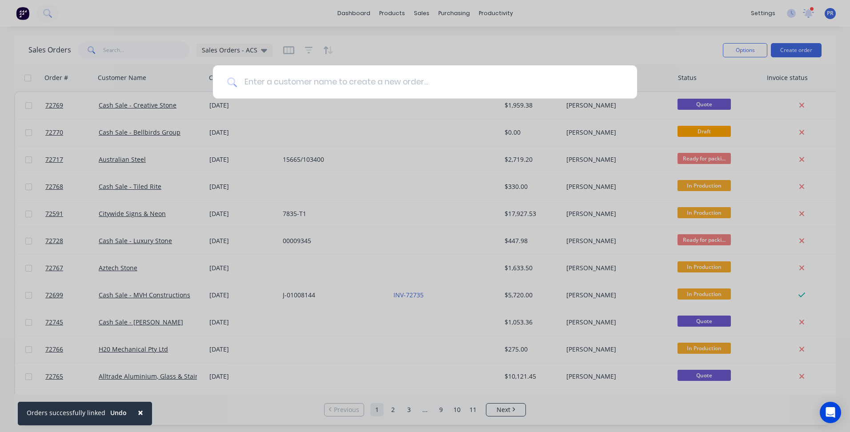
click at [359, 78] on input at bounding box center [430, 81] width 386 height 33
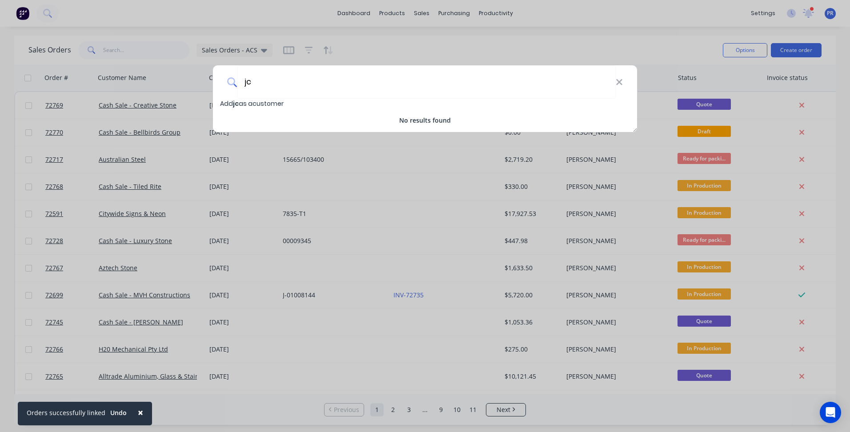
drag, startPoint x: 215, startPoint y: 77, endPoint x: 152, endPoint y: 70, distance: 63.5
click at [157, 70] on div "jc Add jc as a customer No results found" at bounding box center [425, 216] width 850 height 432
drag, startPoint x: 287, startPoint y: 88, endPoint x: 84, endPoint y: 79, distance: 202.5
click at [136, 72] on div "JC Butko Add JC Butko as a customer No results found" at bounding box center [425, 216] width 850 height 432
type input "Cash Sale - JC Butko"
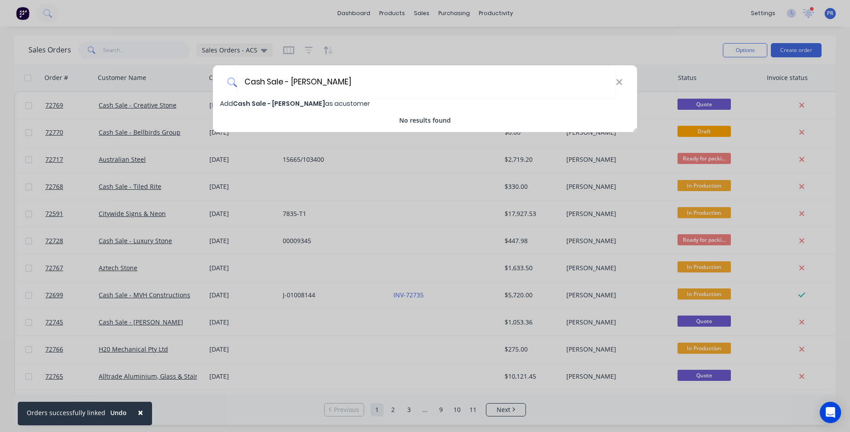
click at [301, 103] on span "Add Cash Sale - JC Butko as a customer" at bounding box center [295, 103] width 150 height 9
select select "AU"
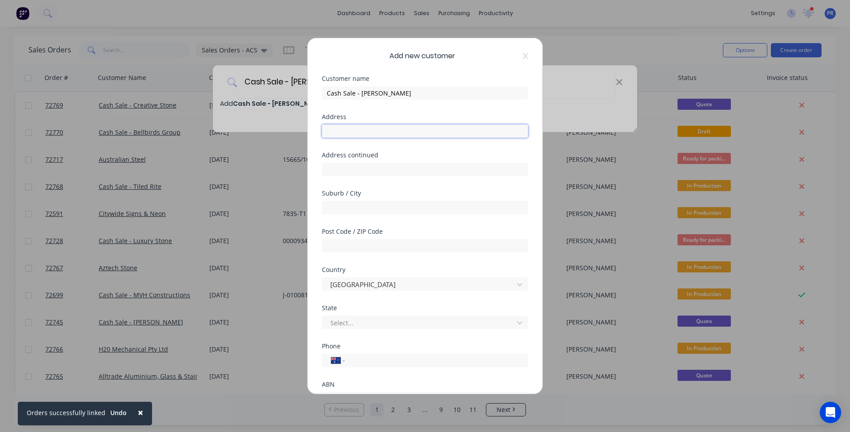
click at [344, 128] on input "text" at bounding box center [425, 130] width 206 height 13
type input "7 Moloney Drive"
type input "Wodonga"
click at [341, 252] on input "text" at bounding box center [425, 245] width 206 height 13
type input "3690"
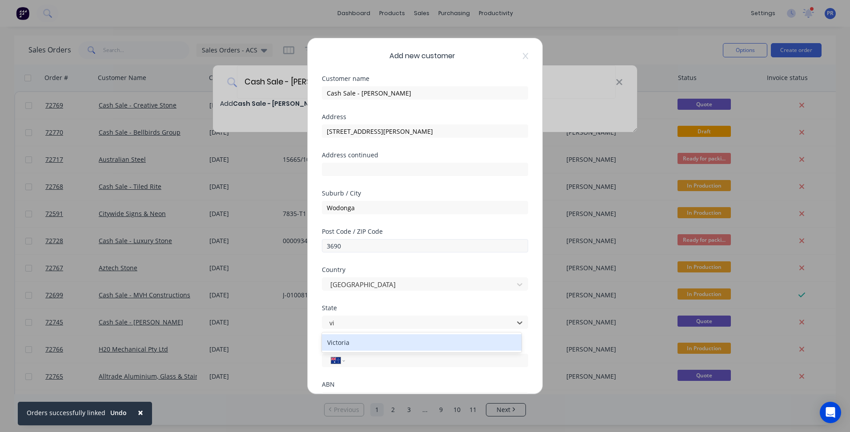
type input "vic"
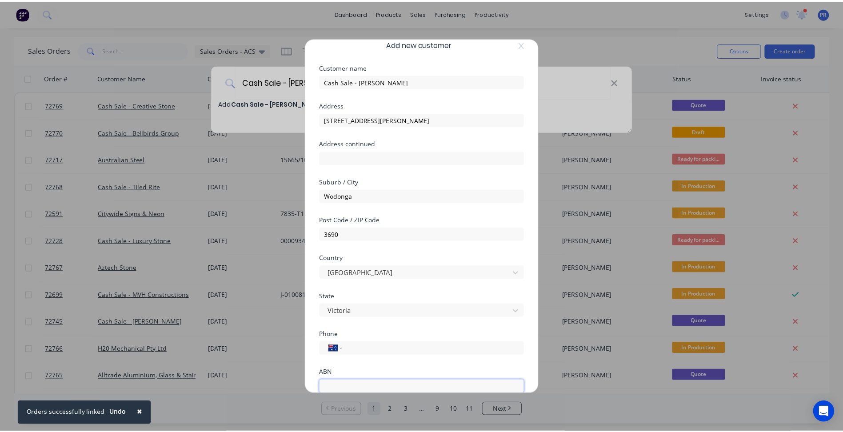
scroll to position [78, 0]
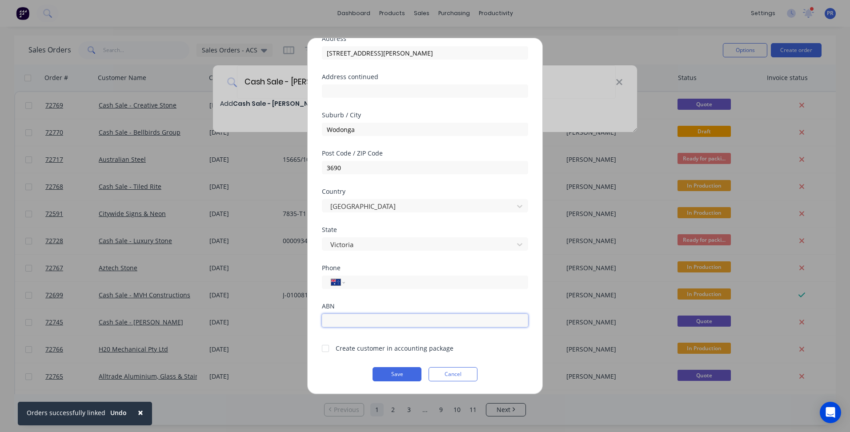
paste input "76 1612 496 63"
type input "76 1612 496 63"
click at [325, 346] on div at bounding box center [326, 349] width 18 height 18
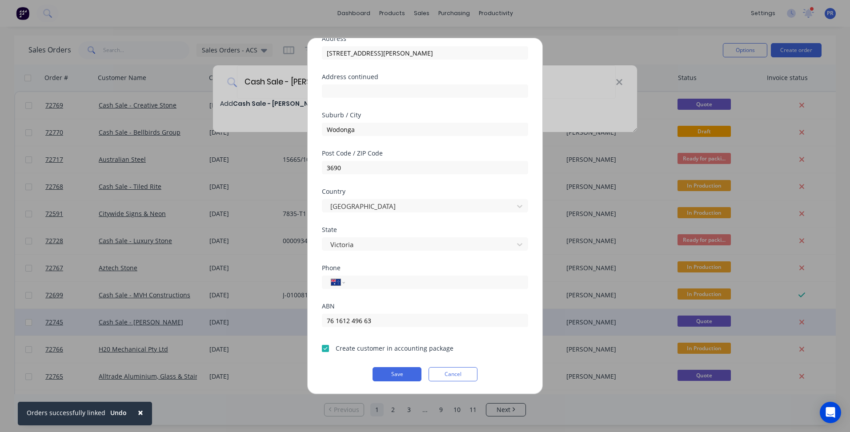
click at [401, 373] on button "Save" at bounding box center [397, 374] width 49 height 14
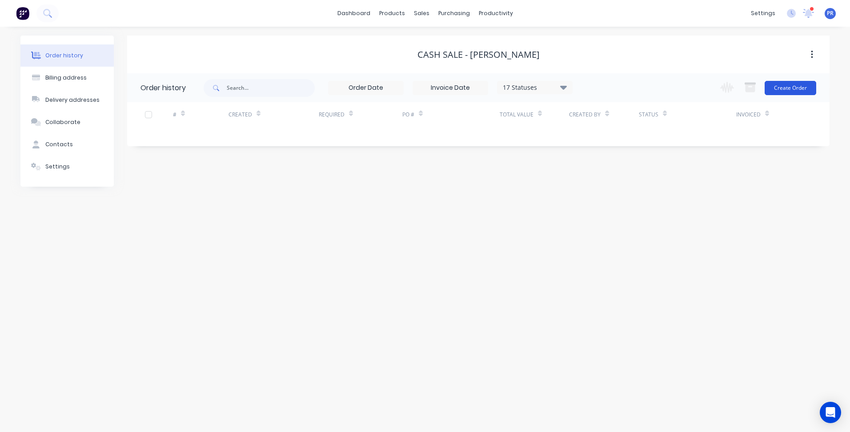
click at [793, 84] on button "Create Order" at bounding box center [791, 88] width 52 height 14
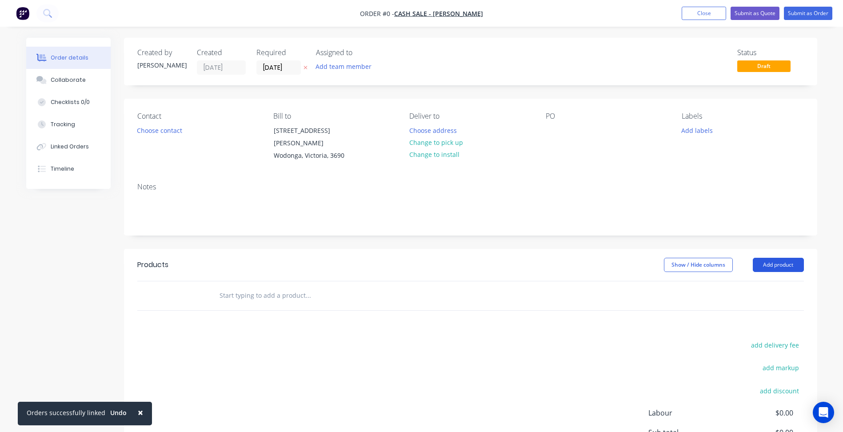
click at [780, 258] on button "Add product" at bounding box center [778, 265] width 51 height 14
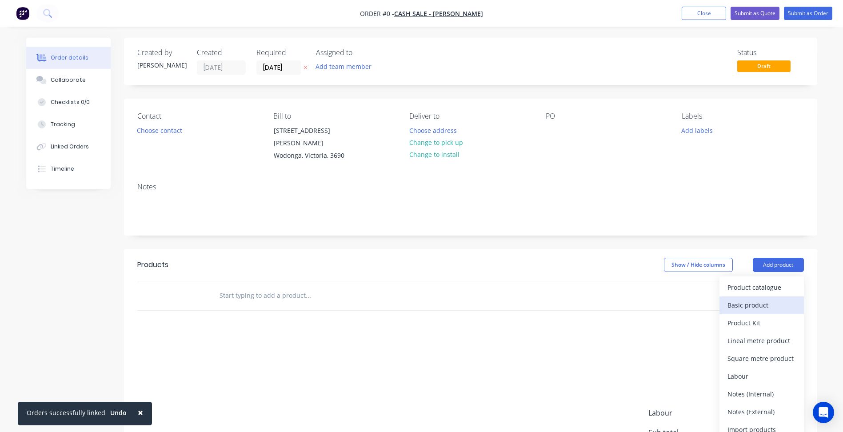
click at [761, 299] on div "Basic product" at bounding box center [762, 305] width 68 height 13
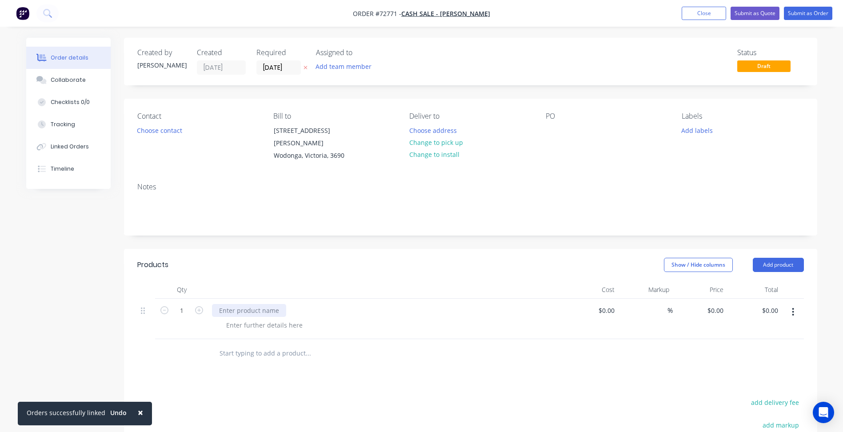
click at [244, 304] on div at bounding box center [249, 310] width 74 height 13
click at [240, 319] on div at bounding box center [264, 325] width 91 height 13
paste div
click at [185, 304] on input "1" at bounding box center [181, 310] width 23 height 13
type input "10"
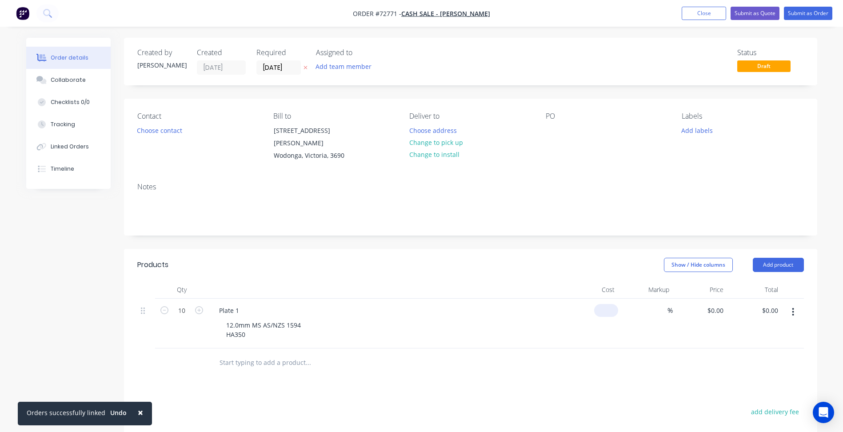
click at [609, 304] on input at bounding box center [608, 310] width 20 height 13
type input "$3.89"
type input "$38.90"
click at [669, 305] on span "%" at bounding box center [670, 310] width 5 height 10
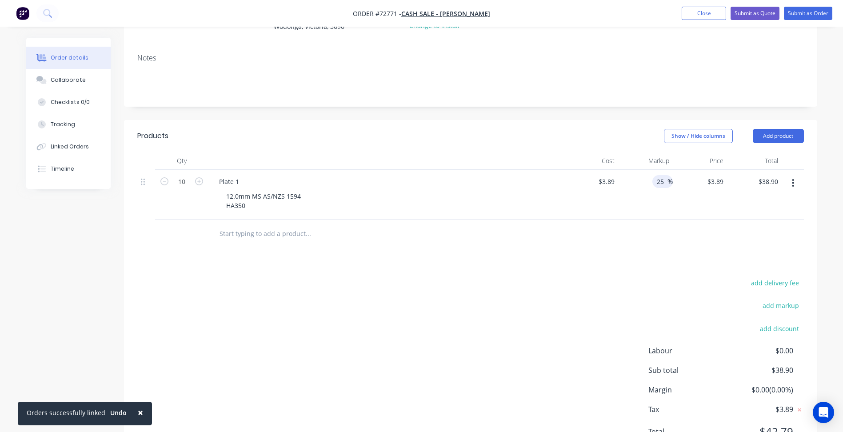
scroll to position [133, 0]
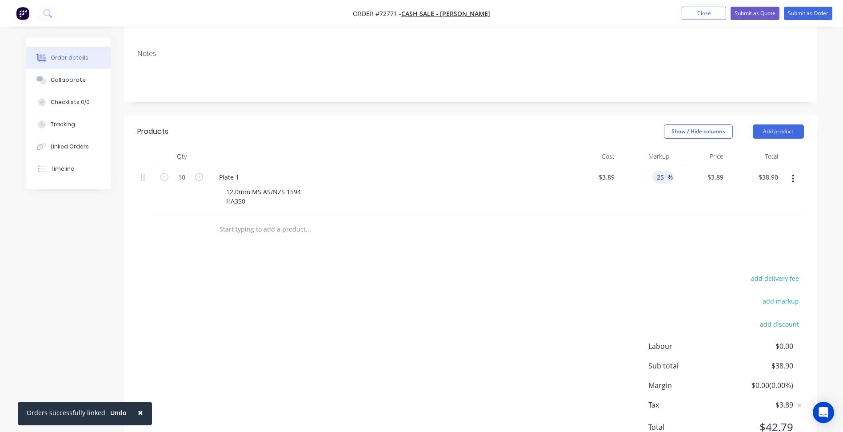
type input "25"
type input "$4.8625"
type input "$48.63"
click at [479, 301] on div "add delivery fee add markup add discount Labour $0.00 Sub total $38.90 Margin $…" at bounding box center [470, 359] width 667 height 172
click at [274, 192] on div "12.0mm MS AS/NZS 1594 HA350" at bounding box center [263, 196] width 89 height 22
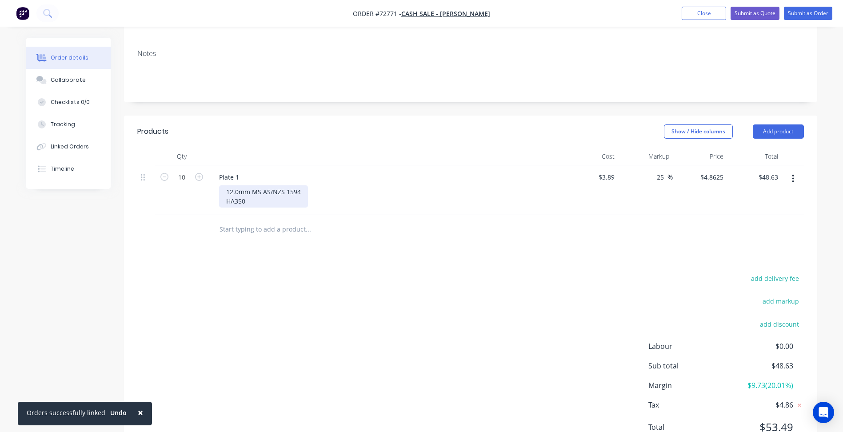
click at [227, 185] on div "12.0mm MS AS/NZS 1594 HA350" at bounding box center [263, 196] width 89 height 22
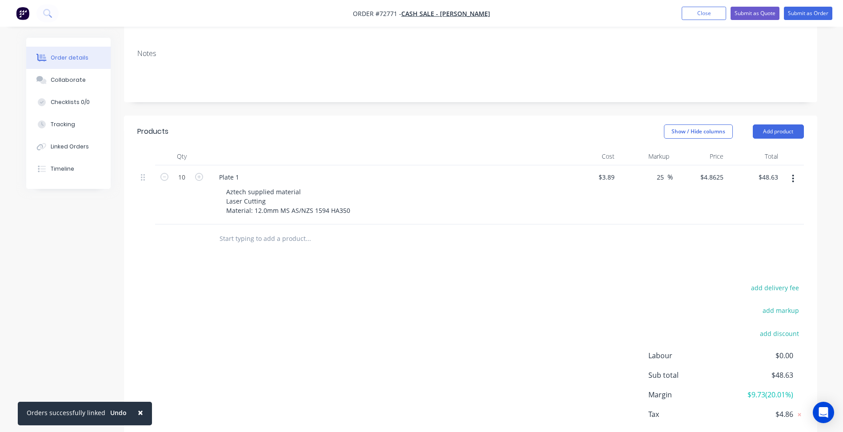
click at [791, 171] on button "button" at bounding box center [793, 179] width 21 height 16
click at [756, 213] on div "Duplicate" at bounding box center [762, 219] width 68 height 13
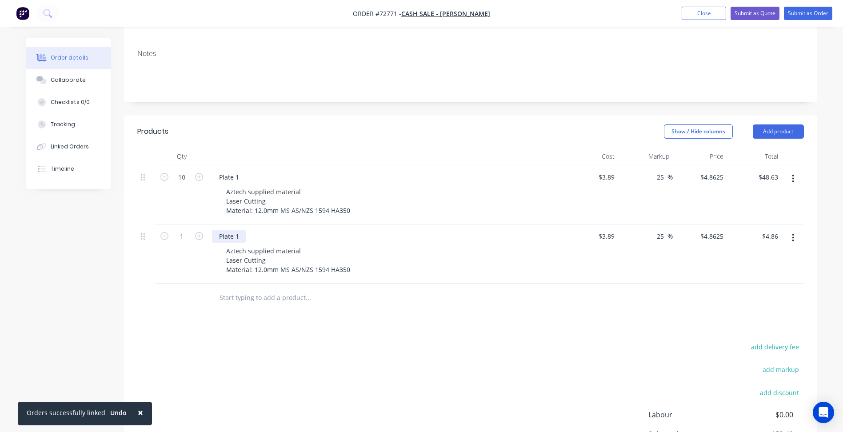
click at [241, 230] on div "Plate 1" at bounding box center [229, 236] width 34 height 13
click at [233, 250] on div "Aztech supplied material Laser Cutting Material: 12.0mm MS AS/NZS 1594 HA350" at bounding box center [288, 261] width 138 height 32
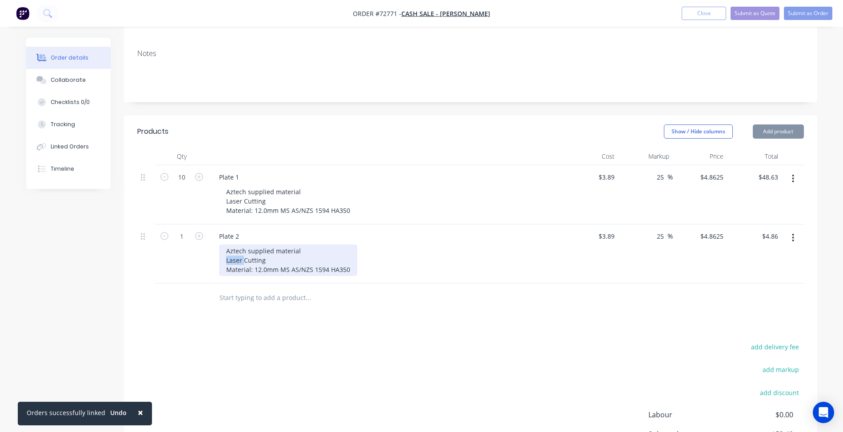
click at [233, 250] on div "Aztech supplied material Laser Cutting Material: 12.0mm MS AS/NZS 1594 HA350" at bounding box center [288, 261] width 138 height 32
click at [232, 251] on div "Aztech supplied material Laser Cutting Material: 12.0mm MS AS/NZS 1594 HA350" at bounding box center [288, 261] width 138 height 32
click at [234, 251] on div "Aztech supplied material Laser Cutting Material: 12.0mm MS AS/NZS 1594 HA350" at bounding box center [288, 261] width 138 height 32
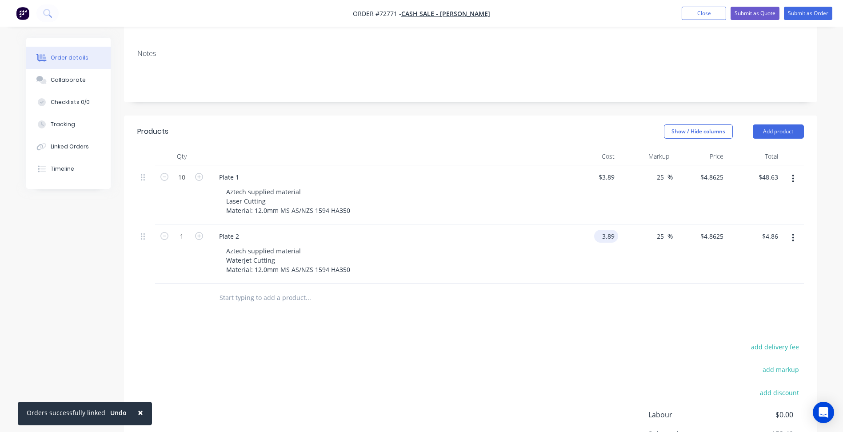
click at [603, 230] on input "3.89" at bounding box center [608, 236] width 20 height 13
type input "$0.00"
click at [556, 308] on div "Products Show / Hide columns Add product Qty Cost Markup Price Total 10 Plate 1…" at bounding box center [471, 321] width 694 height 410
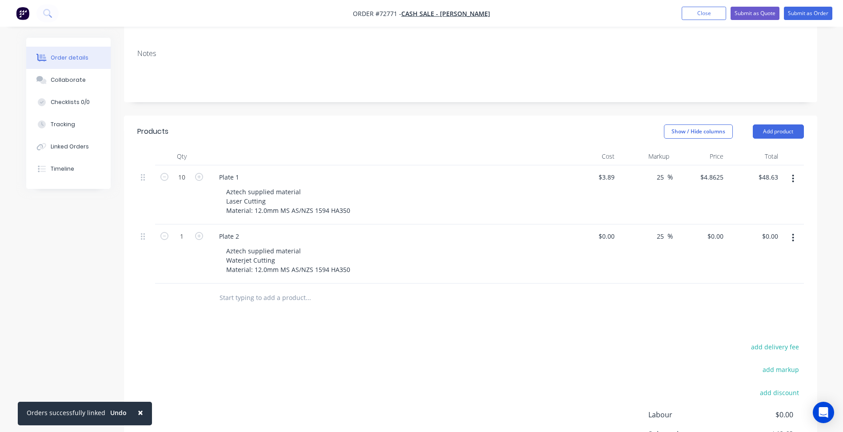
click at [799, 230] on button "button" at bounding box center [793, 238] width 21 height 16
click at [262, 263] on div "Aztech supplied material Waterjet Cutting Material: 12.0mm MS AS/NZS 1594 HA350" at bounding box center [288, 261] width 138 height 32
drag, startPoint x: 796, startPoint y: 225, endPoint x: 786, endPoint y: 239, distance: 17.3
click at [796, 230] on button "button" at bounding box center [793, 238] width 21 height 16
click at [746, 273] on div "Duplicate" at bounding box center [762, 279] width 68 height 13
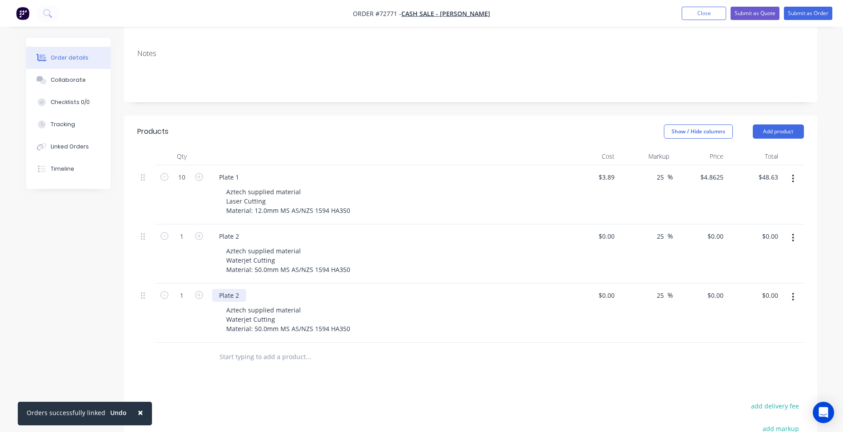
click at [236, 289] on div "Plate 2" at bounding box center [229, 295] width 34 height 13
click at [249, 289] on div "Plate 3" at bounding box center [386, 295] width 349 height 13
click at [236, 289] on div "Plate 3" at bounding box center [229, 295] width 34 height 13
click at [621, 285] on div "25 25 %" at bounding box center [645, 313] width 55 height 59
click at [182, 184] on input "1" at bounding box center [181, 177] width 23 height 13
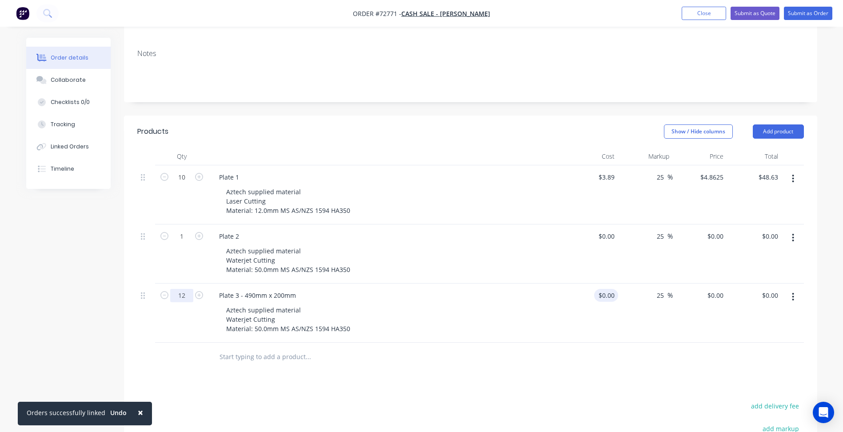
type input "12"
click at [617, 289] on input "0" at bounding box center [608, 295] width 20 height 13
type input "$22.89"
type input "$28.6125"
type input "$343.35"
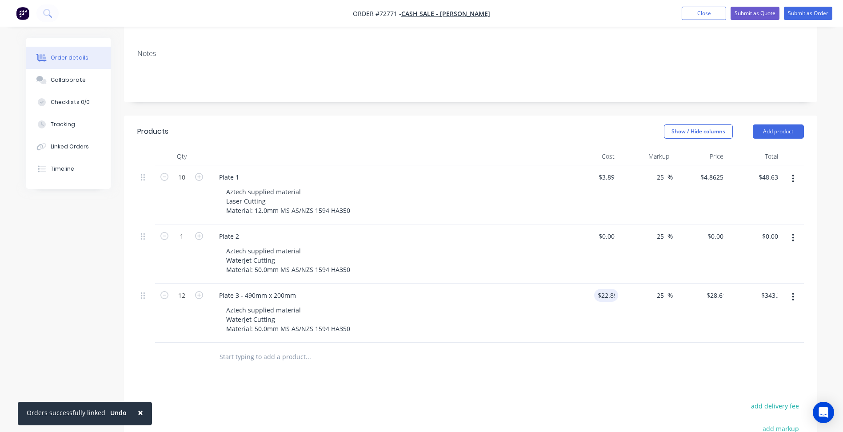
click at [646, 350] on div at bounding box center [470, 357] width 667 height 29
click at [795, 292] on icon "button" at bounding box center [793, 297] width 2 height 10
drag, startPoint x: 256, startPoint y: 305, endPoint x: 256, endPoint y: 317, distance: 11.6
click at [255, 306] on div "Aztech supplied material Waterjet Cutting Material: 50.0mm MS AS/NZS 1594 HA350" at bounding box center [288, 320] width 138 height 32
click at [261, 318] on div "Aztech supplied material Waterjet Cutting Material: 50.0mm MS AS/NZS 1594 HA350" at bounding box center [288, 320] width 138 height 32
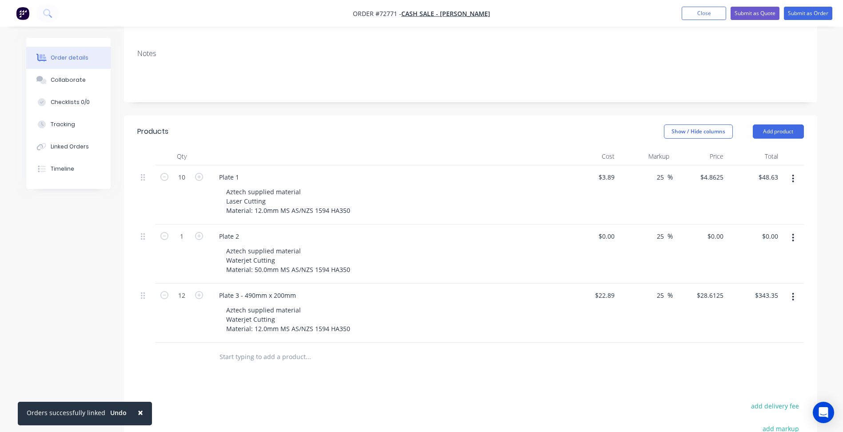
drag, startPoint x: 392, startPoint y: 361, endPoint x: 606, endPoint y: 329, distance: 215.7
click at [393, 362] on div "Products Show / Hide columns Add product Qty Cost Markup Price Total 10 Plate 1…" at bounding box center [471, 351] width 694 height 470
click at [799, 289] on button "button" at bounding box center [793, 297] width 21 height 16
click at [747, 332] on div "Duplicate" at bounding box center [762, 338] width 68 height 13
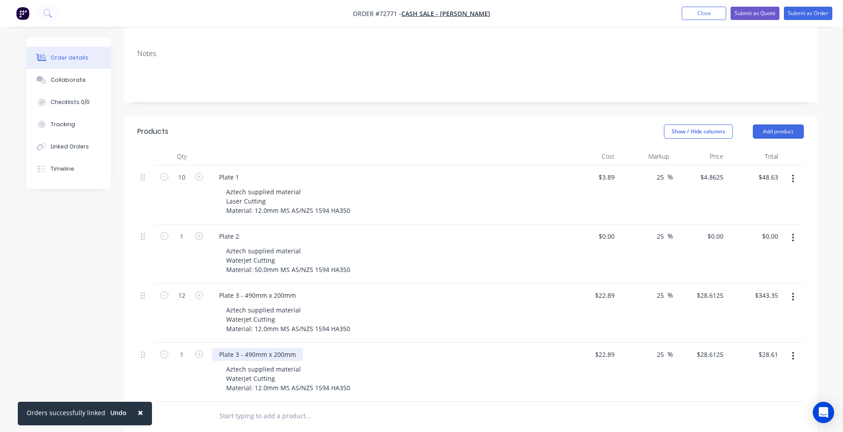
click at [246, 348] on div "Plate 3 - 490mm x 200mm" at bounding box center [257, 354] width 91 height 13
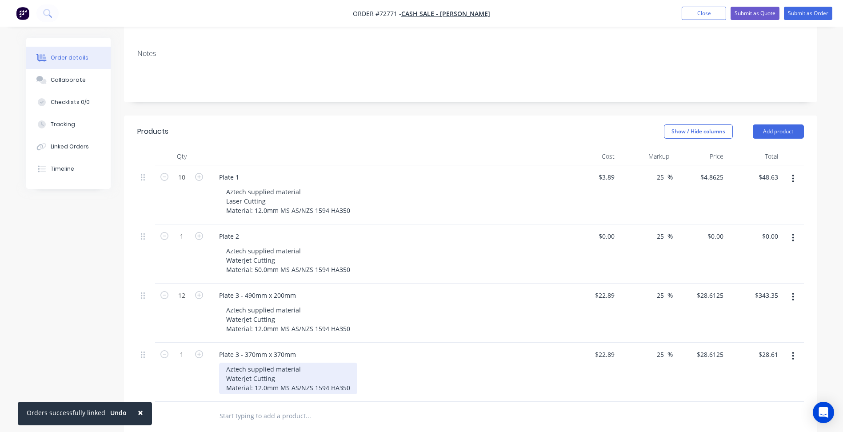
click at [264, 379] on div "Aztech supplied material Waterjet Cutting Material: 12.0mm MS AS/NZS 1594 HA350" at bounding box center [288, 379] width 138 height 32
click at [259, 377] on div "Aztech supplied material Waterjet Cutting Material: 12.0mm MS AS/NZS 1594 HA350" at bounding box center [288, 379] width 138 height 32
click at [796, 348] on button "button" at bounding box center [793, 356] width 21 height 16
click at [317, 378] on div "Aztech supplied material Waterjet Cutting Material: 25.0mm MS AS/NZS 1594 HA350" at bounding box center [288, 379] width 138 height 32
click at [605, 348] on input "22.89" at bounding box center [608, 354] width 20 height 13
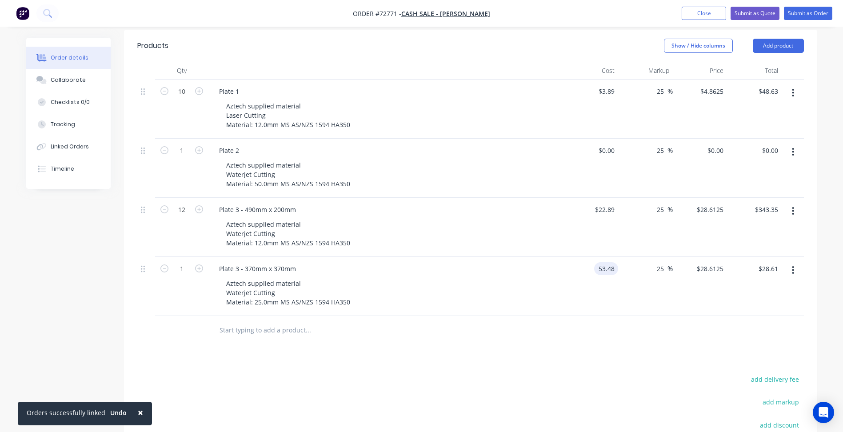
scroll to position [222, 0]
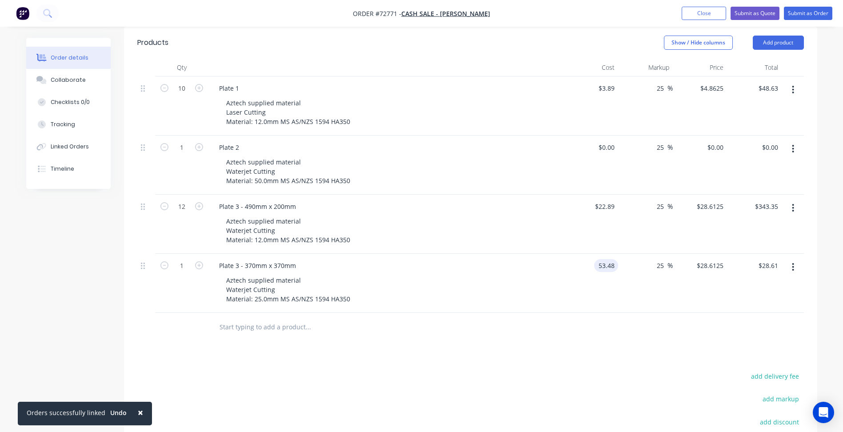
type input "$53.48"
type input "$66.85"
click at [793, 262] on icon "button" at bounding box center [793, 267] width 2 height 10
click at [755, 302] on div "Duplicate" at bounding box center [762, 308] width 68 height 13
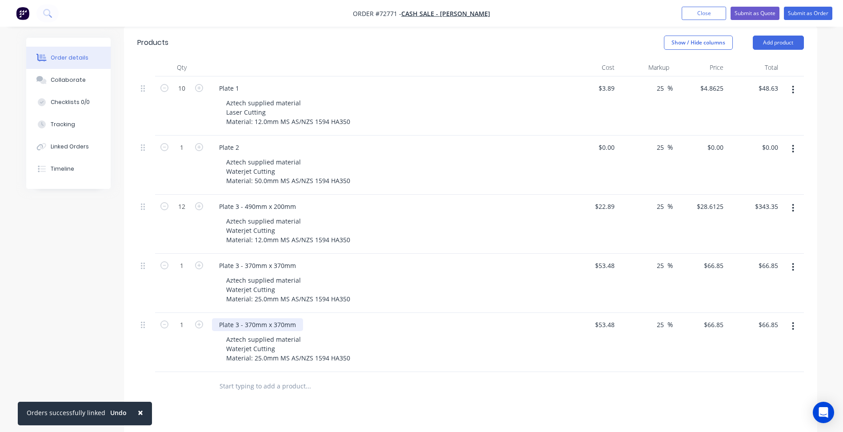
click at [277, 318] on div "Plate 3 - 370mm x 370mm" at bounding box center [257, 324] width 91 height 13
click at [253, 318] on div "Plate 3 - 370mm x 370mm" at bounding box center [257, 324] width 91 height 13
click at [236, 318] on div "Plate 3 - 370mm x 370mm" at bounding box center [257, 324] width 91 height 13
click at [254, 318] on div "Plate 4 - 370mm x 370mm" at bounding box center [257, 324] width 91 height 13
click at [261, 348] on div "Aztech supplied material Waterjet Cutting Material: 25.0mm MS AS/NZS 1594 HA350" at bounding box center [288, 349] width 138 height 32
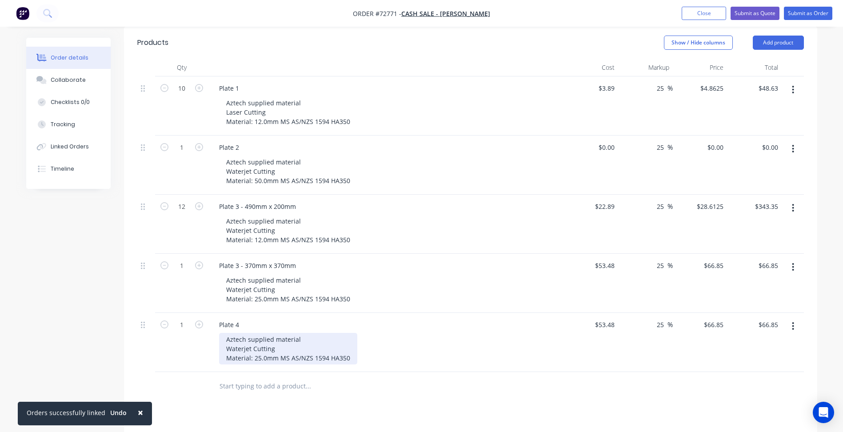
click at [261, 348] on div "Aztech supplied material Waterjet Cutting Material: 25.0mm MS AS/NZS 1594 HA350" at bounding box center [288, 349] width 138 height 32
click at [603, 318] on input "53.48" at bounding box center [606, 324] width 24 height 13
type input "$20.18"
type input "$25.225"
type input "$25.23"
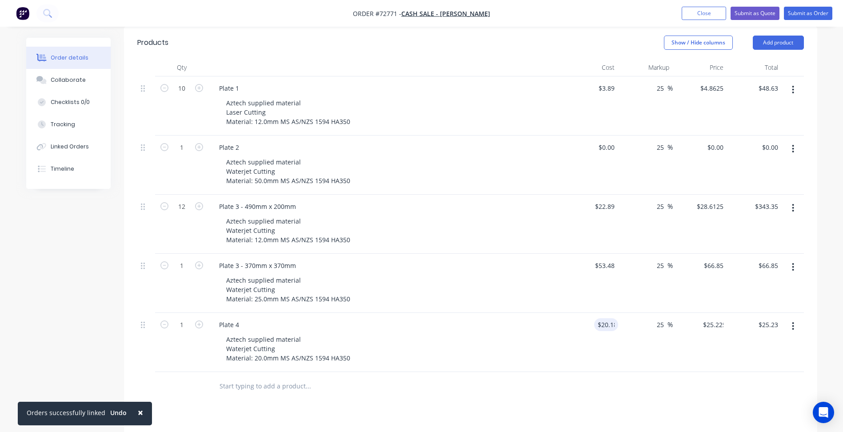
drag, startPoint x: 592, startPoint y: 347, endPoint x: 850, endPoint y: 329, distance: 258.5
click at [594, 349] on div "$20.18 20.18" at bounding box center [591, 342] width 55 height 59
click at [795, 318] on button "button" at bounding box center [793, 326] width 21 height 16
click at [757, 361] on div "Duplicate" at bounding box center [762, 367] width 68 height 13
click at [185, 95] on input "1" at bounding box center [181, 88] width 23 height 13
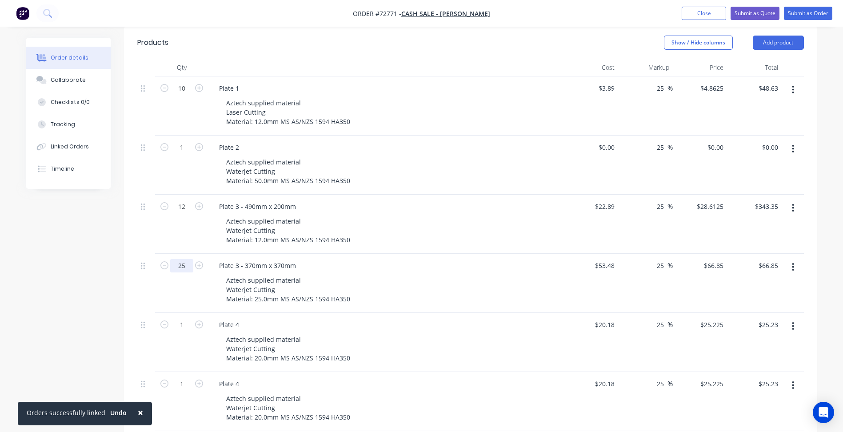
type input "25"
type input "$1,671.25"
click at [175, 356] on div "1" at bounding box center [181, 342] width 53 height 59
click at [180, 95] on input "1" at bounding box center [181, 88] width 23 height 13
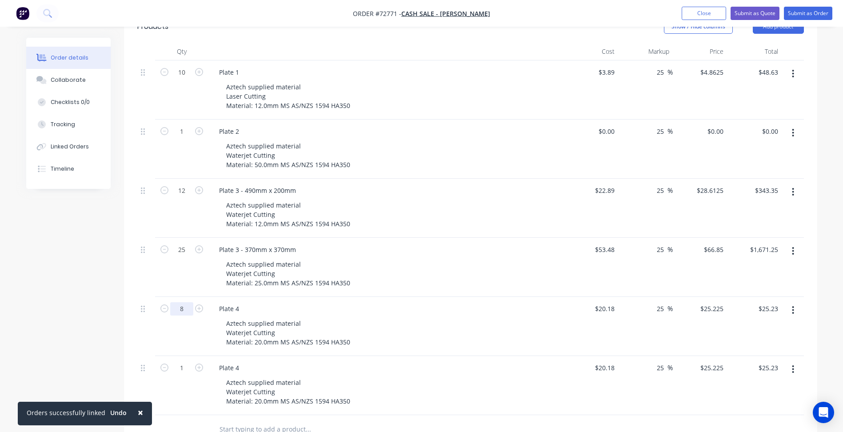
scroll to position [267, 0]
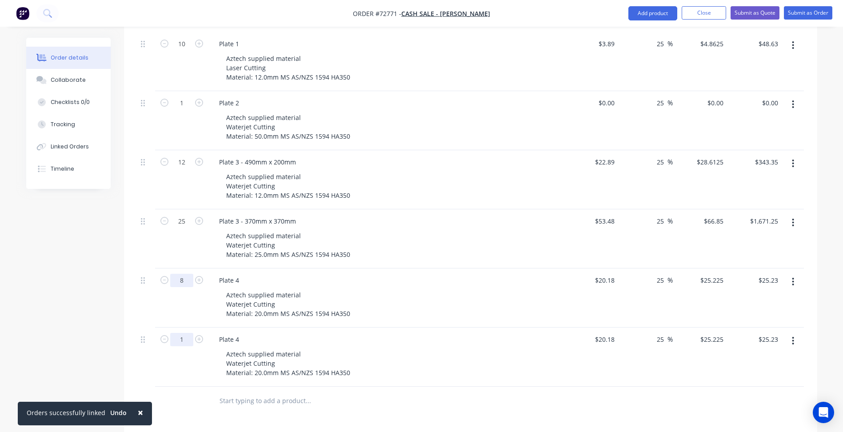
type input "8"
type input "$201.80"
click at [184, 51] on input "1" at bounding box center [181, 43] width 23 height 13
type input "50"
type input "$1,261.25"
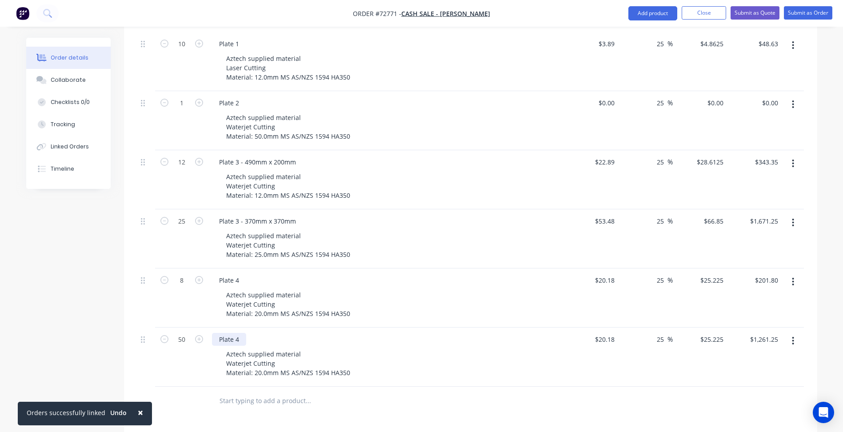
click at [241, 333] on div "Plate 4" at bounding box center [229, 339] width 34 height 13
click at [238, 333] on div "Plate 4" at bounding box center [229, 339] width 34 height 13
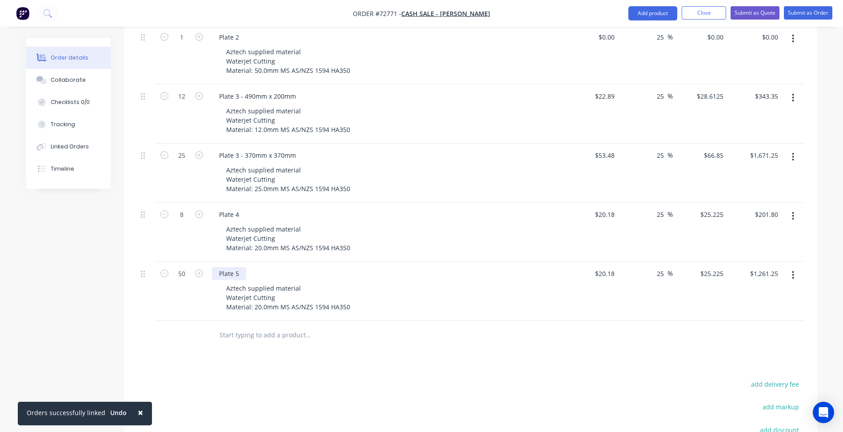
scroll to position [400, 0]
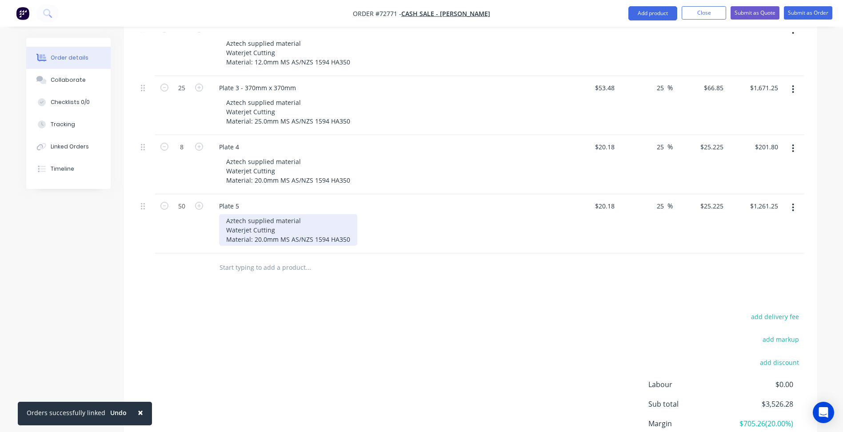
click at [255, 231] on div "Aztech supplied material Waterjet Cutting Material: 20.0mm MS AS/NZS 1594 HA350" at bounding box center [288, 230] width 138 height 32
click at [258, 230] on div "Aztech supplied material Waterjet Cutting Material: 20.0mm MS AS/NZS 1594 HA350" at bounding box center [288, 230] width 138 height 32
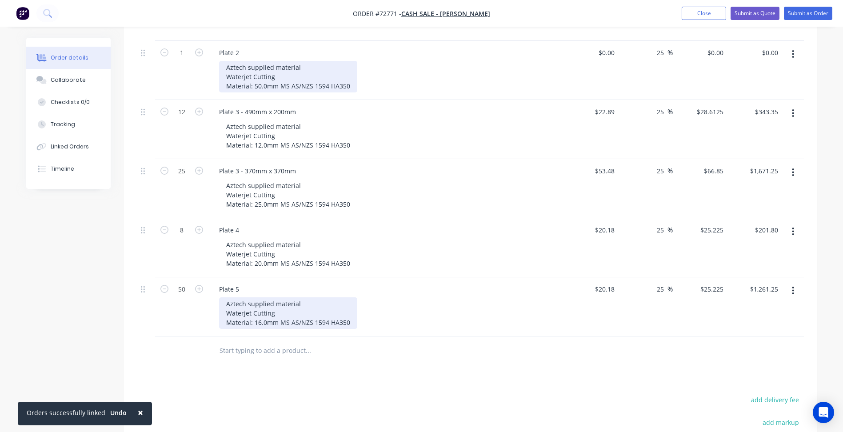
scroll to position [222, 0]
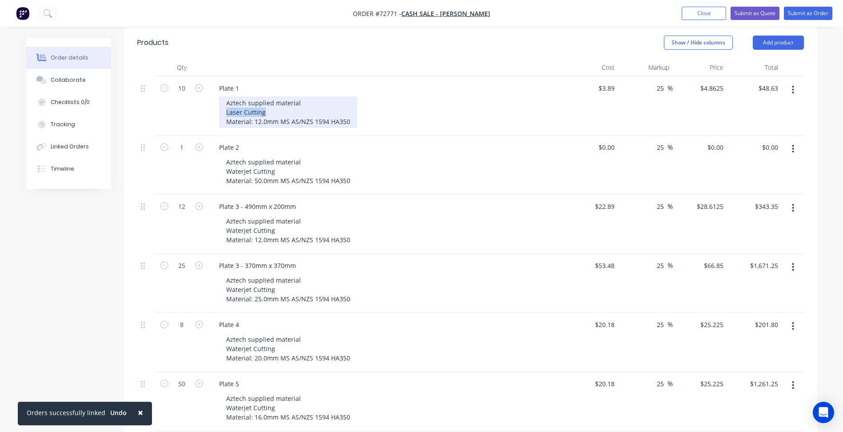
drag, startPoint x: 266, startPoint y: 103, endPoint x: 215, endPoint y: 104, distance: 51.1
click at [215, 104] on div "Plate 1 Aztech supplied material Laser Cutting Material: 12.0mm MS AS/NZS 1594 …" at bounding box center [387, 105] width 356 height 59
copy div "Laser Cutting"
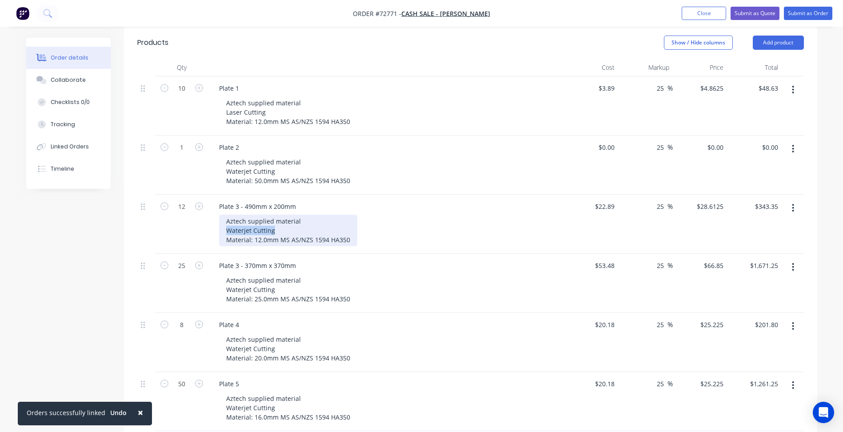
drag, startPoint x: 275, startPoint y: 221, endPoint x: 196, endPoint y: 218, distance: 79.6
click at [196, 218] on div "12 Plate 3 - 490mm x 200mm Aztech supplied material Waterjet Cutting Material: …" at bounding box center [470, 224] width 667 height 59
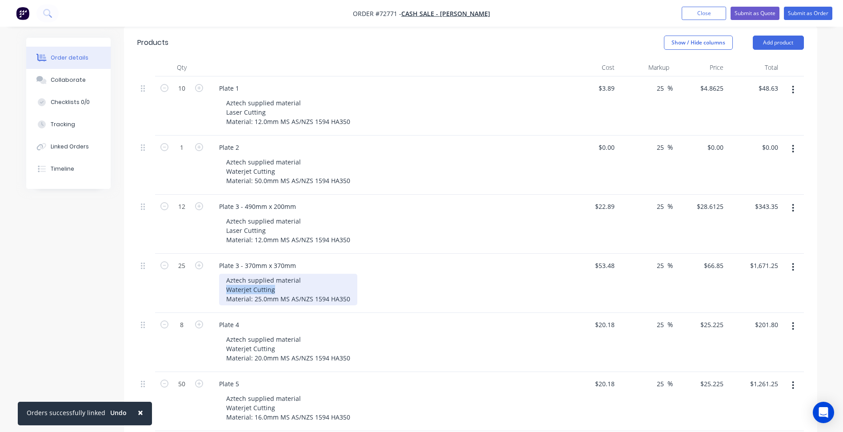
drag, startPoint x: 275, startPoint y: 281, endPoint x: 181, endPoint y: 284, distance: 93.9
click at [183, 284] on div "25 Plate 3 - 370mm x 370mm Aztech supplied material Waterjet Cutting Material: …" at bounding box center [470, 283] width 667 height 59
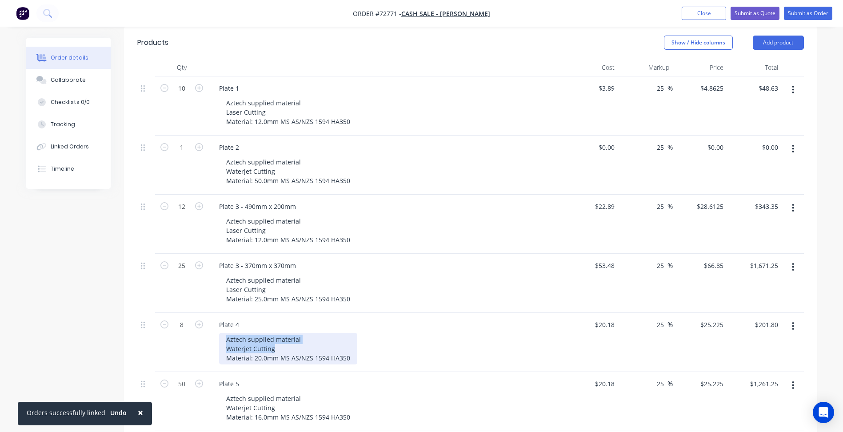
drag, startPoint x: 206, startPoint y: 329, endPoint x: 178, endPoint y: 334, distance: 28.4
click at [179, 334] on div "8 Plate 4 Aztech supplied material Waterjet Cutting Material: 20.0mm MS AS/NZS …" at bounding box center [470, 342] width 667 height 59
click at [271, 337] on div "Aztech supplied material Waterjet Cutting Material: 20.0mm MS AS/NZS 1594 HA350" at bounding box center [288, 349] width 138 height 32
drag, startPoint x: 273, startPoint y: 339, endPoint x: 192, endPoint y: 343, distance: 81.0
click at [188, 339] on div "8 Plate 4 Aztech supplied material Waterjet Cutting Material: 20.0mm MS AS/NZS …" at bounding box center [470, 342] width 667 height 59
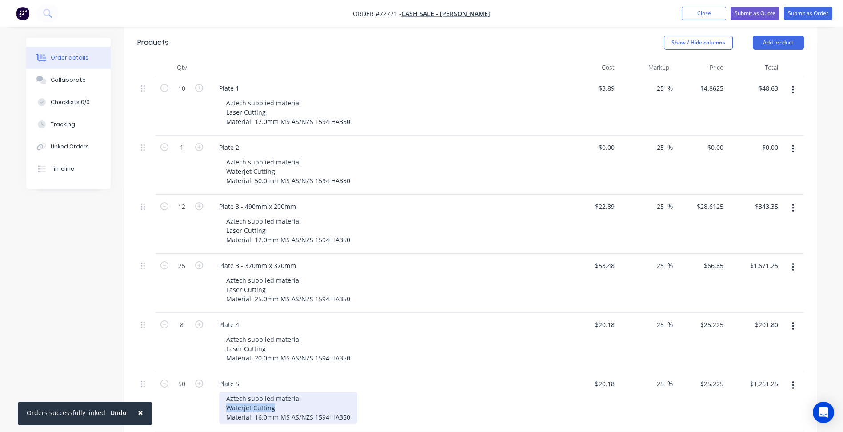
drag, startPoint x: 276, startPoint y: 402, endPoint x: 164, endPoint y: 399, distance: 112.1
click at [164, 399] on div "50 Plate 5 Aztech supplied material Waterjet Cutting Material: 16.0mm MS AS/NZS…" at bounding box center [470, 401] width 667 height 59
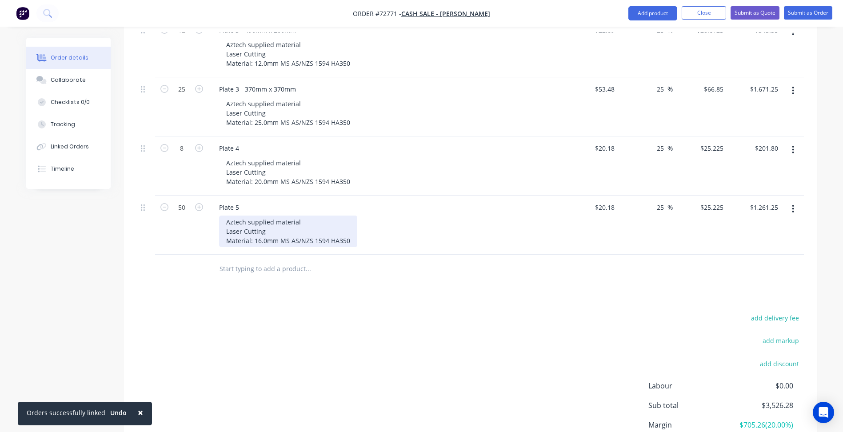
scroll to position [400, 0]
click at [605, 200] on input "20.18" at bounding box center [606, 206] width 24 height 13
type input "$34.07"
type input "$42.5875"
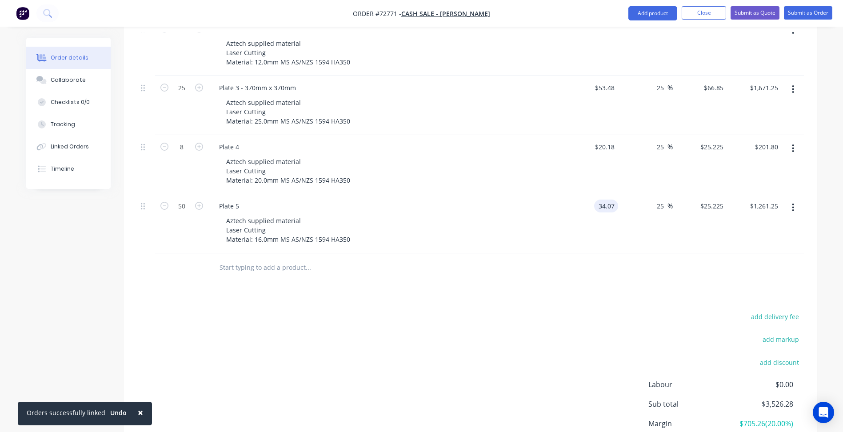
type input "$2,129.38"
click at [794, 204] on icon "button" at bounding box center [794, 208] width 2 height 8
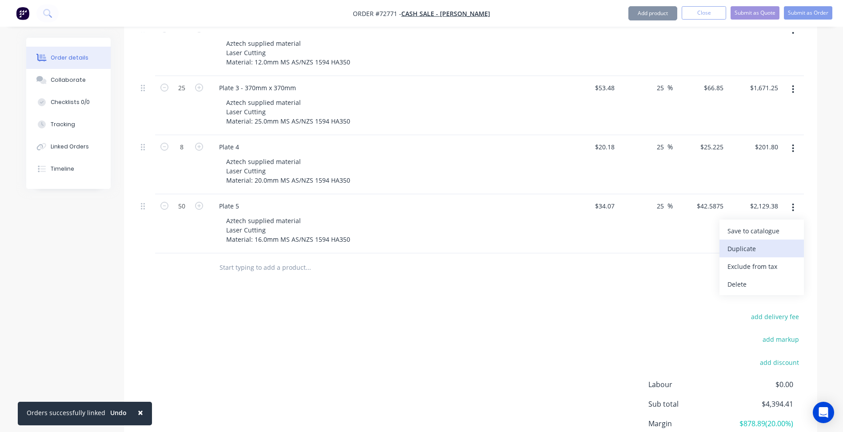
click at [750, 242] on div "Duplicate" at bounding box center [762, 248] width 68 height 13
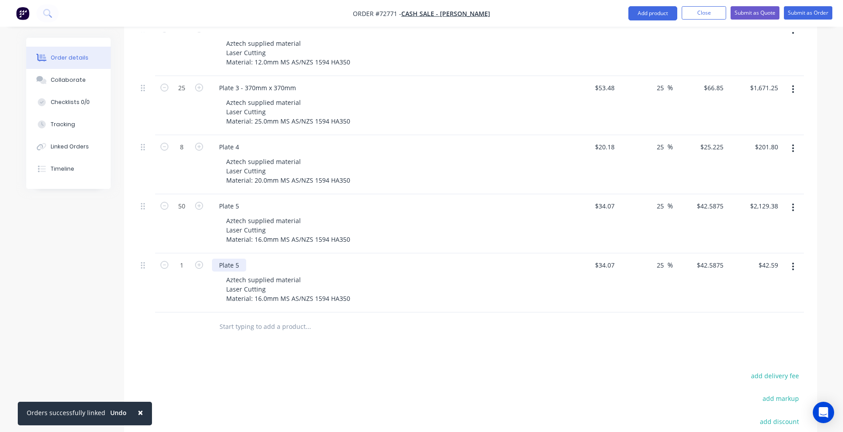
click at [240, 259] on div "Plate 5" at bounding box center [229, 265] width 34 height 13
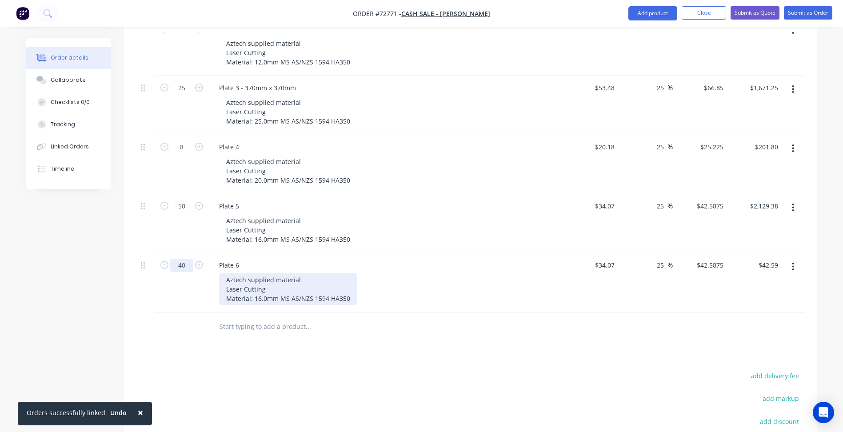
type input "40"
type input "$1,703.50"
click at [259, 273] on div "Aztech supplied material Laser Cutting Material: 16.0mm MS AS/NZS 1594 HA350" at bounding box center [288, 289] width 138 height 32
click at [259, 289] on div "Aztech supplied material Laser Cutting Material: 16.0mm MS AS/NZS 1594 HA350" at bounding box center [288, 289] width 138 height 32
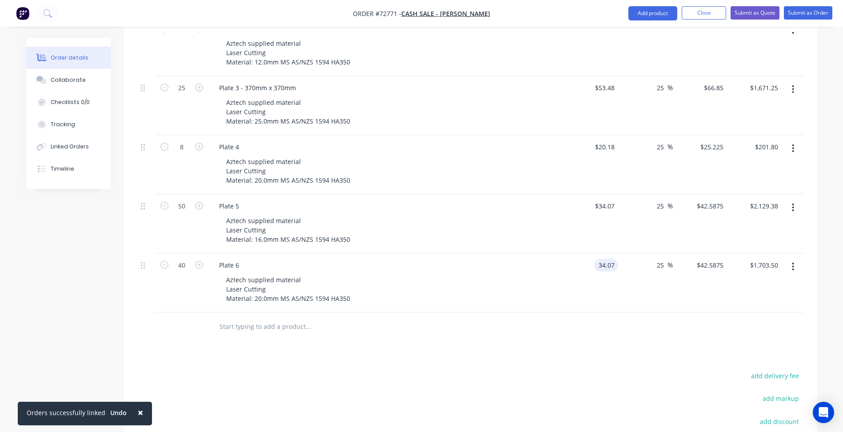
click at [607, 259] on input "34.07" at bounding box center [608, 265] width 20 height 13
type input "$12.53"
type input "$15.6625"
type input "$626.50"
click at [795, 262] on icon "button" at bounding box center [793, 267] width 2 height 10
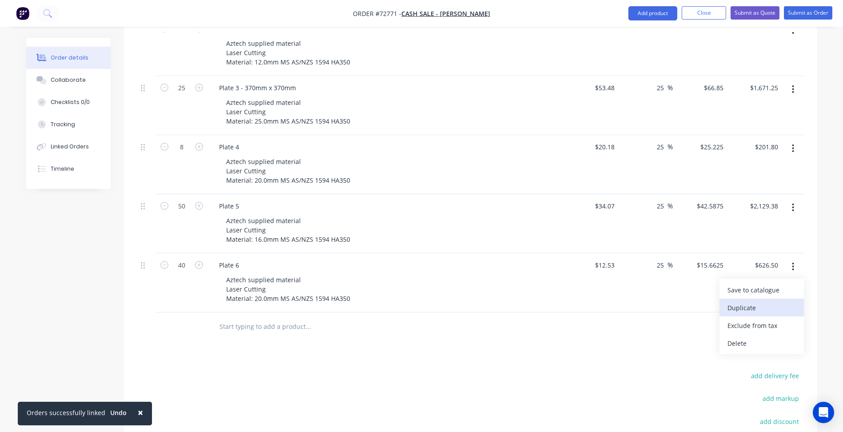
click at [744, 302] on div "Duplicate" at bounding box center [762, 307] width 68 height 13
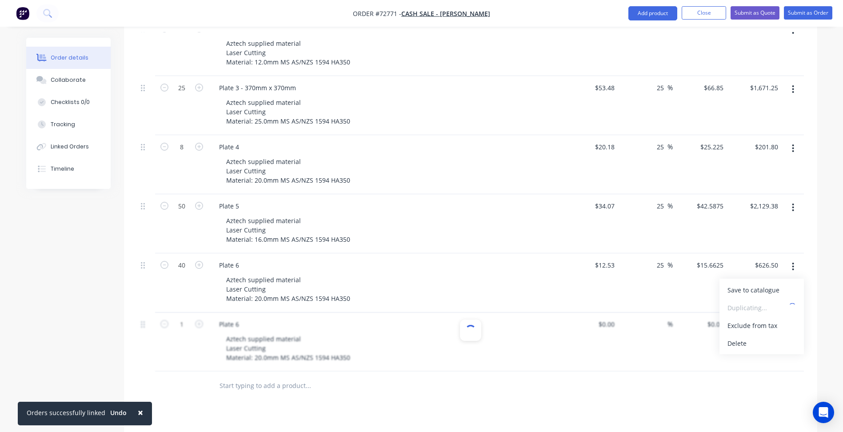
type input "$12.53"
type input "25"
type input "$15.6625"
type input "$15.66"
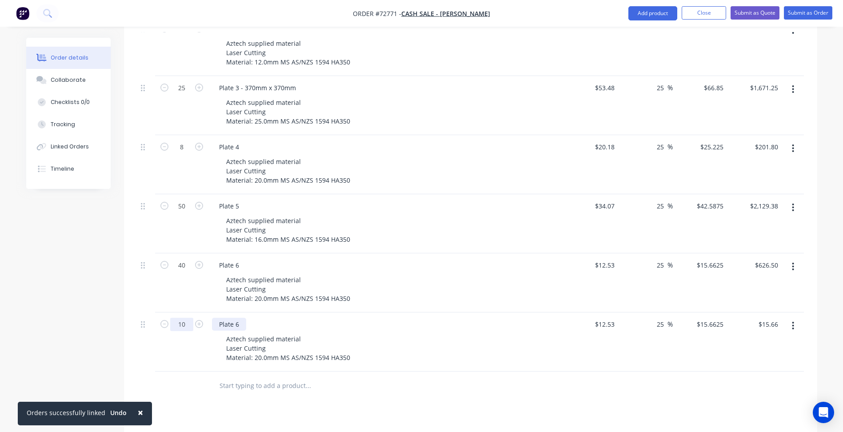
type input "10"
type input "$156.63"
click at [241, 318] on div "Plate 6" at bounding box center [229, 324] width 34 height 13
click at [239, 318] on div "Plate 6" at bounding box center [229, 324] width 34 height 13
click at [261, 350] on div "Aztech supplied material Laser Cutting Material: 20.0mm MS AS/NZS 1594 HA350" at bounding box center [288, 349] width 138 height 32
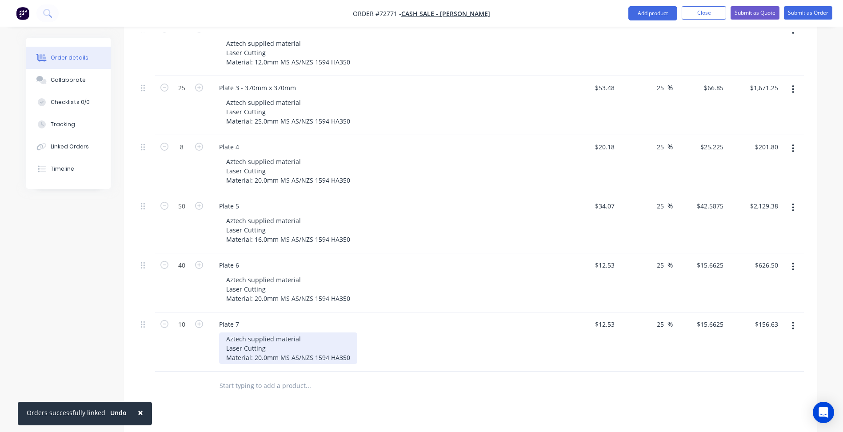
click at [256, 347] on div "Aztech supplied material Laser Cutting Material: 20.0mm MS AS/NZS 1594 HA350" at bounding box center [288, 349] width 138 height 32
click at [610, 318] on input "12.53" at bounding box center [606, 324] width 24 height 13
type input "1"
type input "$30.37"
type input "$37.9625"
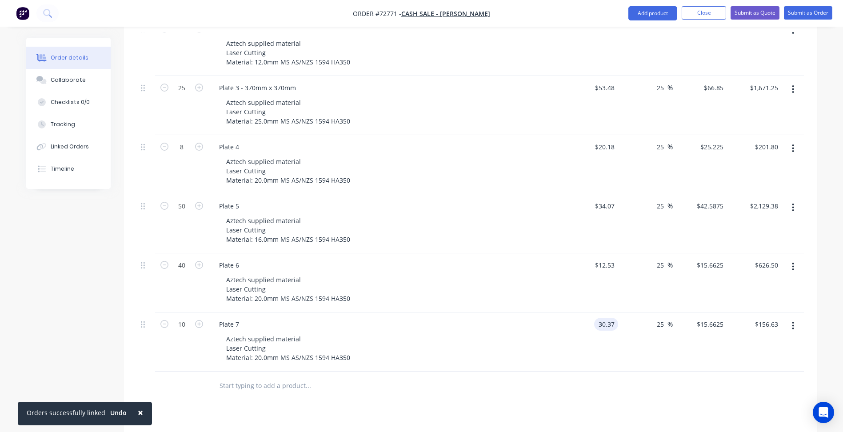
type input "$379.63"
click at [791, 321] on button "button" at bounding box center [793, 326] width 21 height 16
drag, startPoint x: 743, startPoint y: 355, endPoint x: 438, endPoint y: 333, distance: 305.8
click at [743, 361] on div "Duplicate" at bounding box center [762, 367] width 68 height 13
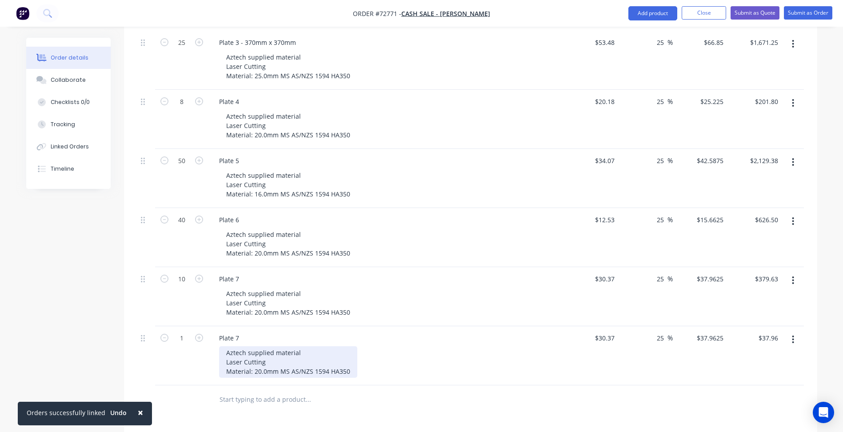
scroll to position [489, 0]
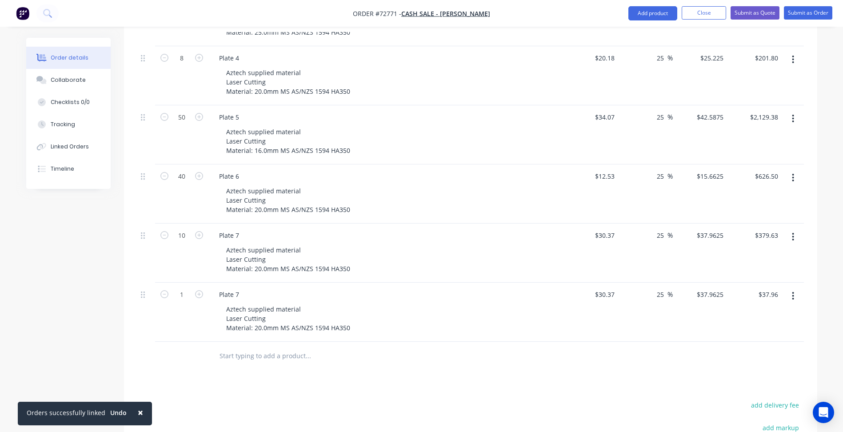
click at [246, 288] on div "Plate 7" at bounding box center [386, 294] width 349 height 13
click at [241, 288] on div "Plate 7" at bounding box center [229, 294] width 34 height 13
type input "10"
type input "$379.63"
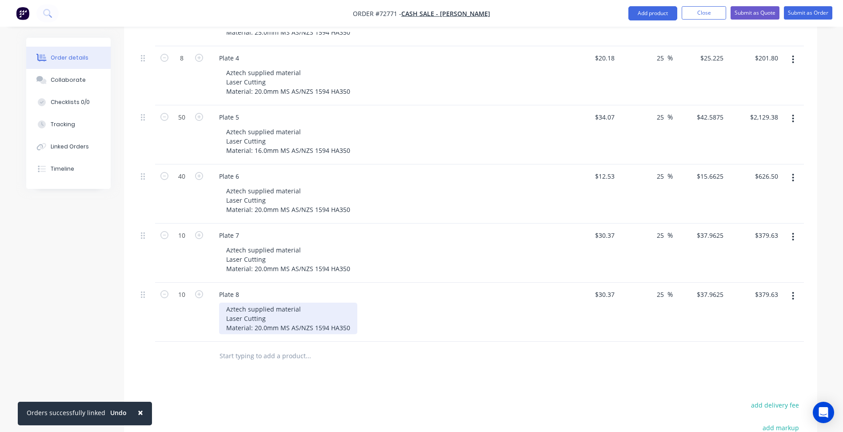
drag, startPoint x: 382, startPoint y: 340, endPoint x: 313, endPoint y: 322, distance: 71.6
click at [380, 347] on input "text" at bounding box center [308, 356] width 178 height 18
click at [255, 316] on div "Aztech supplied material Laser Cutting Material: 20.0mm MS AS/NZS 1594 HA350" at bounding box center [288, 319] width 138 height 32
drag, startPoint x: 282, startPoint y: 320, endPoint x: 243, endPoint y: 320, distance: 39.1
click at [282, 320] on div "Aztech supplied material Laser Cutting Material: 20.0mm MS AS/NZS 1594 HA350" at bounding box center [288, 319] width 138 height 32
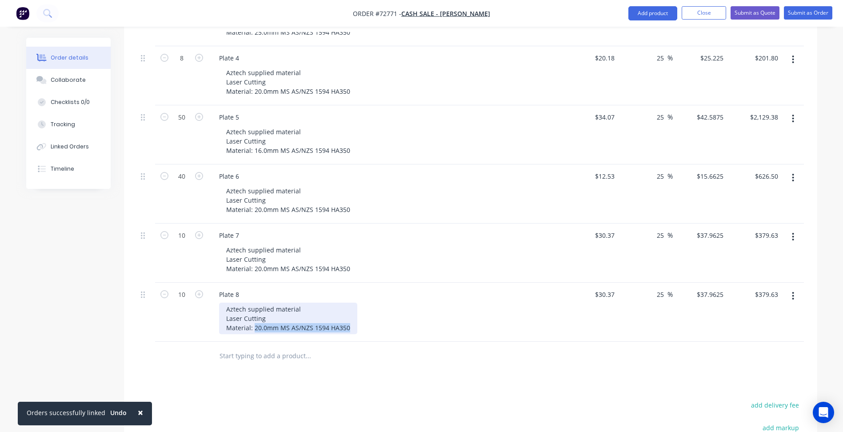
drag, startPoint x: 255, startPoint y: 317, endPoint x: 370, endPoint y: 317, distance: 115.6
click at [370, 317] on div "Aztech supplied material Laser Cutting Material: 20.0mm MS AS/NZS 1594 HA350" at bounding box center [389, 319] width 341 height 32
paste div
click at [603, 288] on input "30.37" at bounding box center [606, 294] width 24 height 13
type input "$57.67"
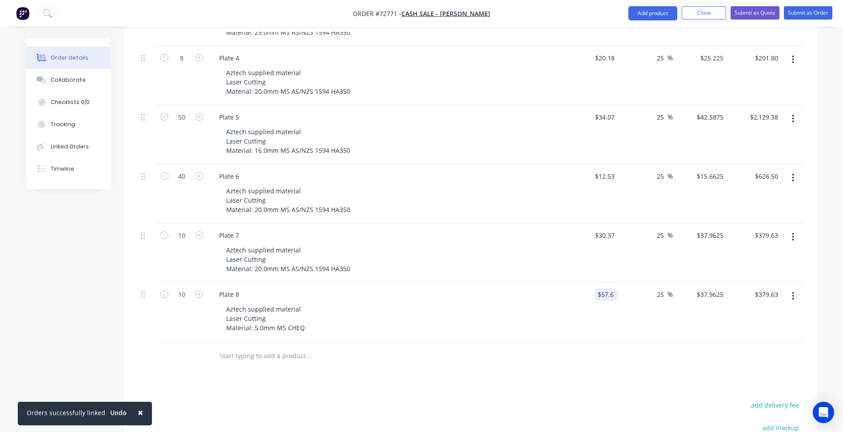
type input "$72.0875"
type input "$720.88"
click at [788, 290] on button "button" at bounding box center [793, 296] width 21 height 16
click at [756, 331] on div "Duplicate" at bounding box center [762, 337] width 68 height 13
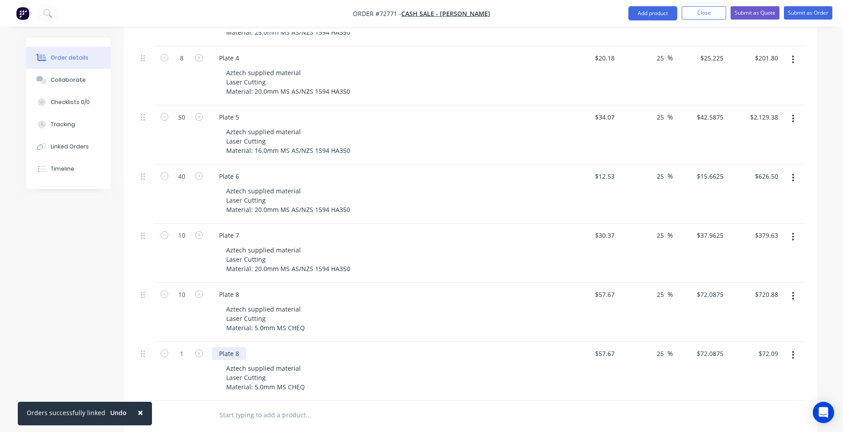
click at [244, 347] on div "Plate 8" at bounding box center [229, 353] width 34 height 13
click at [267, 367] on div "Aztech supplied material Laser Cutting Material: 5.0mm MS CHEQ" at bounding box center [265, 378] width 93 height 32
click at [609, 347] on input "57.67" at bounding box center [606, 353] width 24 height 13
type input "$57.67"
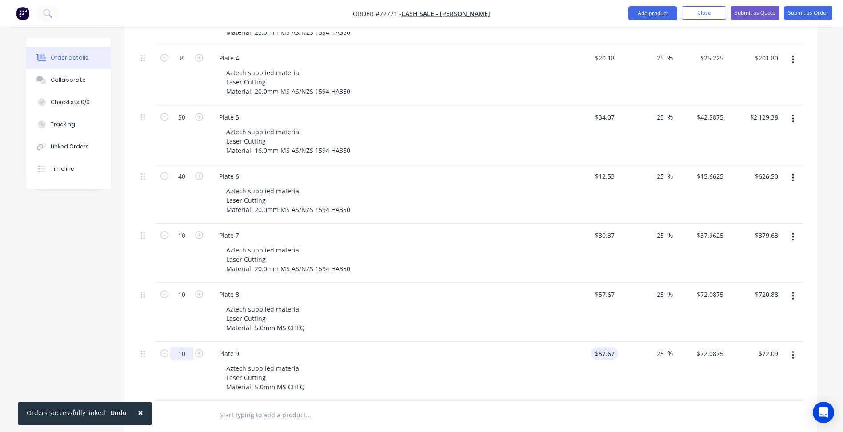
type input "10"
type input "57.67"
type input "$720.88"
click at [611, 347] on input "57.67" at bounding box center [606, 353] width 24 height 13
type input "$85.46"
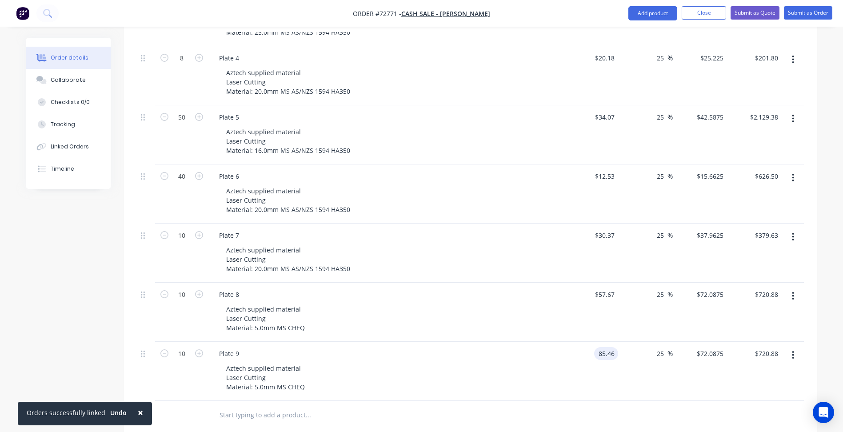
type input "$106.825"
type input "$1,068.25"
click at [534, 384] on div "Plate 9 Aztech supplied material Laser Cutting Material: 5.0mm MS CHEQ" at bounding box center [387, 371] width 356 height 59
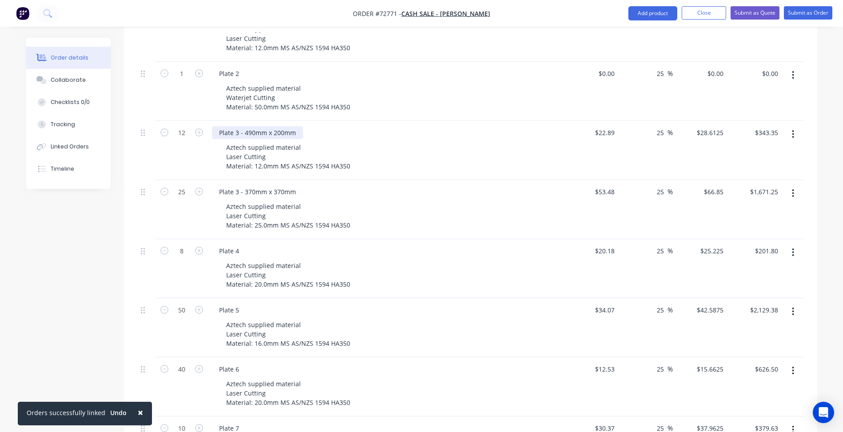
scroll to position [215, 0]
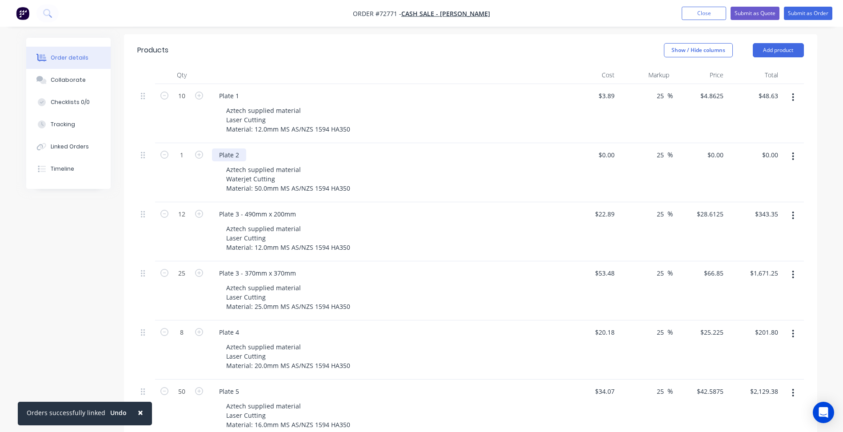
click at [241, 149] on div "Plate 2" at bounding box center [229, 155] width 34 height 13
click at [595, 146] on div "0 $0.00" at bounding box center [591, 172] width 55 height 59
type input "$0.00"
click at [714, 149] on div "0 0" at bounding box center [721, 155] width 14 height 13
type input "$434.47"
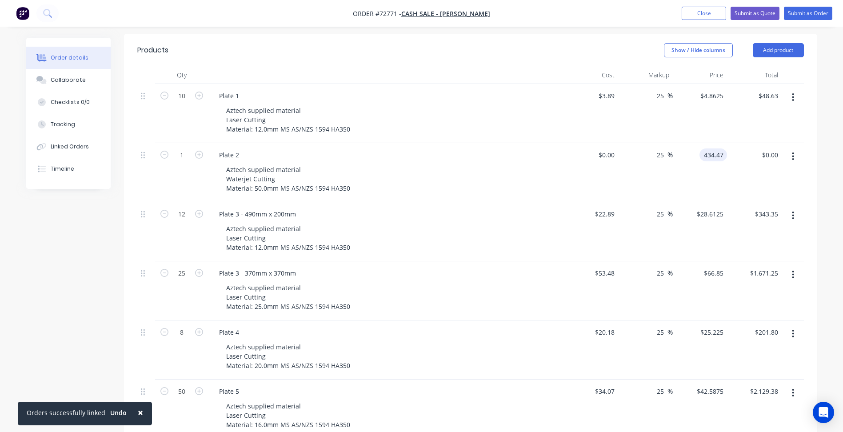
type input "$434.47"
click at [499, 49] on header "Products Show / Hide columns Add product" at bounding box center [471, 50] width 694 height 32
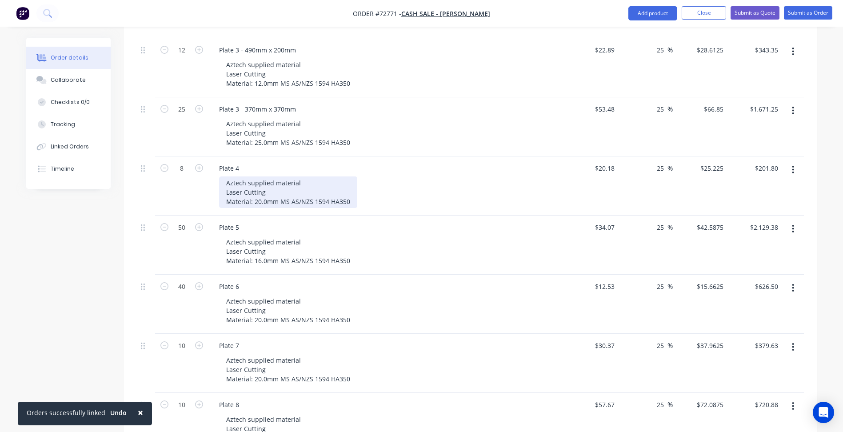
scroll to position [348, 0]
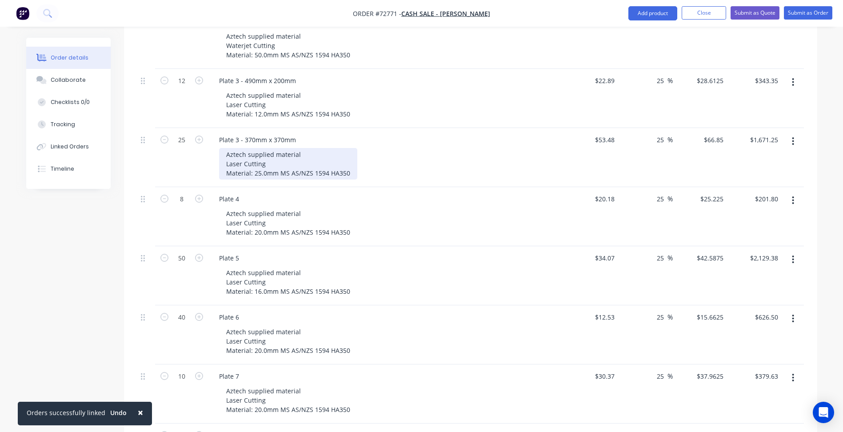
click at [346, 159] on div "Aztech supplied material Laser Cutting Material: 25.0mm MS AS/NZS 1594 HA350" at bounding box center [288, 164] width 138 height 32
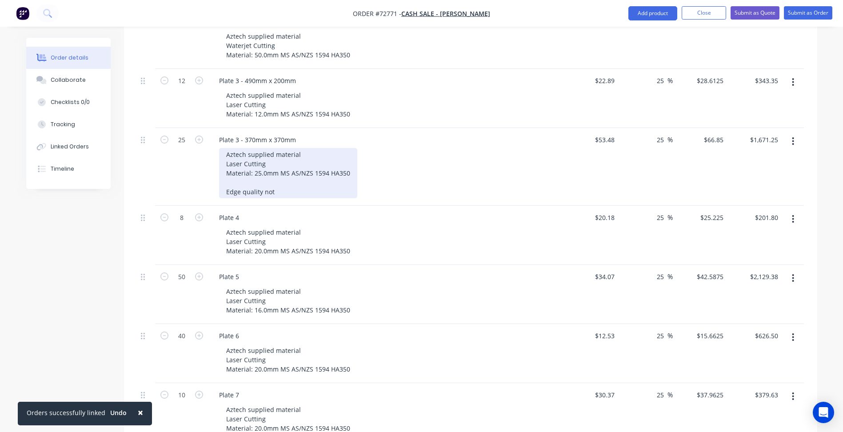
click at [273, 178] on div "Aztech supplied material Laser Cutting Material: 25.0mm MS AS/NZS 1594 HA350 Ed…" at bounding box center [288, 173] width 138 height 50
copy div "Edge quality will have spatter after cutting."
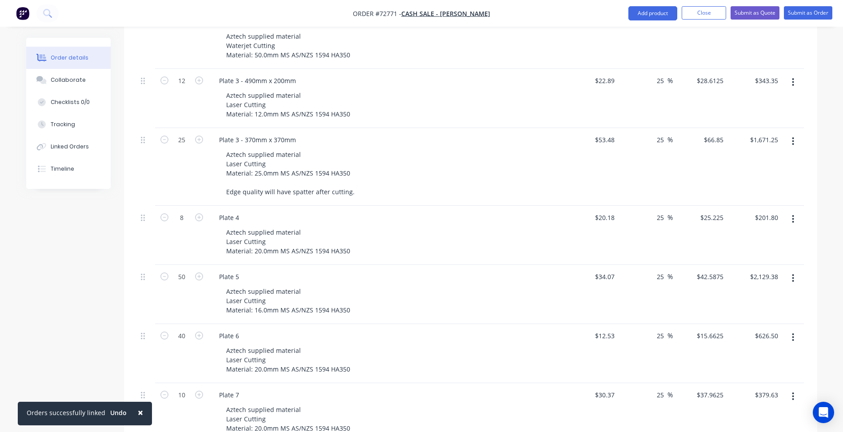
click at [296, 114] on div "Plate 3 - 490mm x 200mm Aztech supplied material Laser Cutting Material: 12.0mm…" at bounding box center [387, 98] width 356 height 59
click at [349, 240] on div "Aztech supplied material Laser Cutting Material: 20.0mm MS AS/NZS 1594 HA350" at bounding box center [288, 242] width 138 height 32
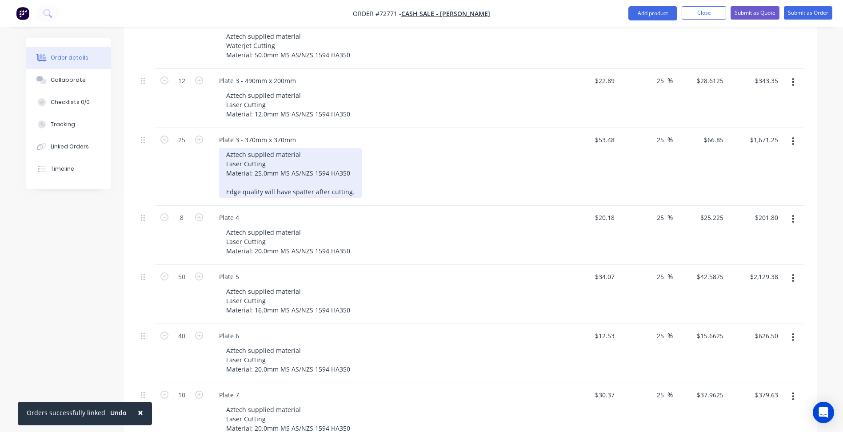
click at [349, 182] on div "Aztech supplied material Laser Cutting Material: 25.0mm MS AS/NZS 1594 HA350 Ed…" at bounding box center [290, 173] width 143 height 50
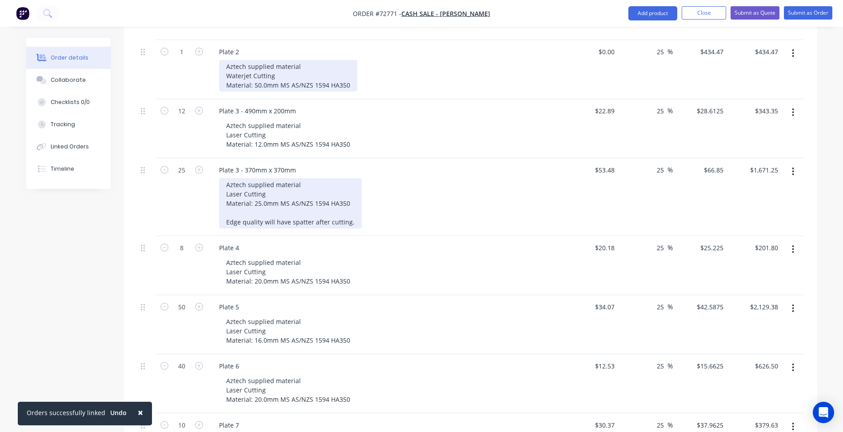
scroll to position [215, 0]
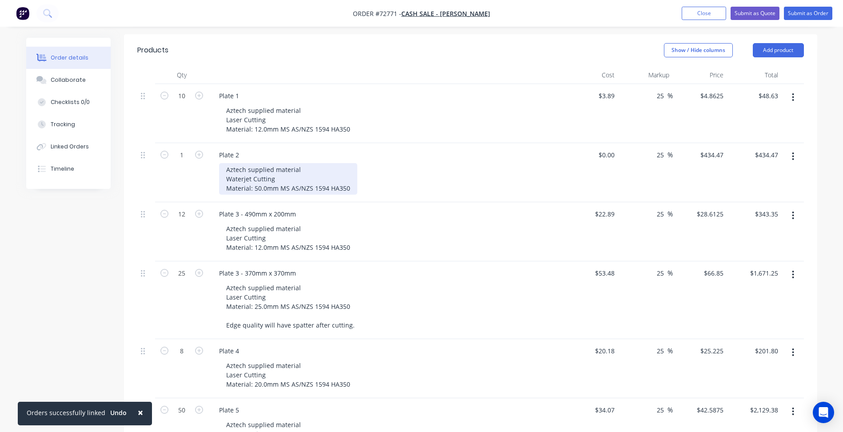
click at [346, 181] on div "Aztech supplied material Waterjet Cutting Material: 50.0mm MS AS/NZS 1594 HA350" at bounding box center [288, 179] width 138 height 32
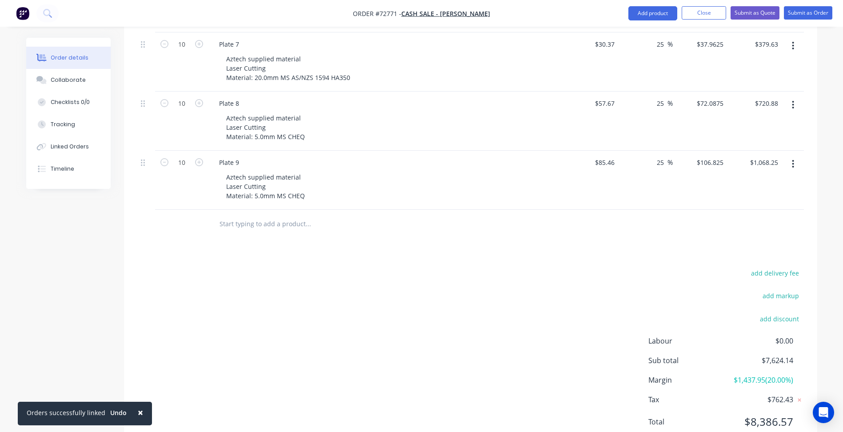
scroll to position [704, 0]
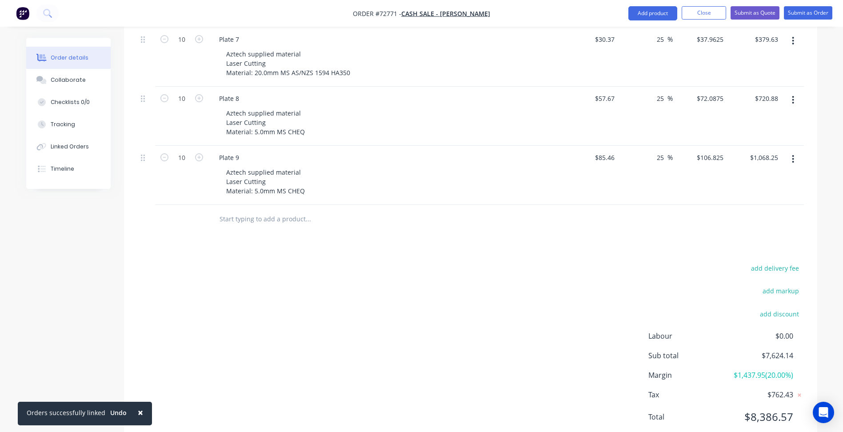
click at [382, 262] on div "add delivery fee add markup add discount Labour $0.00 Sub total $7,624.14 Margi…" at bounding box center [470, 348] width 667 height 172
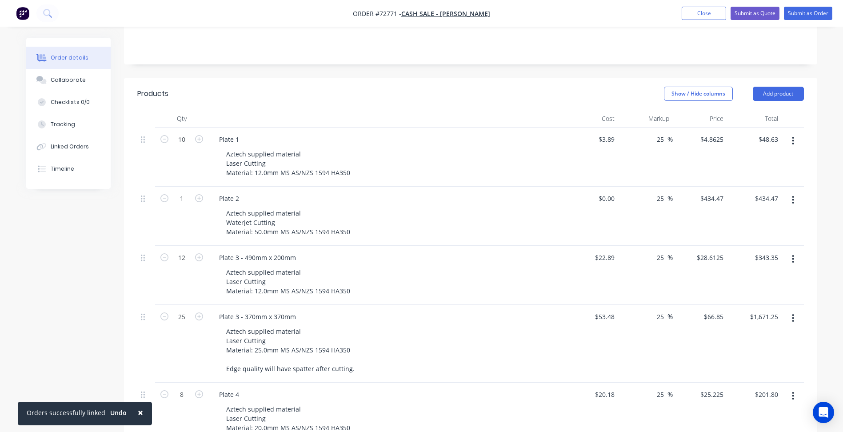
scroll to position [170, 0]
click at [187, 147] on input "1" at bounding box center [181, 140] width 23 height 13
type input "12"
type input "$5,213.64"
click at [290, 88] on div "Show / Hide columns Add product" at bounding box center [541, 95] width 525 height 14
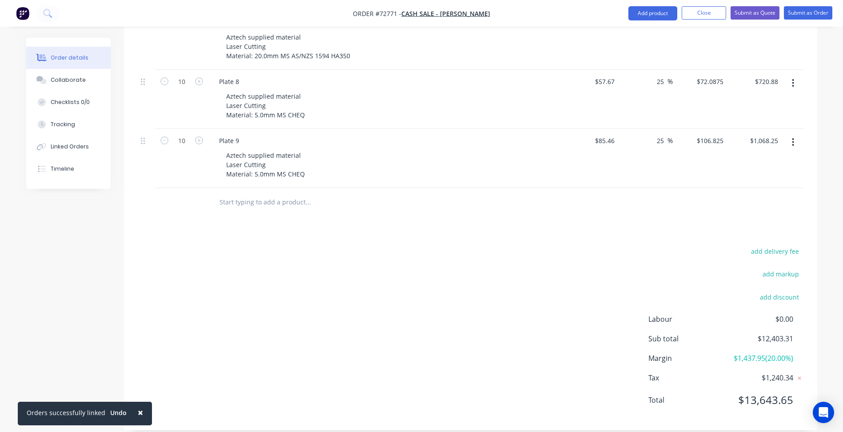
scroll to position [722, 0]
click at [363, 267] on div "add delivery fee add markup add discount Labour $0.00 Sub total $12,403.31 Marg…" at bounding box center [470, 330] width 667 height 172
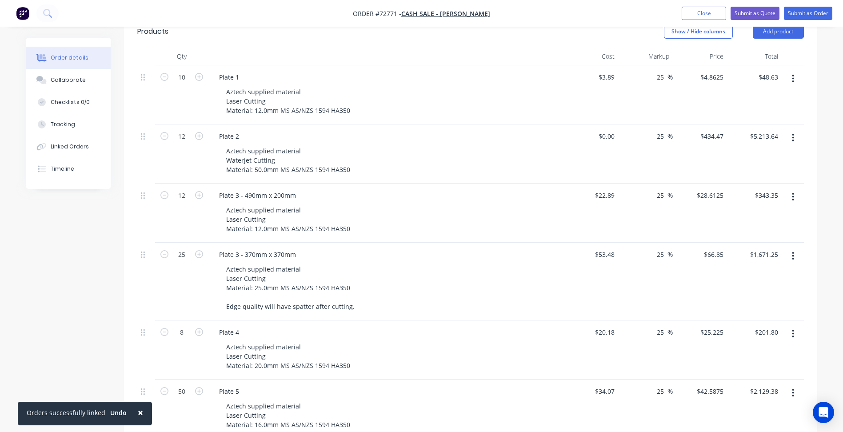
scroll to position [56, 0]
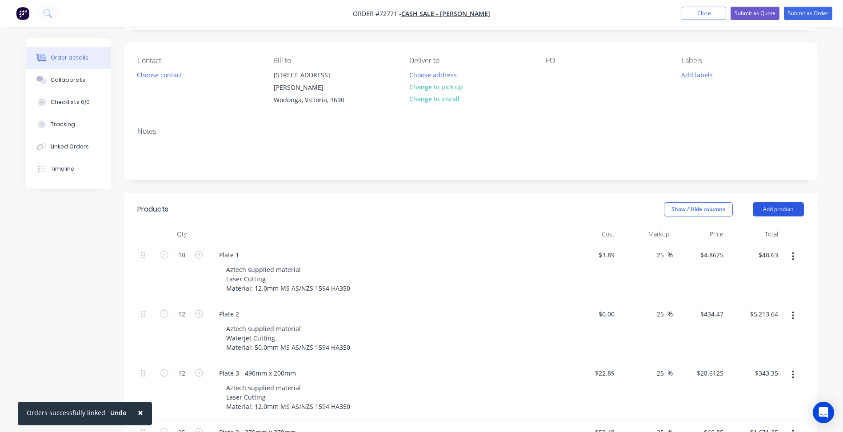
click at [773, 202] on button "Add product" at bounding box center [778, 209] width 51 height 14
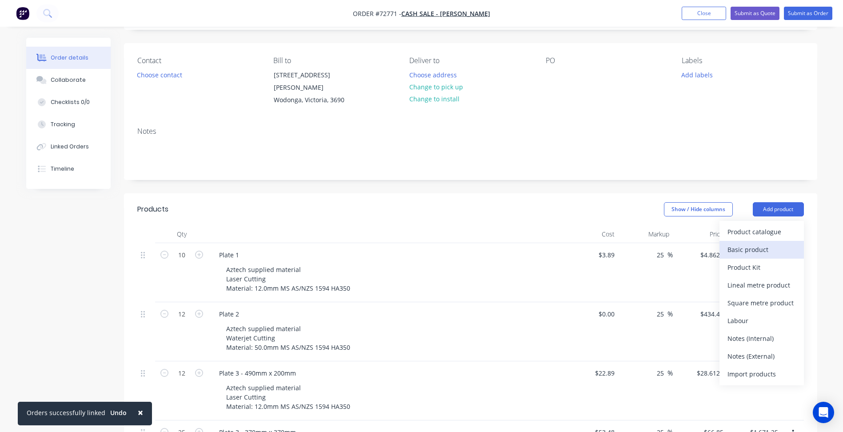
click at [751, 243] on div "Basic product" at bounding box center [762, 249] width 68 height 13
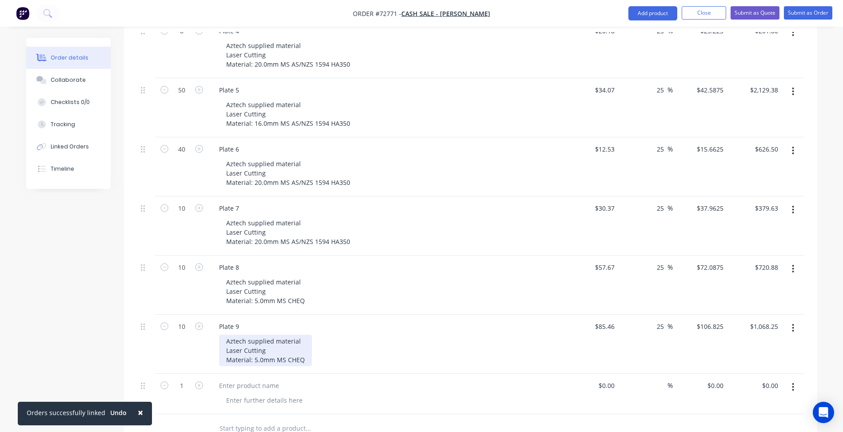
scroll to position [634, 0]
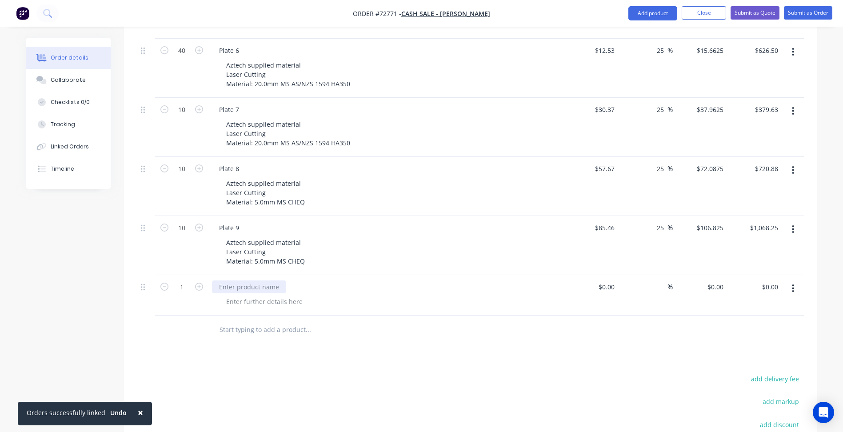
click at [247, 281] on div at bounding box center [249, 287] width 74 height 13
click at [271, 295] on div at bounding box center [264, 301] width 91 height 13
click at [273, 295] on div at bounding box center [264, 301] width 91 height 13
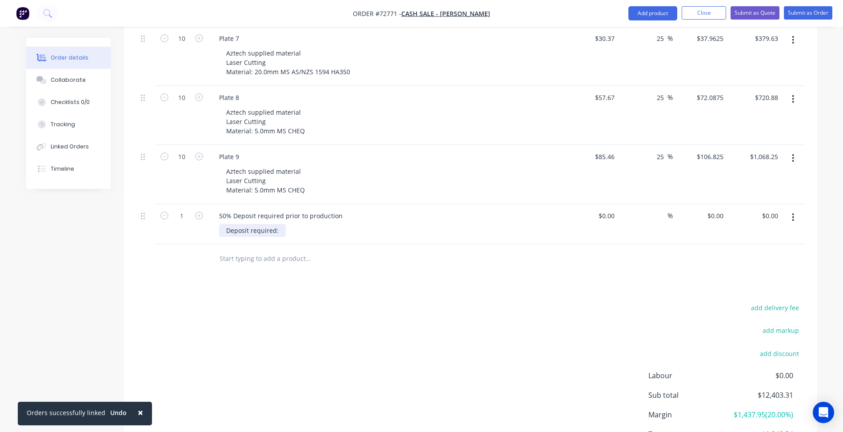
scroll to position [763, 0]
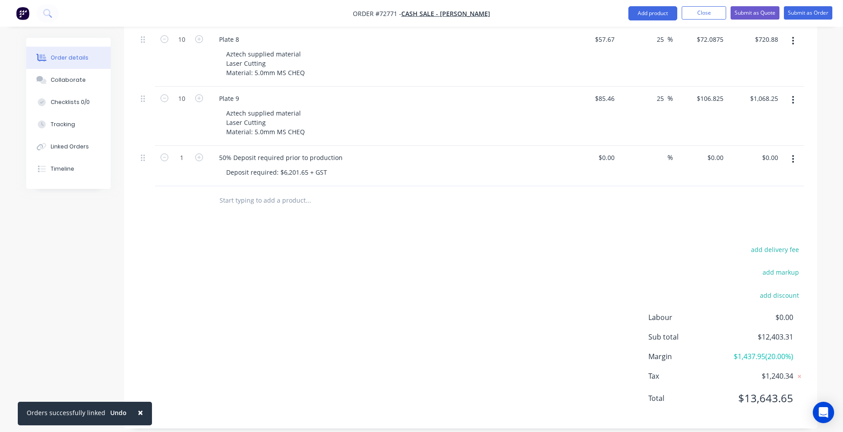
drag, startPoint x: 432, startPoint y: 269, endPoint x: 397, endPoint y: 253, distance: 38.4
click at [429, 267] on div "add delivery fee add markup add discount Labour $0.00 Sub total $12,403.31 Marg…" at bounding box center [470, 330] width 667 height 172
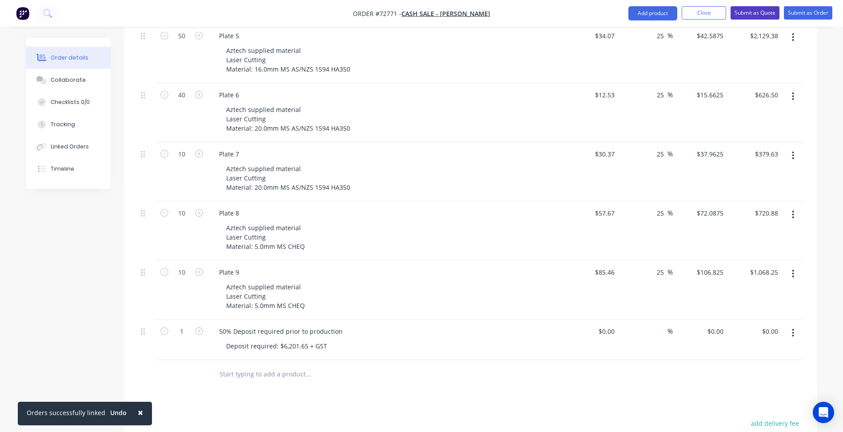
scroll to position [585, 0]
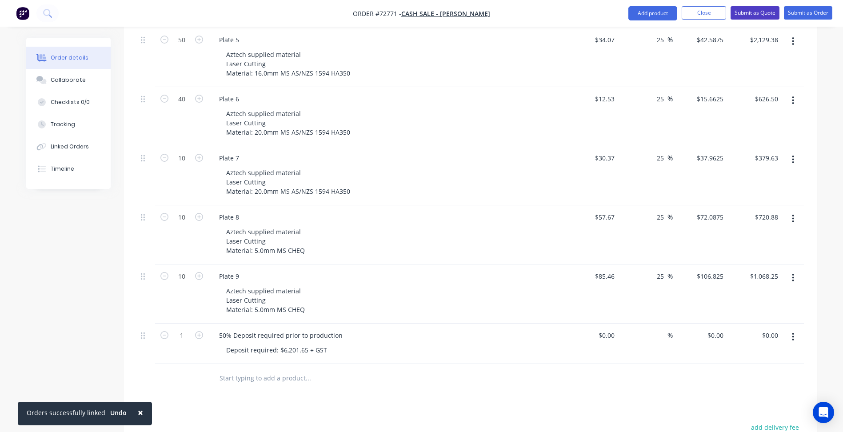
click at [750, 11] on button "Submit as Quote" at bounding box center [755, 12] width 49 height 13
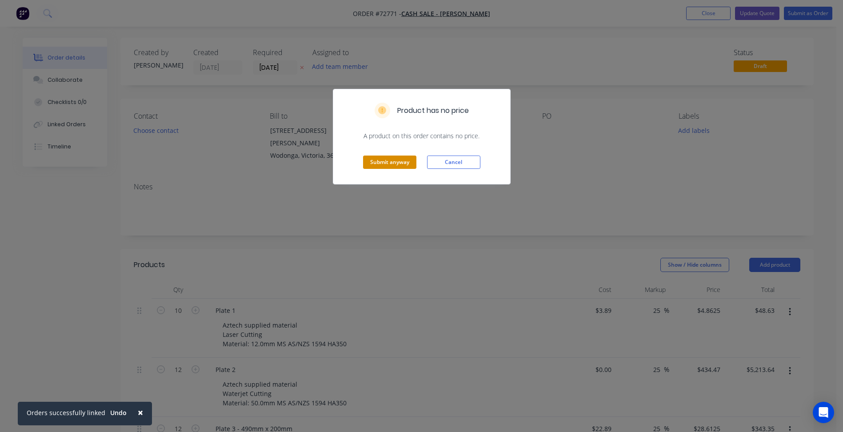
click at [397, 169] on button "Submit anyway" at bounding box center [389, 162] width 53 height 13
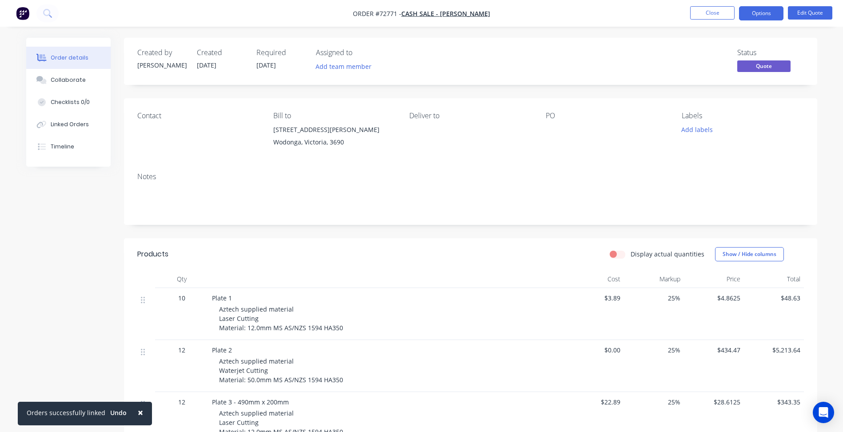
click at [758, 13] on button "Options" at bounding box center [761, 13] width 44 height 14
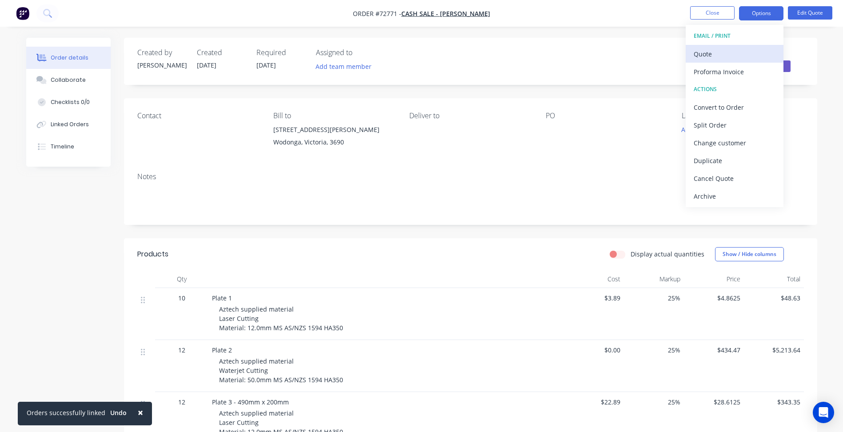
click at [715, 57] on div "Quote" at bounding box center [735, 54] width 82 height 13
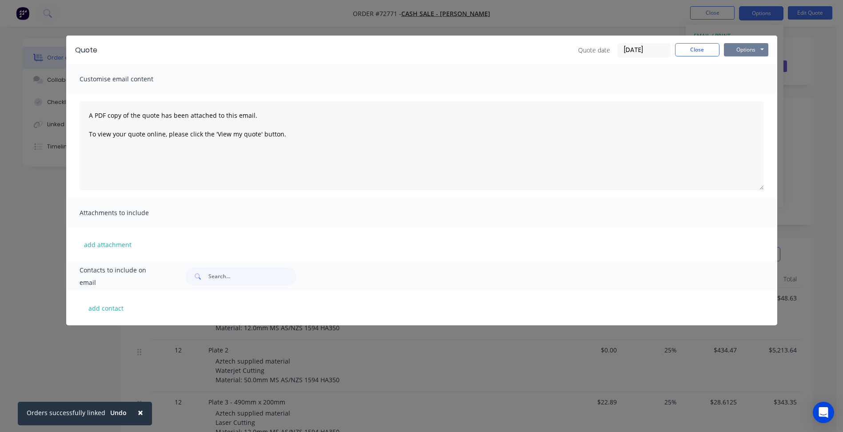
click at [752, 51] on button "Options" at bounding box center [746, 49] width 44 height 13
click at [745, 64] on button "Preview" at bounding box center [752, 65] width 57 height 15
drag, startPoint x: 691, startPoint y: 49, endPoint x: 702, endPoint y: 21, distance: 29.7
click at [691, 48] on button "Close" at bounding box center [697, 49] width 44 height 13
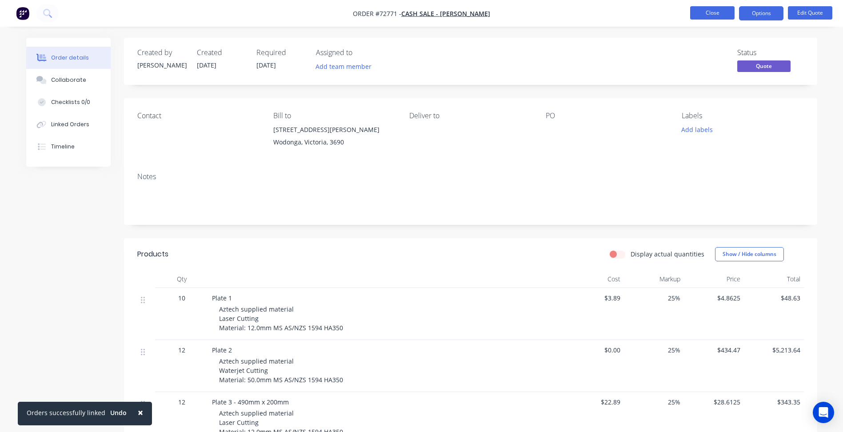
click at [707, 15] on button "Close" at bounding box center [712, 12] width 44 height 13
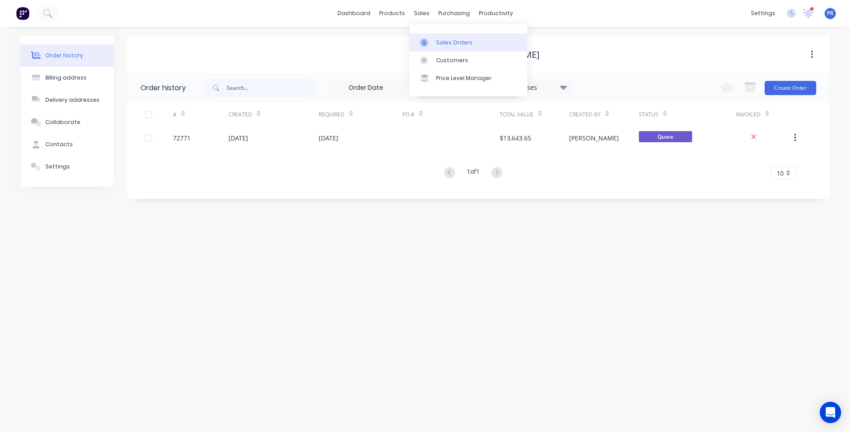
click at [436, 38] on link "Sales Orders" at bounding box center [468, 42] width 118 height 18
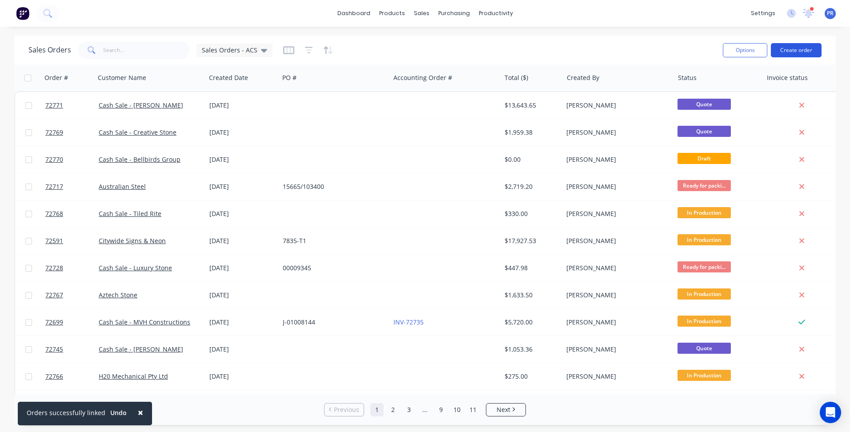
click at [796, 51] on button "Create order" at bounding box center [796, 50] width 51 height 14
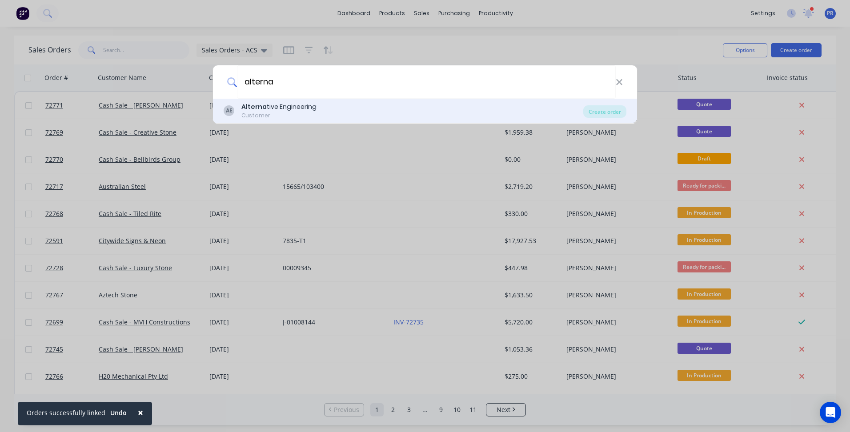
type input "alterna"
click at [300, 104] on div "Alterna tive Engineering" at bounding box center [278, 106] width 75 height 9
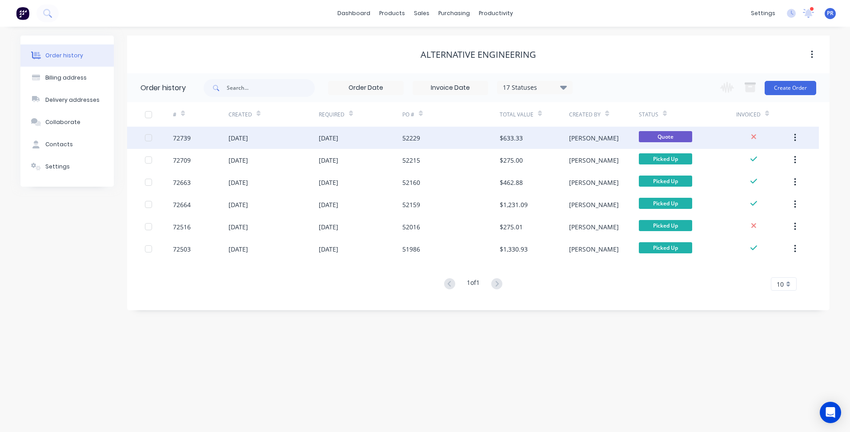
click at [526, 143] on div "$633.33" at bounding box center [534, 138] width 69 height 22
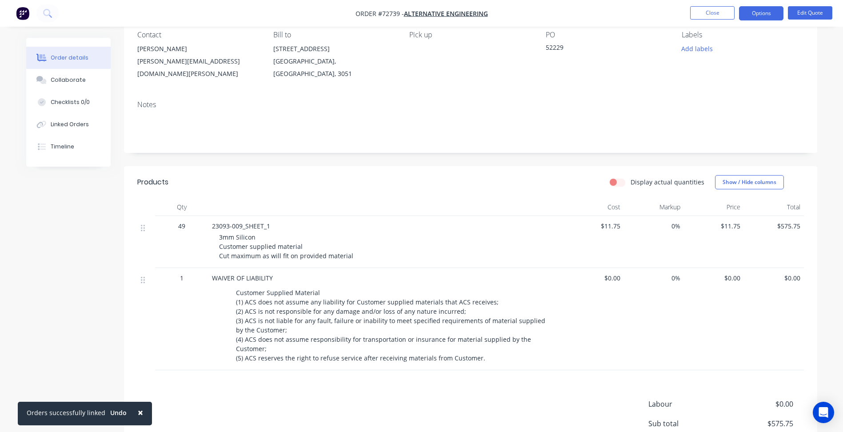
scroll to position [89, 0]
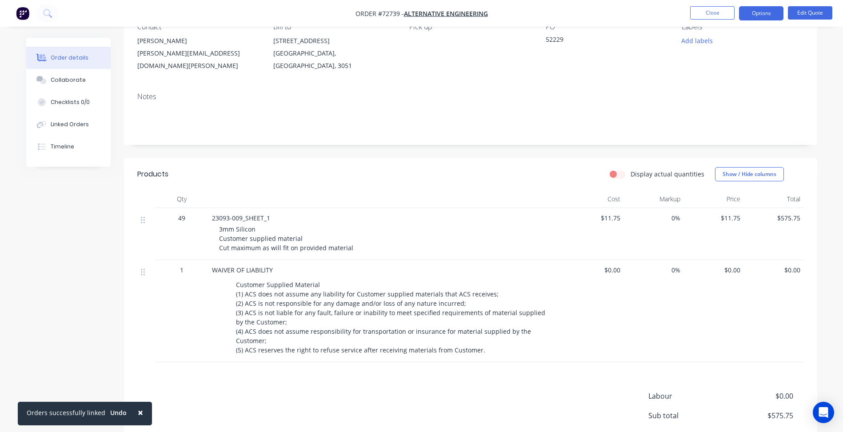
click at [261, 225] on div "3mm Silicon Customer supplied material Cut maximum as will fit on provided mate…" at bounding box center [389, 239] width 341 height 28
click at [346, 241] on span "3mm Silicon Customer supplied material Cut maximum as will fit on provided mate…" at bounding box center [286, 238] width 134 height 27
click at [352, 239] on div "3mm Silicon Customer supplied material Cut maximum as will fit on provided mate…" at bounding box center [389, 239] width 341 height 28
click at [803, 13] on button "Edit Quote" at bounding box center [810, 12] width 44 height 13
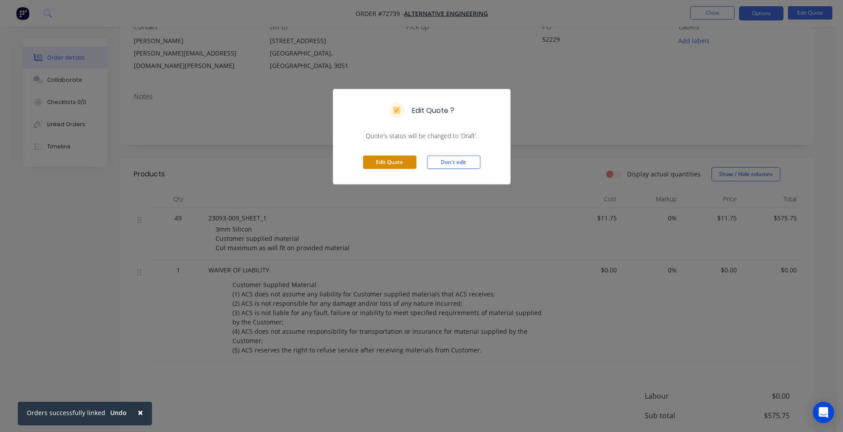
click at [401, 159] on button "Edit Quote" at bounding box center [389, 162] width 53 height 13
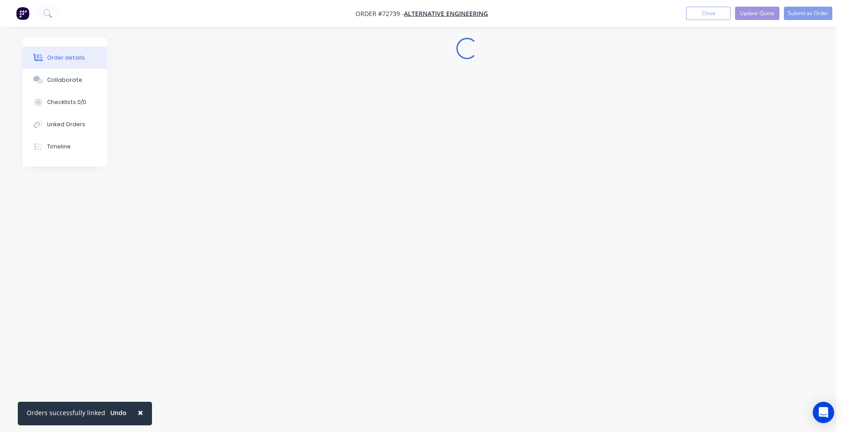
scroll to position [0, 0]
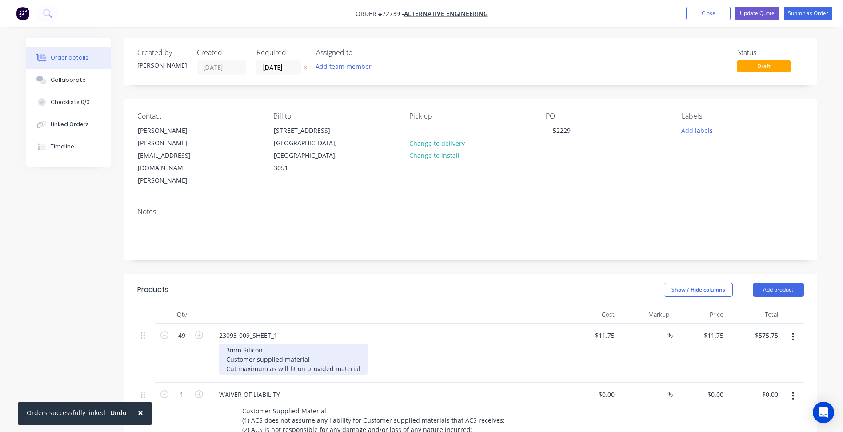
click at [299, 346] on div "3mm Silicon Customer supplied material Cut maximum as will fit on provided mate…" at bounding box center [293, 360] width 149 height 32
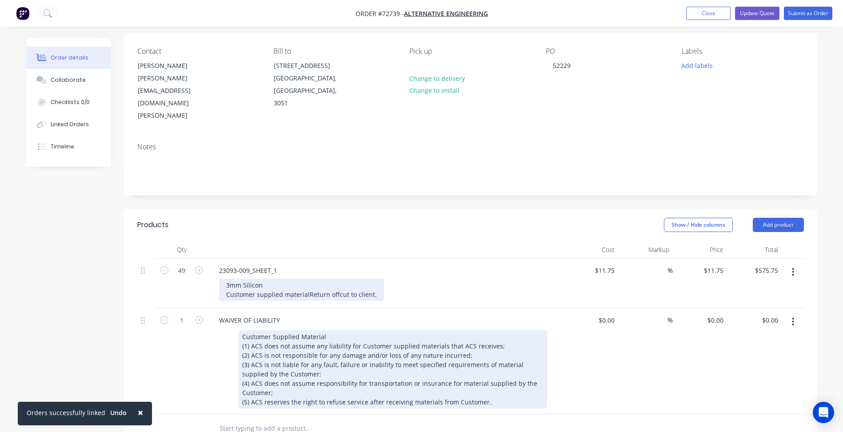
scroll to position [133, 0]
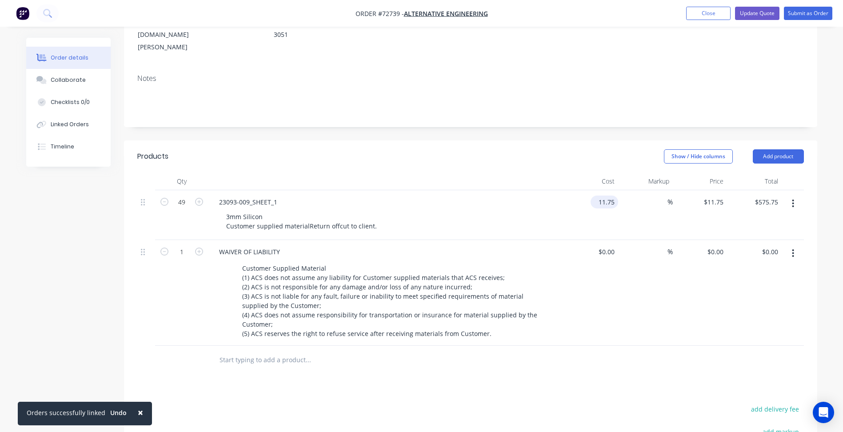
click at [606, 196] on input "11.75" at bounding box center [606, 202] width 24 height 13
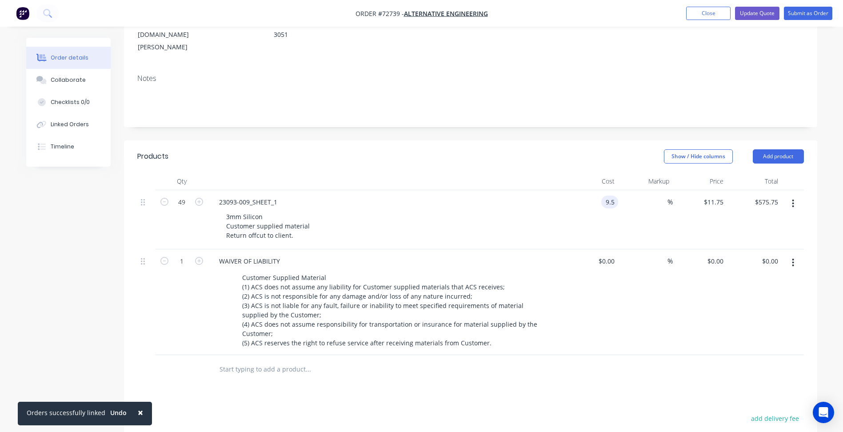
type input "$9.50"
type input "$465.50"
click at [468, 362] on div "Products Show / Hide columns Add product Qty Cost Markup Price Total 49 23093-0…" at bounding box center [471, 368] width 694 height 457
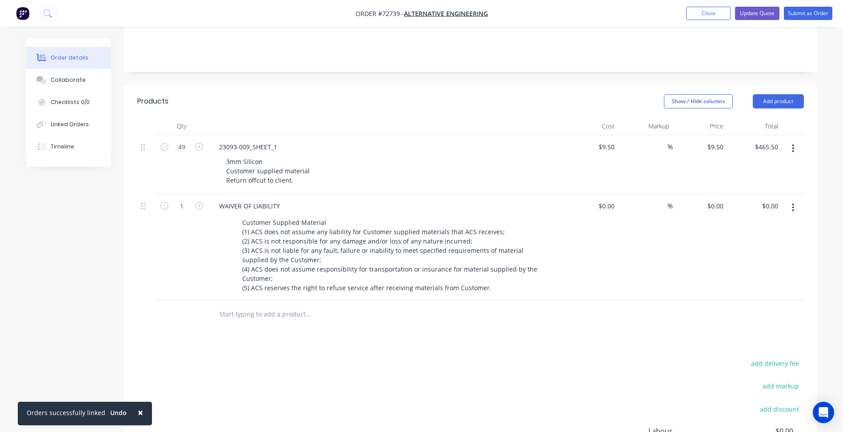
scroll to position [267, 0]
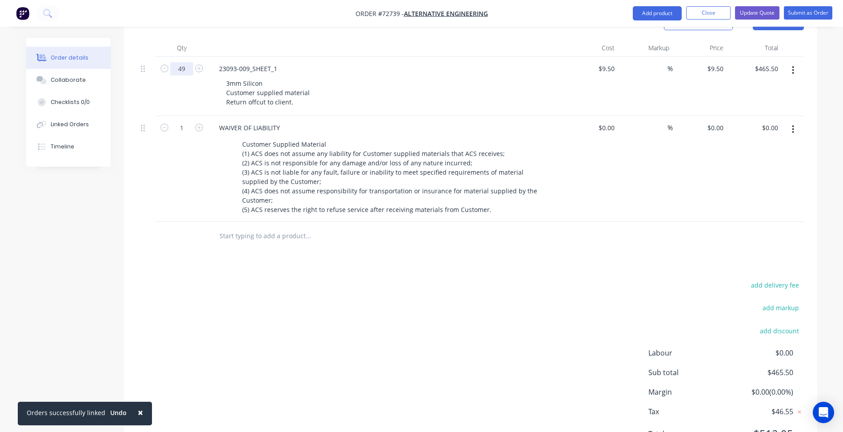
click at [185, 62] on input "49" at bounding box center [181, 68] width 23 height 13
type input "30"
type input "$285.00"
click at [433, 317] on div "add delivery fee add markup add discount Labour $0.00 Sub total $465.50 Margin …" at bounding box center [470, 365] width 667 height 172
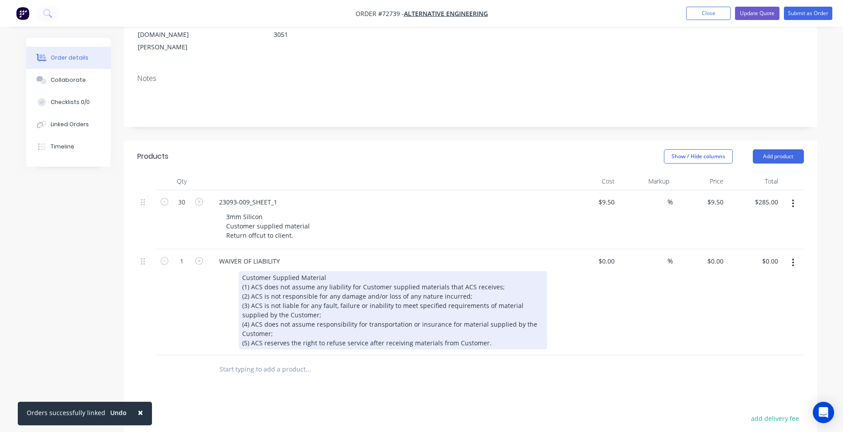
scroll to position [0, 0]
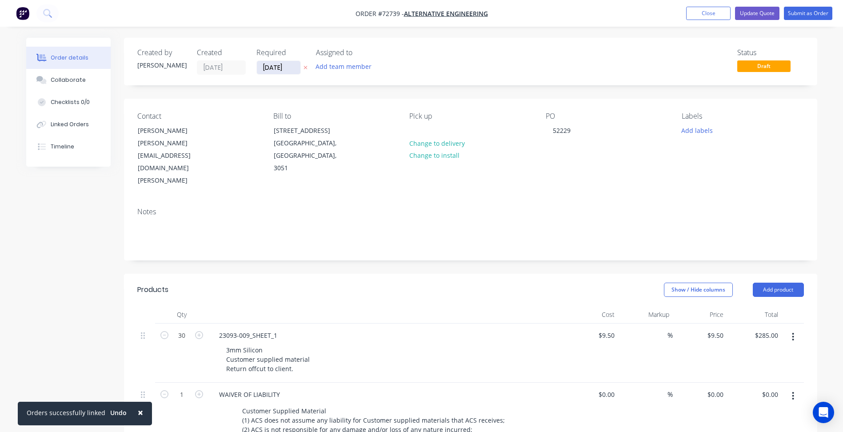
click at [272, 67] on input "[DATE]" at bounding box center [279, 67] width 44 height 13
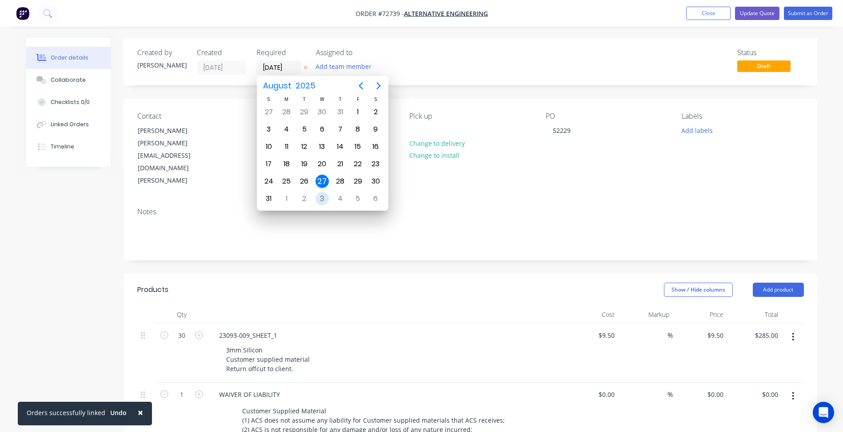
click at [321, 200] on div "3" at bounding box center [322, 198] width 13 height 13
type input "[DATE]"
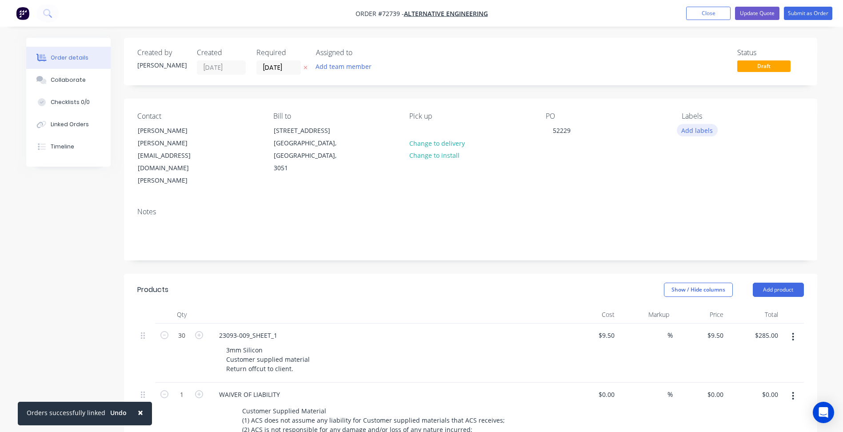
click at [698, 134] on button "Add labels" at bounding box center [697, 130] width 41 height 12
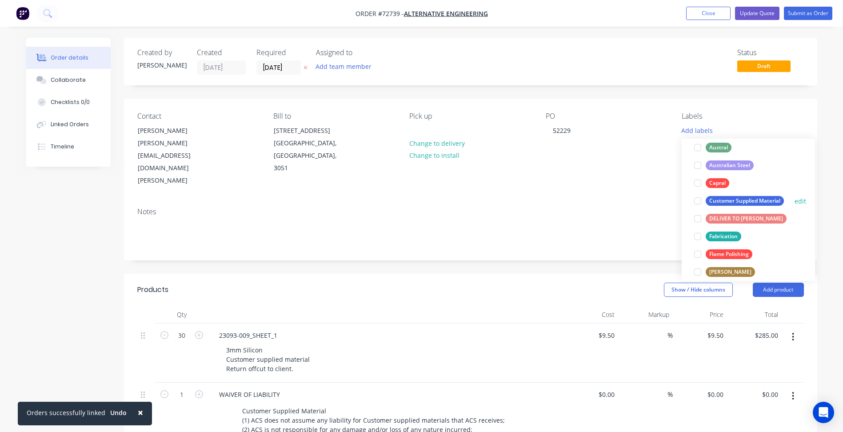
click at [697, 201] on div at bounding box center [698, 201] width 18 height 18
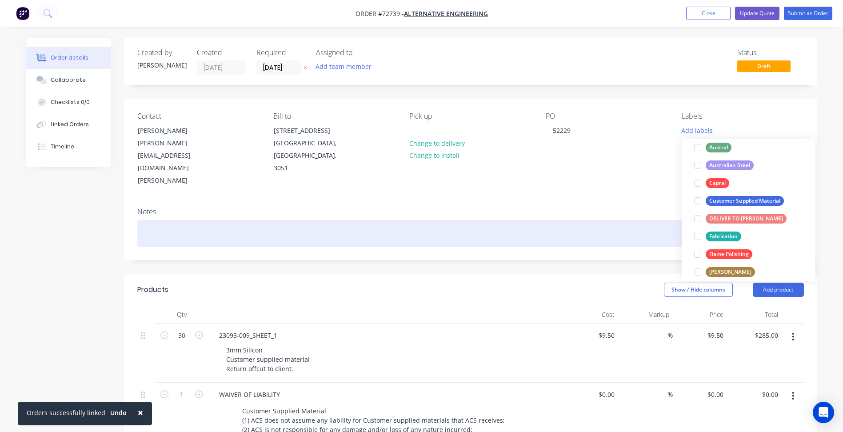
scroll to position [9, 0]
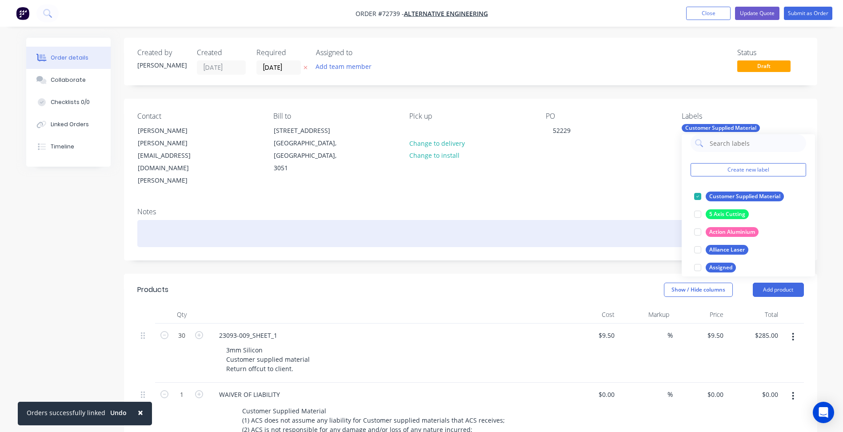
click at [595, 220] on div at bounding box center [470, 233] width 667 height 27
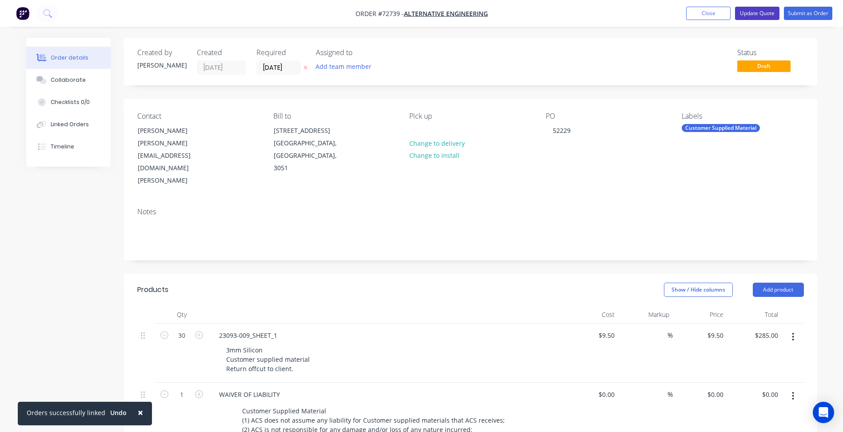
click at [758, 12] on button "Update Quote" at bounding box center [757, 13] width 44 height 13
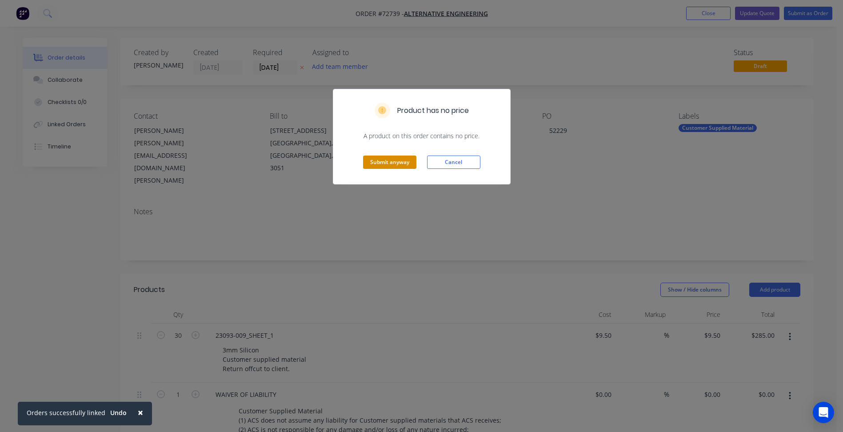
click at [385, 162] on button "Submit anyway" at bounding box center [389, 162] width 53 height 13
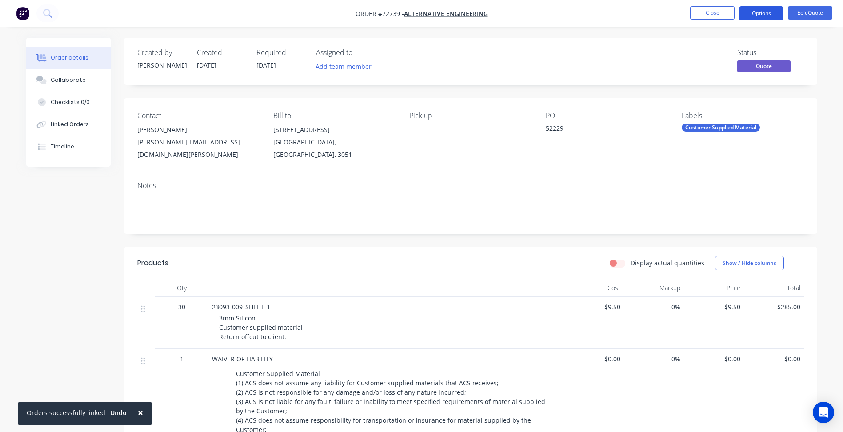
click at [759, 12] on button "Options" at bounding box center [761, 13] width 44 height 14
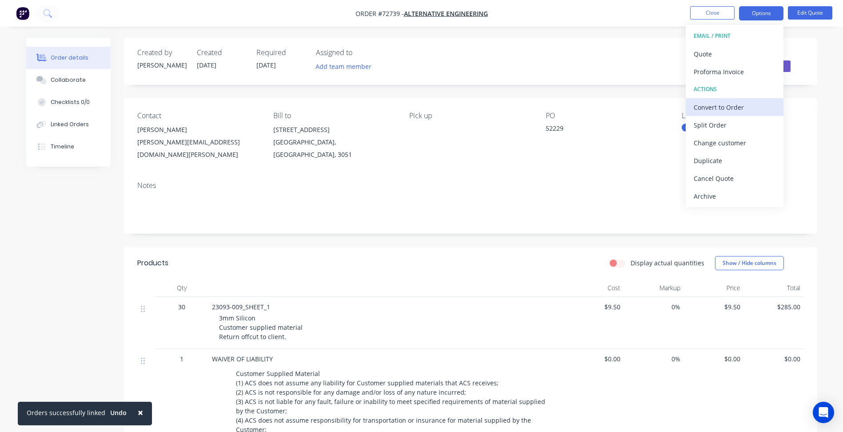
click at [726, 104] on div "Convert to Order" at bounding box center [735, 107] width 82 height 13
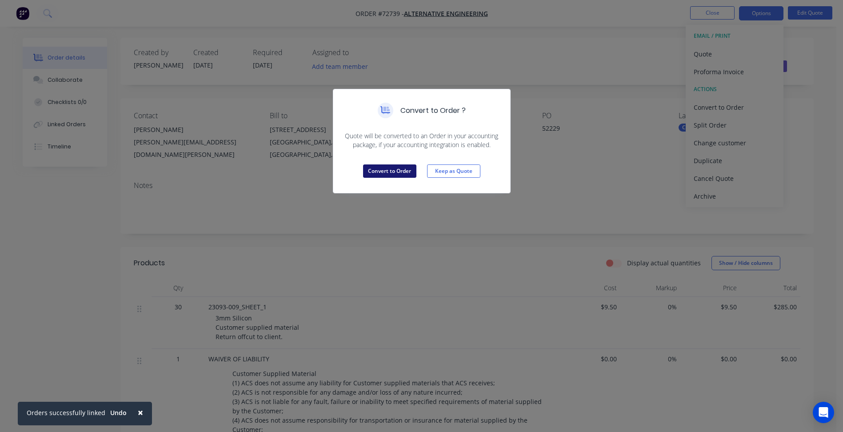
click at [389, 169] on button "Convert to Order" at bounding box center [389, 171] width 53 height 13
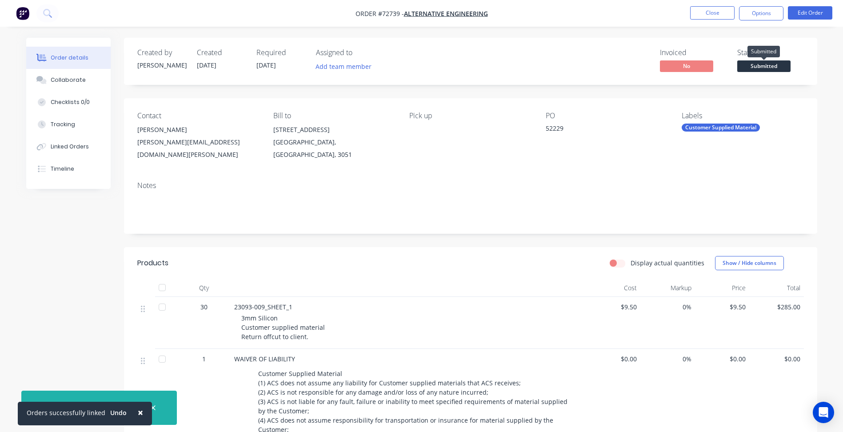
click at [755, 63] on span "Submitted" at bounding box center [764, 65] width 53 height 11
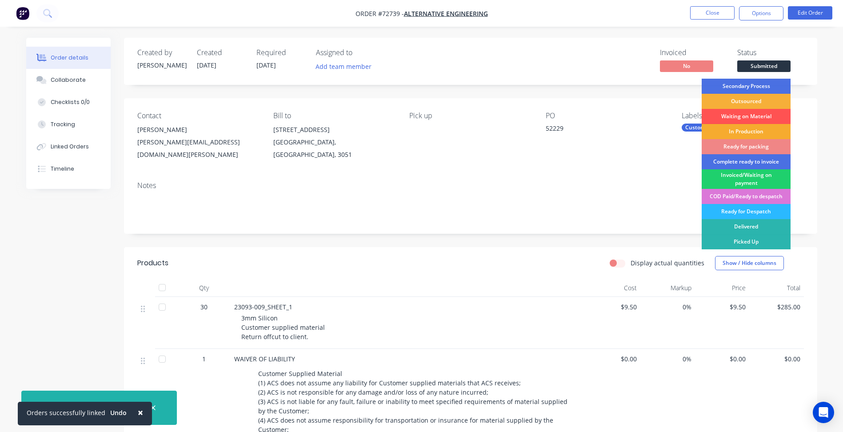
click at [747, 130] on div "In Production" at bounding box center [746, 131] width 89 height 15
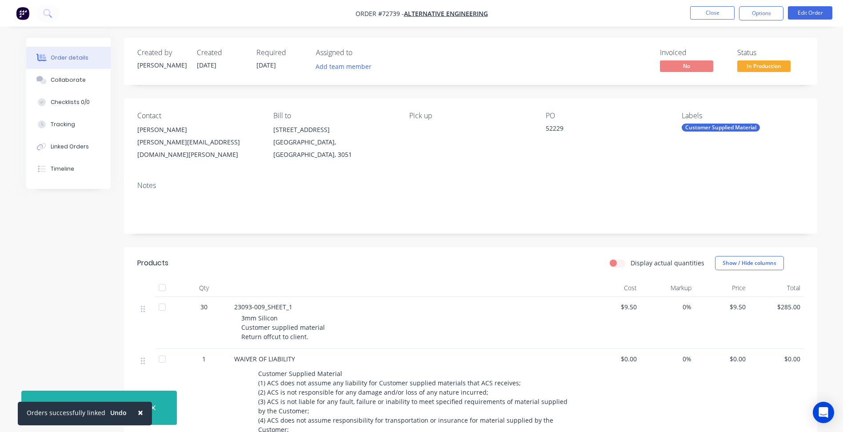
click at [751, 4] on nav "Order #72739 - Alternative Engineering Close Options Edit Order" at bounding box center [421, 13] width 843 height 27
drag, startPoint x: 762, startPoint y: 11, endPoint x: 760, endPoint y: 19, distance: 8.1
click at [761, 11] on button "Options" at bounding box center [761, 13] width 44 height 14
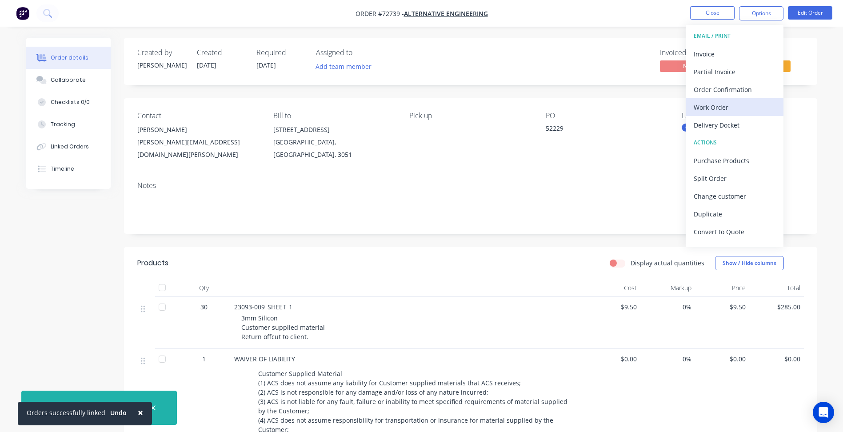
click at [718, 105] on div "Work Order" at bounding box center [735, 107] width 82 height 13
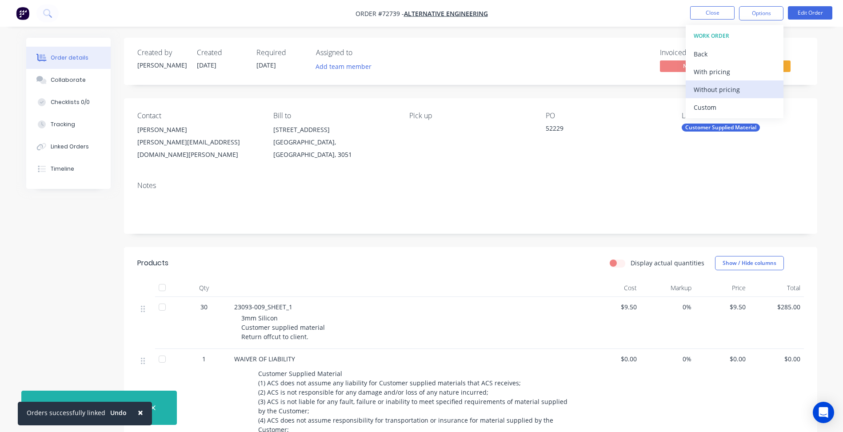
click at [724, 88] on div "Without pricing" at bounding box center [735, 89] width 82 height 13
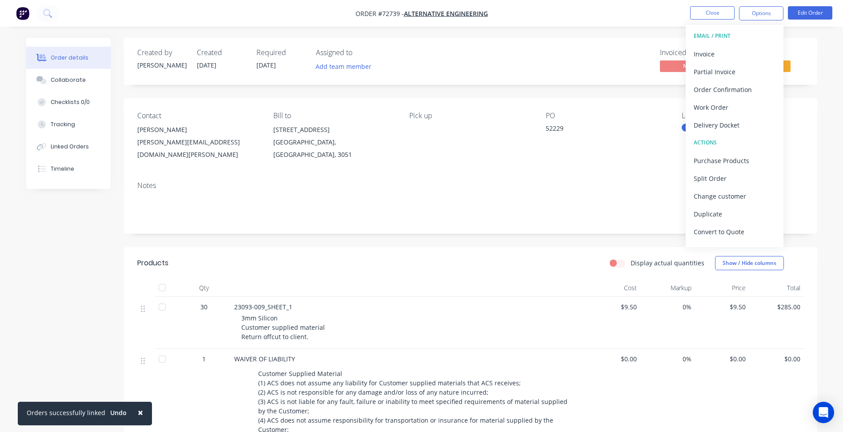
click at [377, 256] on div "Display actual quantities Show / Hide columns" at bounding box center [541, 263] width 525 height 14
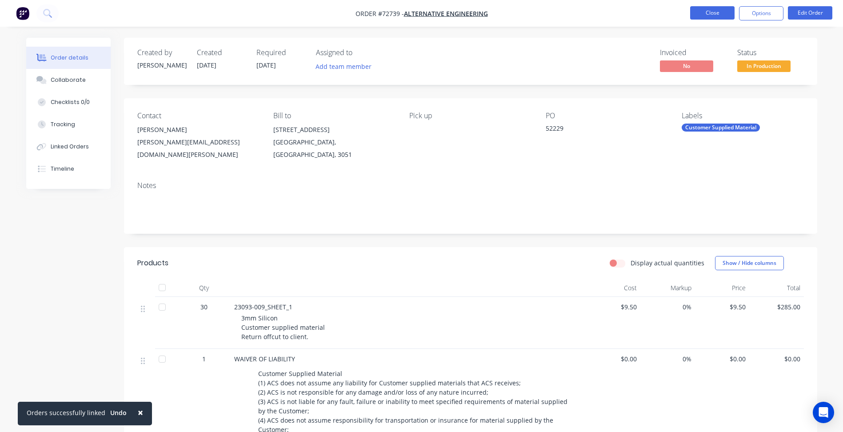
click at [717, 10] on button "Close" at bounding box center [712, 12] width 44 height 13
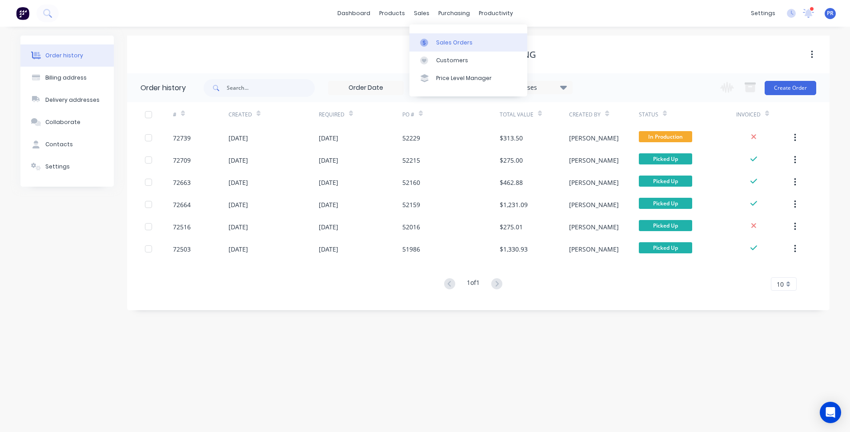
click at [451, 44] on div "Sales Orders" at bounding box center [454, 43] width 36 height 8
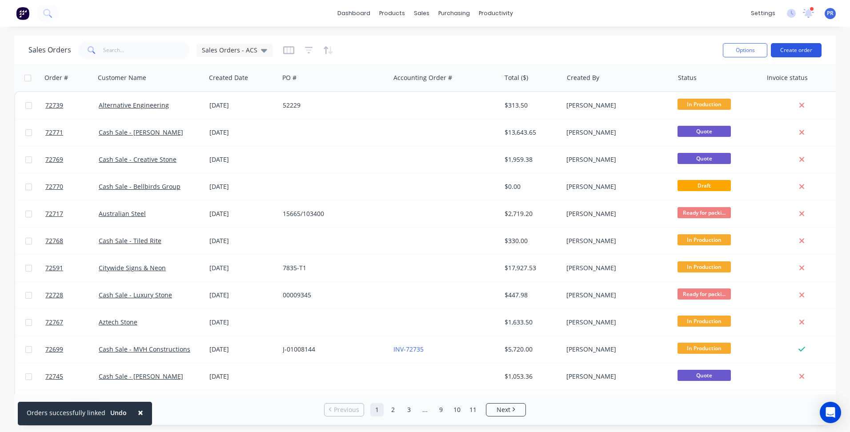
click at [791, 55] on button "Create order" at bounding box center [796, 50] width 51 height 14
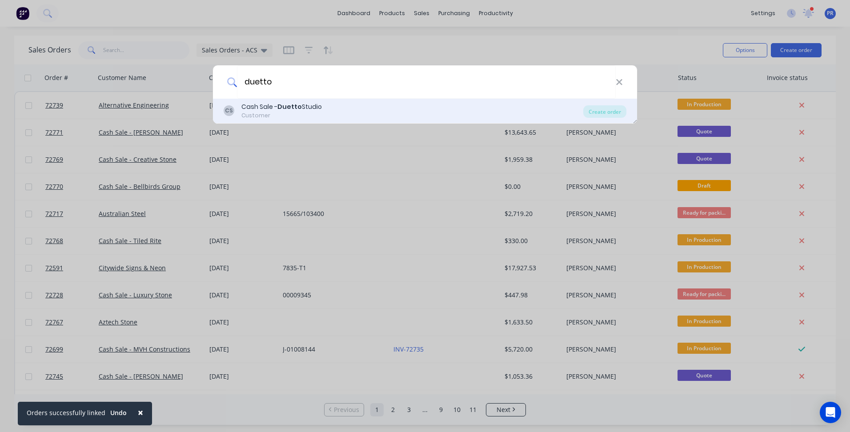
type input "duetto"
click at [276, 104] on div "Cash Sale - Duetto Studio" at bounding box center [281, 106] width 80 height 9
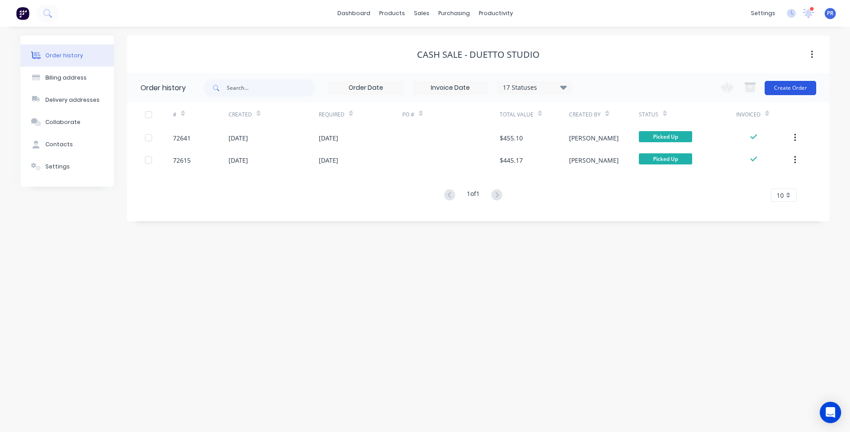
click at [808, 89] on button "Create Order" at bounding box center [791, 88] width 52 height 14
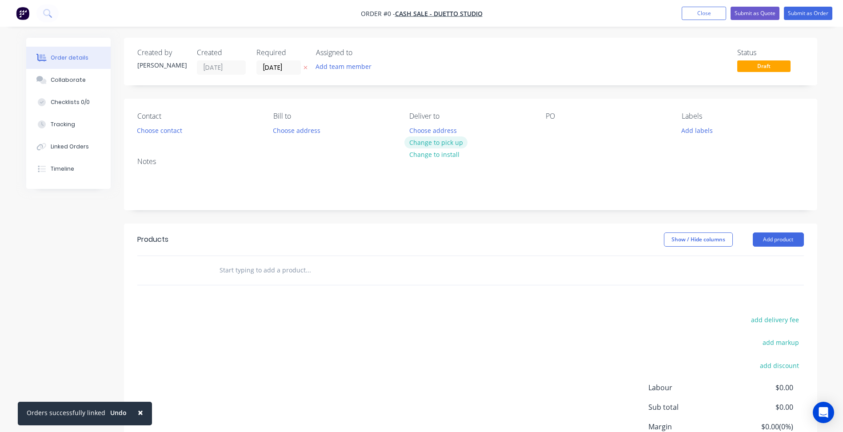
click at [450, 144] on button "Change to pick up" at bounding box center [436, 142] width 63 height 12
click at [166, 131] on button "Choose contact" at bounding box center [159, 130] width 55 height 12
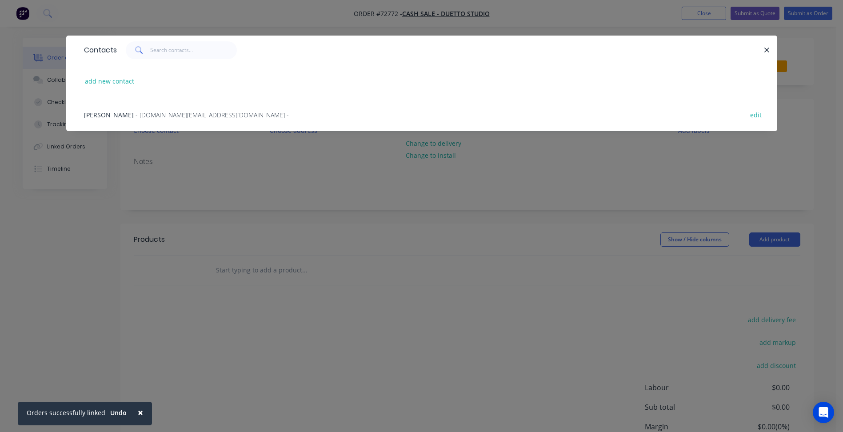
click at [129, 112] on span "Nicole Lawrence" at bounding box center [109, 115] width 50 height 8
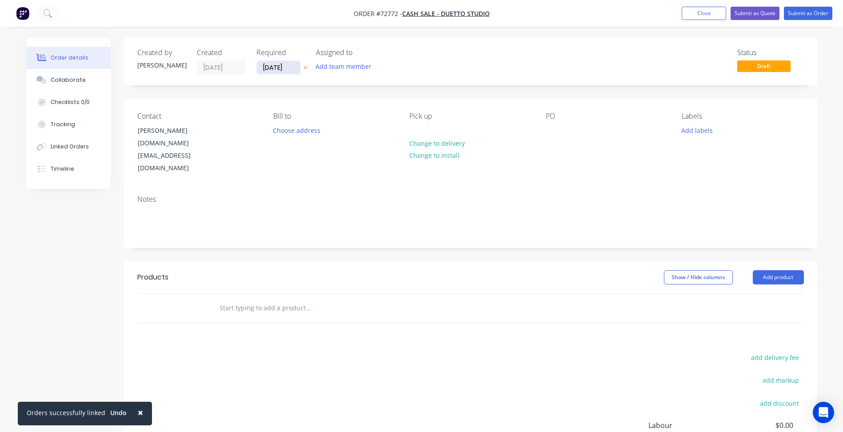
click at [281, 67] on input "[DATE]" at bounding box center [279, 67] width 44 height 13
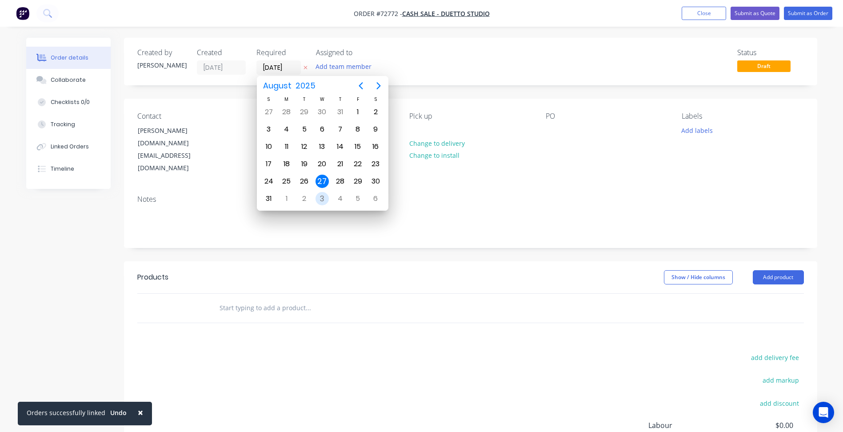
click at [323, 196] on div "3" at bounding box center [322, 198] width 13 height 13
type input "[DATE]"
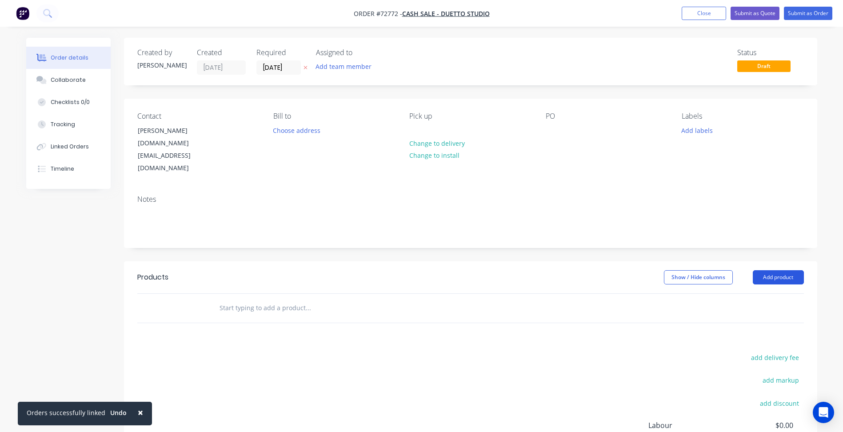
click at [778, 270] on button "Add product" at bounding box center [778, 277] width 51 height 14
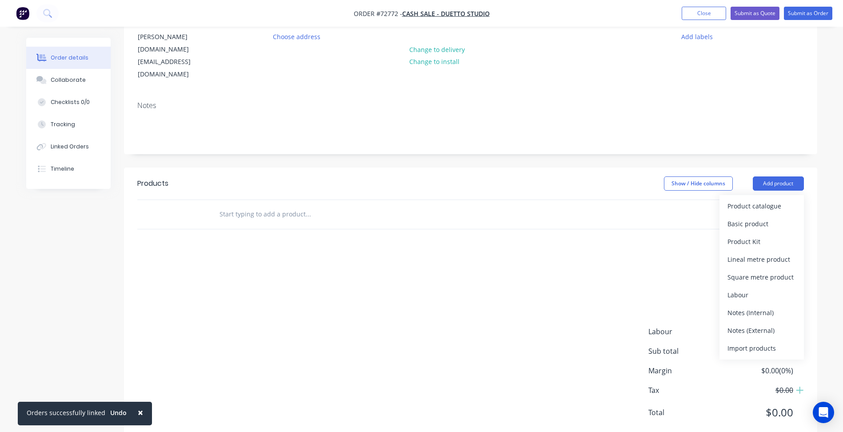
scroll to position [96, 0]
click at [748, 340] on div "Import products" at bounding box center [762, 346] width 68 height 13
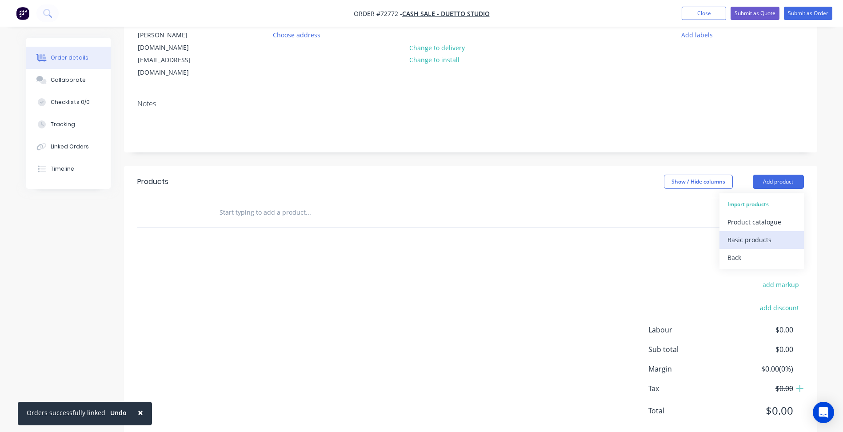
click at [744, 233] on div "Basic products" at bounding box center [762, 239] width 68 height 13
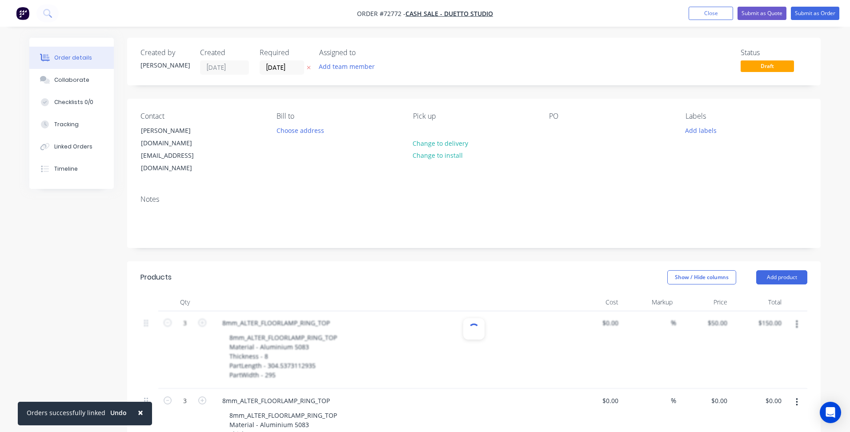
type input "$50.00"
type input "$150.00"
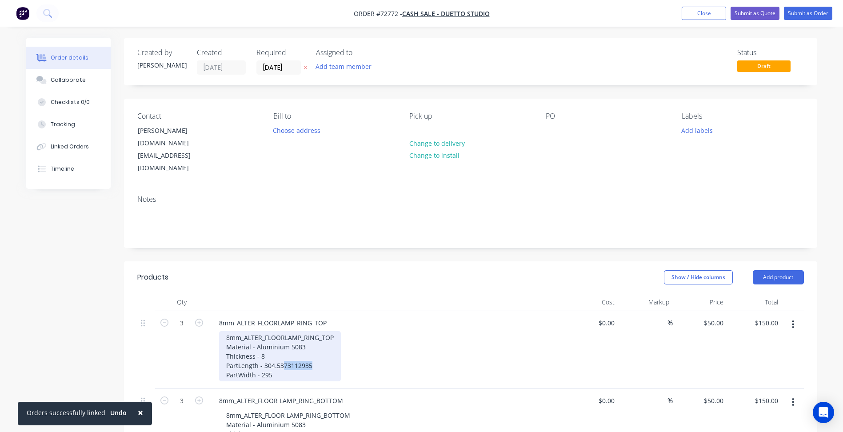
drag, startPoint x: 283, startPoint y: 344, endPoint x: 379, endPoint y: 341, distance: 95.6
click at [379, 342] on div "8mm_ALTER_FLOORLAMP_RING_TOP Material - Aluminium 5083 Thickness - 8 PartLength…" at bounding box center [389, 356] width 341 height 50
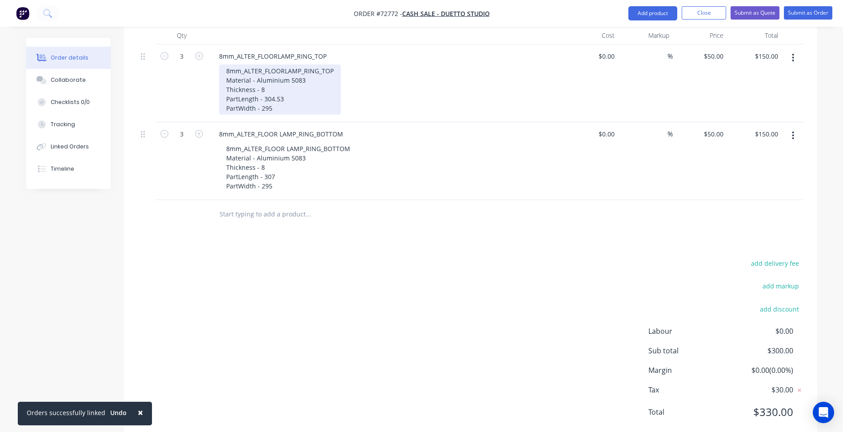
scroll to position [44, 0]
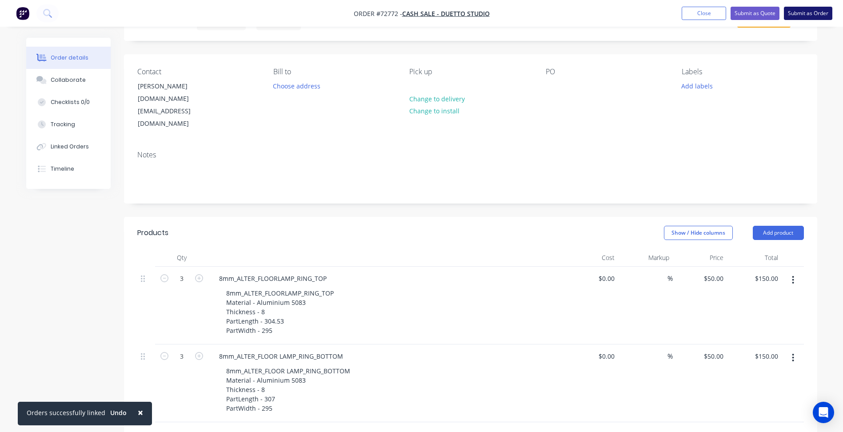
click at [805, 18] on button "Submit as Order" at bounding box center [808, 13] width 48 height 13
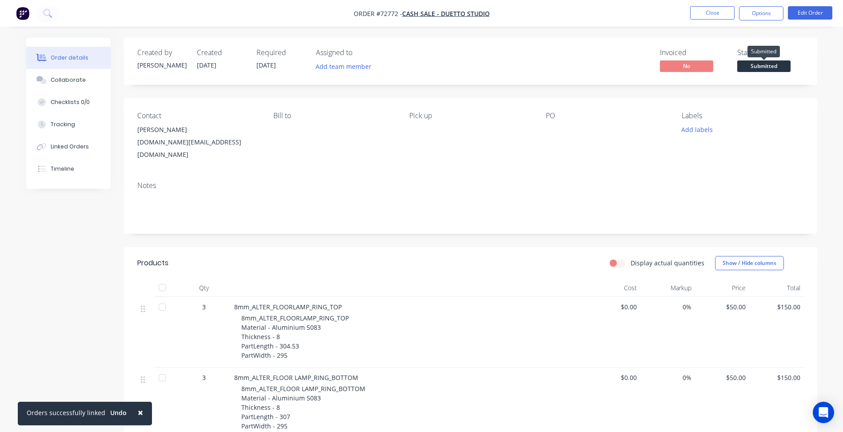
click at [771, 63] on span "Submitted" at bounding box center [764, 65] width 53 height 11
click at [708, 12] on button "Close" at bounding box center [712, 12] width 44 height 13
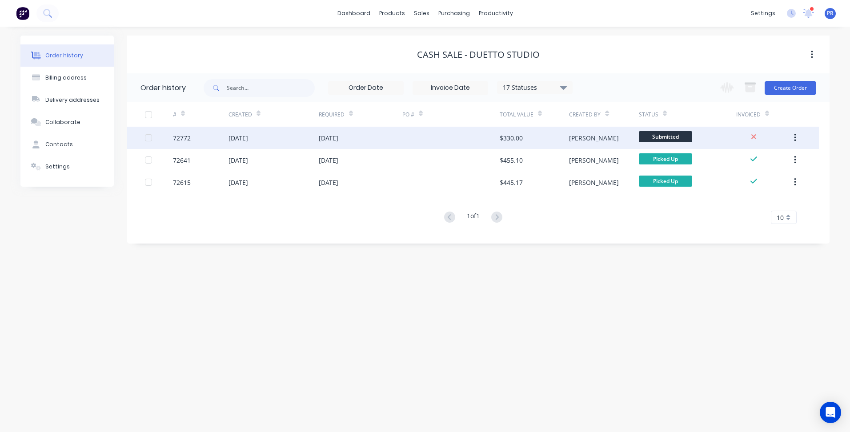
click at [649, 136] on span "Submitted" at bounding box center [665, 136] width 53 height 11
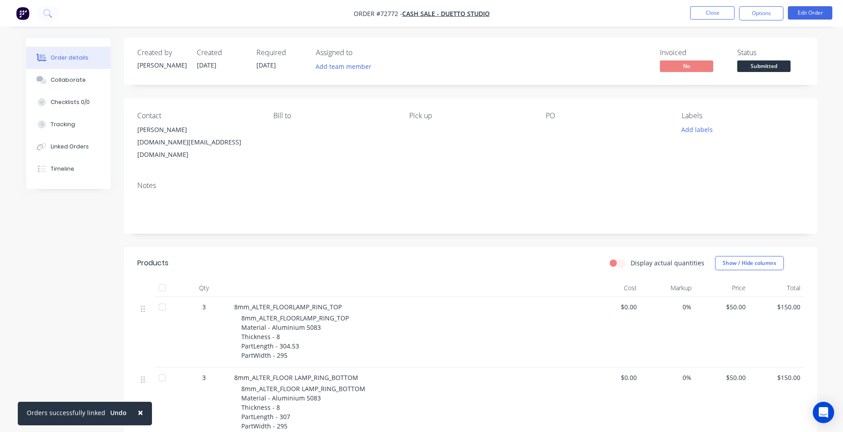
click at [755, 68] on span "Submitted" at bounding box center [764, 65] width 53 height 11
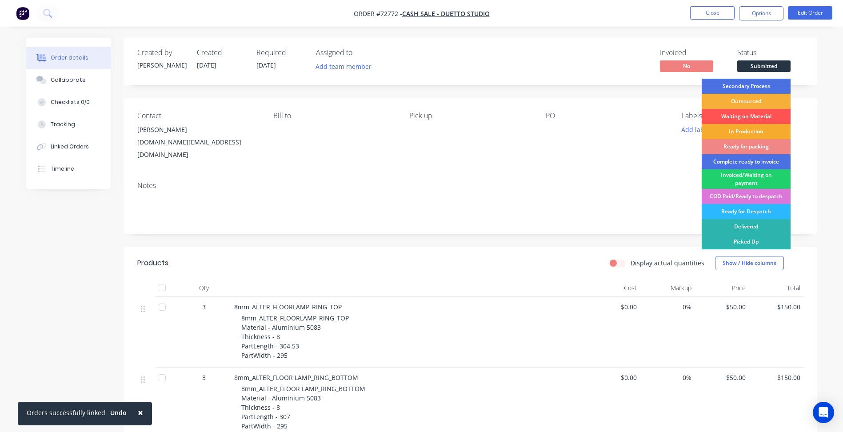
click at [745, 131] on div "In Production" at bounding box center [746, 131] width 89 height 15
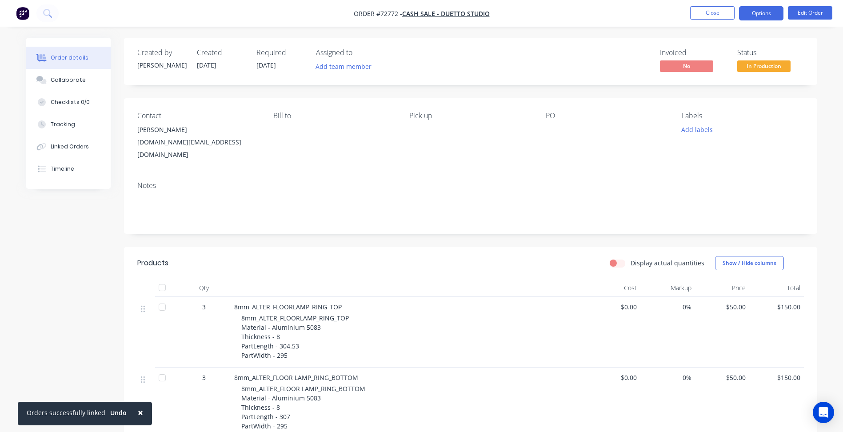
click at [771, 13] on button "Options" at bounding box center [761, 13] width 44 height 14
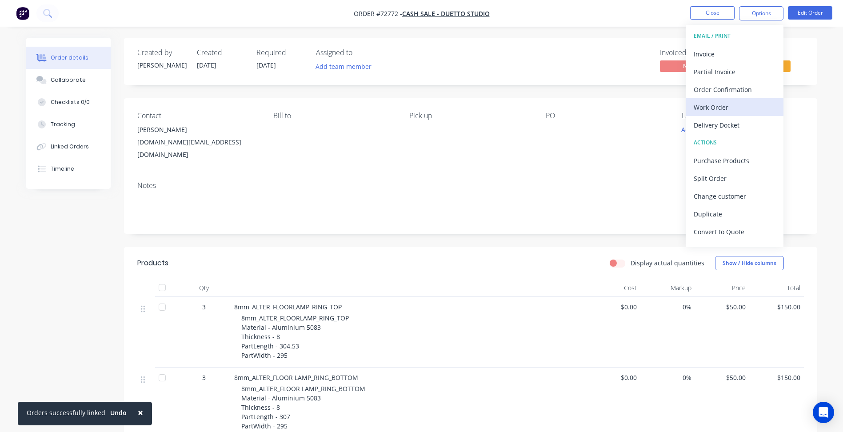
click at [718, 107] on div "Work Order" at bounding box center [735, 107] width 82 height 13
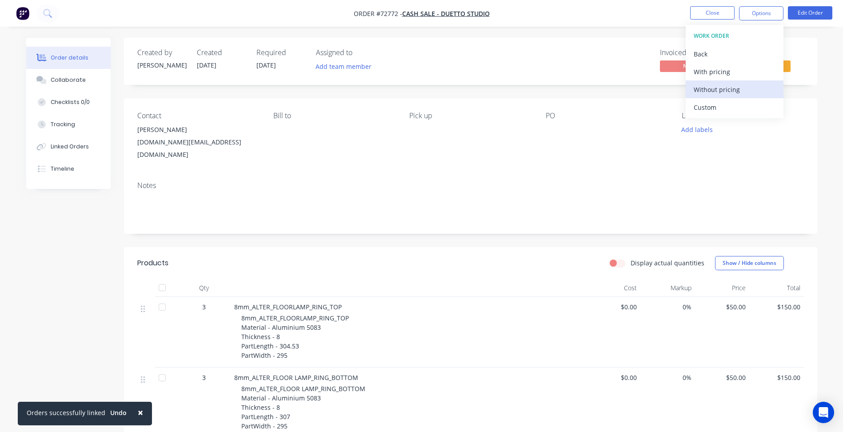
click at [719, 86] on div "Without pricing" at bounding box center [735, 89] width 82 height 13
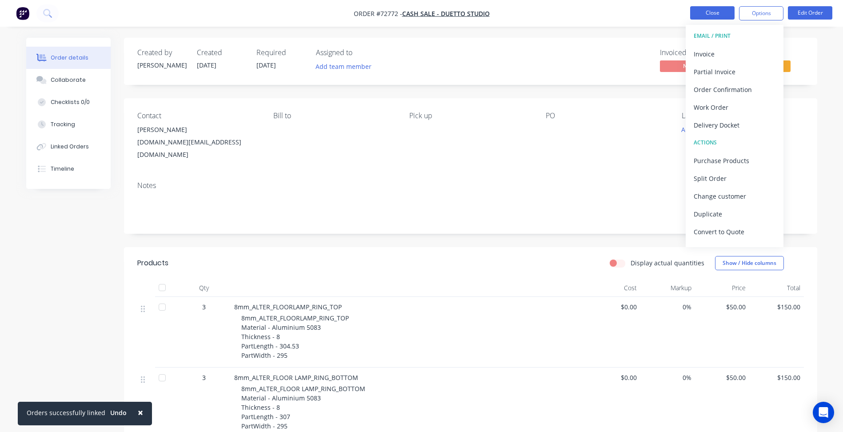
click at [706, 7] on button "Close" at bounding box center [712, 12] width 44 height 13
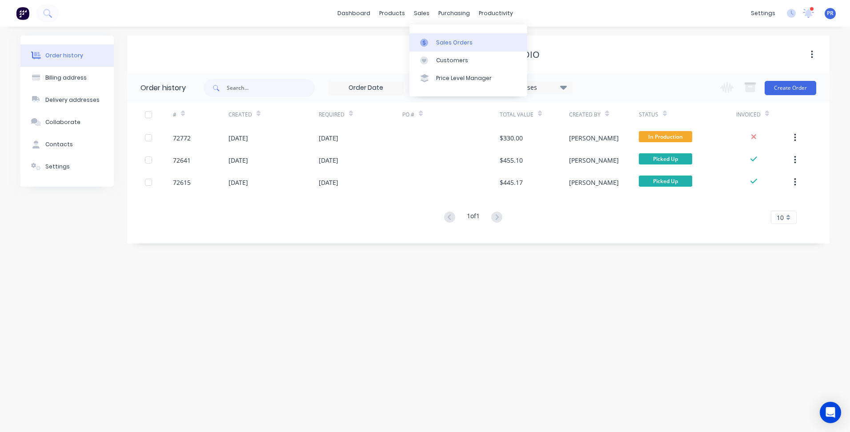
click at [439, 36] on link "Sales Orders" at bounding box center [468, 42] width 118 height 18
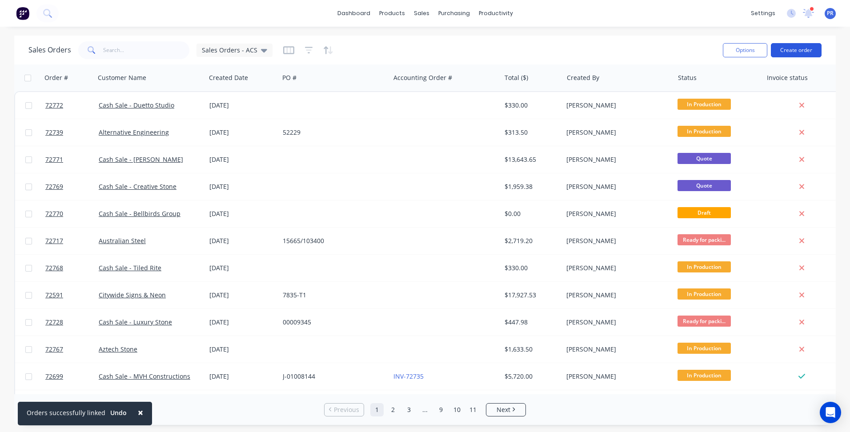
click at [793, 52] on button "Create order" at bounding box center [796, 50] width 51 height 14
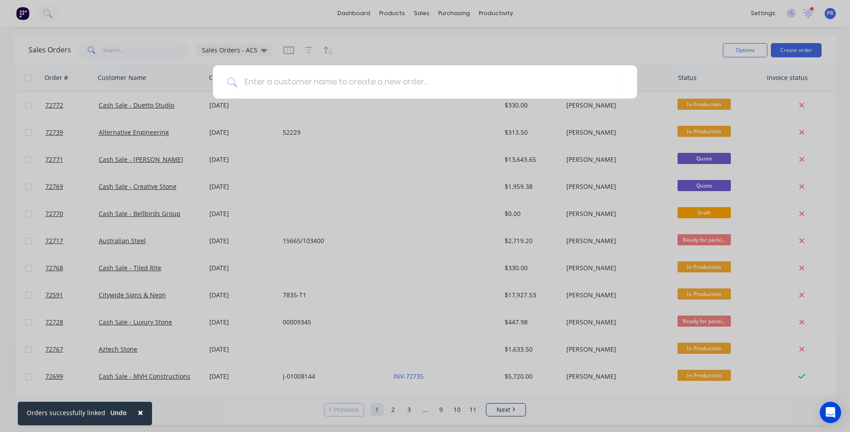
type input "c"
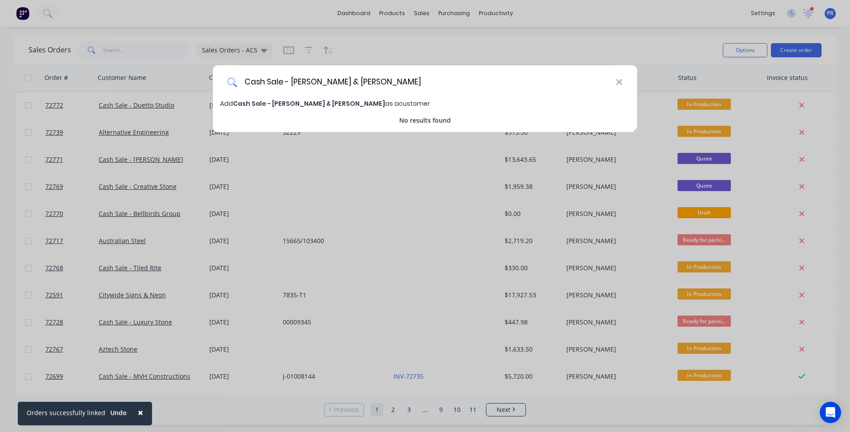
type input "Cash Sale - Egan & Stewart"
click at [325, 105] on span "Add Cash Sale - Egan & Stewart as a customer" at bounding box center [325, 103] width 210 height 9
select select "AU"
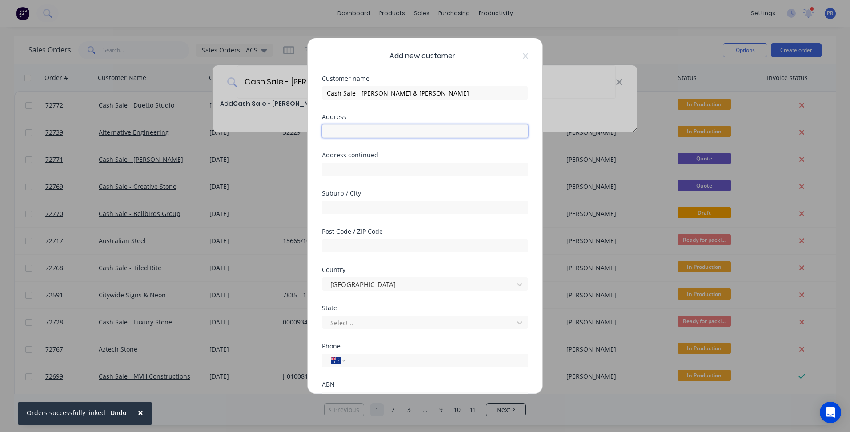
click at [356, 128] on input "text" at bounding box center [425, 130] width 206 height 13
type input "13 Steele Court"
type input "Tullamarine"
type input "3043"
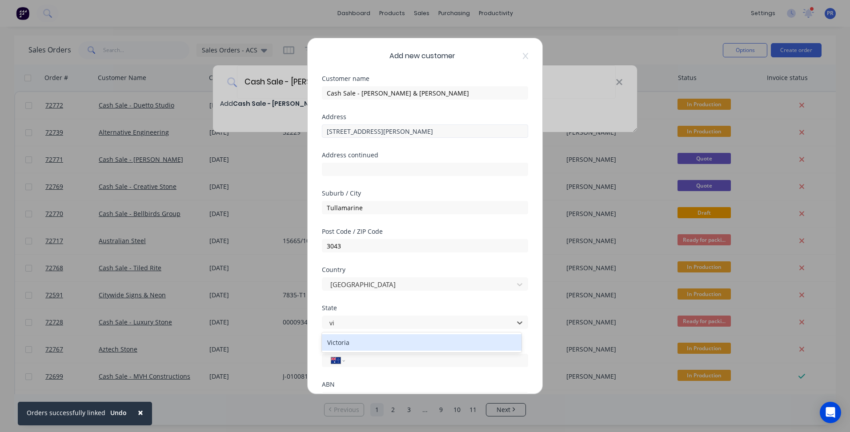
type input "vic"
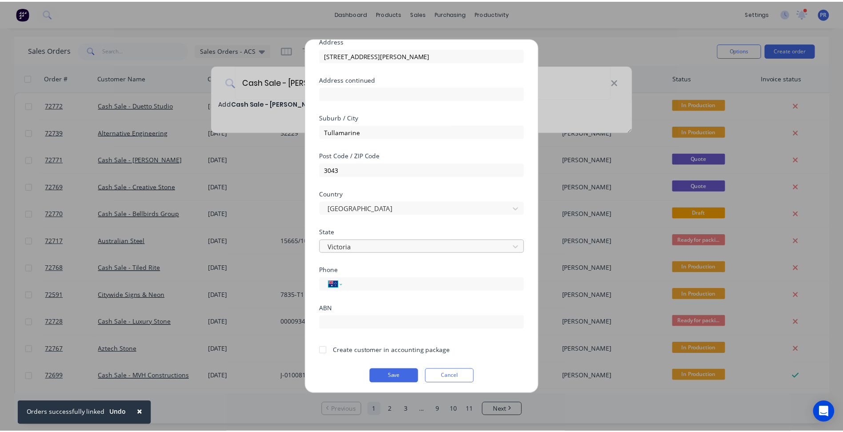
scroll to position [78, 0]
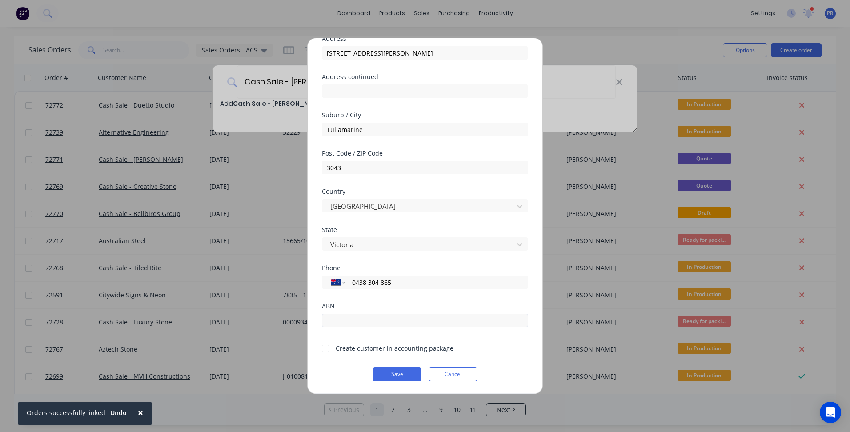
type input "0438 304 865"
click at [357, 317] on input "text" at bounding box center [425, 320] width 206 height 13
click at [370, 321] on input "text" at bounding box center [425, 320] width 206 height 13
type input "77 237 819 065"
drag, startPoint x: 379, startPoint y: 346, endPoint x: 381, endPoint y: 353, distance: 7.0
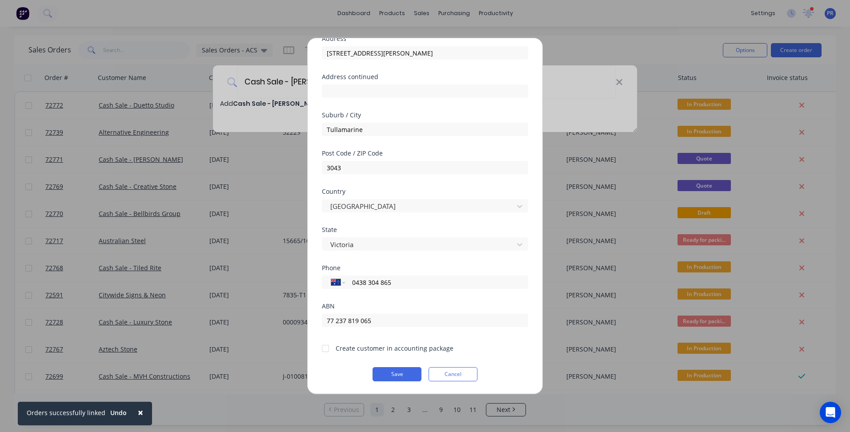
click at [378, 347] on div "Create customer in accounting package" at bounding box center [395, 348] width 118 height 9
click at [333, 350] on div at bounding box center [326, 349] width 18 height 18
click at [389, 374] on button "Save" at bounding box center [397, 374] width 49 height 14
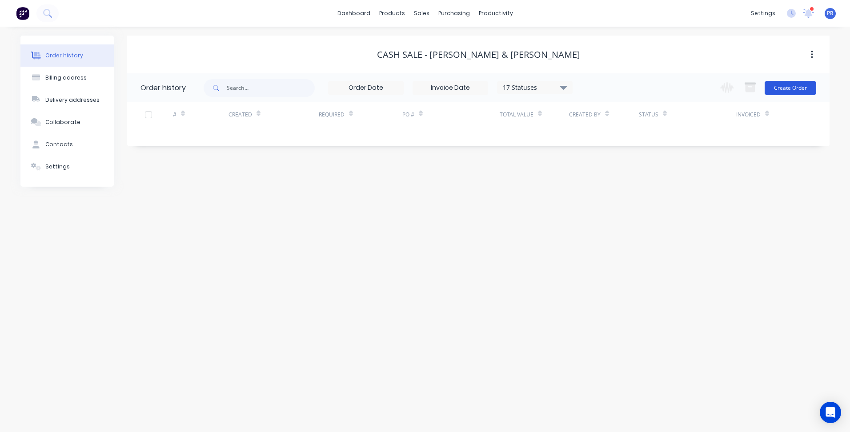
click at [804, 84] on button "Create Order" at bounding box center [791, 88] width 52 height 14
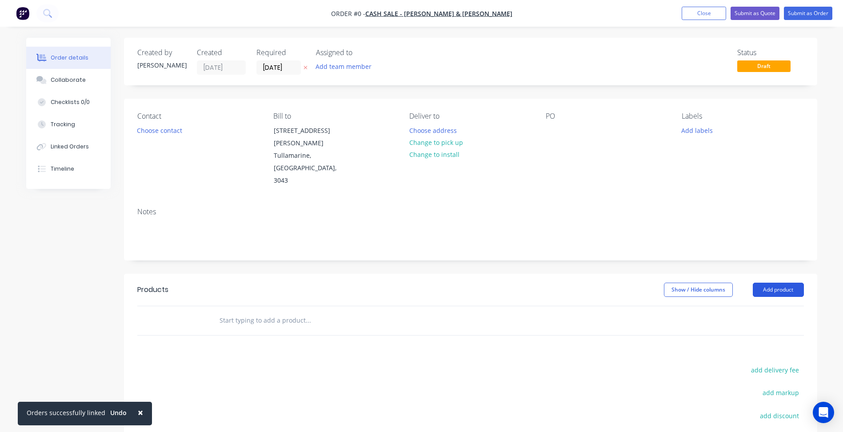
click at [781, 283] on button "Add product" at bounding box center [778, 290] width 51 height 14
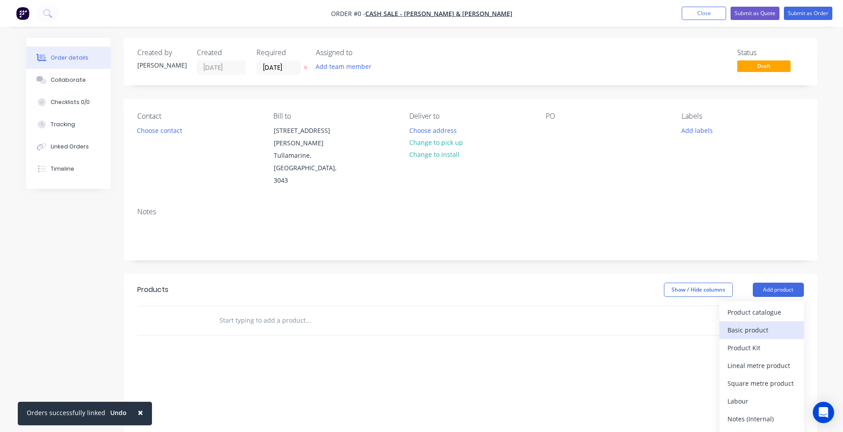
click at [769, 324] on div "Basic product" at bounding box center [762, 330] width 68 height 13
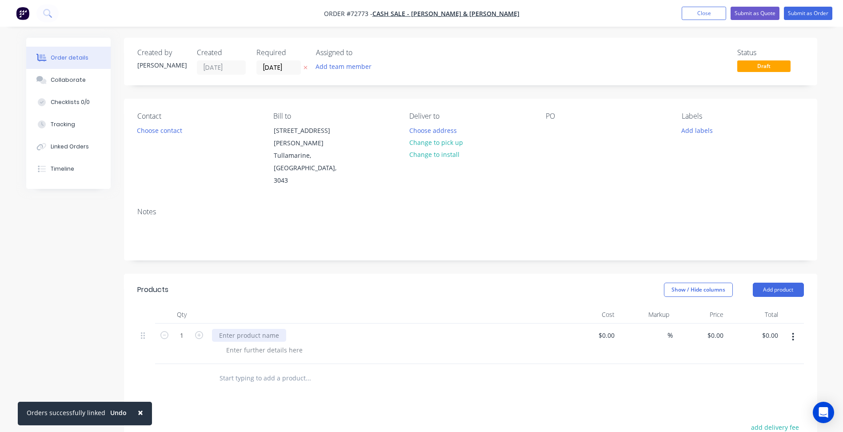
click at [257, 329] on div at bounding box center [249, 335] width 74 height 13
click at [239, 329] on div at bounding box center [249, 335] width 74 height 13
drag, startPoint x: 295, startPoint y: 313, endPoint x: 133, endPoint y: 309, distance: 161.9
click at [140, 324] on div "1 38mm x 25mm Oval Hole $0.00 $0.00 % $0.00 $0.00 $0.00 $0.00" at bounding box center [470, 344] width 667 height 40
copy div "38mm x 25mm Oval Hole"
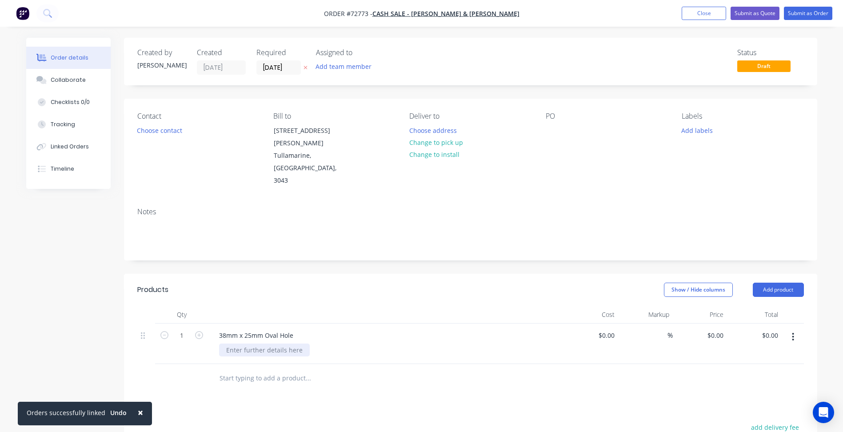
click at [247, 344] on div at bounding box center [264, 350] width 91 height 13
click at [253, 344] on div at bounding box center [264, 350] width 91 height 13
paste div
click at [180, 329] on input "1" at bounding box center [181, 335] width 23 height 13
type input "1700"
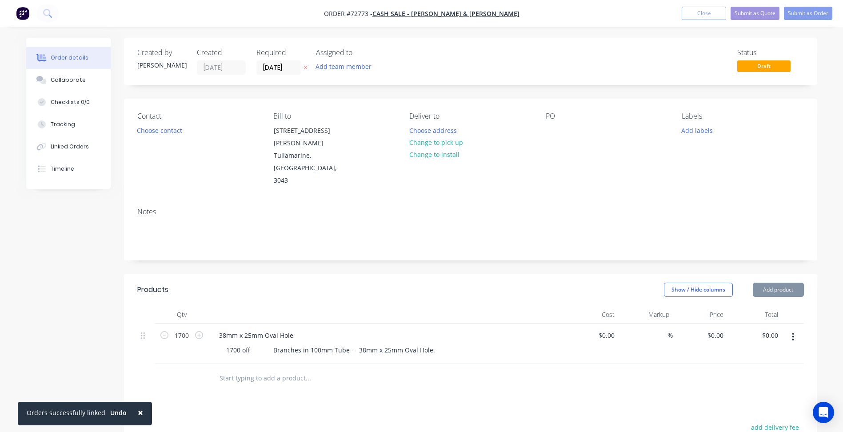
click at [413, 380] on div "Products Show / Hide columns Add product Qty Cost Markup Price Total 1700 38mm …" at bounding box center [471, 440] width 694 height 333
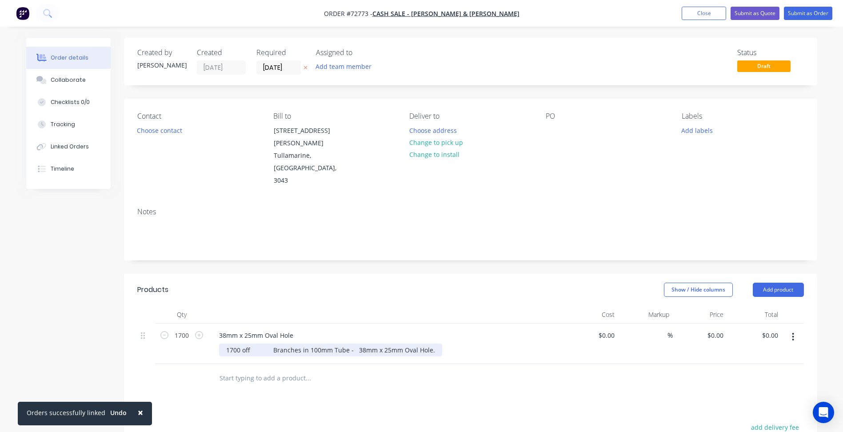
click at [428, 344] on div "1700 off Branches in 100mm Tube - 38mm x 25mm Oval Hole." at bounding box center [330, 350] width 223 height 13
click at [373, 15] on span "Order #72773 -" at bounding box center [348, 13] width 48 height 8
copy span "72773"
